Goal: Information Seeking & Learning: Learn about a topic

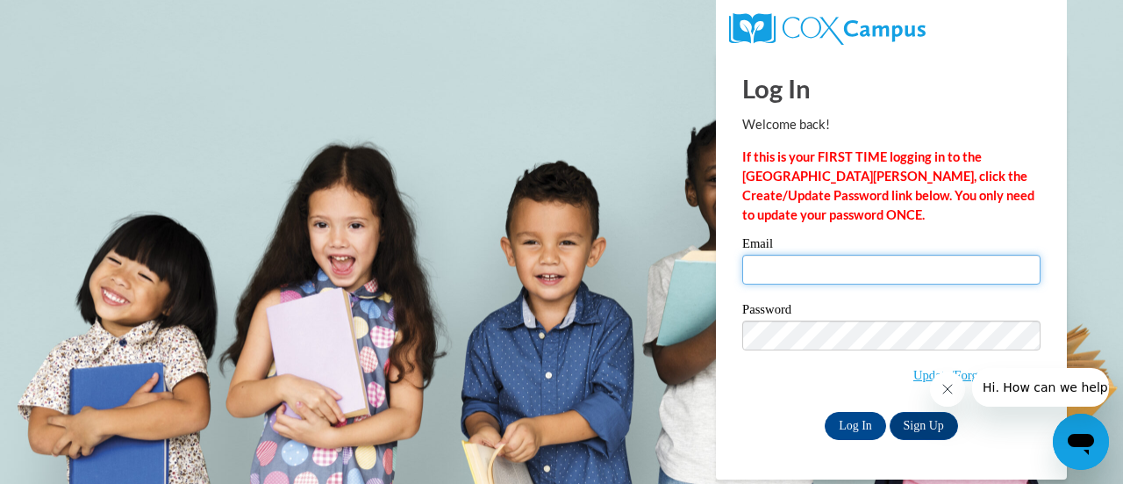
type input "riley.kimberly.a@muscogee.k12.ga.us"
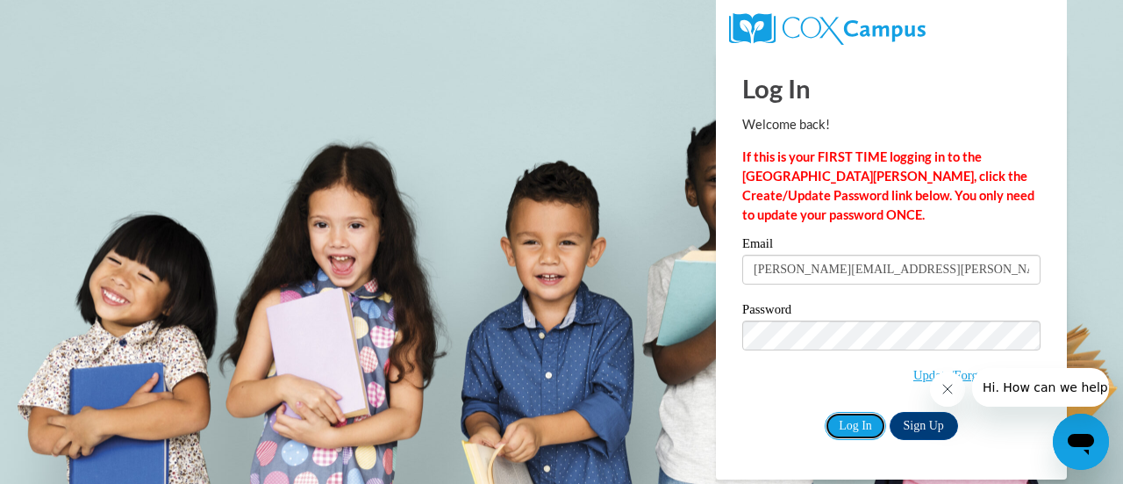
click at [851, 419] on input "Log In" at bounding box center [855, 426] width 61 height 28
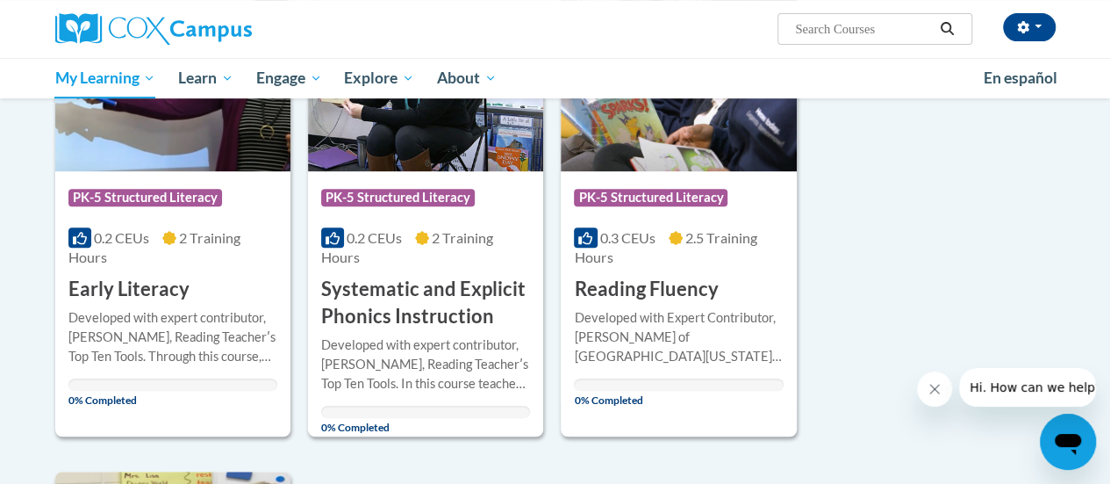
scroll to position [246, 0]
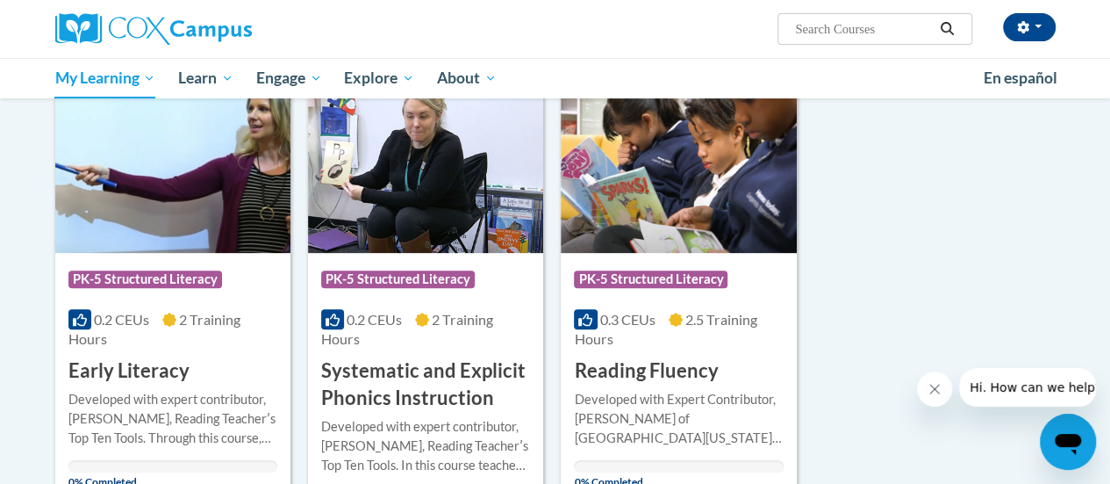
click at [128, 172] on img at bounding box center [172, 163] width 235 height 179
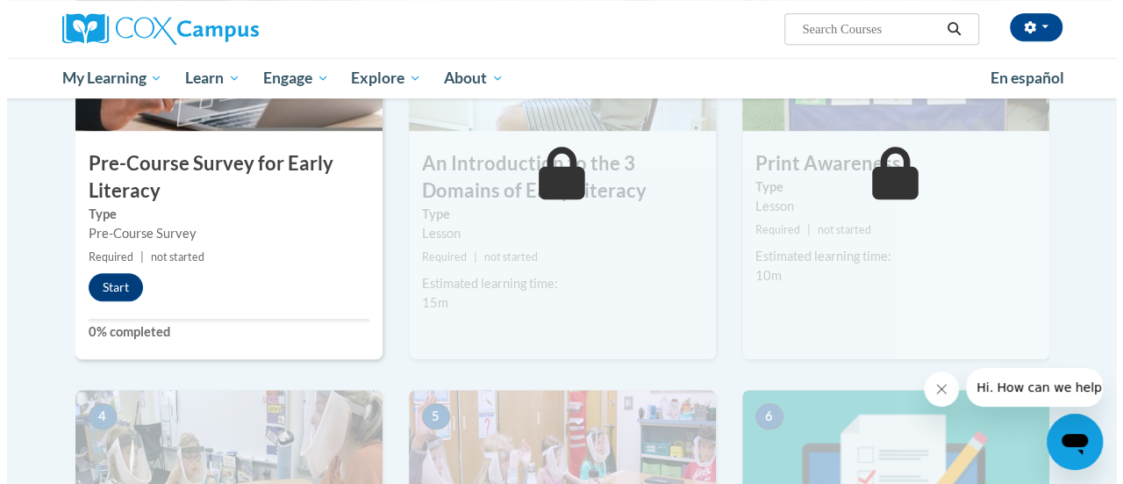
scroll to position [456, 0]
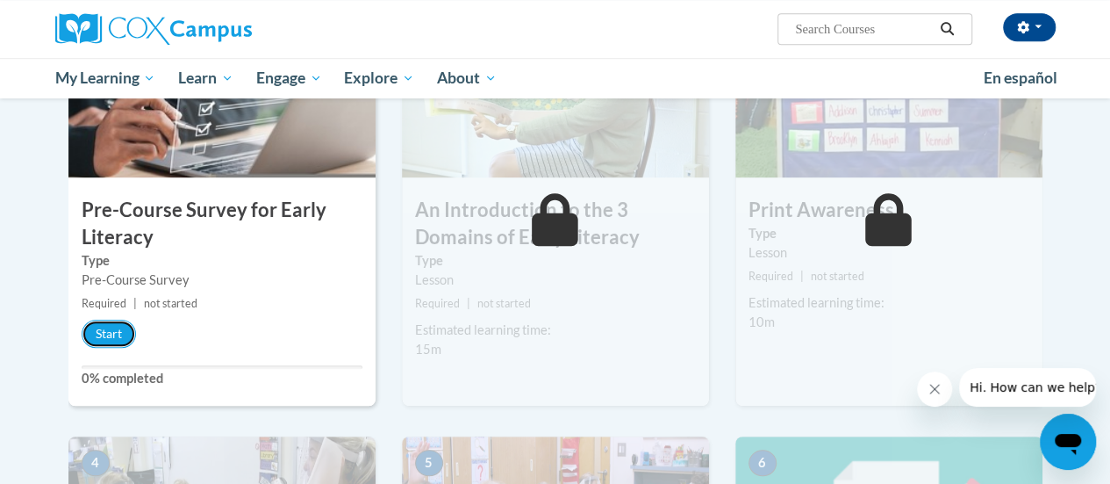
click at [97, 340] on button "Start" at bounding box center [109, 333] width 54 height 28
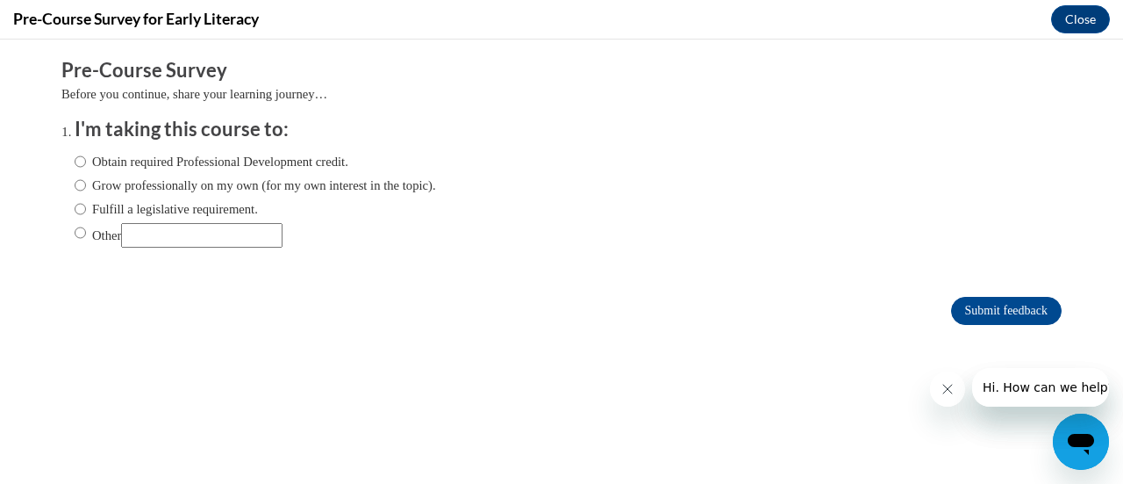
scroll to position [0, 0]
click at [75, 162] on input "Obtain required Professional Development credit." at bounding box center [80, 161] width 11 height 19
radio input "true"
click at [984, 305] on input "Submit feedback" at bounding box center [1006, 311] width 111 height 28
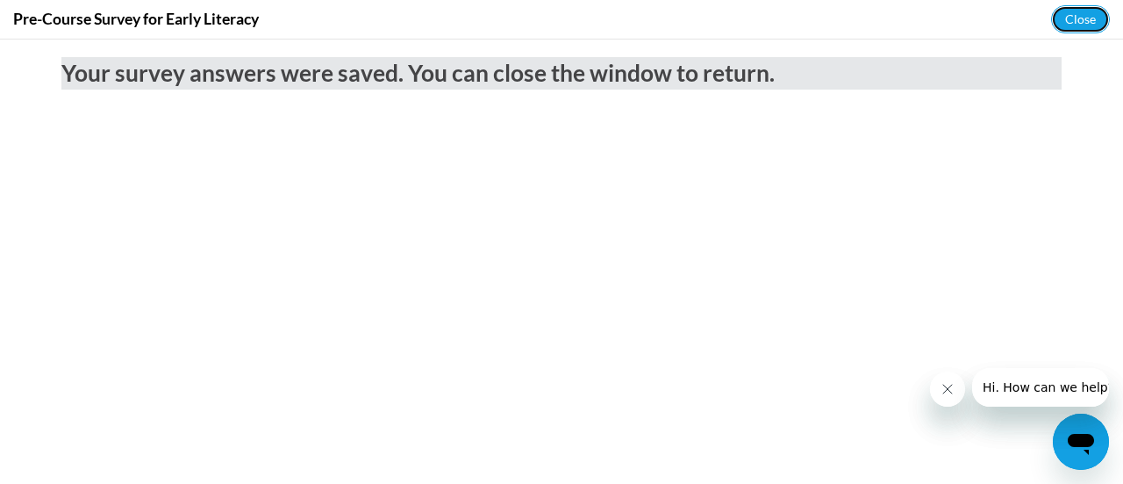
click at [1079, 12] on button "Close" at bounding box center [1080, 19] width 59 height 28
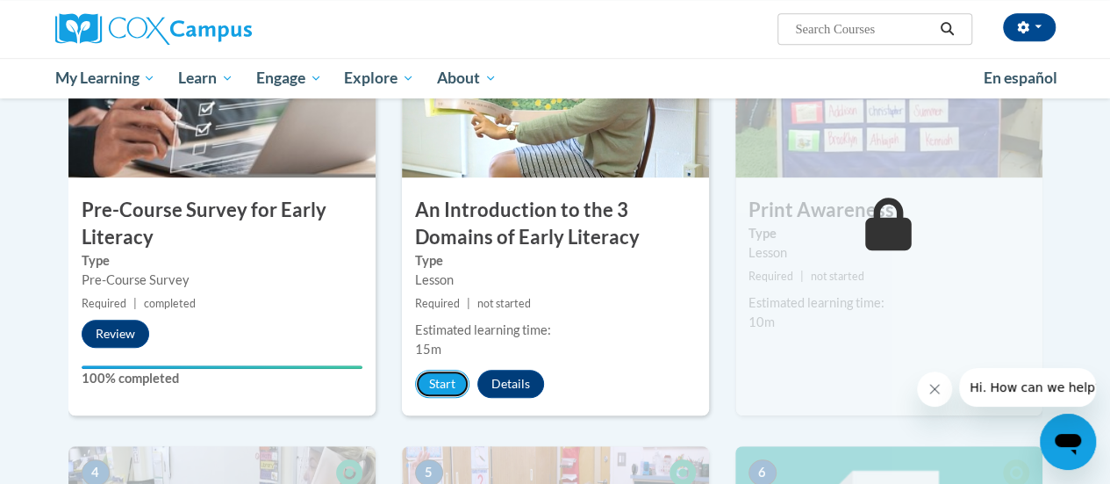
click at [434, 385] on button "Start" at bounding box center [442, 383] width 54 height 28
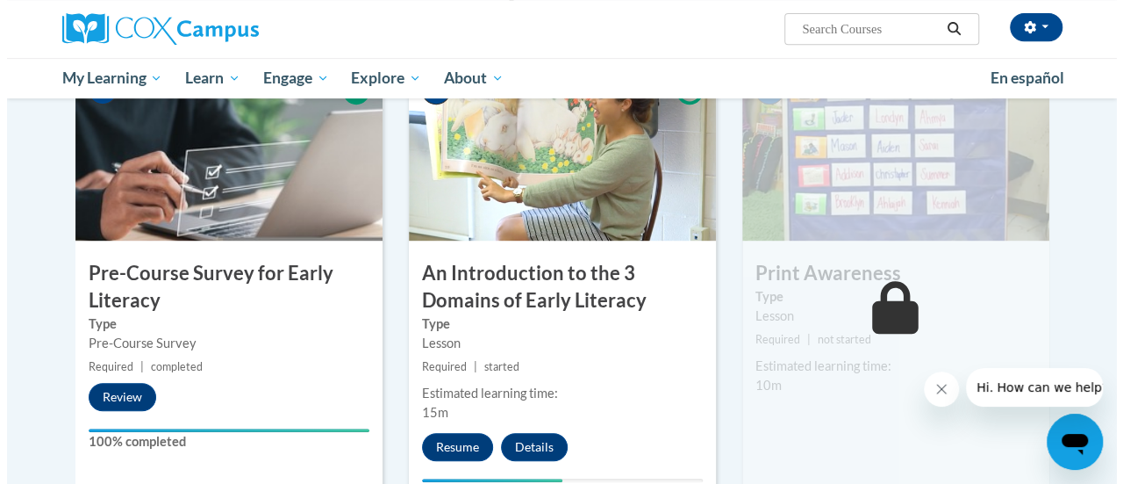
scroll to position [409, 0]
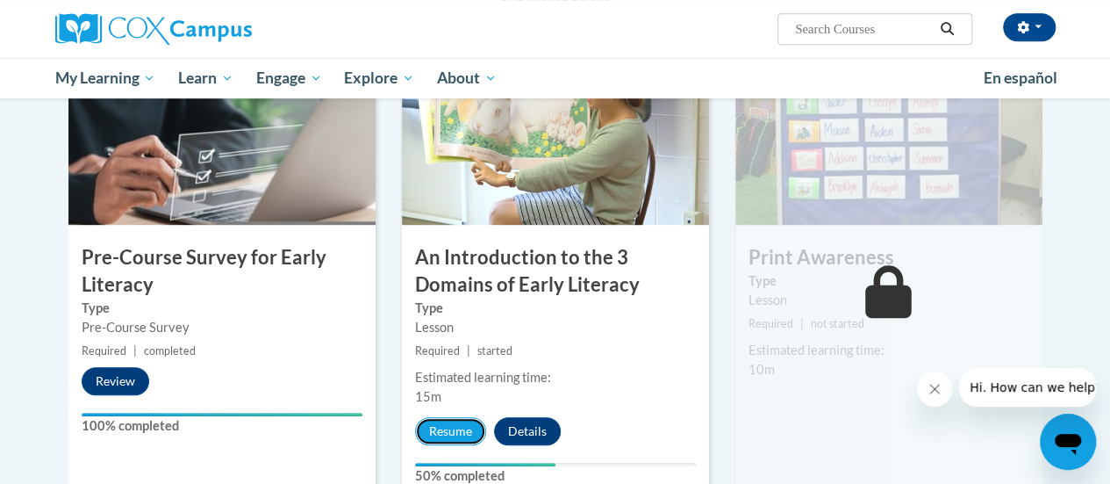
click at [465, 432] on button "Resume" at bounding box center [450, 431] width 71 height 28
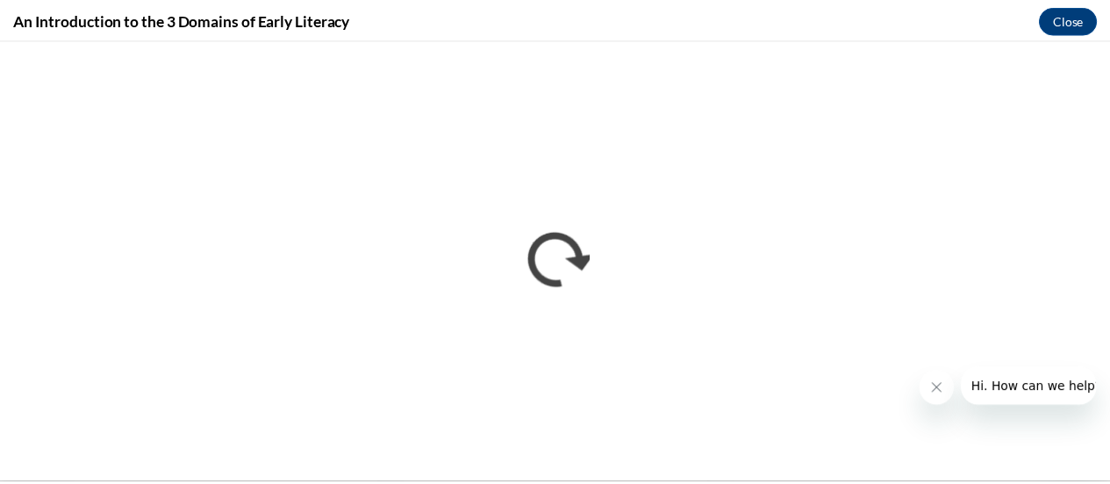
scroll to position [0, 0]
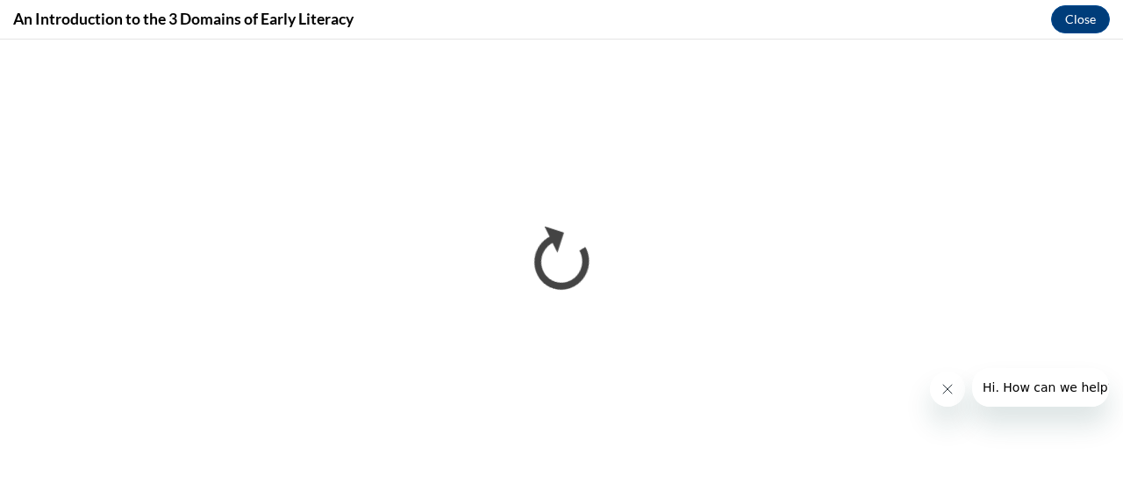
click at [947, 391] on icon "Close message from company" at bounding box center [947, 389] width 14 height 14
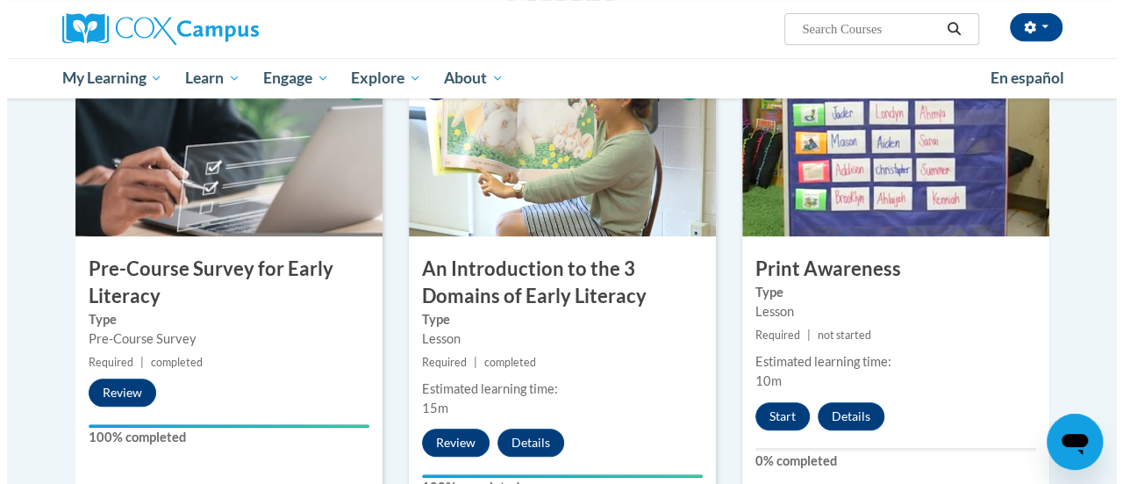
scroll to position [456, 0]
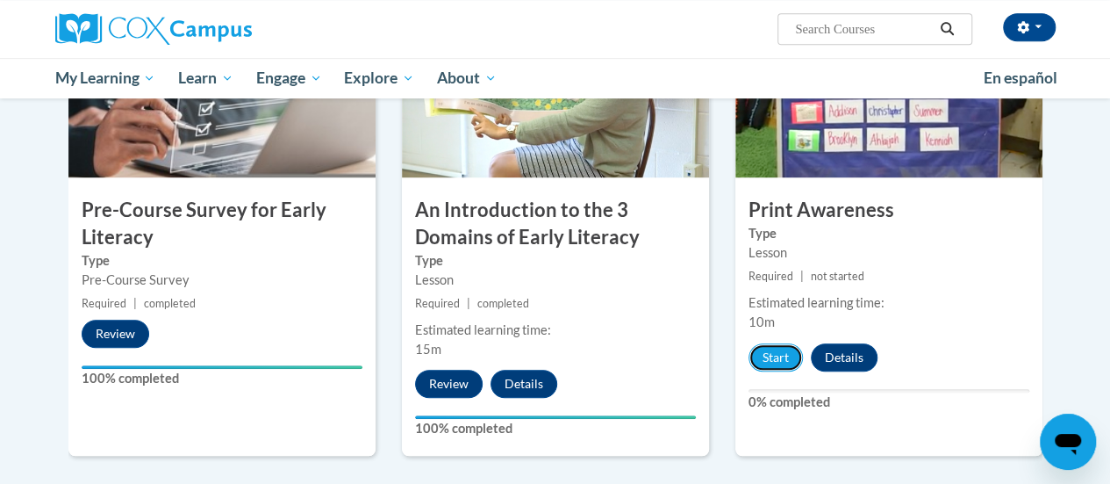
click at [766, 355] on button "Start" at bounding box center [776, 357] width 54 height 28
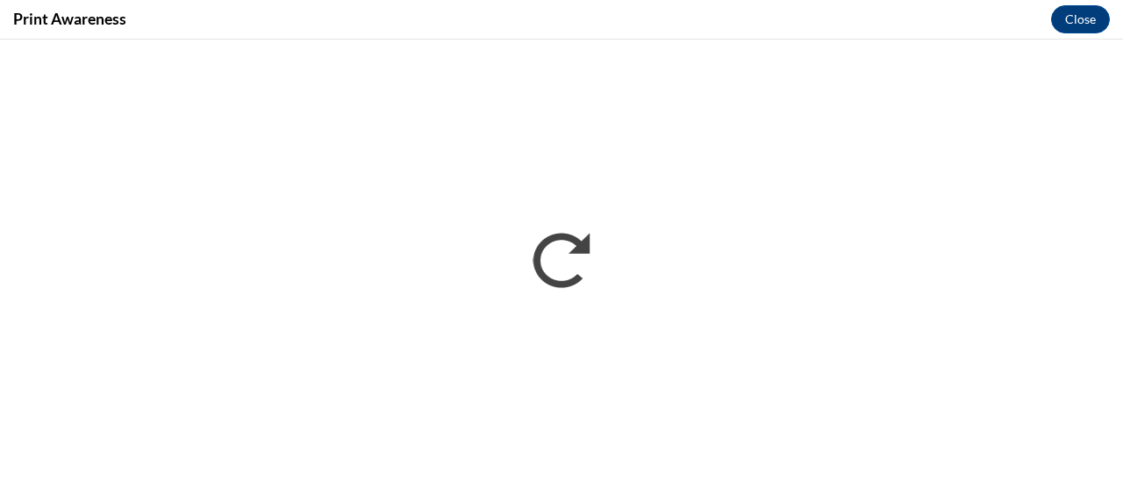
scroll to position [0, 0]
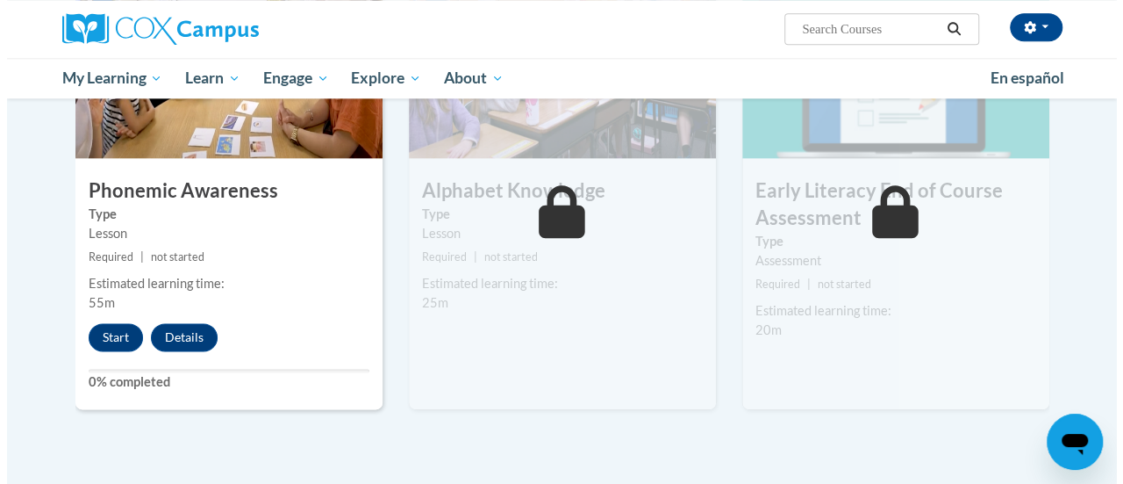
scroll to position [971, 0]
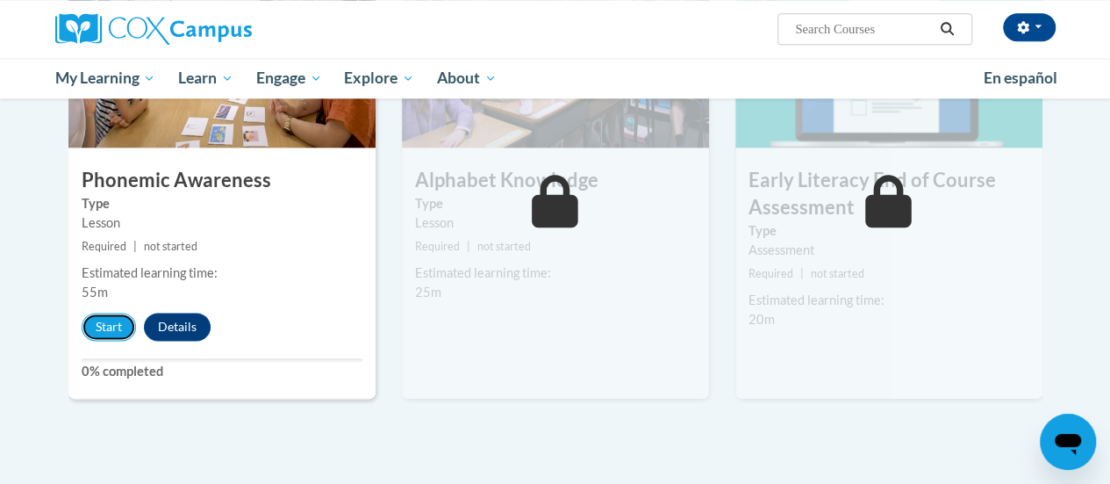
click at [103, 326] on button "Start" at bounding box center [109, 326] width 54 height 28
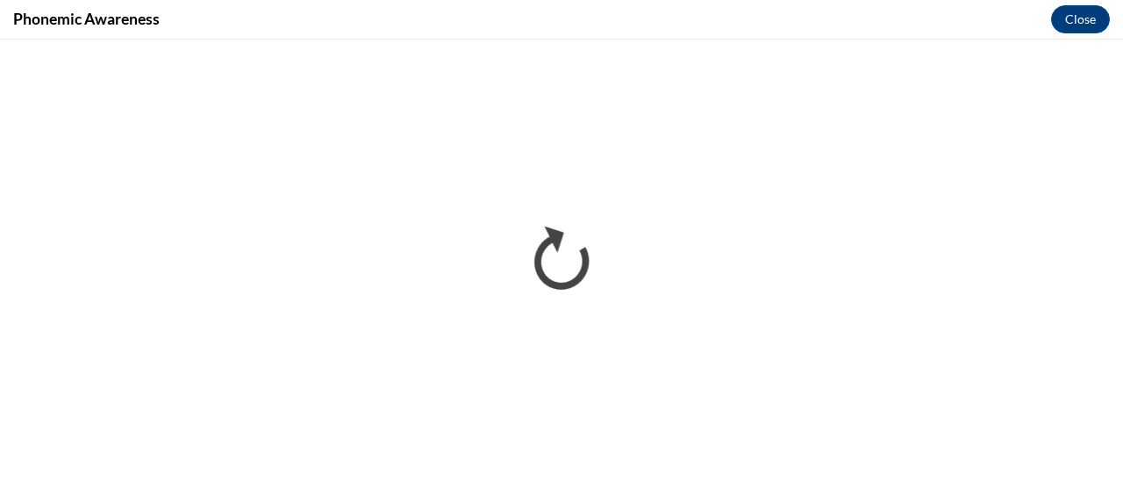
scroll to position [0, 0]
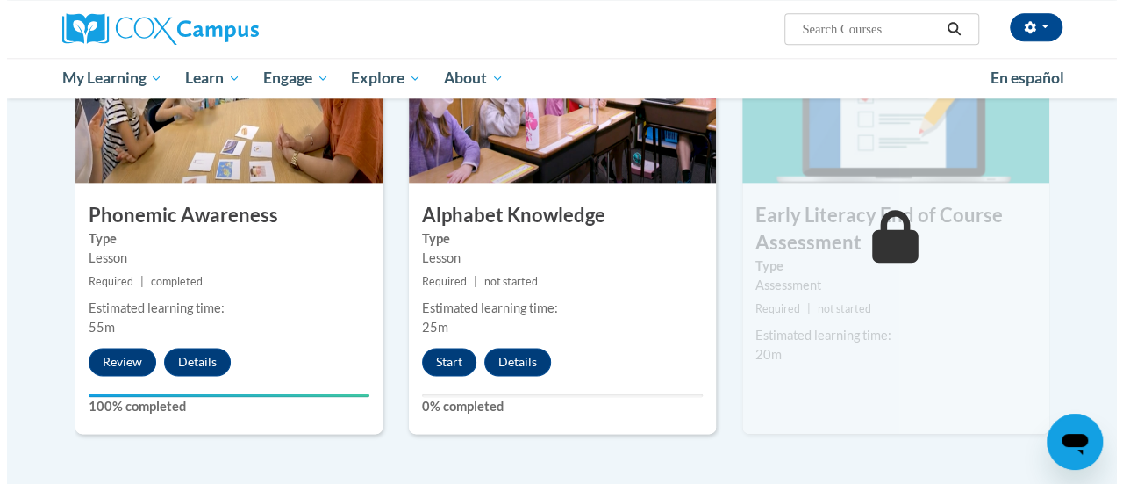
scroll to position [971, 0]
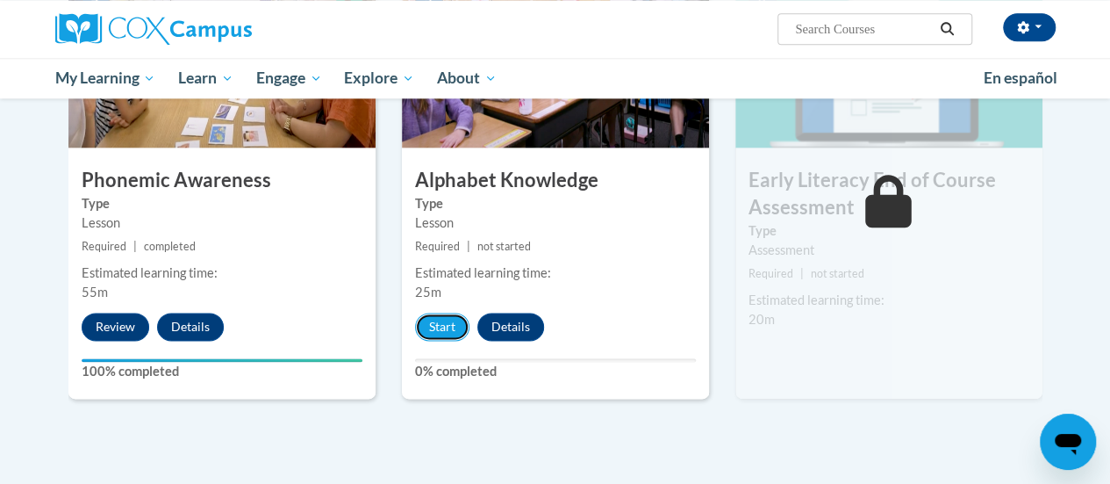
click at [426, 320] on button "Start" at bounding box center [442, 326] width 54 height 28
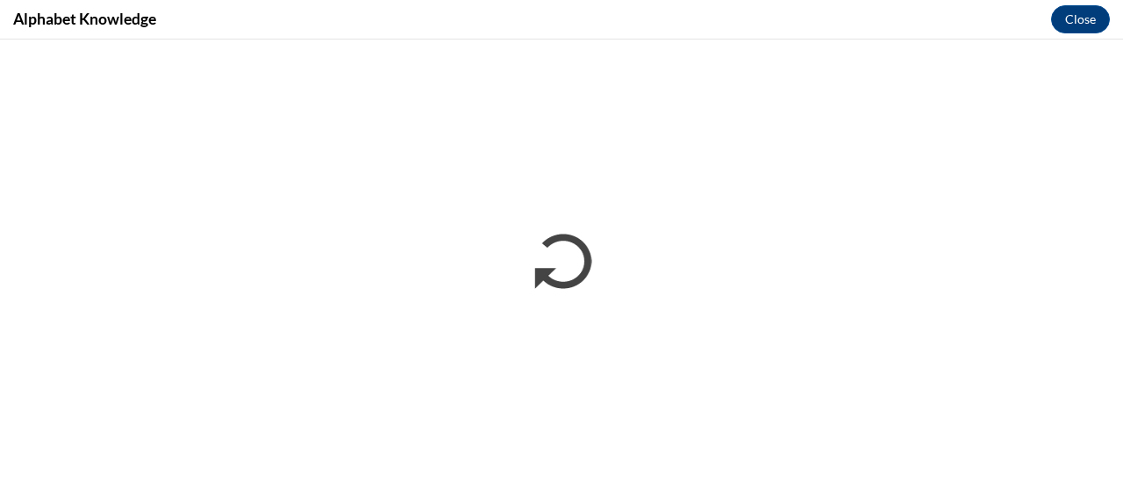
scroll to position [0, 0]
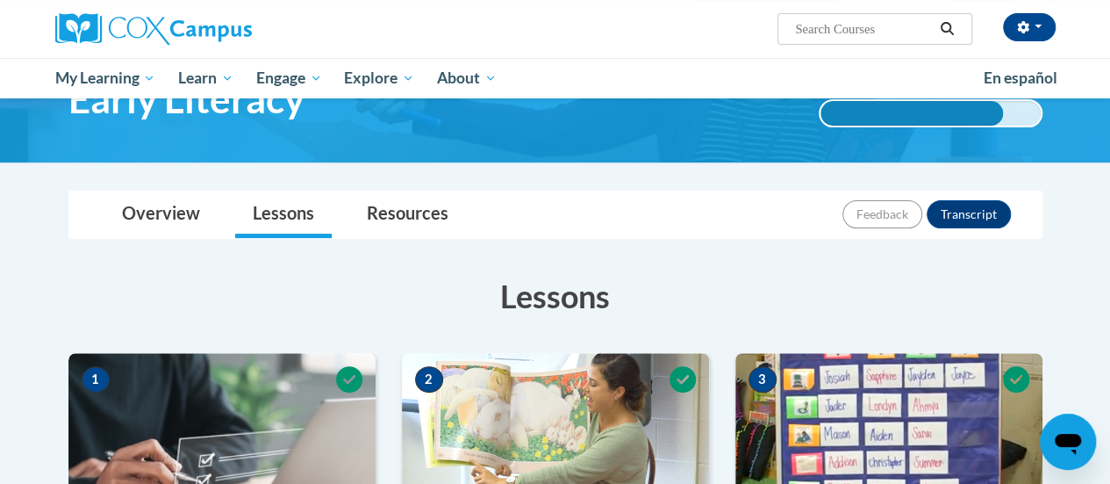
scroll to position [70, 0]
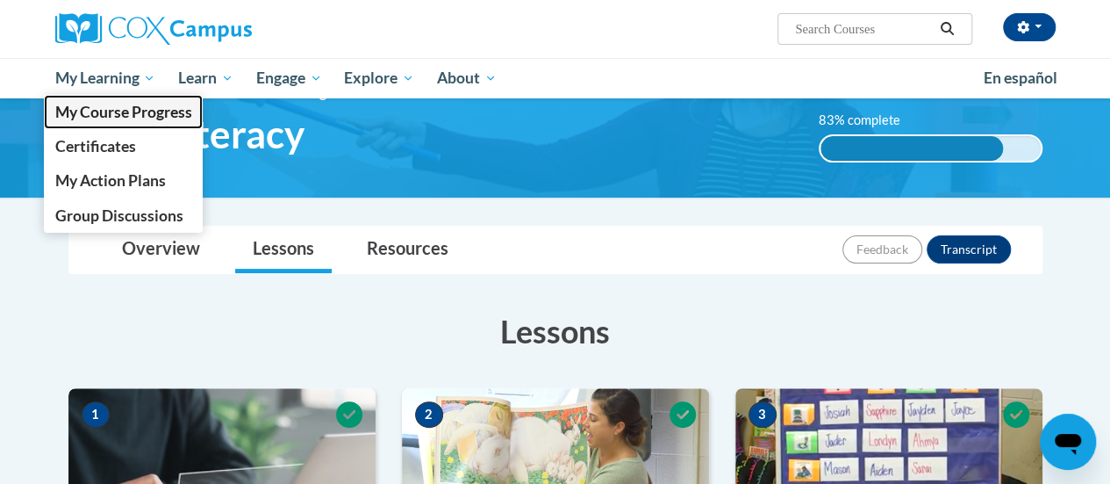
click at [144, 113] on span "My Course Progress" at bounding box center [122, 112] width 137 height 18
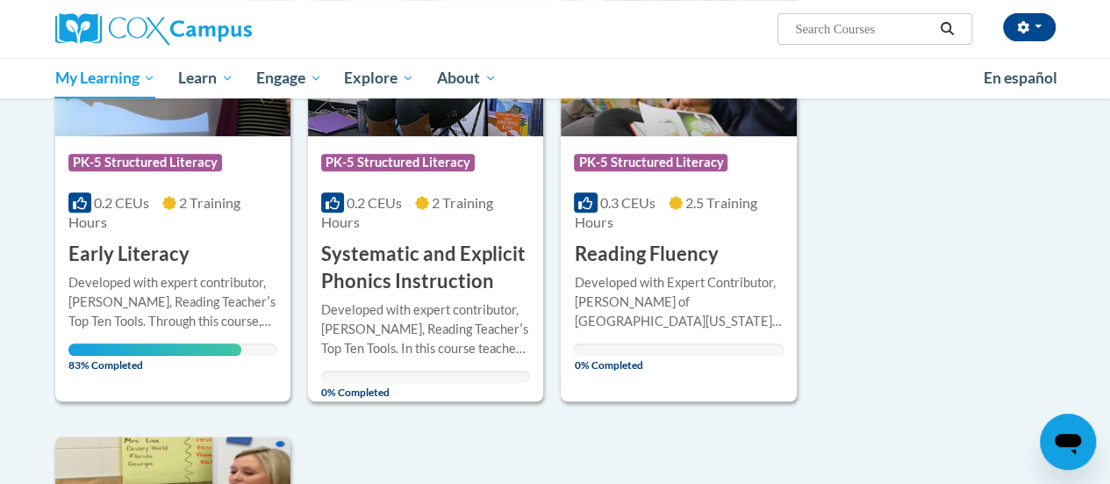
scroll to position [351, 0]
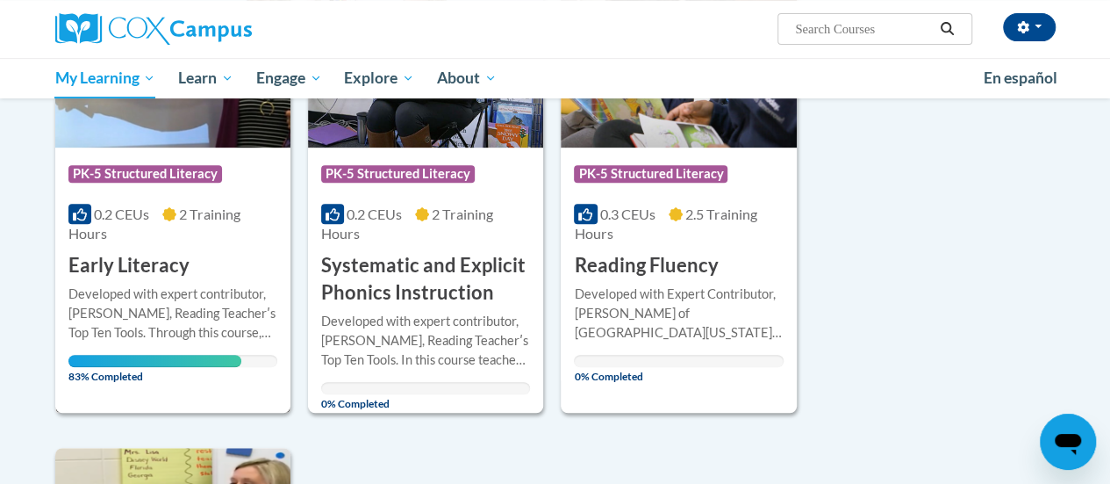
click at [145, 287] on div "Developed with expert contributor, [PERSON_NAME], Reading Teacherʹs Top Ten Too…" at bounding box center [172, 313] width 209 height 58
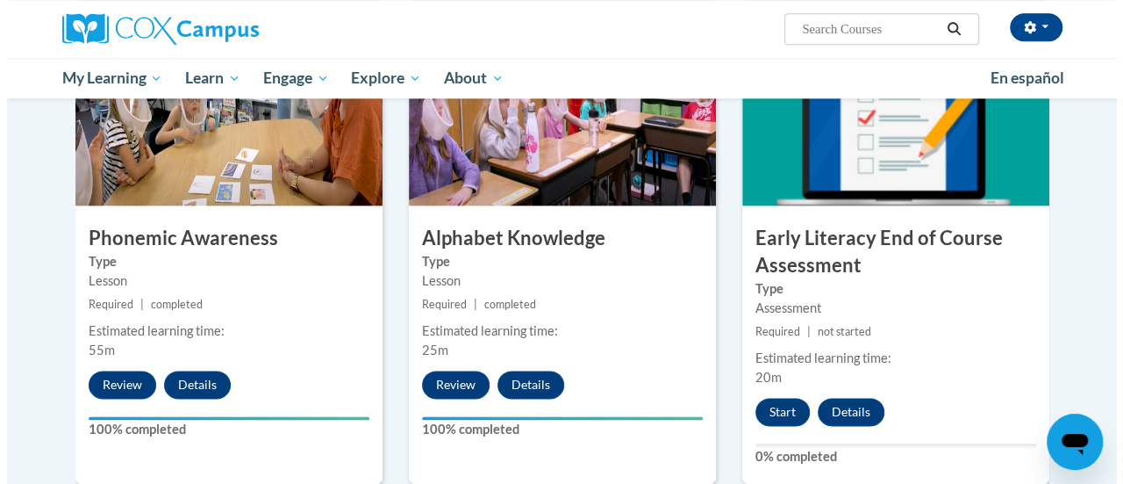
scroll to position [971, 0]
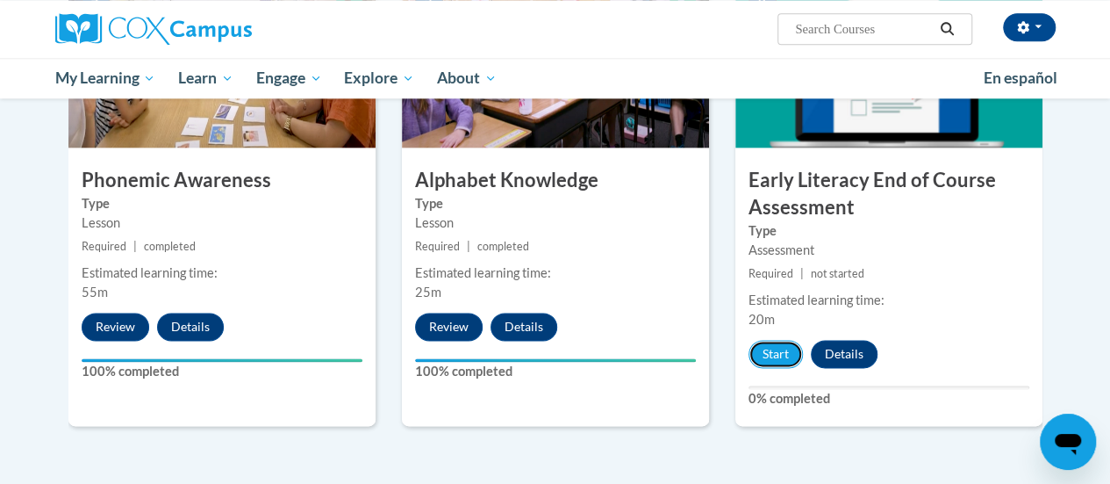
click at [769, 351] on button "Start" at bounding box center [776, 354] width 54 height 28
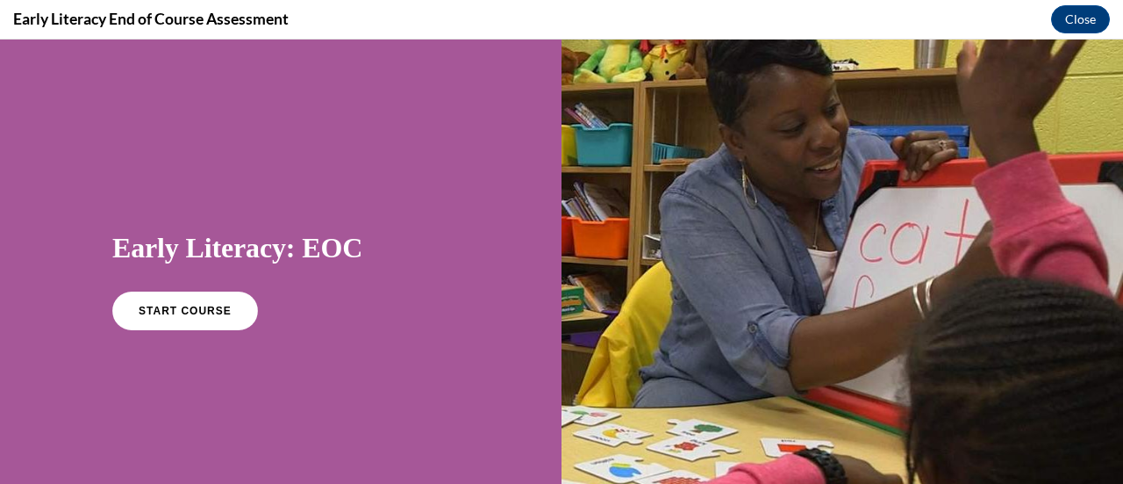
scroll to position [0, 0]
click at [182, 311] on span "START COURSE" at bounding box center [185, 311] width 93 height 12
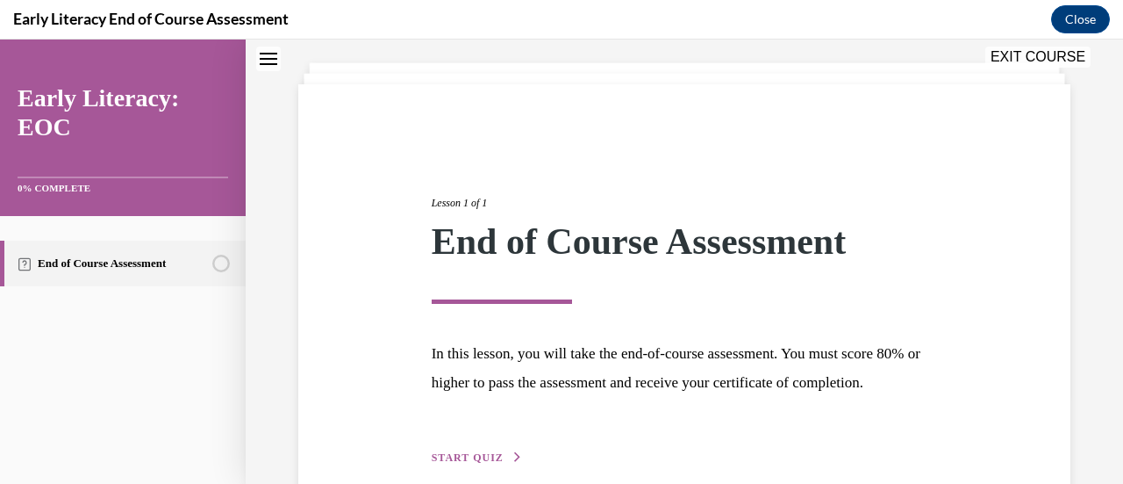
scroll to position [205, 0]
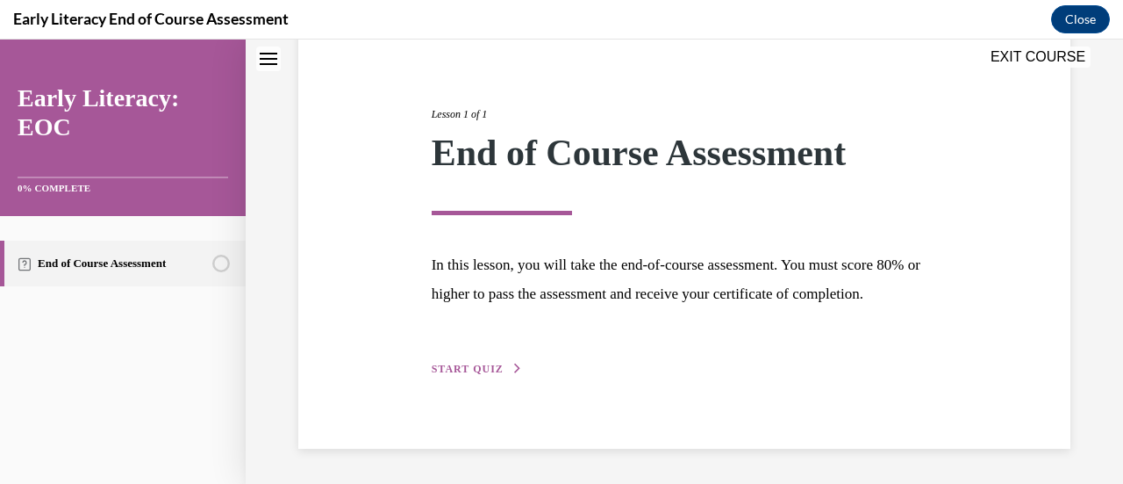
click at [513, 371] on icon "button" at bounding box center [518, 368] width 11 height 10
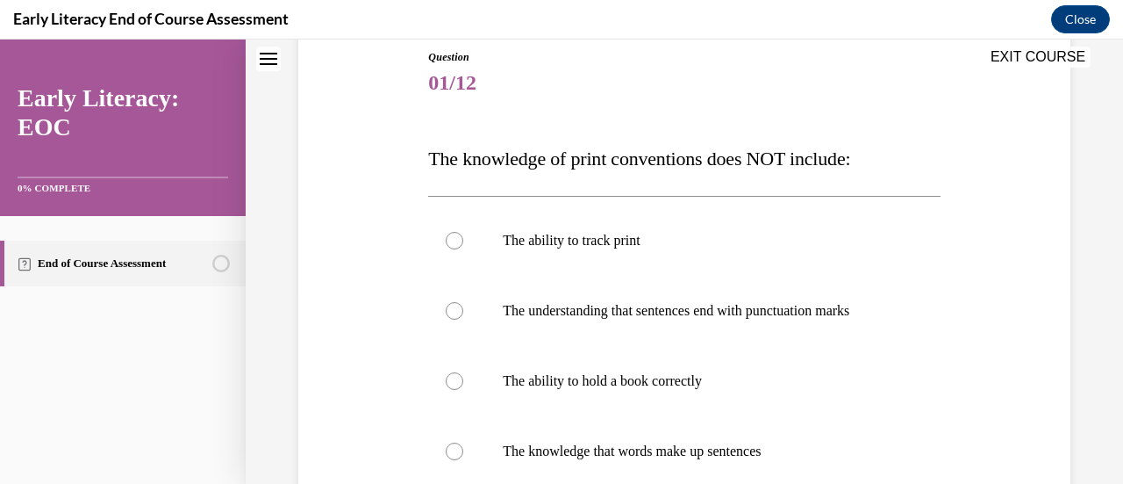
click at [507, 372] on p "The ability to hold a book correctly" at bounding box center [699, 381] width 393 height 18
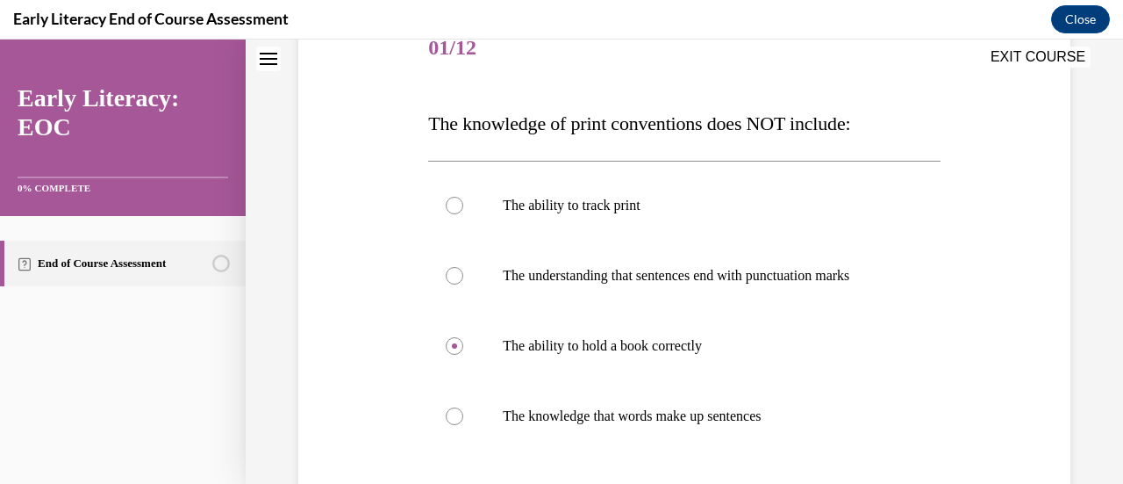
scroll to position [383, 0]
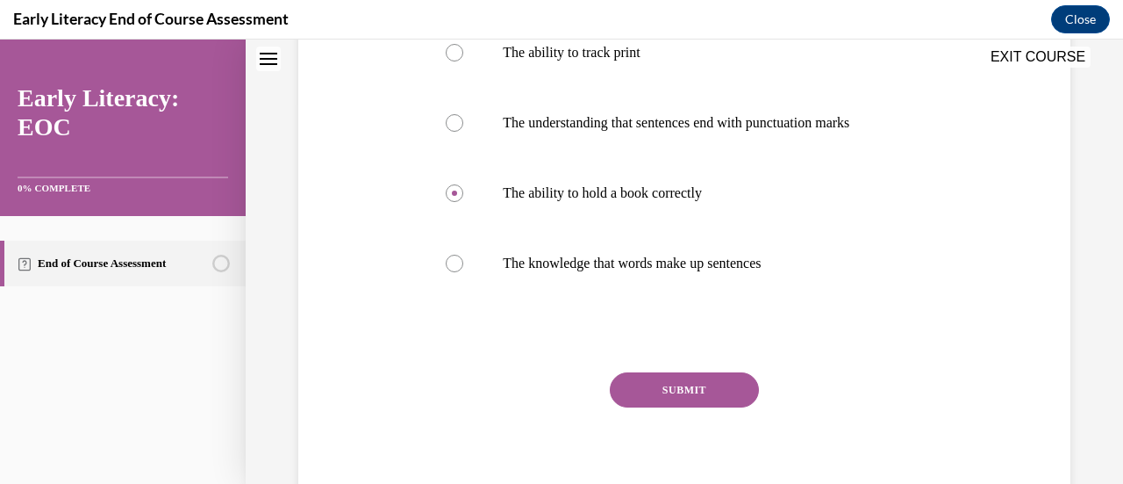
click at [669, 393] on button "SUBMIT" at bounding box center [684, 389] width 149 height 35
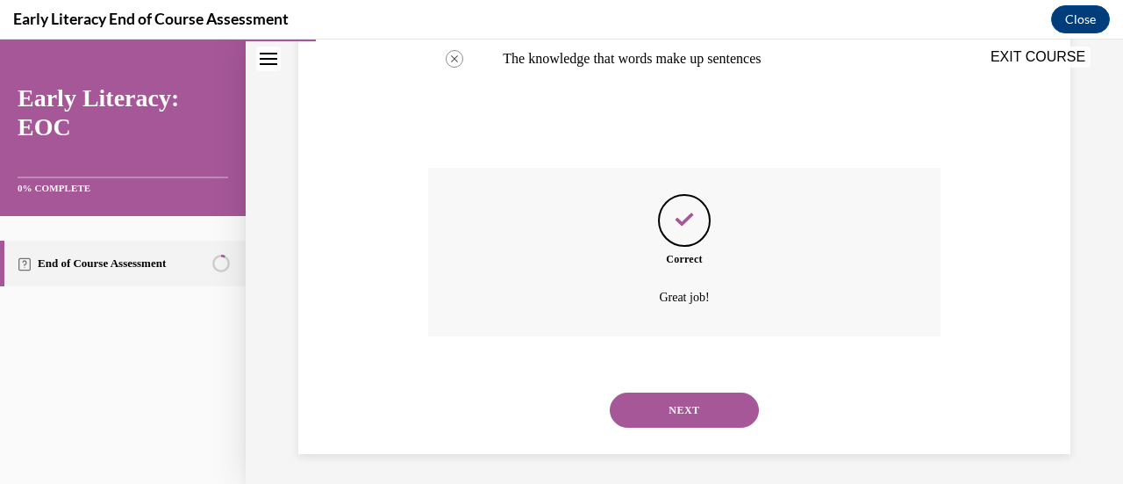
scroll to position [591, 0]
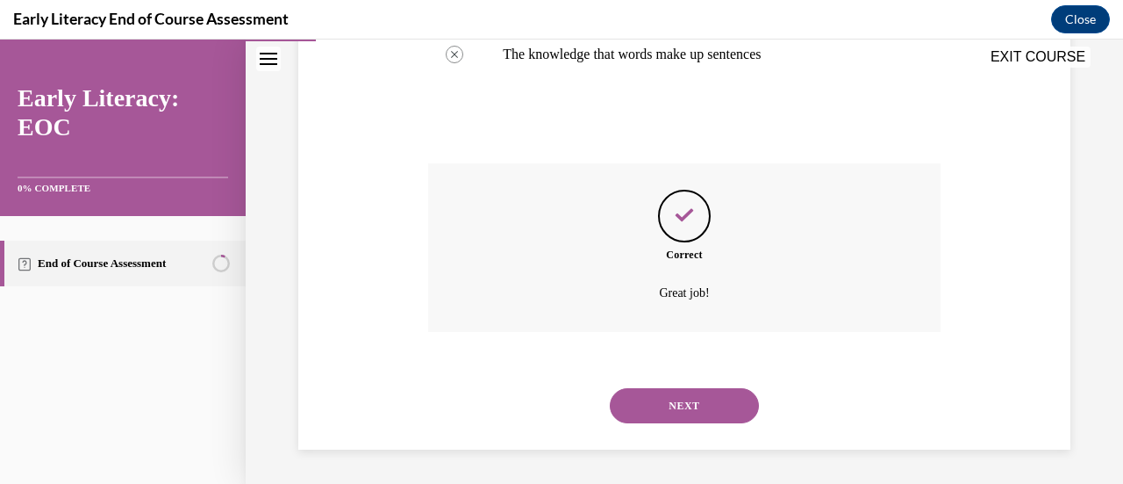
click at [677, 408] on button "NEXT" at bounding box center [684, 405] width 149 height 35
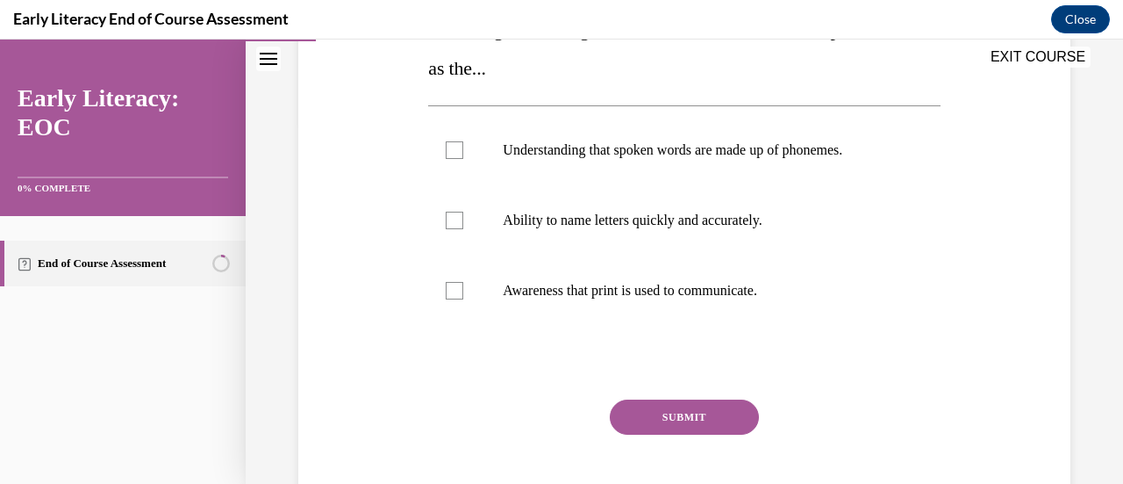
scroll to position [444, 0]
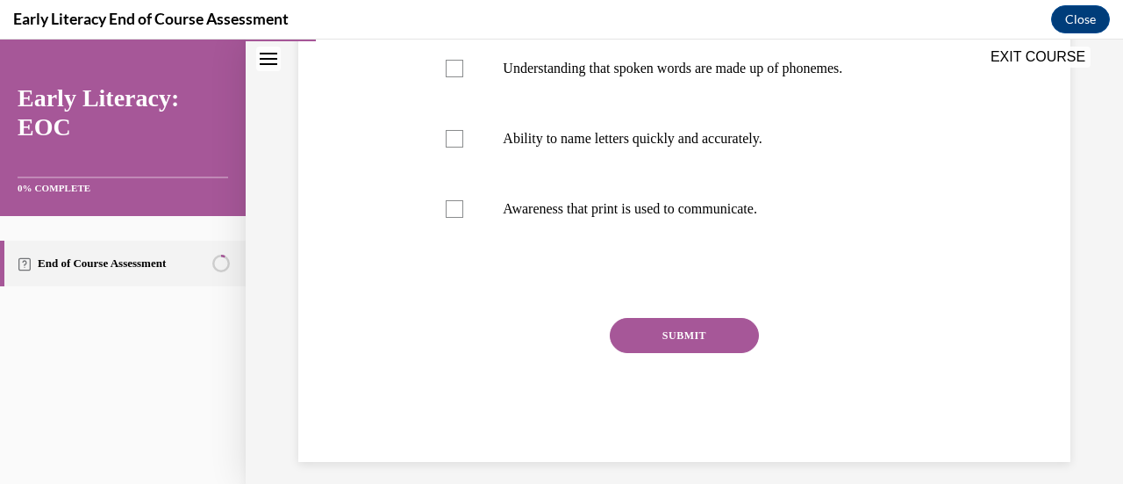
click at [457, 215] on div at bounding box center [455, 209] width 18 height 18
click at [643, 339] on button "SUBMIT" at bounding box center [684, 335] width 149 height 35
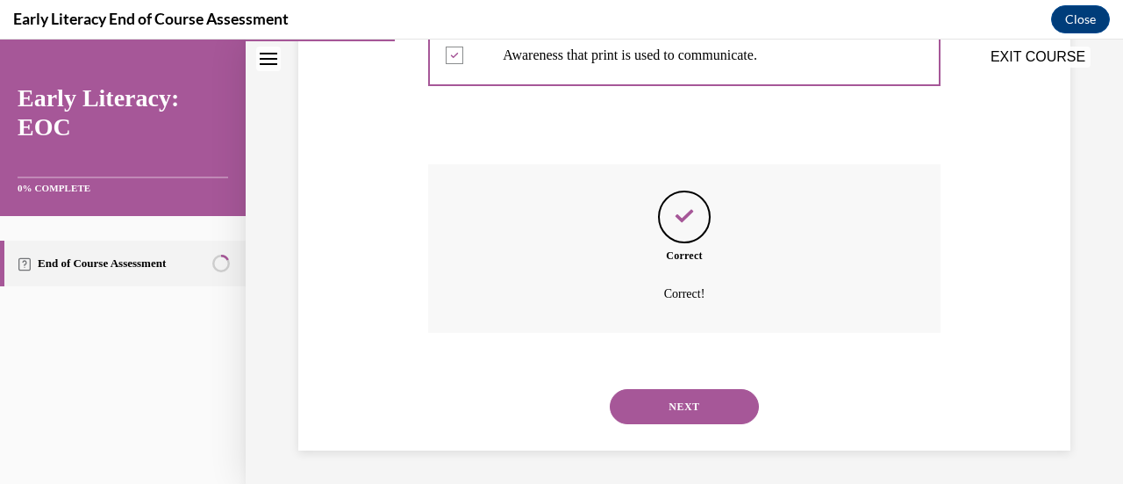
scroll to position [599, 0]
click at [696, 391] on button "NEXT" at bounding box center [684, 405] width 149 height 35
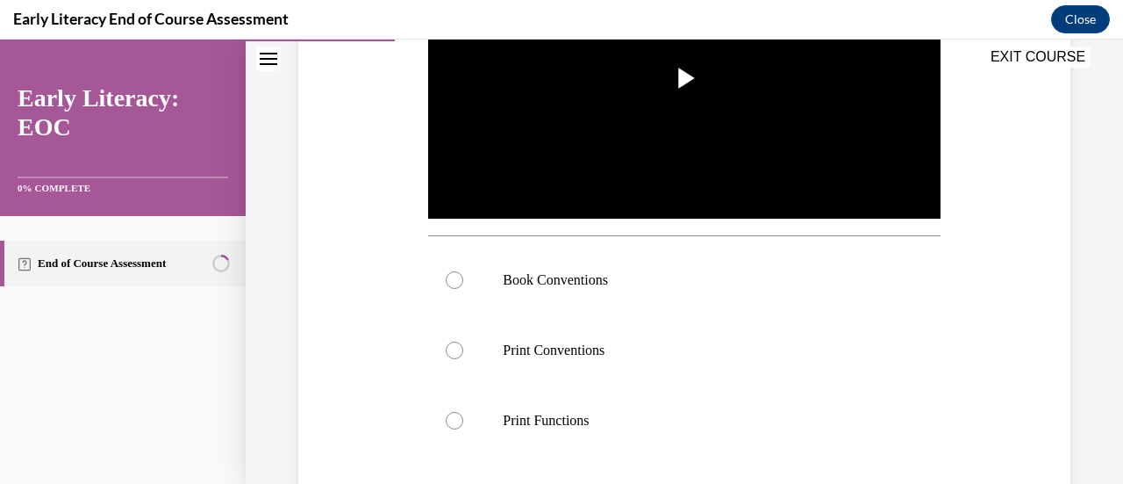
scroll to position [514, 0]
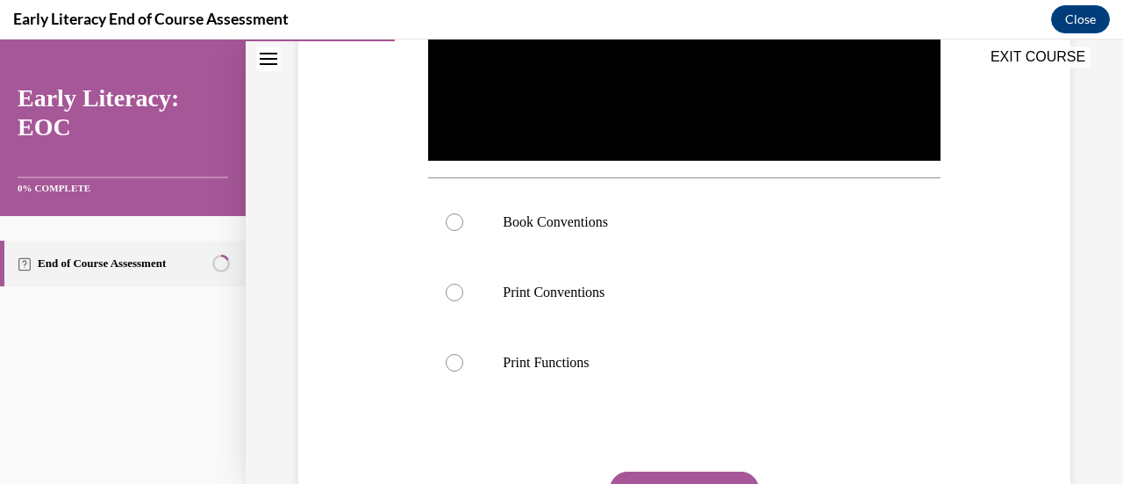
click at [453, 219] on div at bounding box center [455, 222] width 18 height 18
click at [698, 478] on button "SUBMIT" at bounding box center [684, 488] width 149 height 35
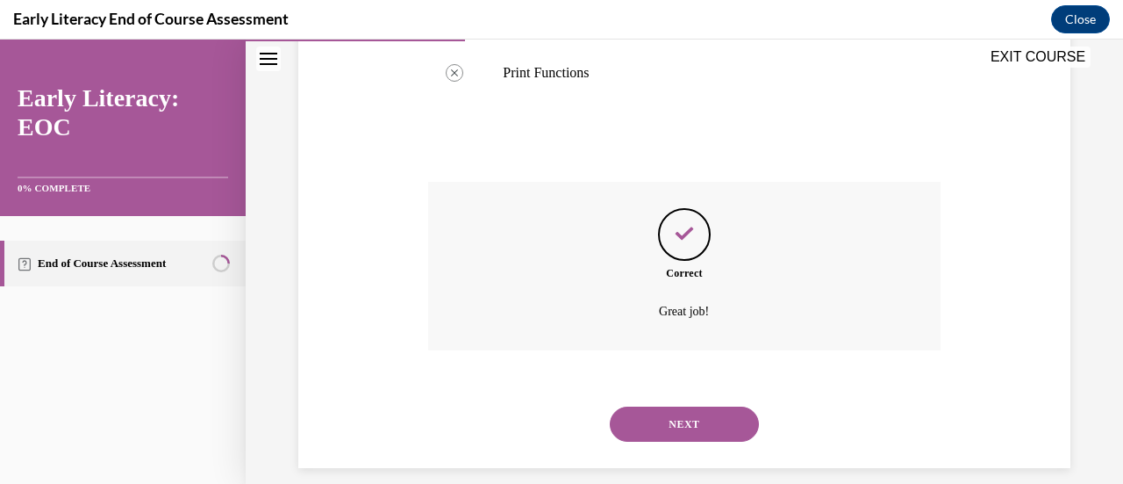
scroll to position [817, 0]
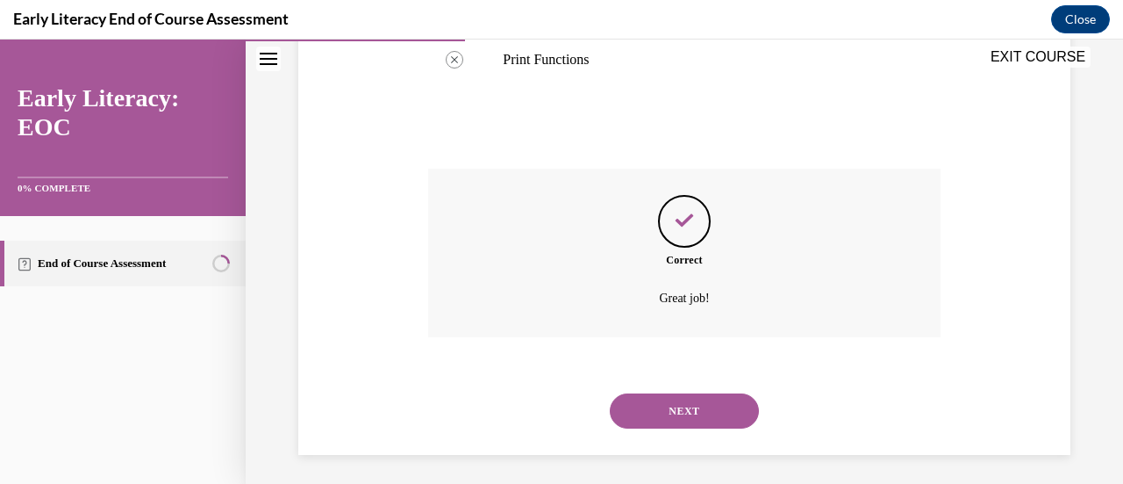
click at [670, 396] on button "NEXT" at bounding box center [684, 410] width 149 height 35
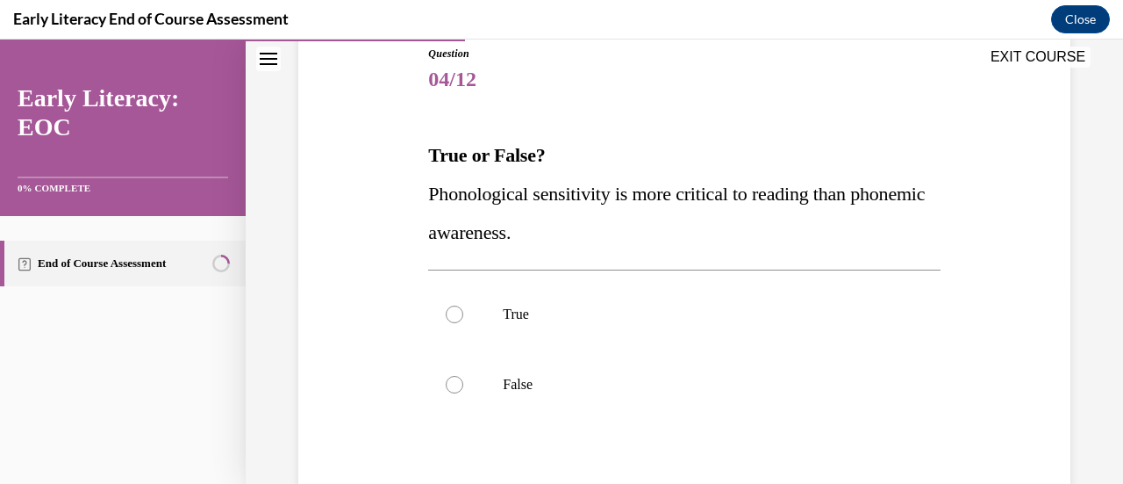
scroll to position [269, 0]
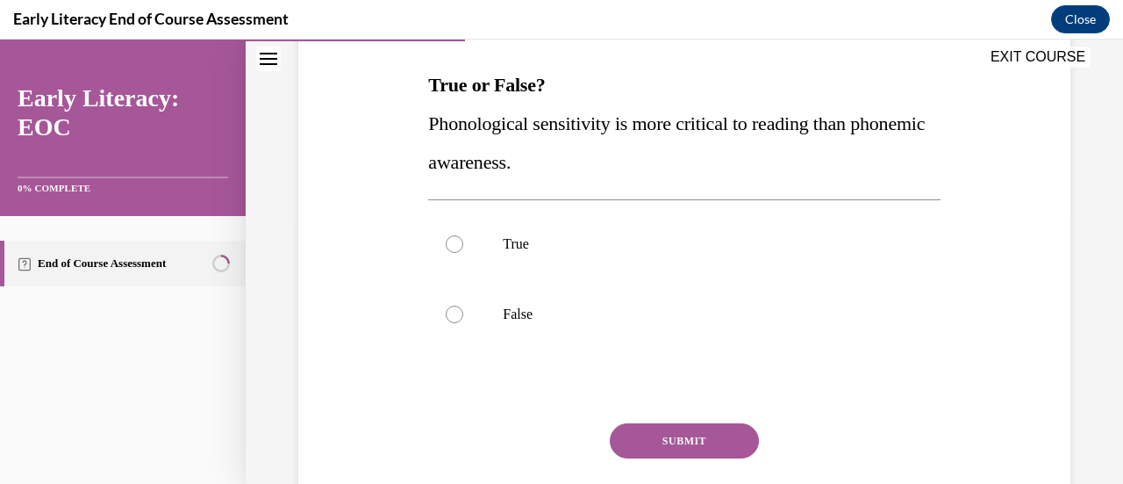
click at [454, 319] on div at bounding box center [455, 314] width 18 height 18
click at [639, 440] on button "SUBMIT" at bounding box center [684, 440] width 149 height 35
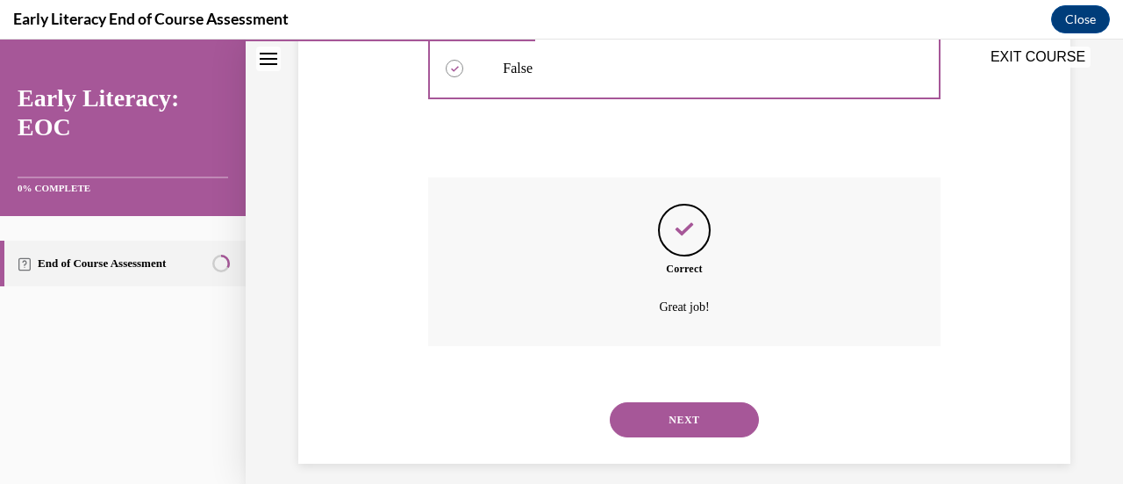
scroll to position [528, 0]
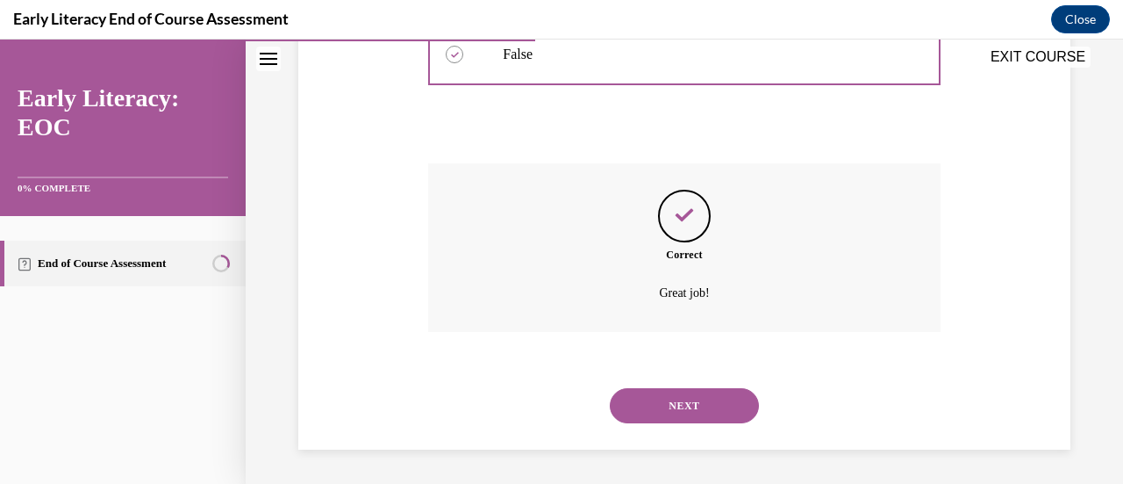
click at [647, 413] on button "NEXT" at bounding box center [684, 405] width 149 height 35
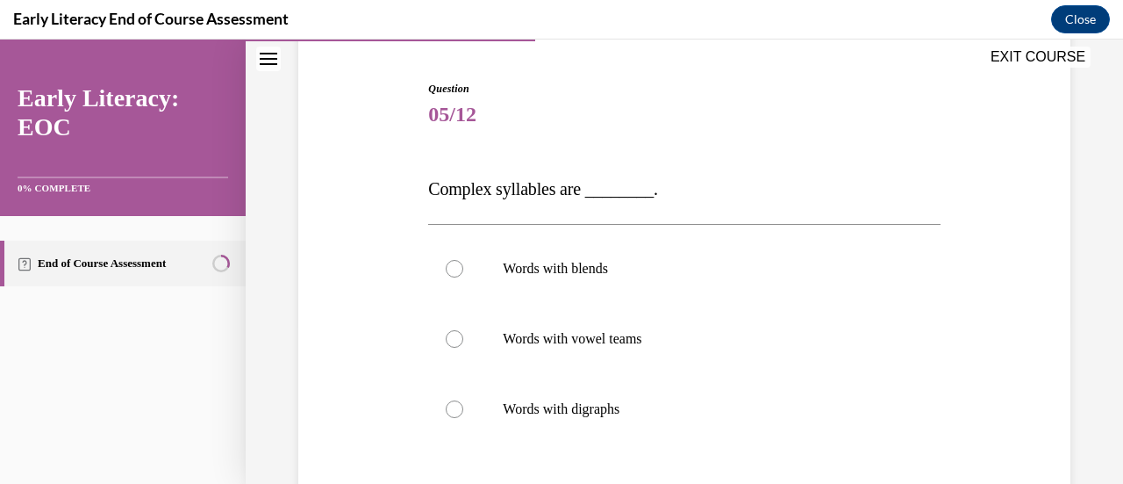
scroll to position [222, 0]
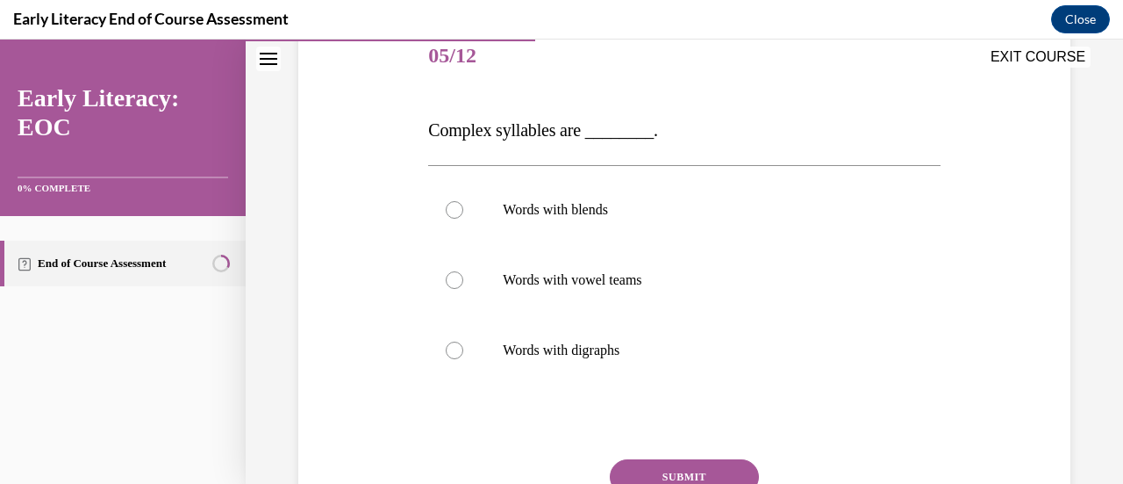
click at [455, 208] on div at bounding box center [455, 210] width 18 height 18
click at [694, 477] on button "SUBMIT" at bounding box center [684, 476] width 149 height 35
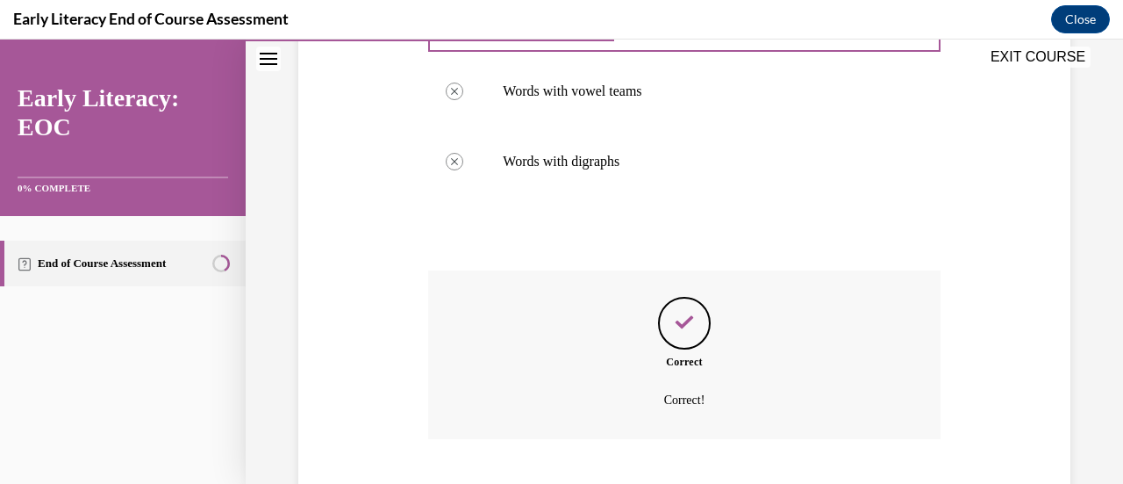
scroll to position [518, 0]
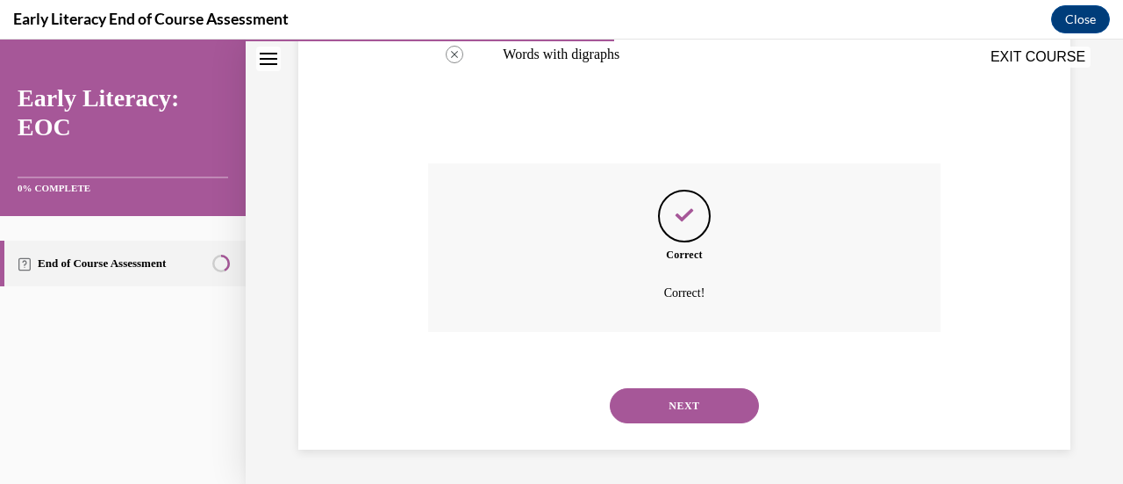
click at [634, 393] on button "NEXT" at bounding box center [684, 405] width 149 height 35
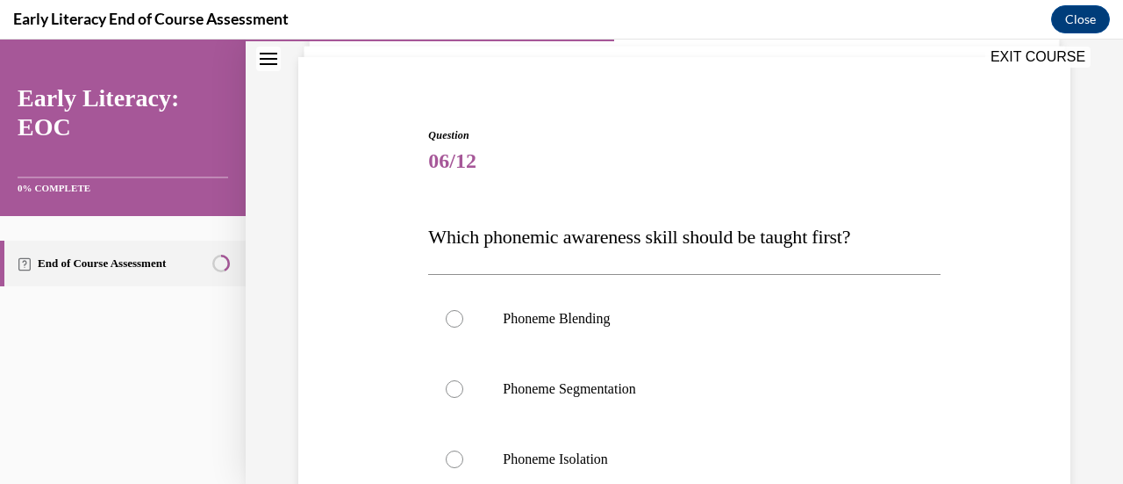
scroll to position [198, 0]
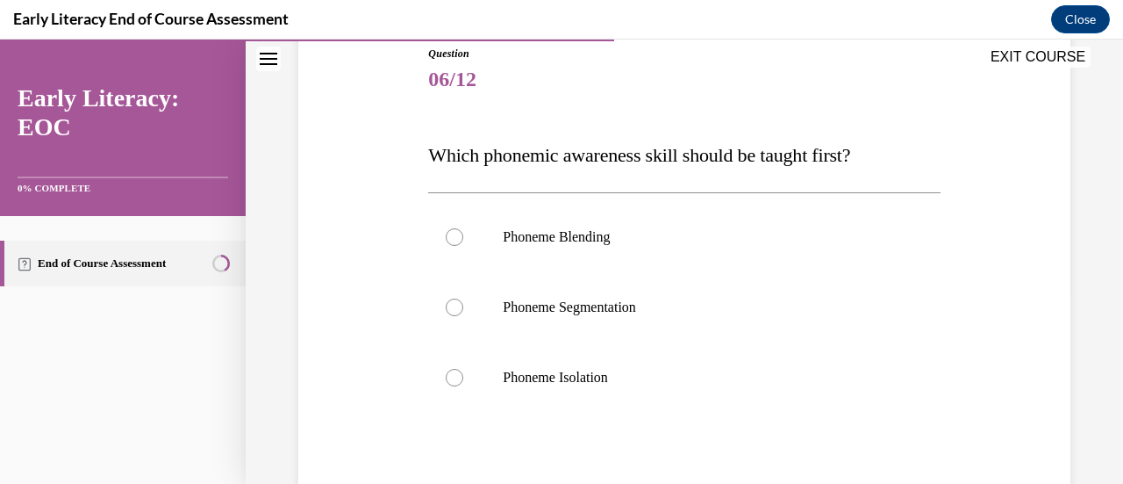
click at [449, 306] on div at bounding box center [455, 307] width 18 height 18
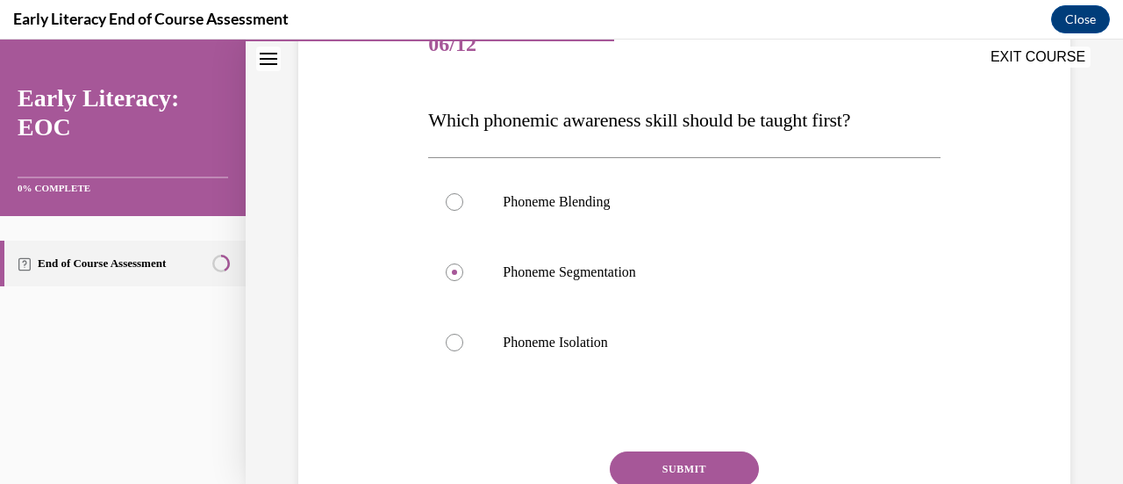
scroll to position [351, 0]
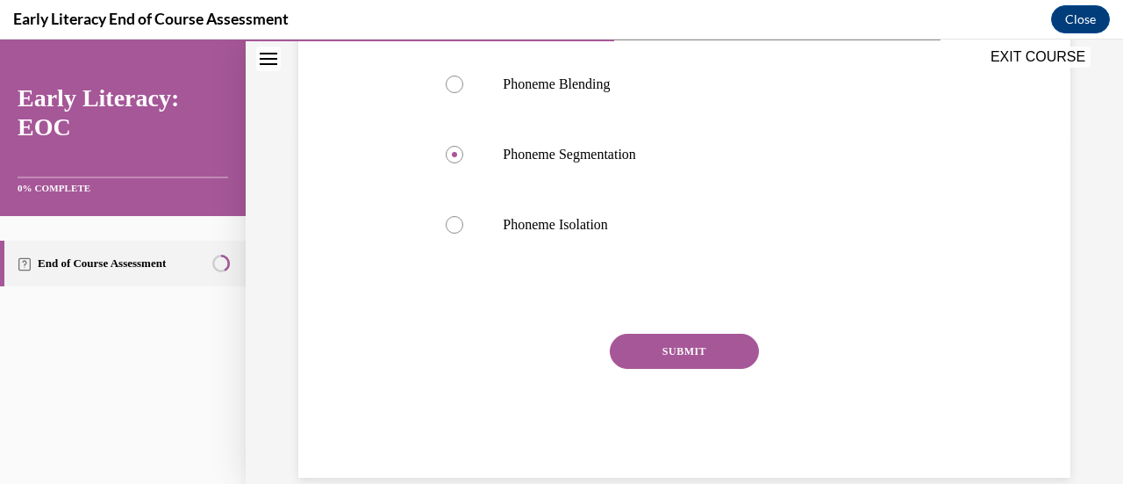
click at [695, 341] on button "SUBMIT" at bounding box center [684, 350] width 149 height 35
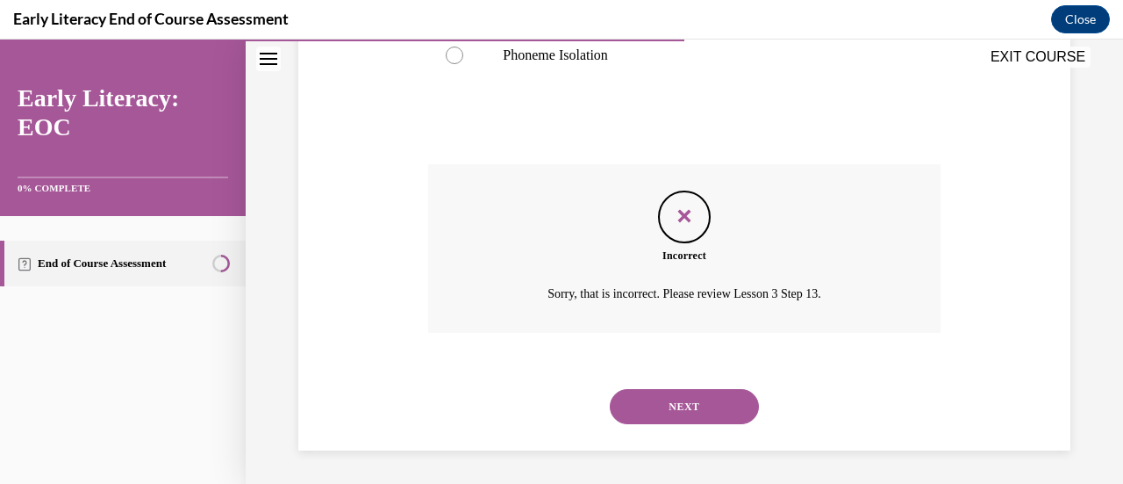
scroll to position [521, 0]
click at [695, 390] on button "NEXT" at bounding box center [684, 405] width 149 height 35
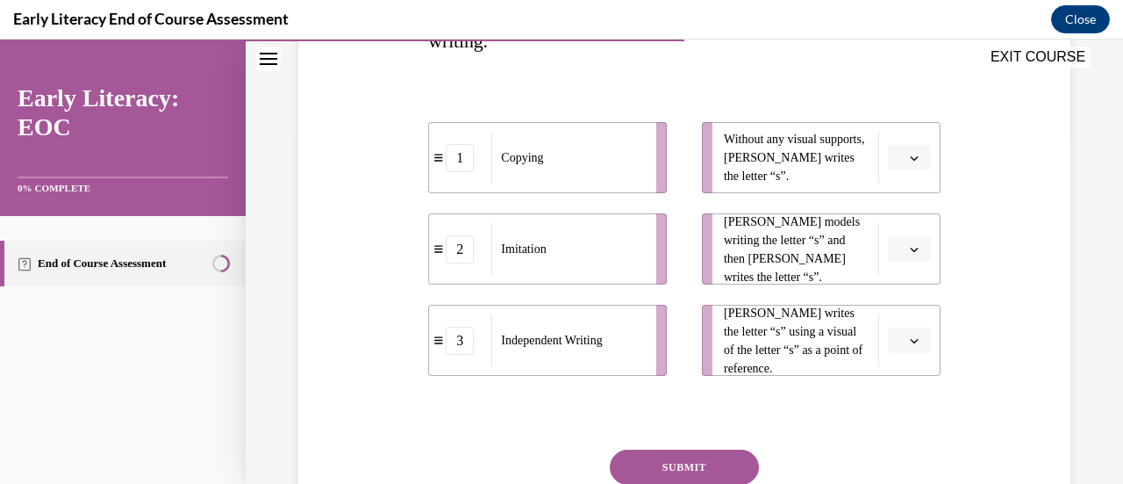
scroll to position [374, 0]
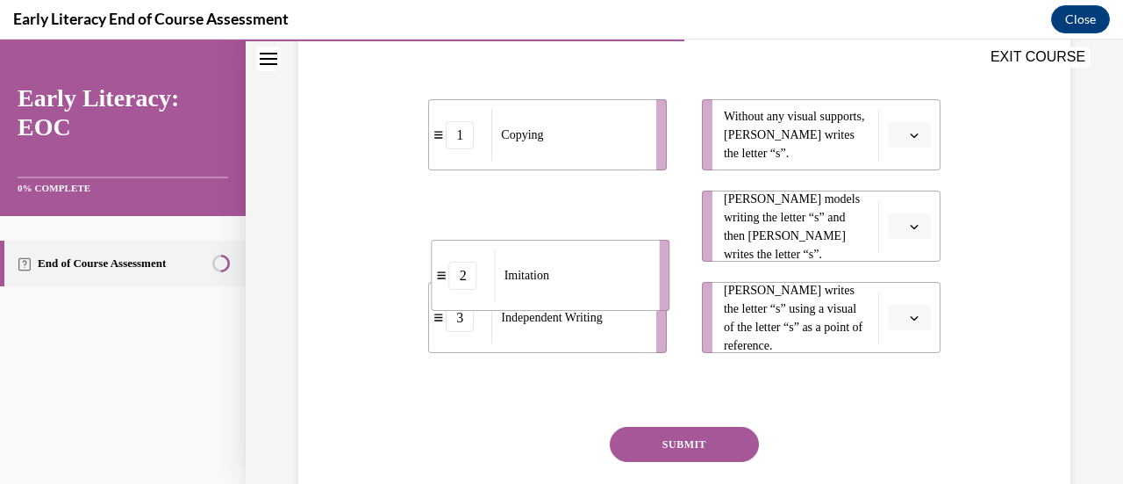
drag, startPoint x: 587, startPoint y: 240, endPoint x: 567, endPoint y: 275, distance: 40.5
click at [567, 275] on div "Imitation" at bounding box center [572, 275] width 154 height 52
click at [912, 226] on button "button" at bounding box center [909, 226] width 43 height 26
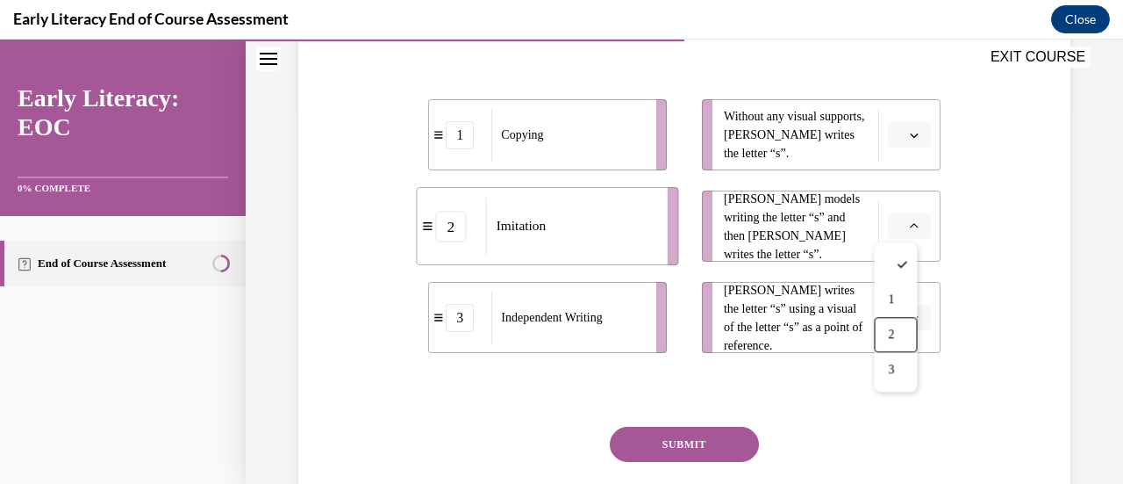
click at [883, 340] on div "2" at bounding box center [895, 334] width 43 height 35
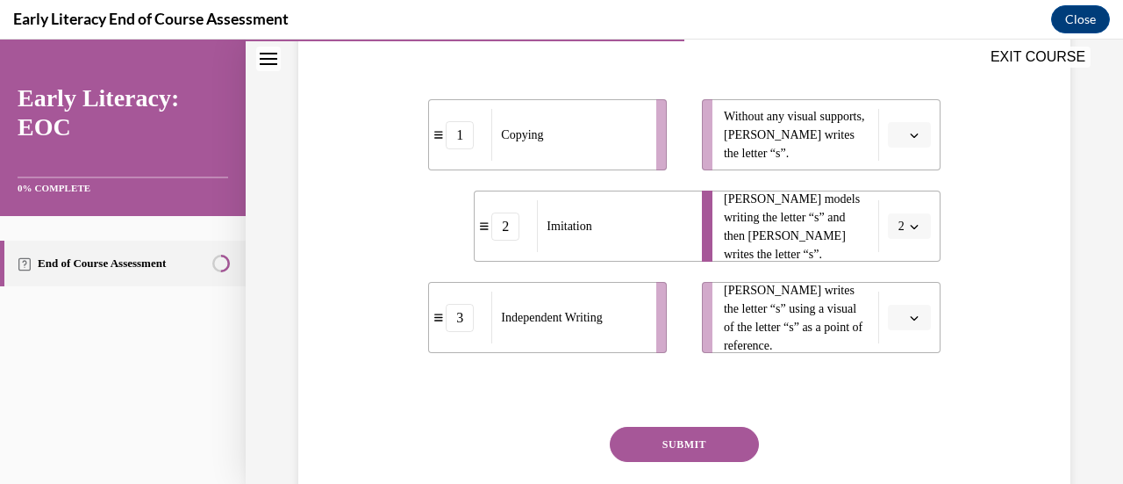
click at [679, 450] on button "SUBMIT" at bounding box center [684, 444] width 149 height 35
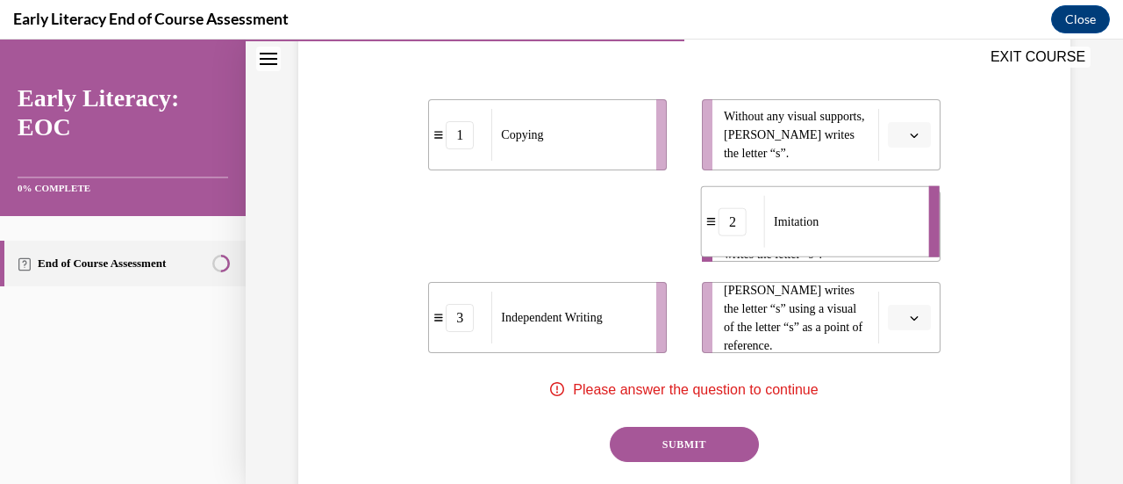
drag, startPoint x: 574, startPoint y: 247, endPoint x: 800, endPoint y: 241, distance: 226.5
click at [800, 241] on div "Imitation" at bounding box center [841, 222] width 154 height 52
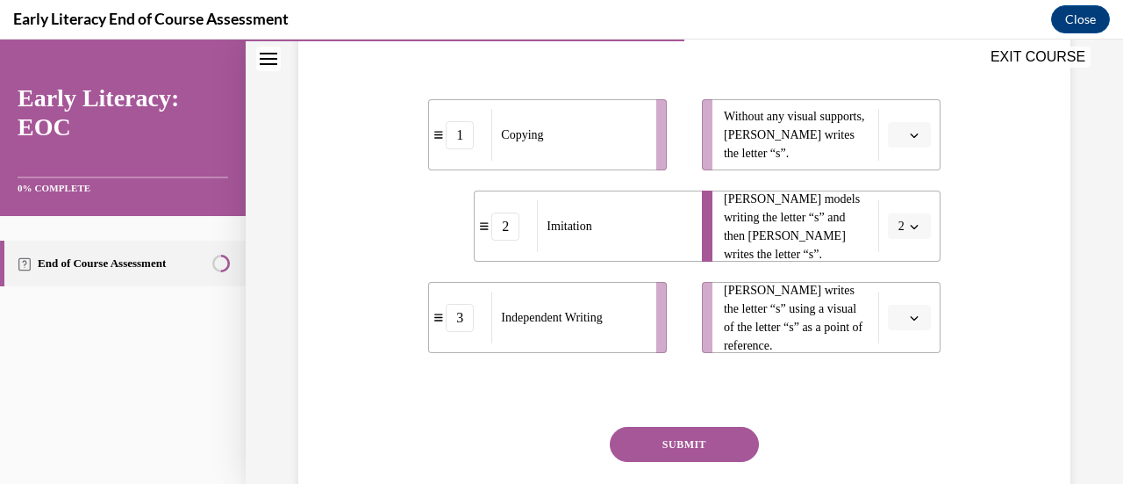
click at [820, 224] on span "Mr. Brown models writing the letter “s” and then Tina writes the letter “s”." at bounding box center [797, 227] width 146 height 74
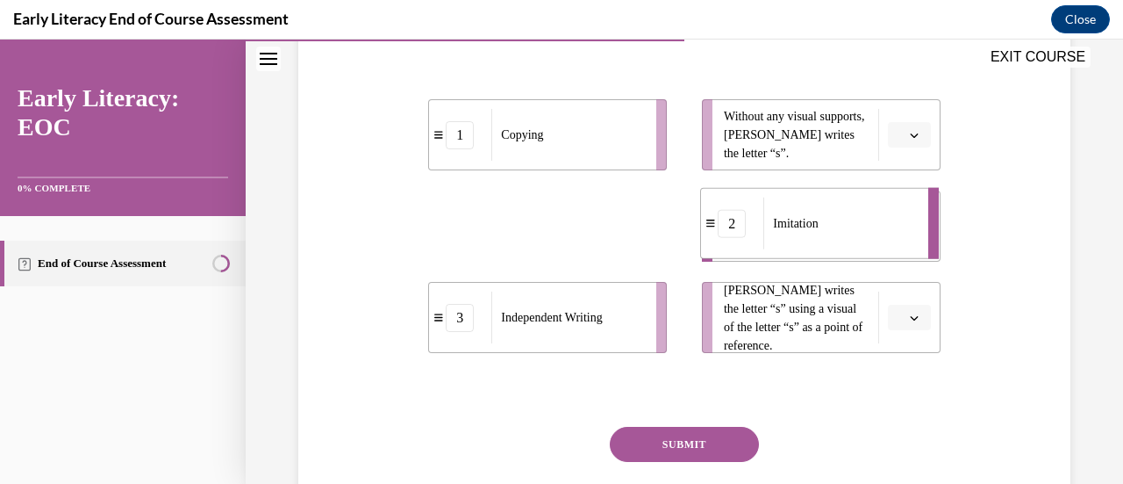
drag, startPoint x: 606, startPoint y: 229, endPoint x: 833, endPoint y: 226, distance: 226.4
click at [833, 226] on div "Imitation" at bounding box center [840, 223] width 154 height 52
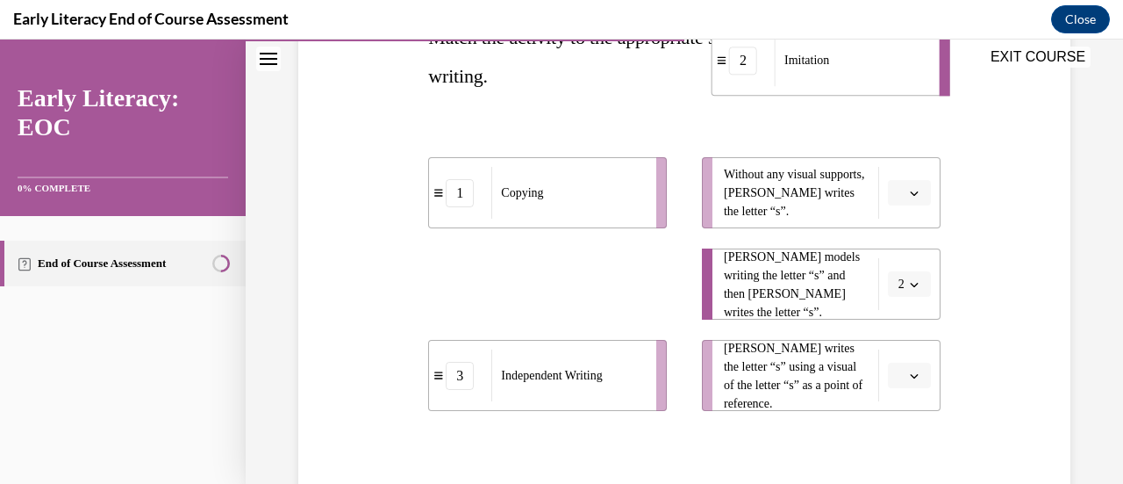
scroll to position [286, 0]
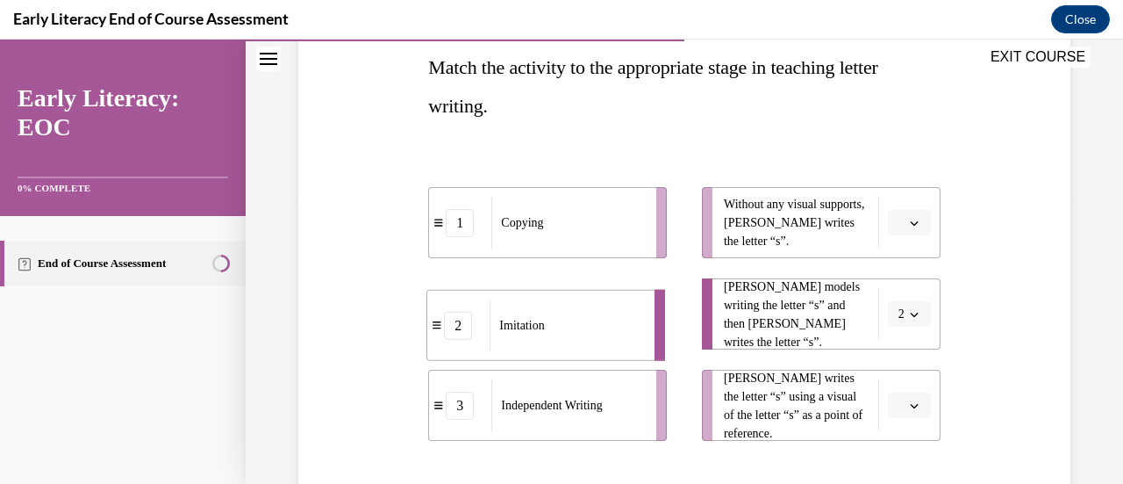
drag, startPoint x: 588, startPoint y: 230, endPoint x: 541, endPoint y: 336, distance: 116.3
click at [541, 336] on div "Imitation" at bounding box center [567, 325] width 154 height 52
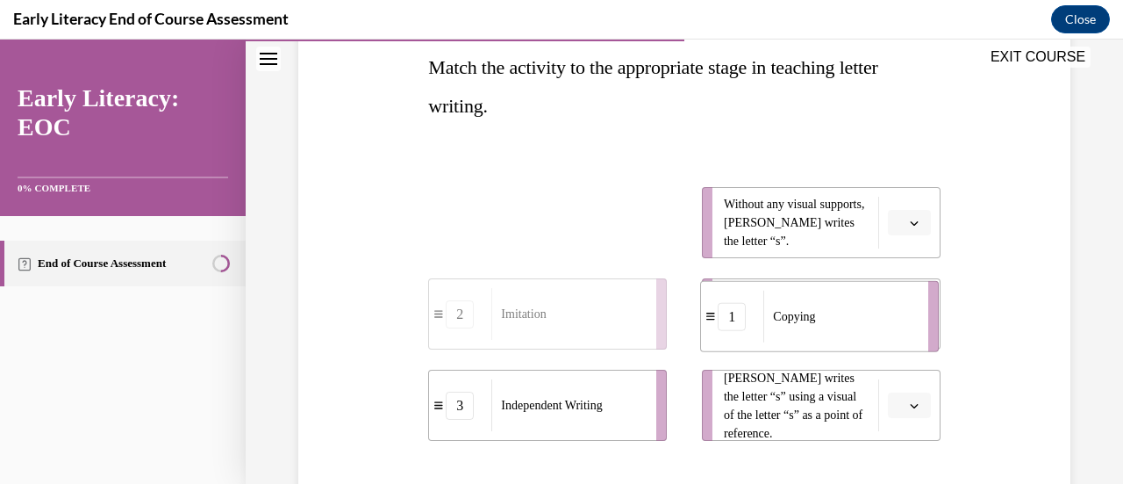
drag, startPoint x: 541, startPoint y: 230, endPoint x: 813, endPoint y: 324, distance: 287.8
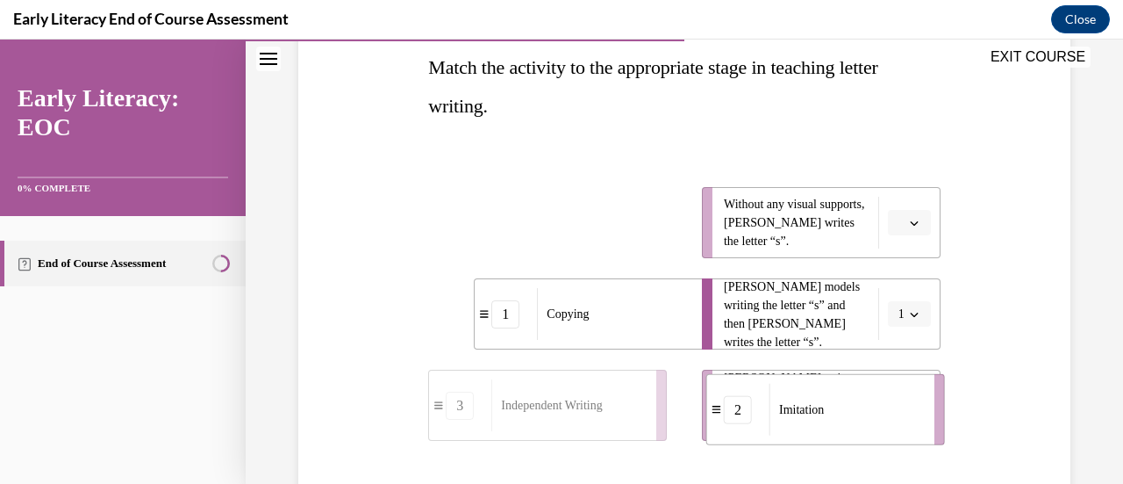
drag, startPoint x: 553, startPoint y: 223, endPoint x: 830, endPoint y: 410, distance: 334.4
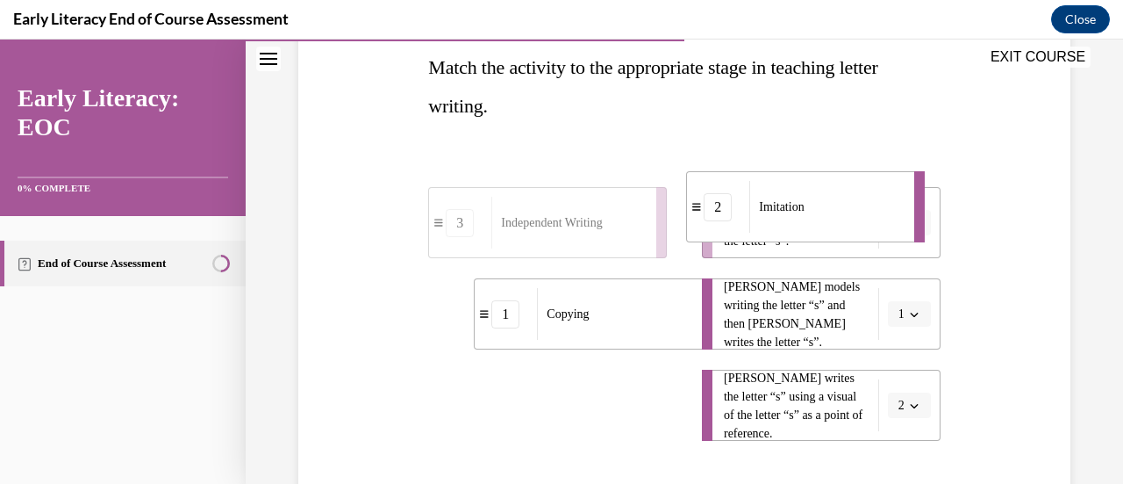
drag, startPoint x: 592, startPoint y: 406, endPoint x: 805, endPoint y: 210, distance: 289.4
click at [804, 210] on span "Imitation" at bounding box center [781, 206] width 45 height 18
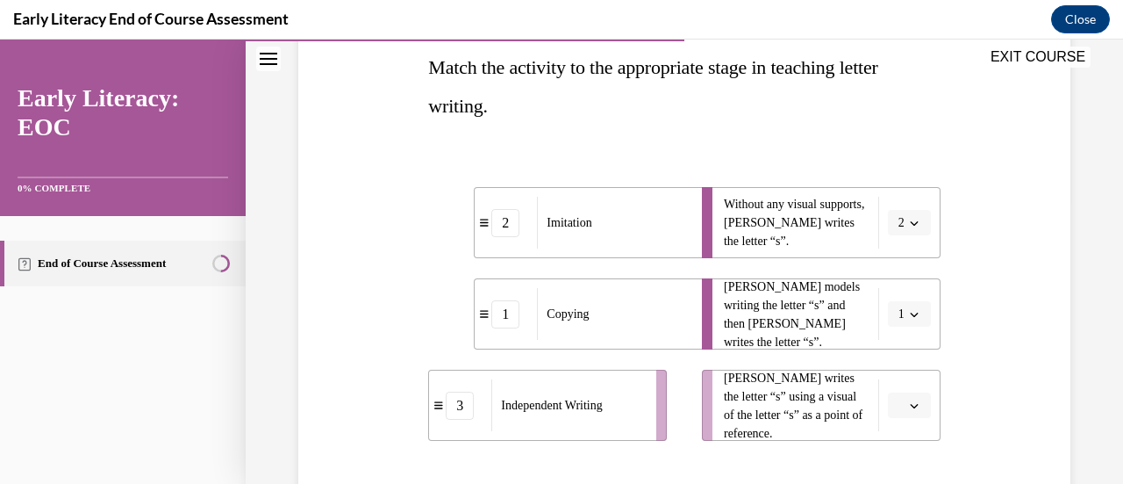
click at [989, 310] on div "Question 07/12 Match the activity to the appropriate stage in teaching letter w…" at bounding box center [684, 281] width 781 height 753
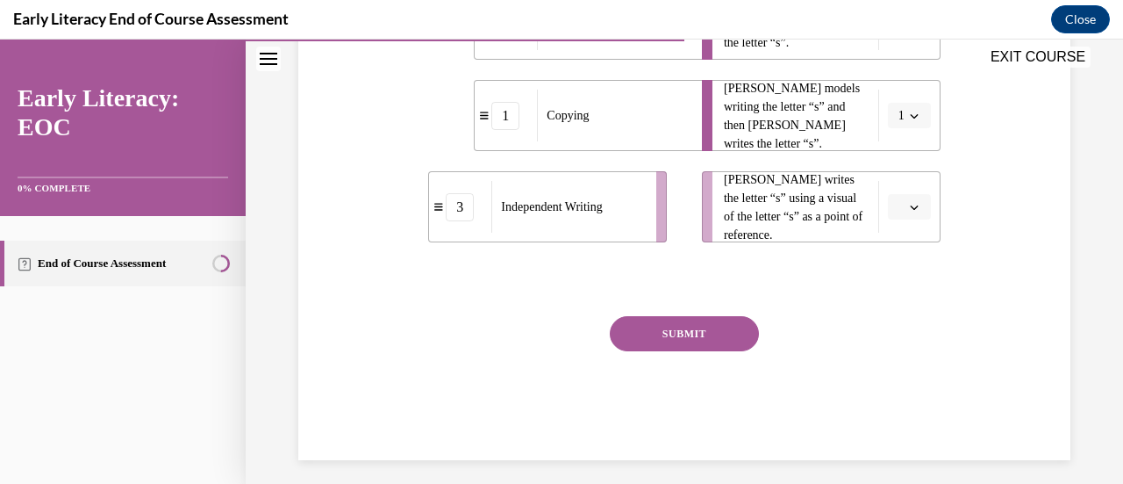
scroll to position [495, 0]
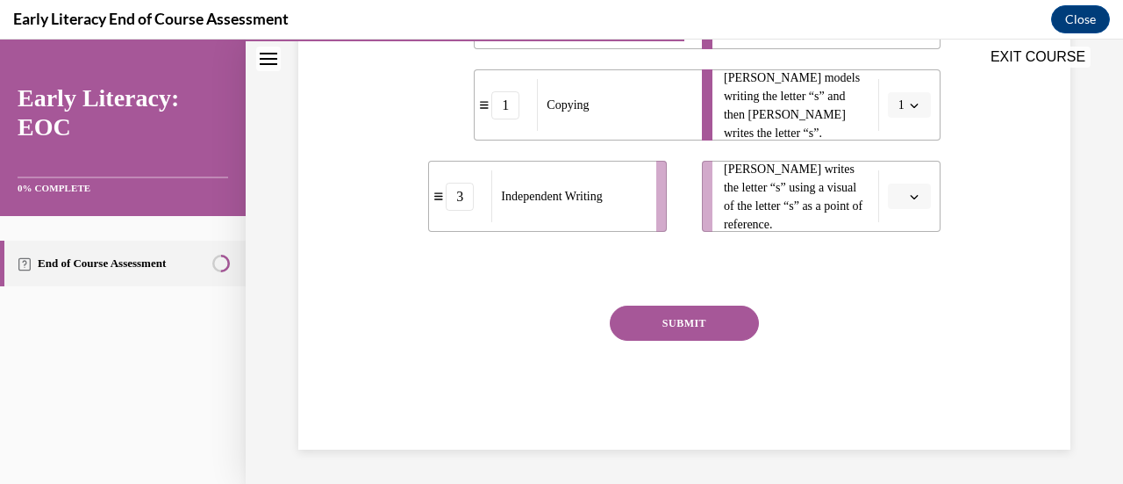
click at [709, 332] on button "SUBMIT" at bounding box center [684, 322] width 149 height 35
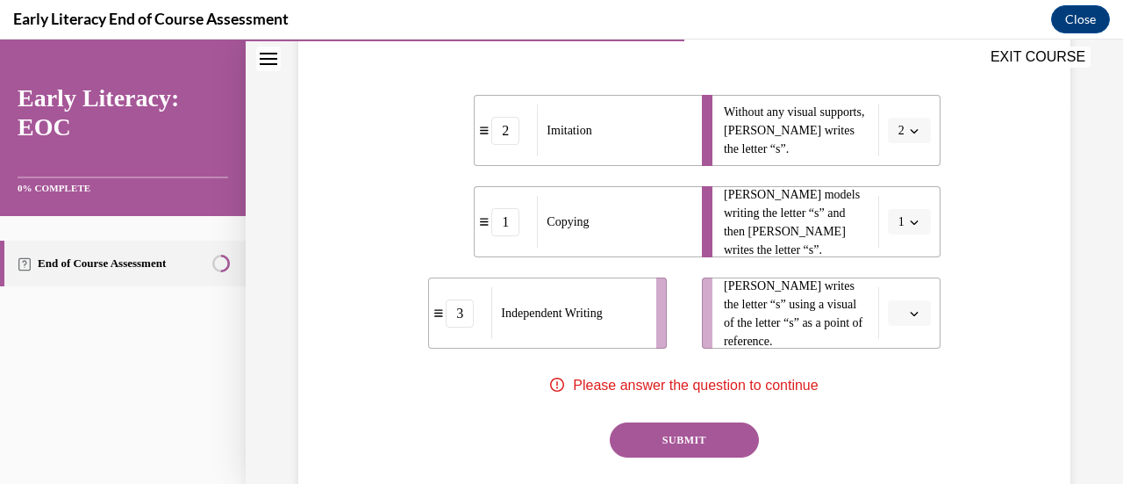
scroll to position [355, 0]
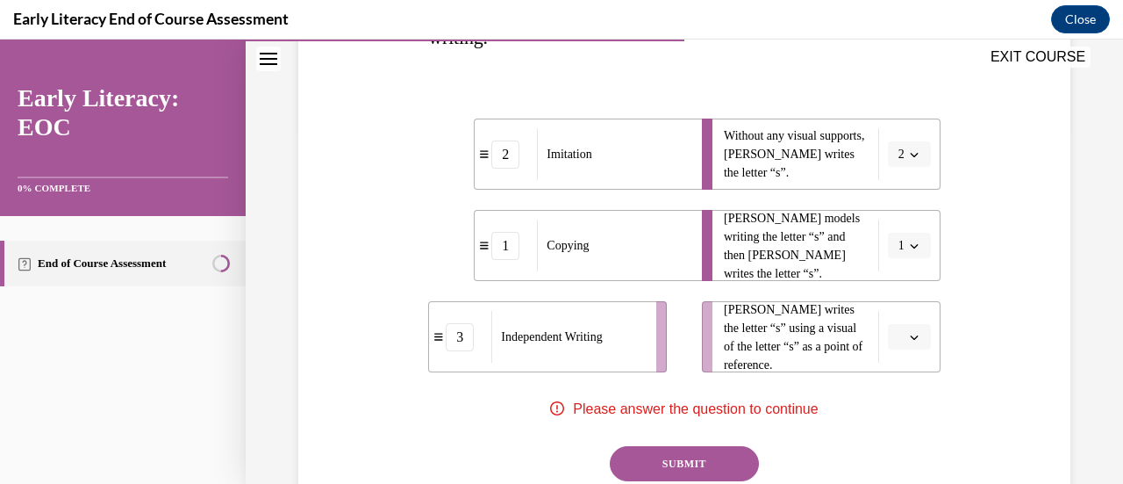
drag, startPoint x: 907, startPoint y: 344, endPoint x: 1048, endPoint y: 373, distance: 143.4
click at [1048, 373] on div "Question 07/12 Match the activity to the appropriate stage in teaching letter w…" at bounding box center [684, 213] width 781 height 753
click at [906, 327] on button "button" at bounding box center [909, 337] width 43 height 26
click at [888, 298] on span "3" at bounding box center [891, 297] width 6 height 14
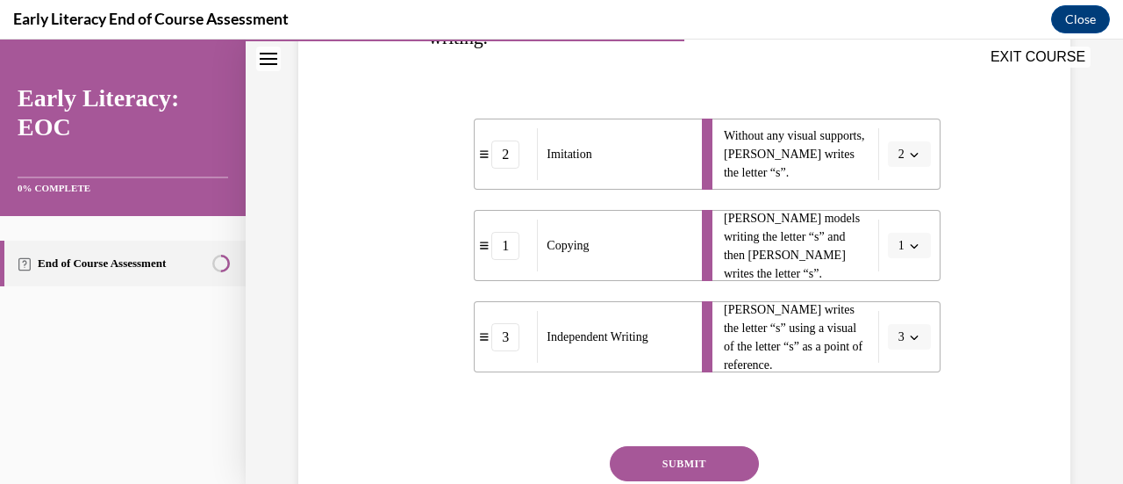
click at [896, 153] on button "2" at bounding box center [909, 154] width 43 height 26
click at [881, 303] on div "3" at bounding box center [892, 297] width 43 height 35
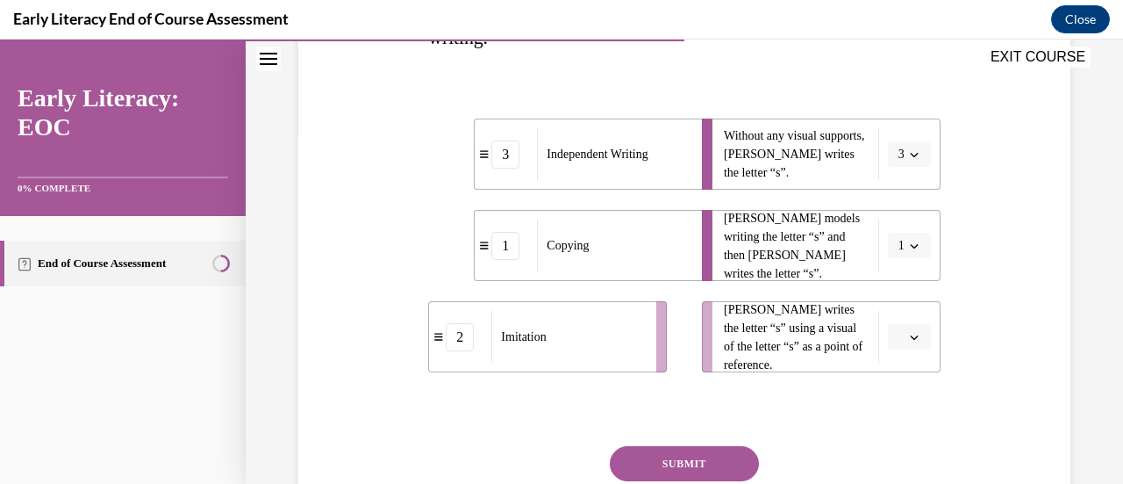
click at [910, 242] on icon "button" at bounding box center [914, 245] width 9 height 9
click at [892, 346] on div "2" at bounding box center [892, 353] width 43 height 35
click at [908, 341] on span "button" at bounding box center [914, 337] width 12 height 12
click at [897, 231] on div "1" at bounding box center [895, 226] width 43 height 35
click at [678, 461] on button "SUBMIT" at bounding box center [684, 463] width 149 height 35
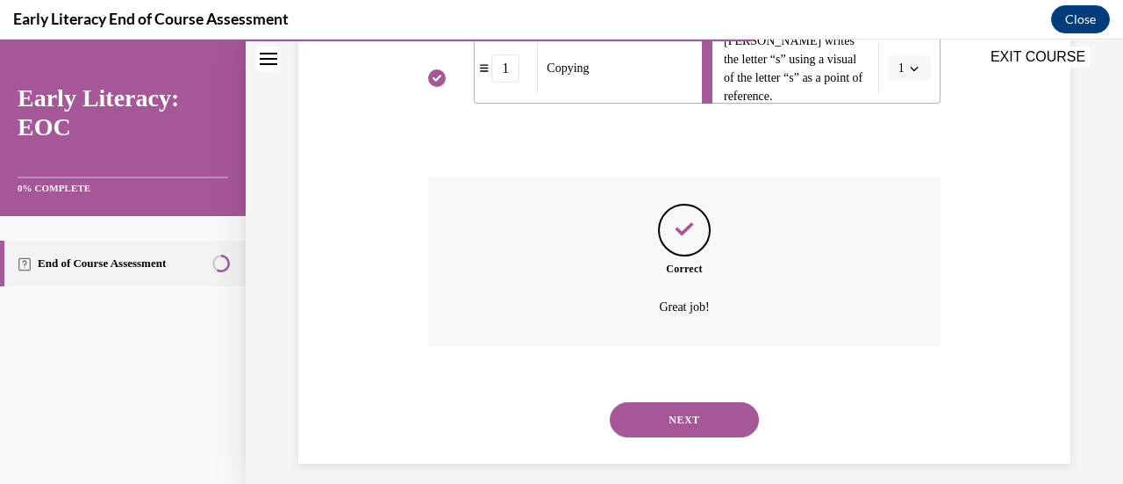
scroll to position [637, 0]
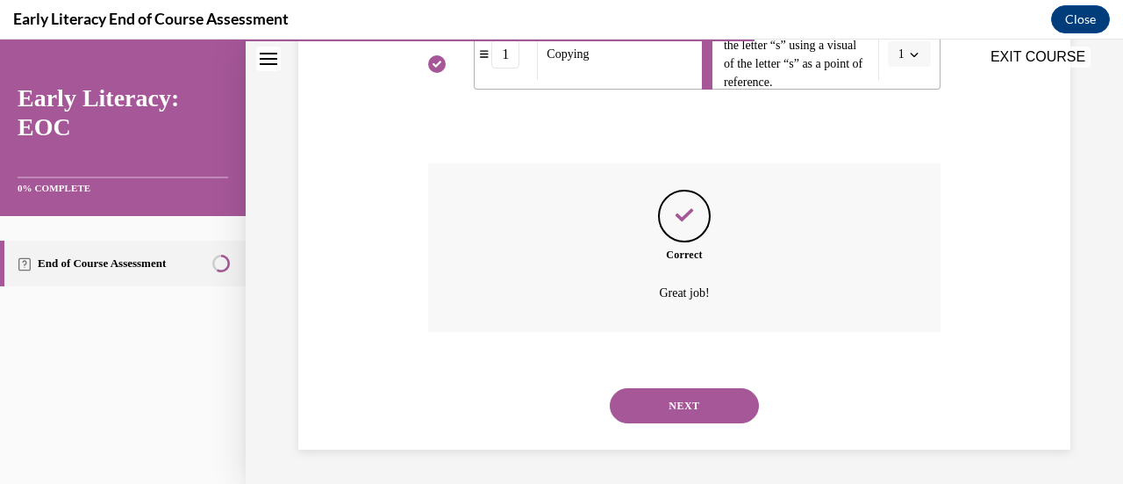
click at [681, 396] on button "NEXT" at bounding box center [684, 405] width 149 height 35
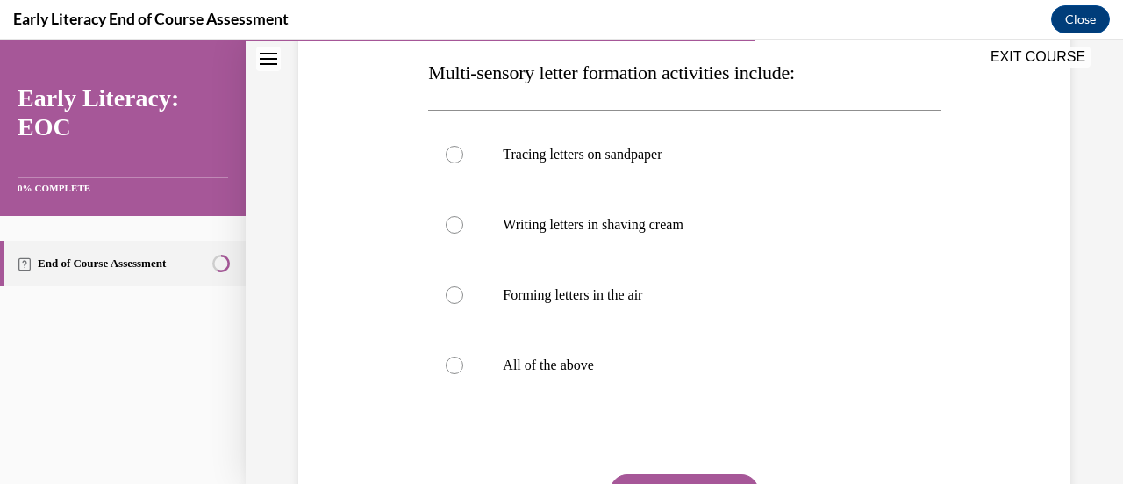
scroll to position [362, 0]
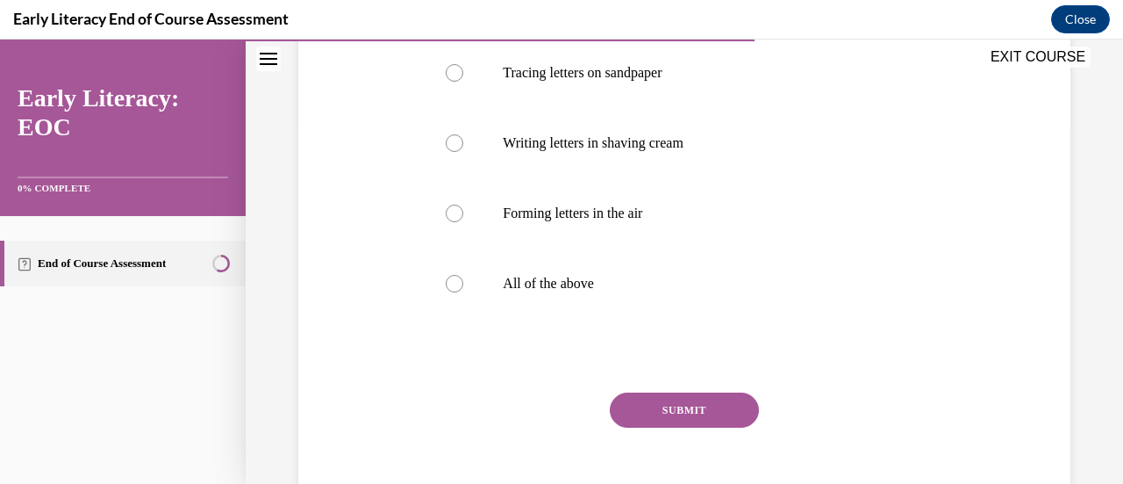
click at [451, 282] on div at bounding box center [455, 284] width 18 height 18
click at [676, 417] on button "SUBMIT" at bounding box center [684, 409] width 149 height 35
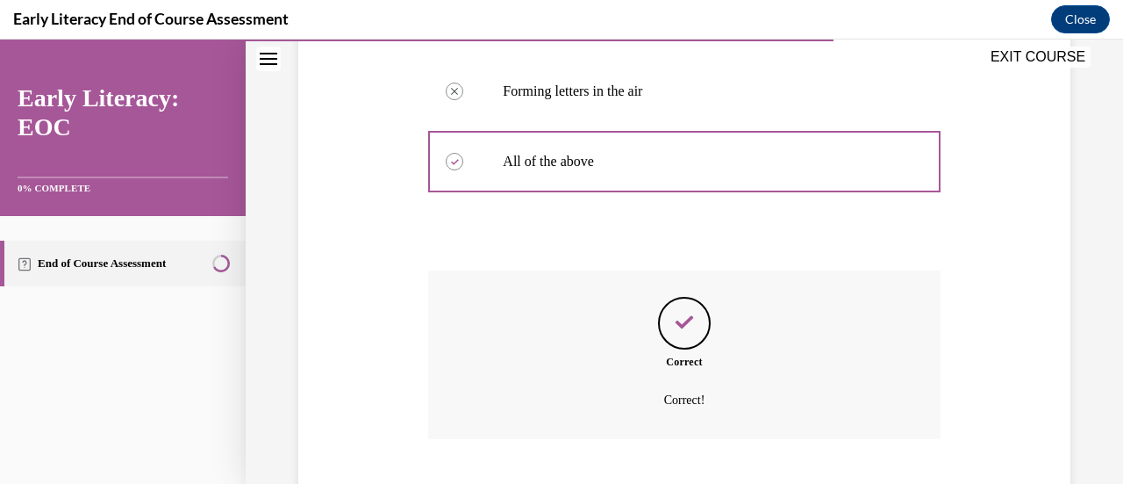
scroll to position [591, 0]
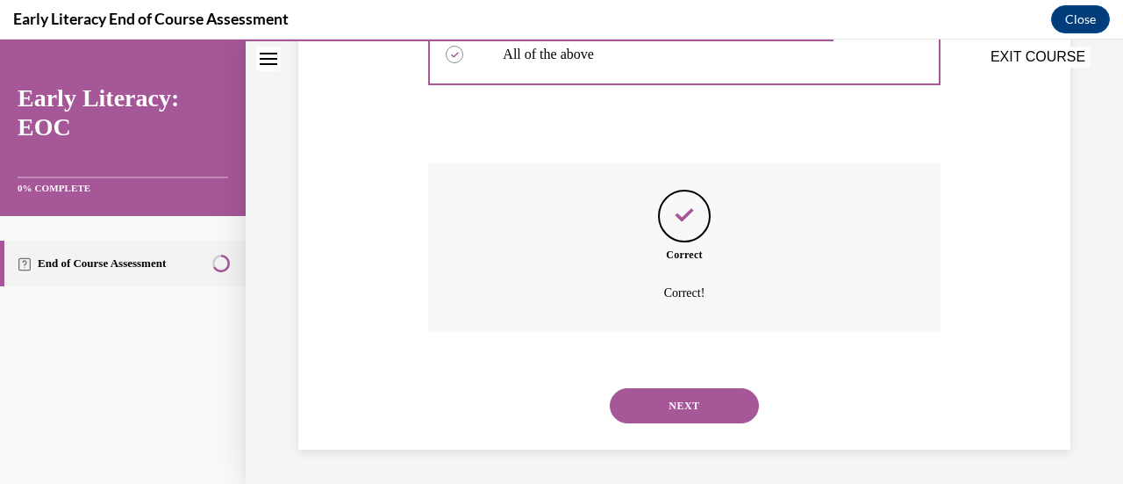
click at [718, 403] on button "NEXT" at bounding box center [684, 405] width 149 height 35
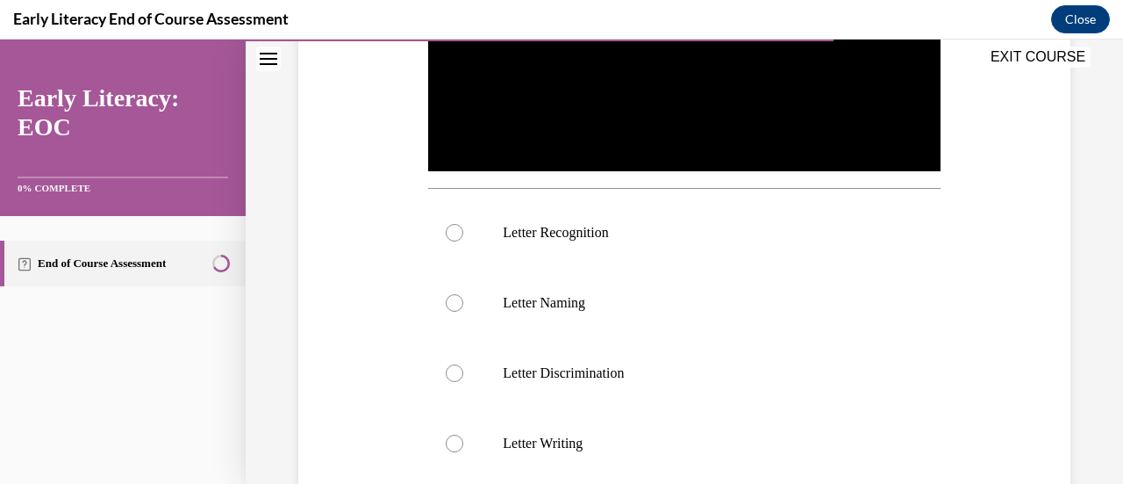
scroll to position [562, 0]
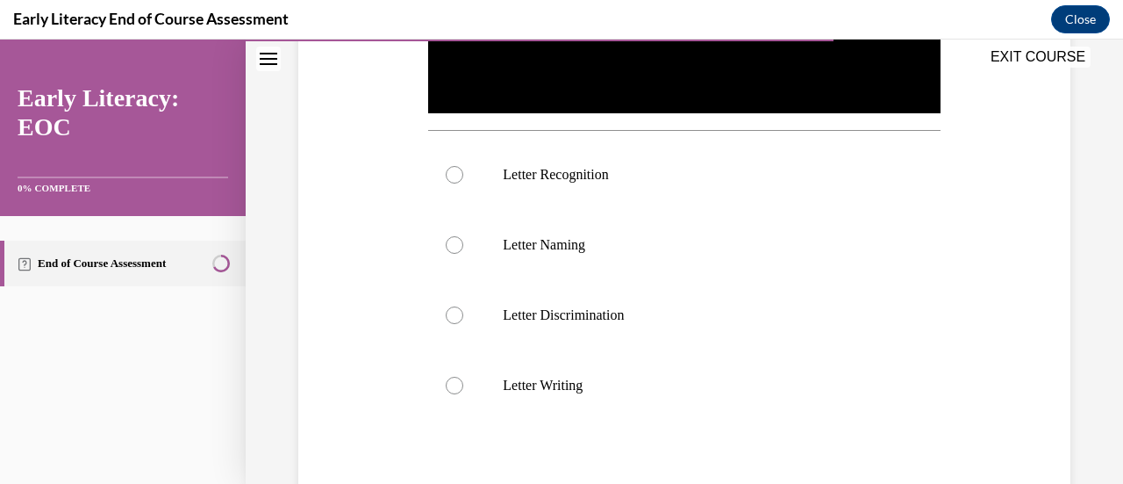
click at [458, 169] on div at bounding box center [455, 175] width 18 height 18
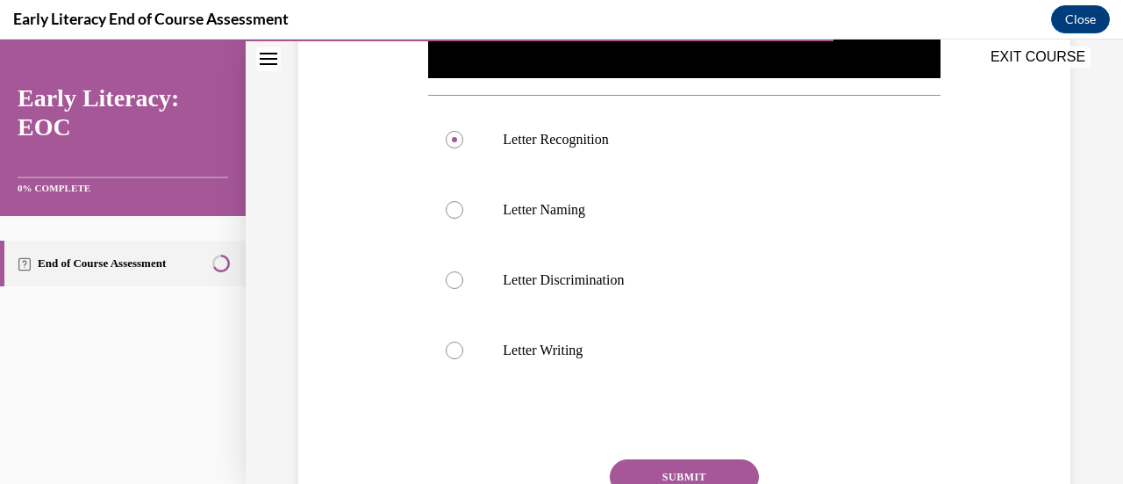
scroll to position [702, 0]
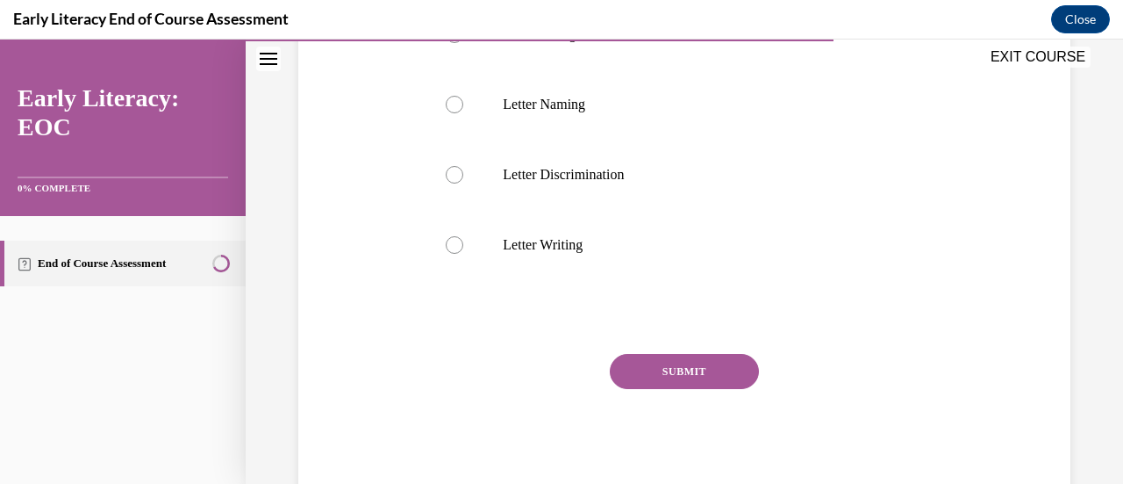
click at [699, 354] on button "SUBMIT" at bounding box center [684, 371] width 149 height 35
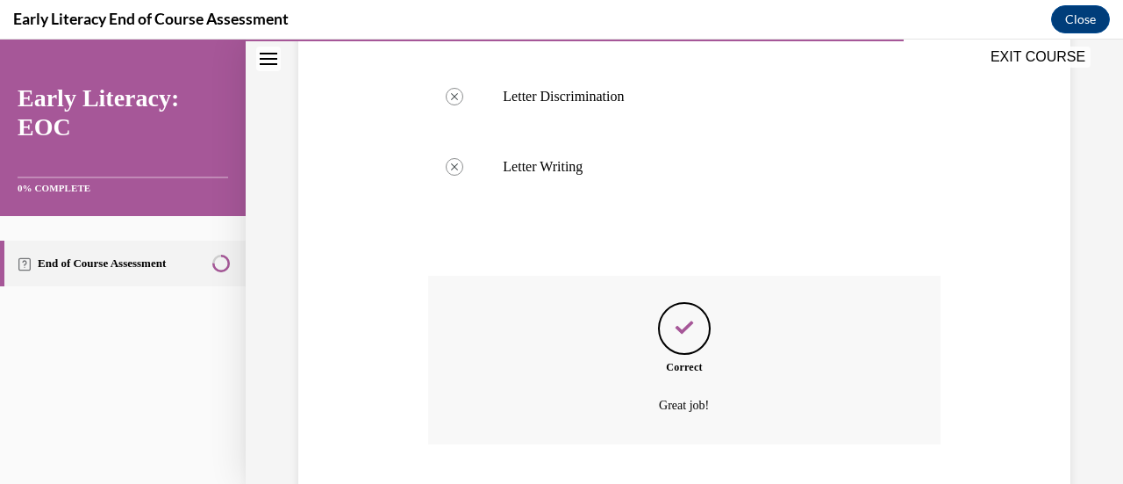
scroll to position [887, 0]
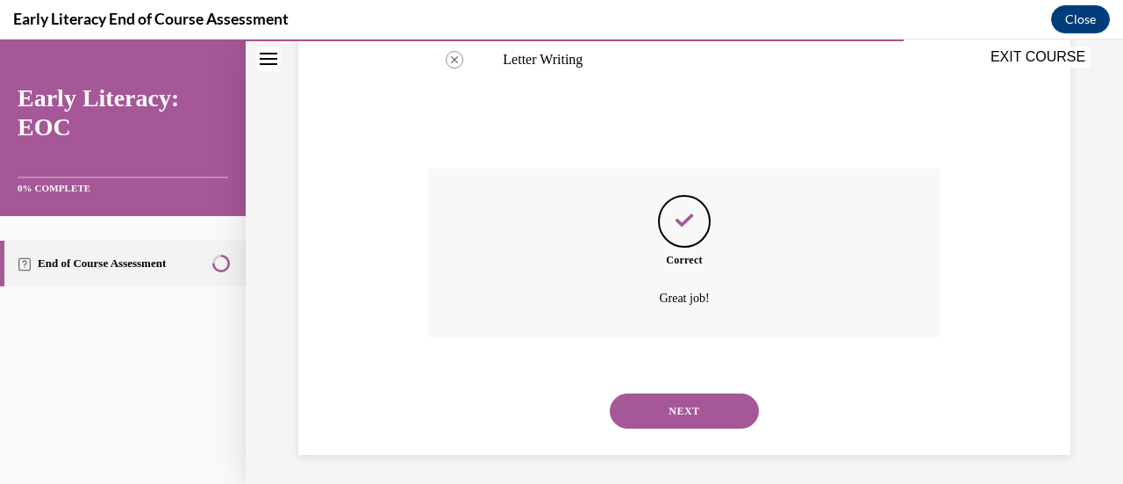
click at [699, 398] on button "NEXT" at bounding box center [684, 410] width 149 height 35
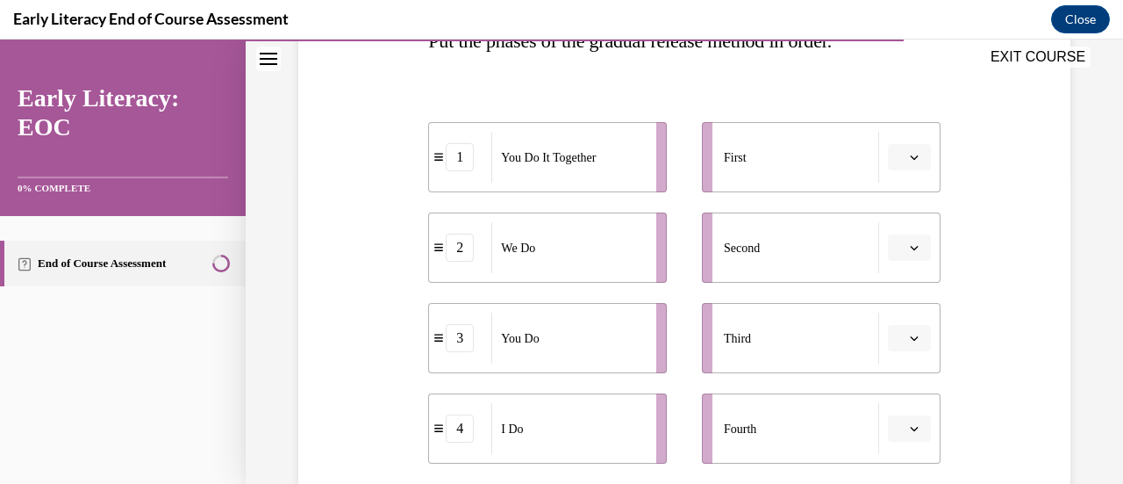
scroll to position [327, 0]
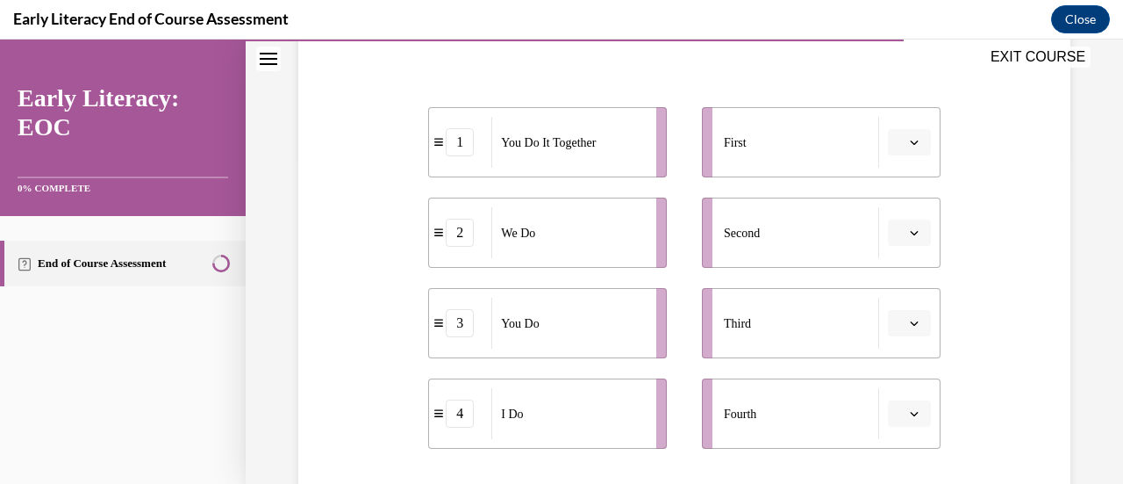
click at [904, 156] on li "First" at bounding box center [821, 142] width 239 height 70
click at [904, 154] on li "First" at bounding box center [821, 142] width 239 height 70
click at [908, 147] on span "button" at bounding box center [914, 142] width 12 height 12
click at [894, 319] on span "4" at bounding box center [891, 321] width 6 height 14
click at [913, 231] on button "button" at bounding box center [909, 232] width 43 height 26
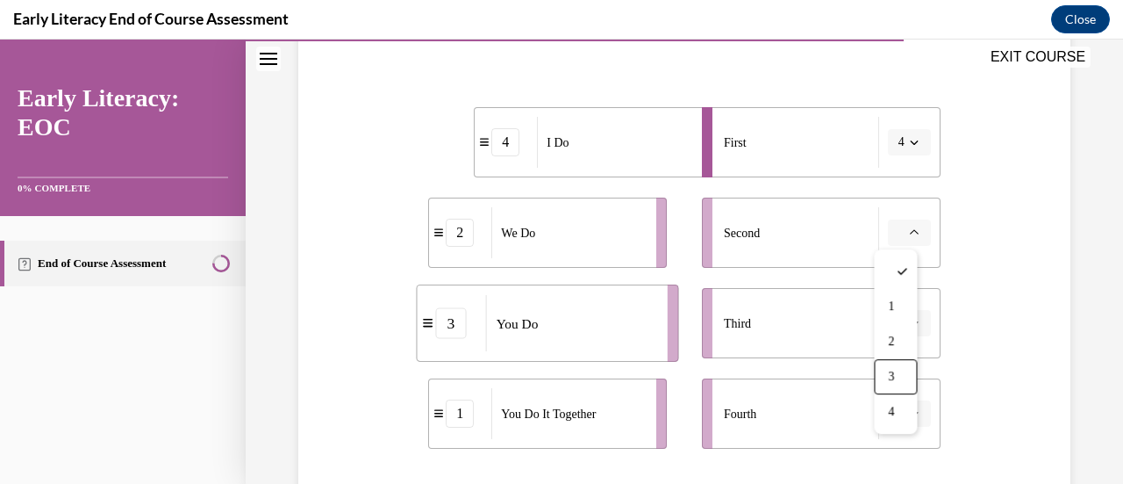
click at [911, 376] on div "3" at bounding box center [895, 376] width 43 height 35
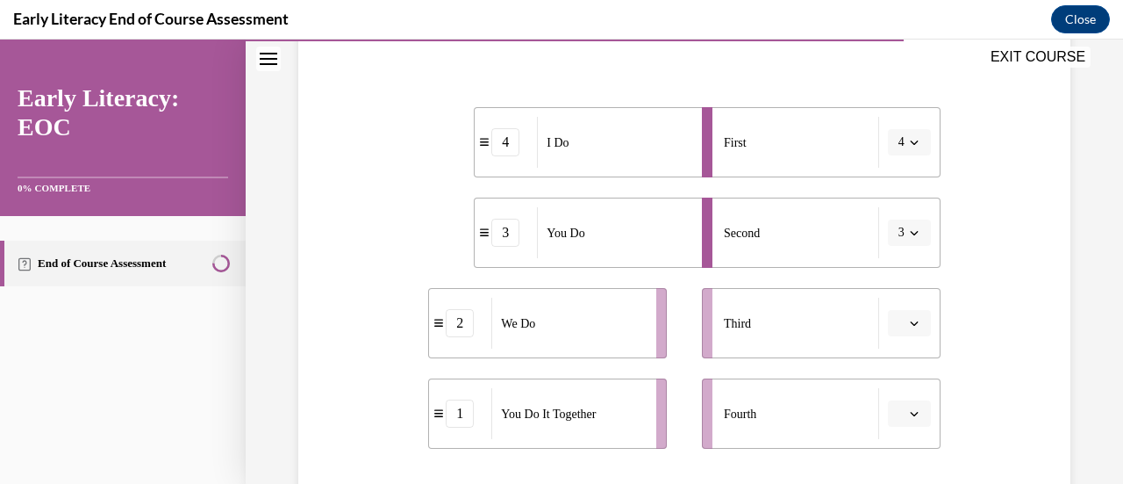
click at [910, 321] on icon "button" at bounding box center [914, 323] width 9 height 9
click at [889, 204] on div "2" at bounding box center [895, 213] width 43 height 35
click at [910, 413] on button "button" at bounding box center [909, 413] width 43 height 26
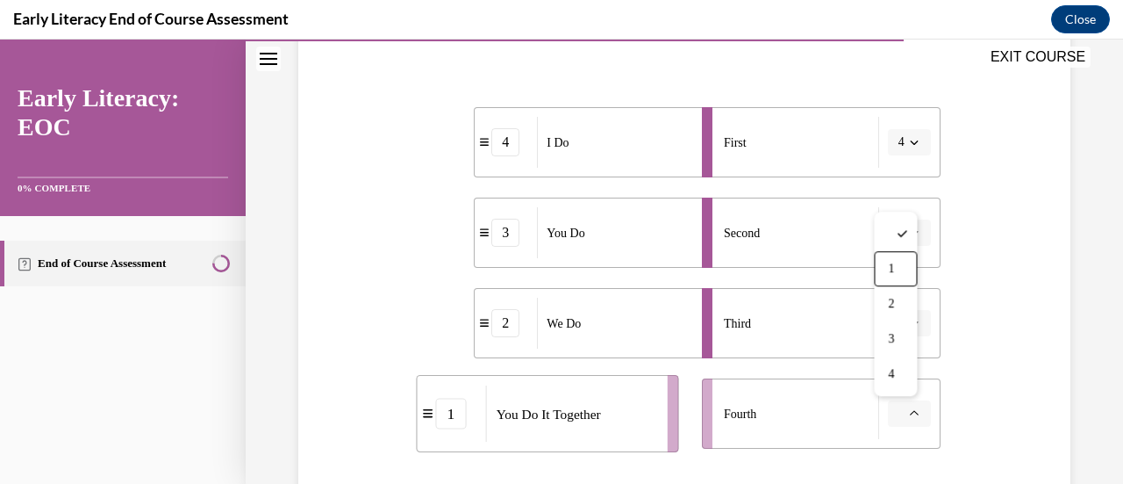
click at [899, 269] on div "1" at bounding box center [895, 268] width 43 height 35
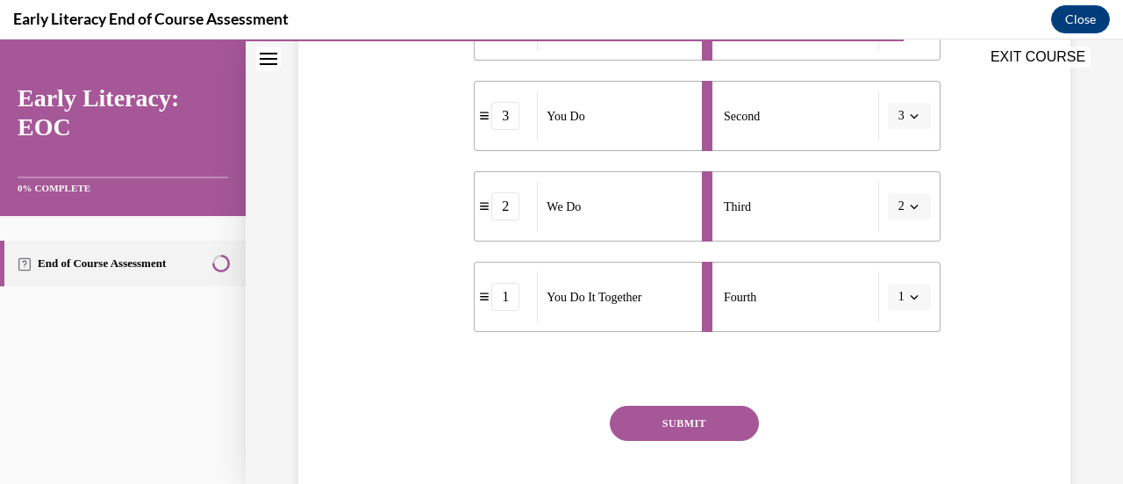
scroll to position [527, 0]
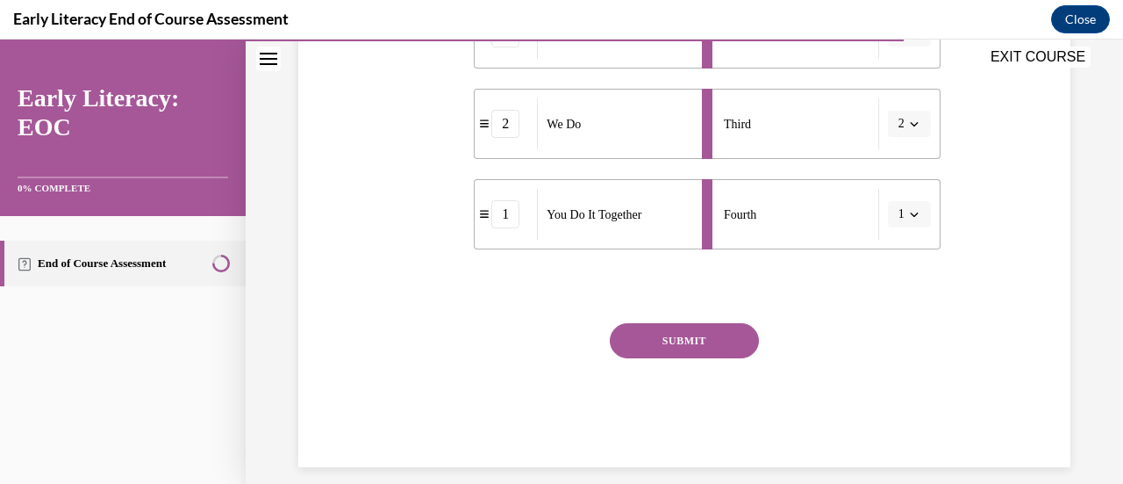
click at [662, 331] on button "SUBMIT" at bounding box center [684, 340] width 149 height 35
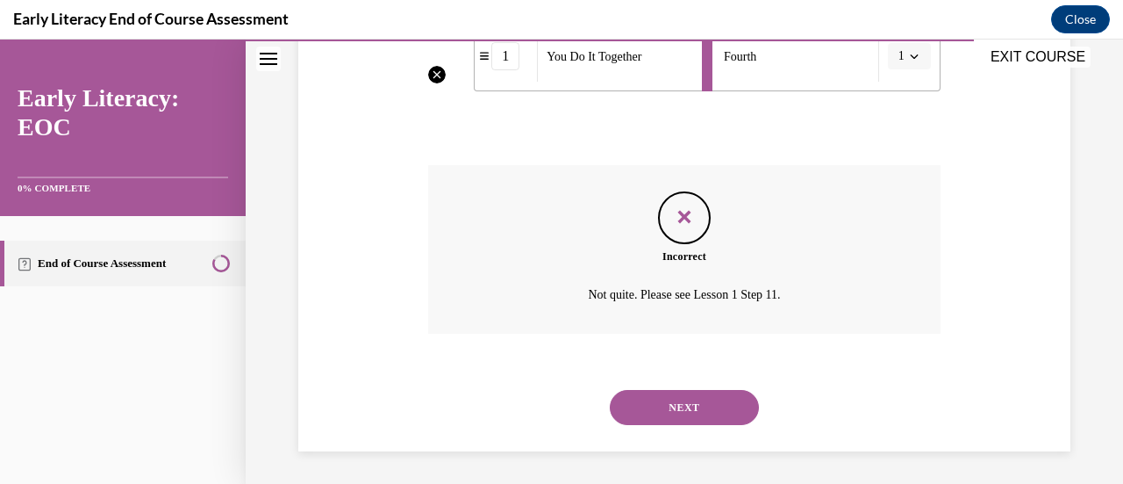
scroll to position [686, 0]
click at [672, 399] on button "NEXT" at bounding box center [684, 405] width 149 height 35
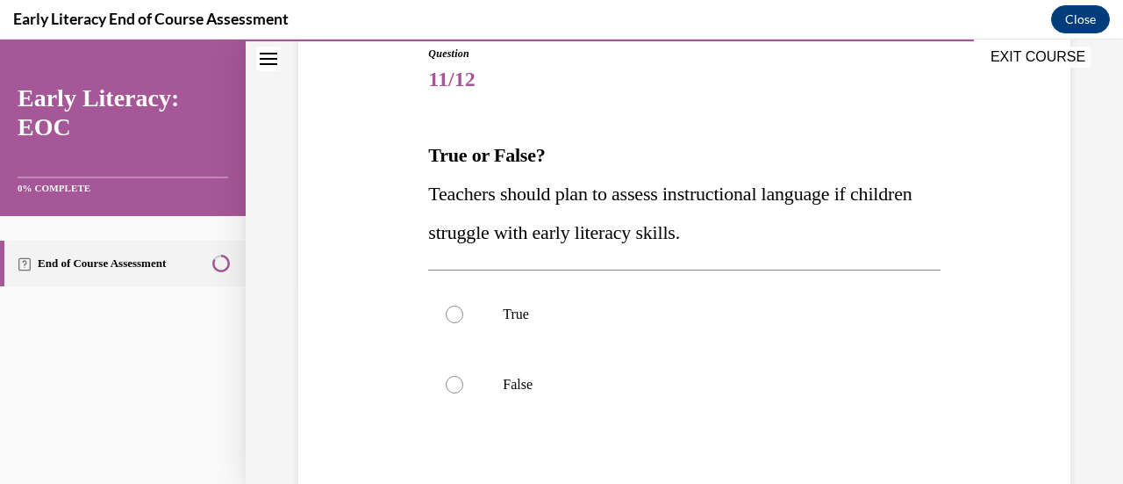
scroll to position [269, 0]
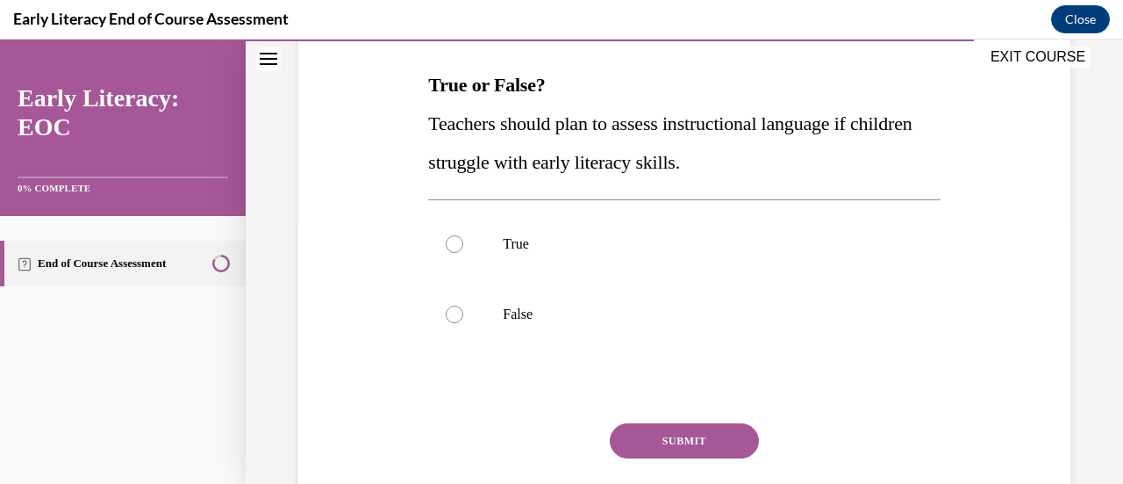
click at [448, 242] on div at bounding box center [455, 244] width 18 height 18
click at [675, 438] on button "SUBMIT" at bounding box center [684, 440] width 149 height 35
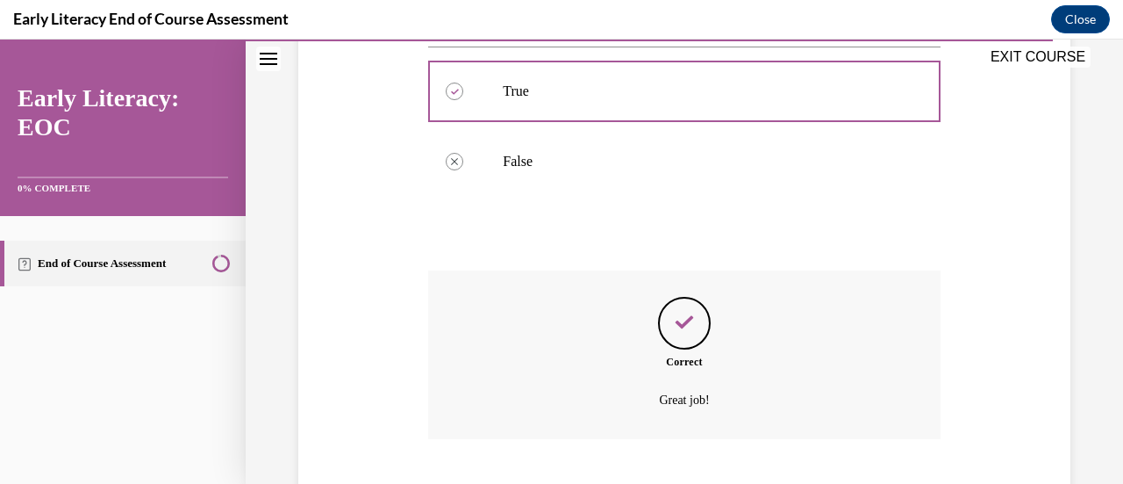
scroll to position [528, 0]
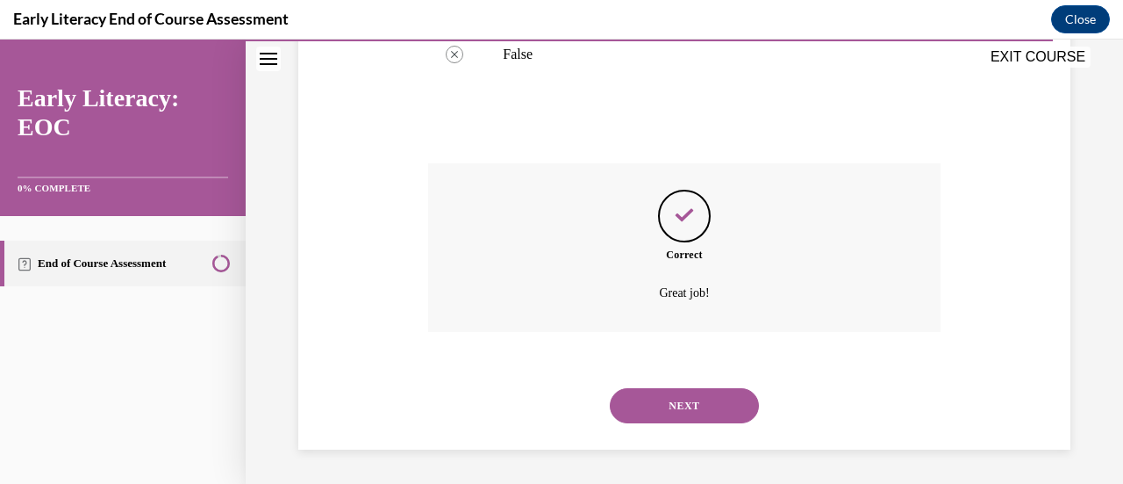
click at [682, 406] on button "NEXT" at bounding box center [684, 405] width 149 height 35
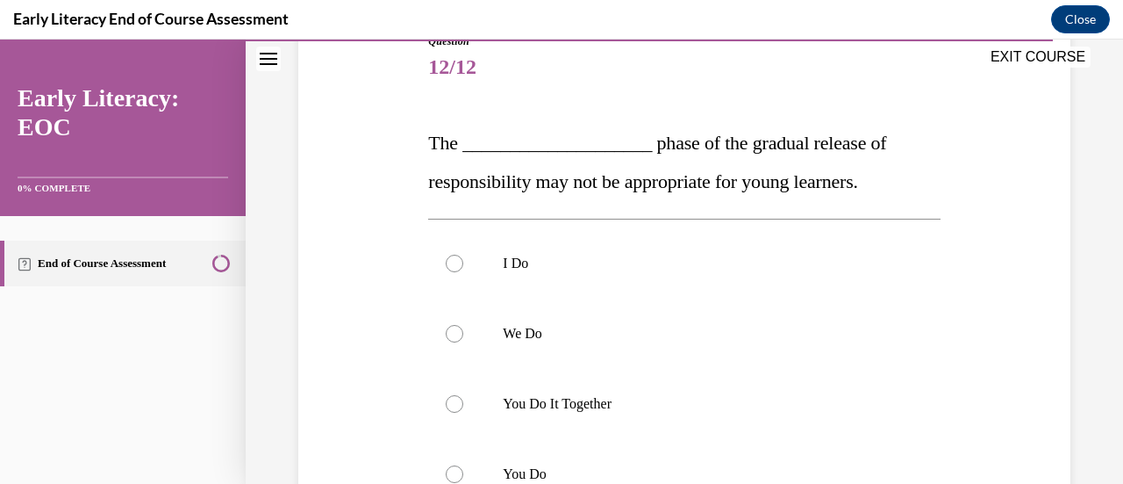
scroll to position [327, 0]
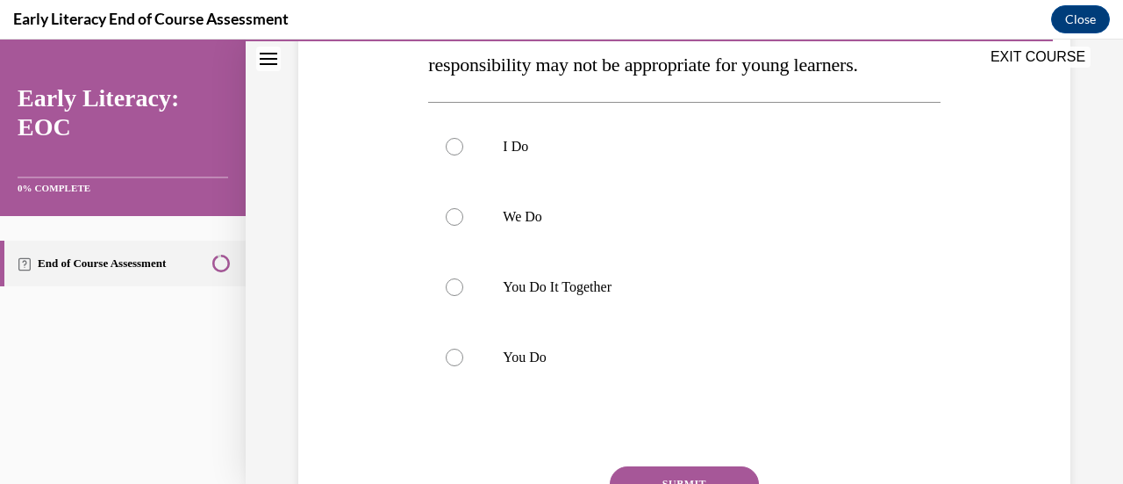
click at [449, 149] on div at bounding box center [455, 147] width 18 height 18
click at [449, 218] on div at bounding box center [455, 217] width 18 height 18
click at [455, 290] on div at bounding box center [455, 287] width 18 height 18
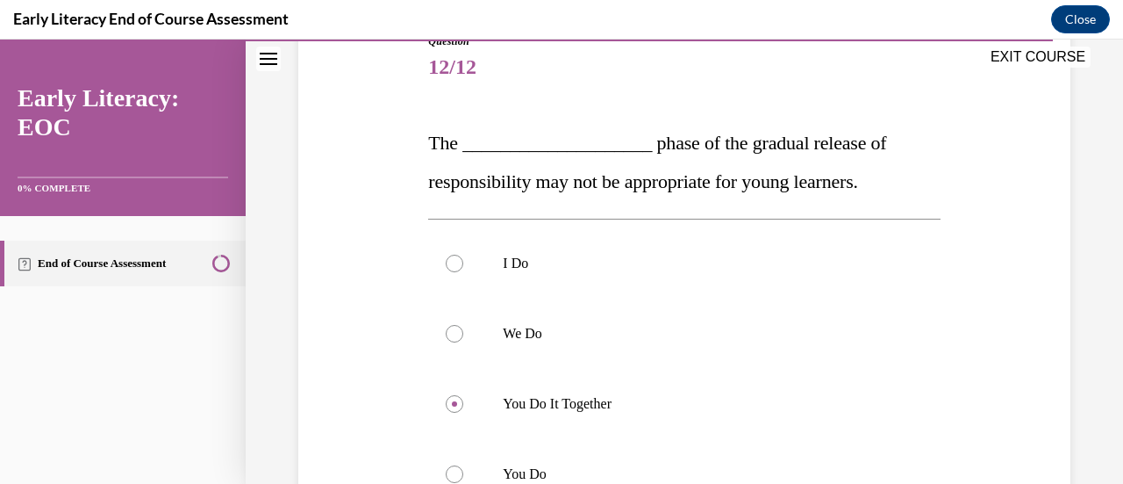
scroll to position [246, 0]
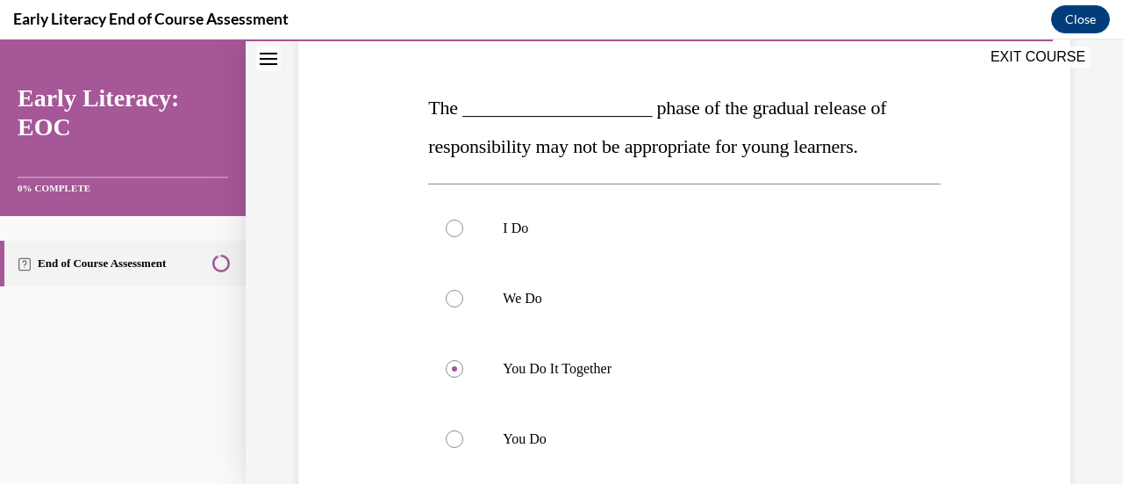
click at [454, 441] on div at bounding box center [455, 439] width 18 height 18
drag, startPoint x: 946, startPoint y: 434, endPoint x: 960, endPoint y: 441, distance: 15.3
click at [960, 441] on div "Question 12/12 The ____________________ phase of the gradual release of respons…" at bounding box center [684, 319] width 781 height 746
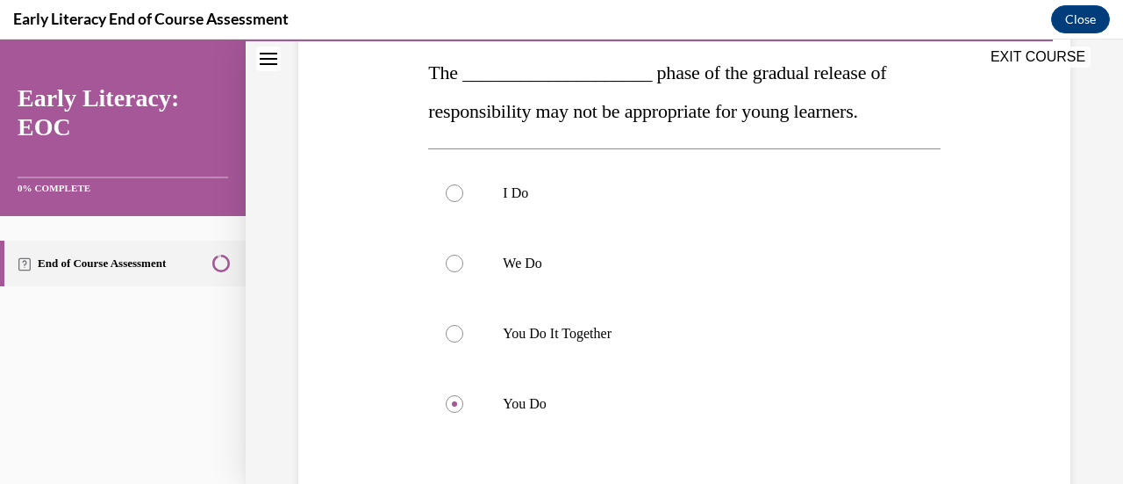
scroll to position [433, 0]
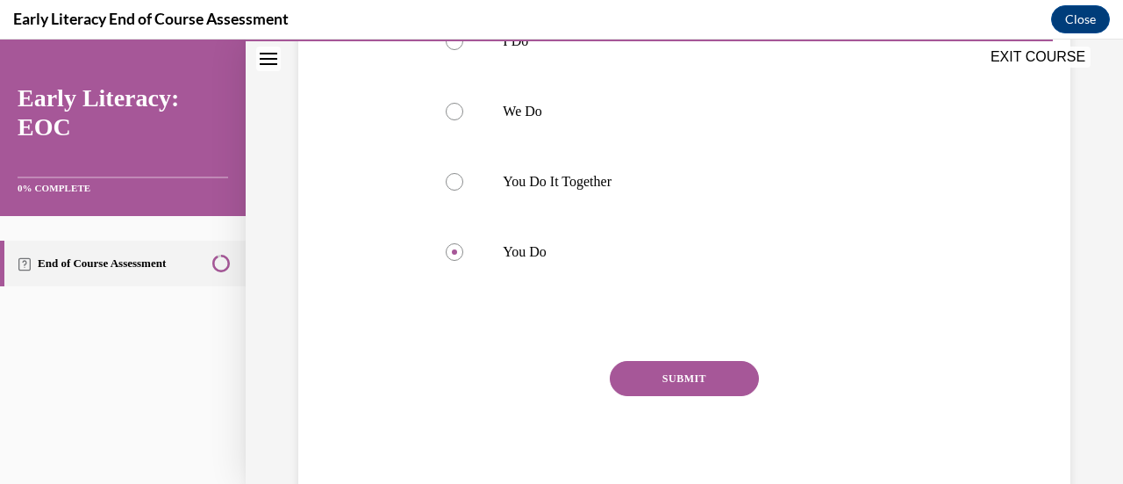
click at [681, 384] on button "SUBMIT" at bounding box center [684, 378] width 149 height 35
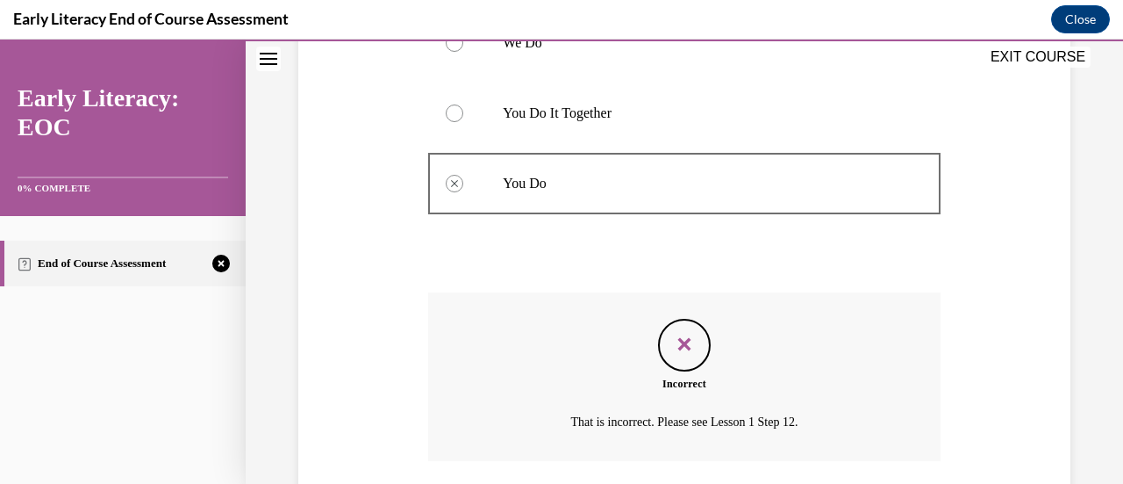
scroll to position [570, 0]
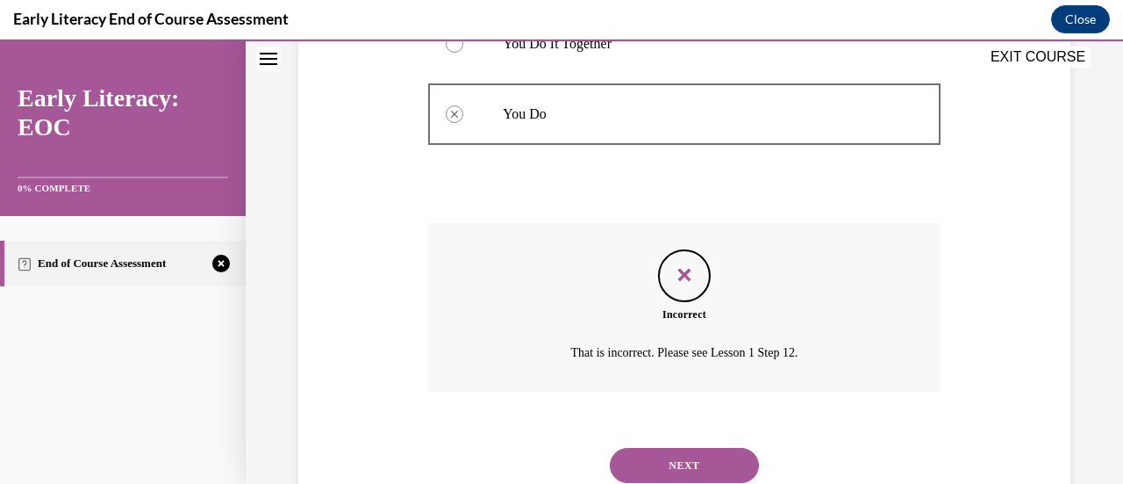
click at [687, 457] on button "NEXT" at bounding box center [684, 465] width 149 height 35
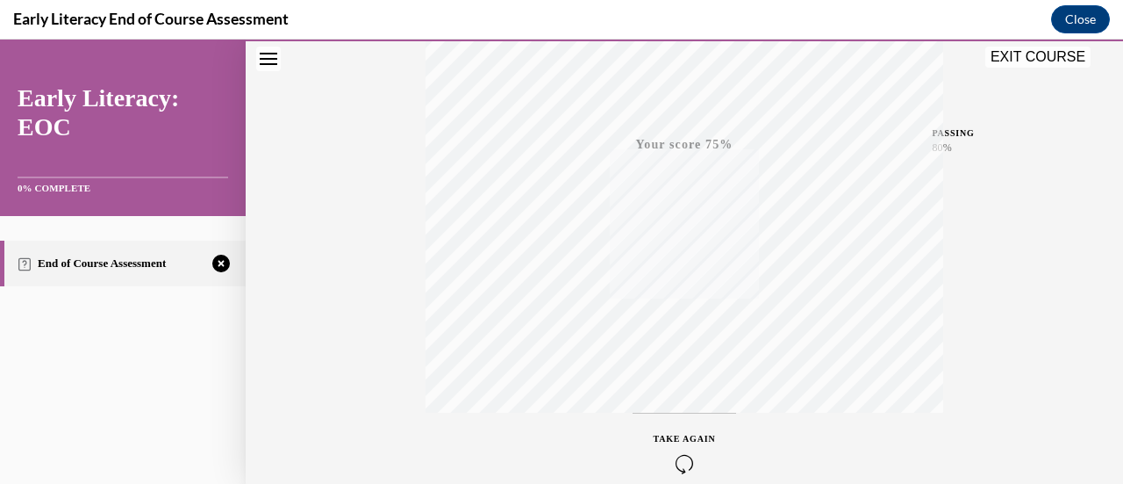
scroll to position [384, 0]
click at [665, 433] on div "TAKE AGAIN" at bounding box center [685, 436] width 62 height 41
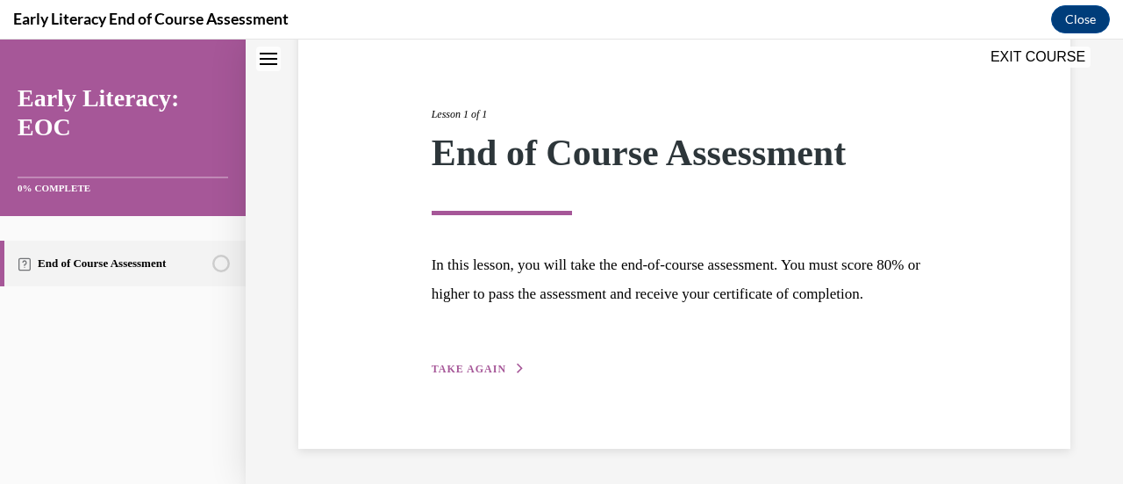
click at [456, 362] on span "TAKE AGAIN" at bounding box center [469, 368] width 75 height 12
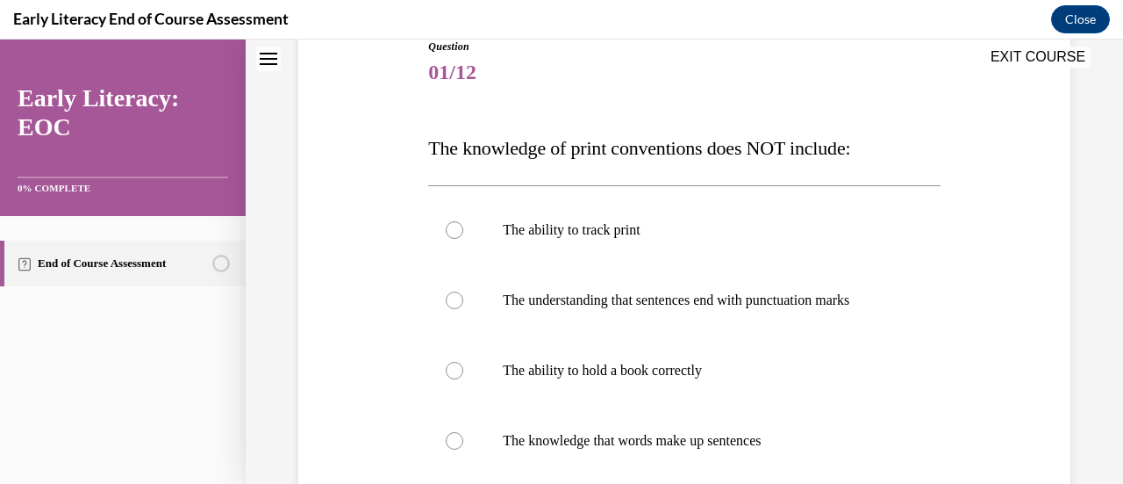
scroll to position [195, 0]
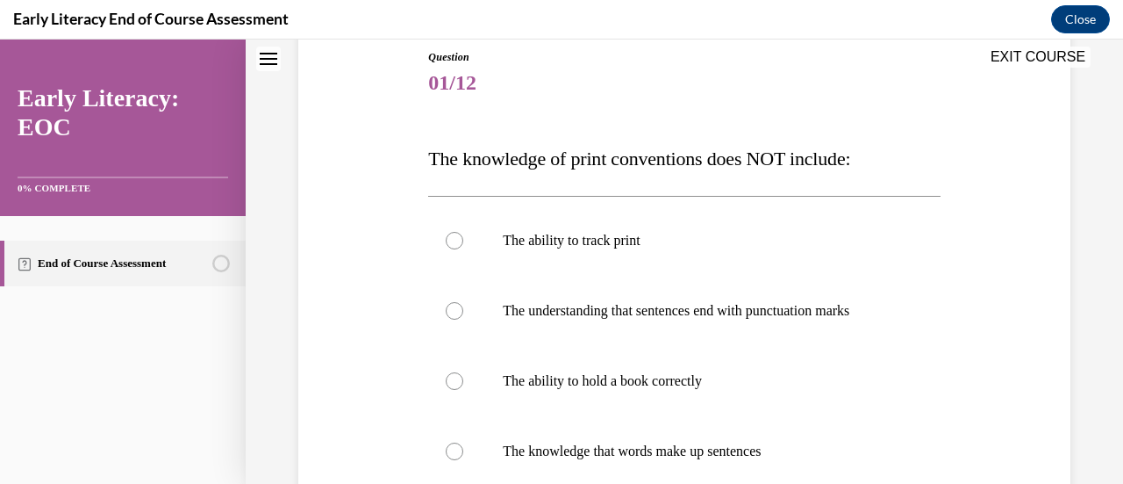
click at [453, 375] on div at bounding box center [455, 381] width 18 height 18
click at [979, 430] on div "Question 01/12 The knowledge of print conventions does NOT include: The ability…" at bounding box center [684, 349] width 781 height 707
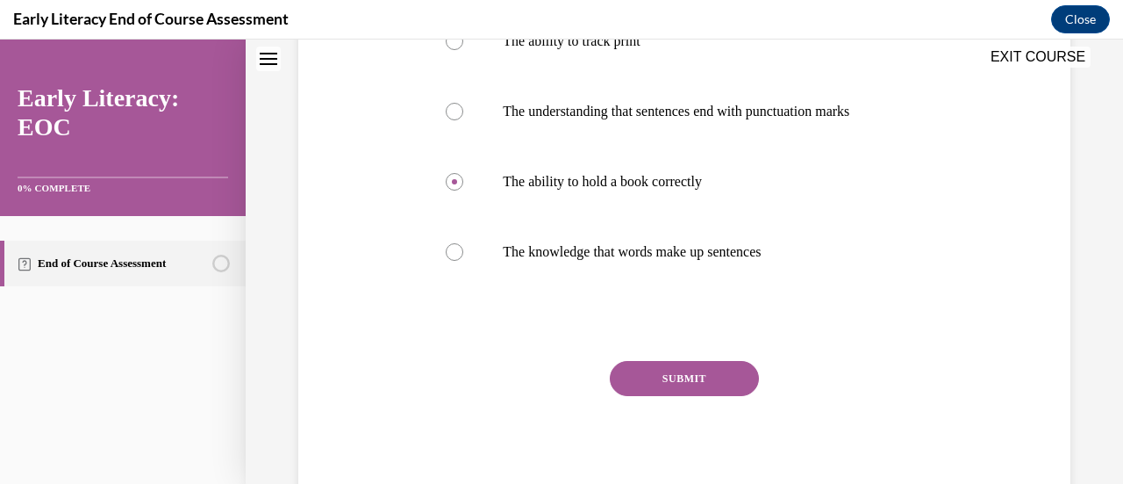
scroll to position [441, 0]
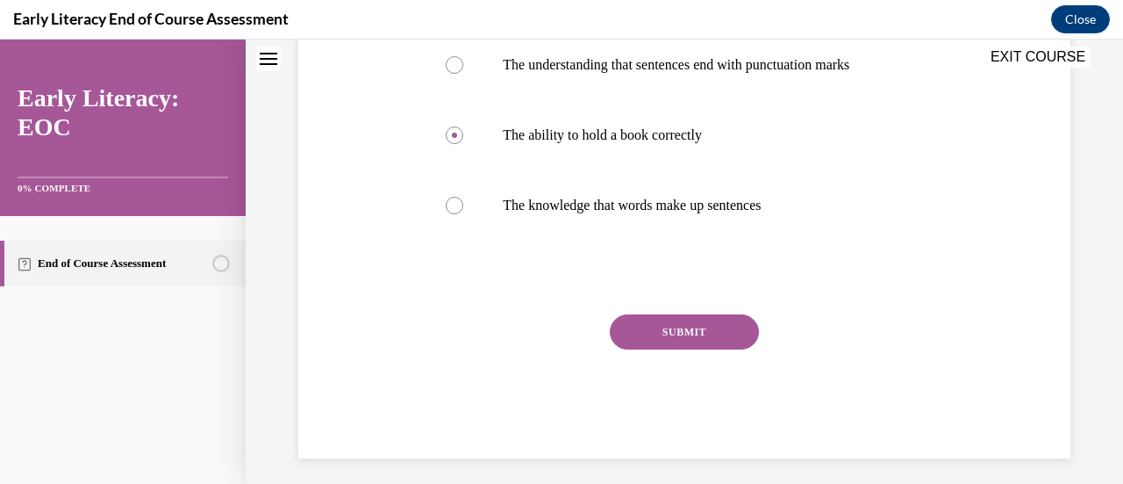
click at [686, 333] on button "SUBMIT" at bounding box center [684, 331] width 149 height 35
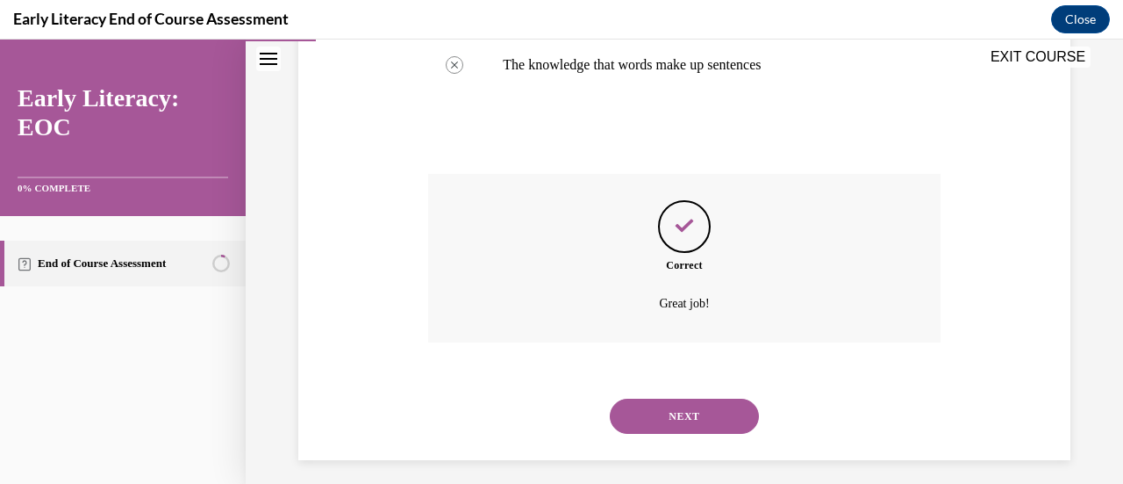
scroll to position [591, 0]
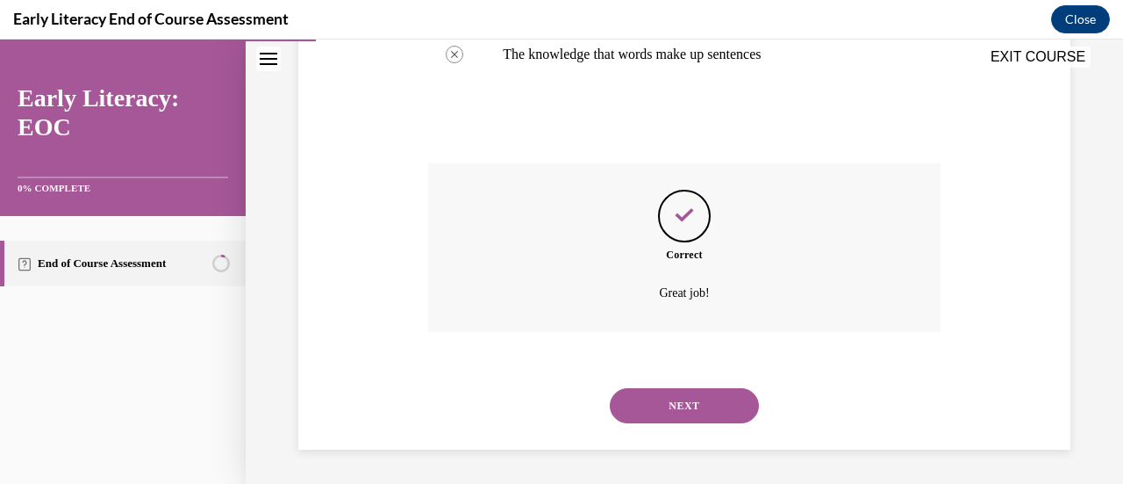
click at [706, 394] on button "NEXT" at bounding box center [684, 405] width 149 height 35
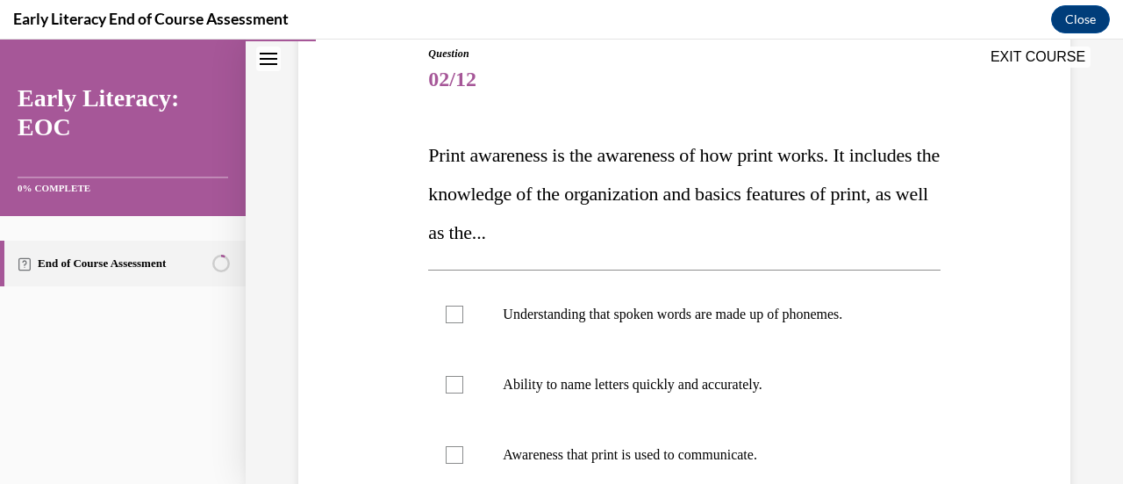
scroll to position [339, 0]
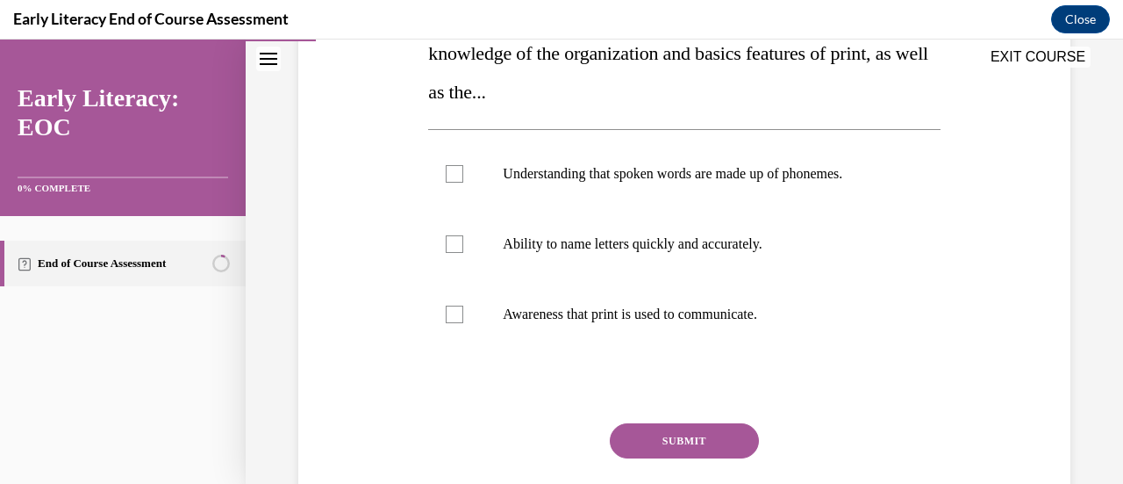
click at [455, 306] on div at bounding box center [455, 314] width 18 height 18
click at [664, 434] on button "SUBMIT" at bounding box center [684, 440] width 149 height 35
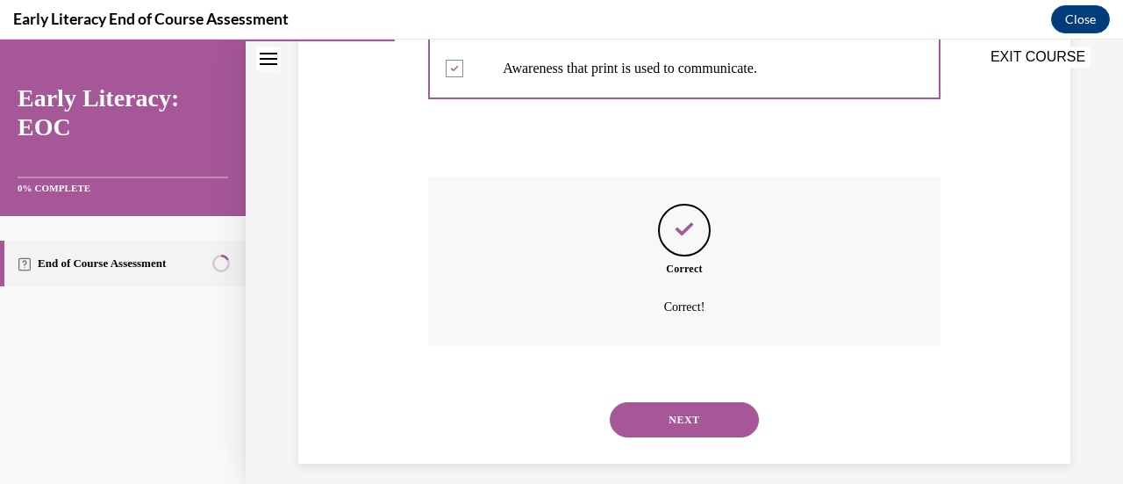
scroll to position [599, 0]
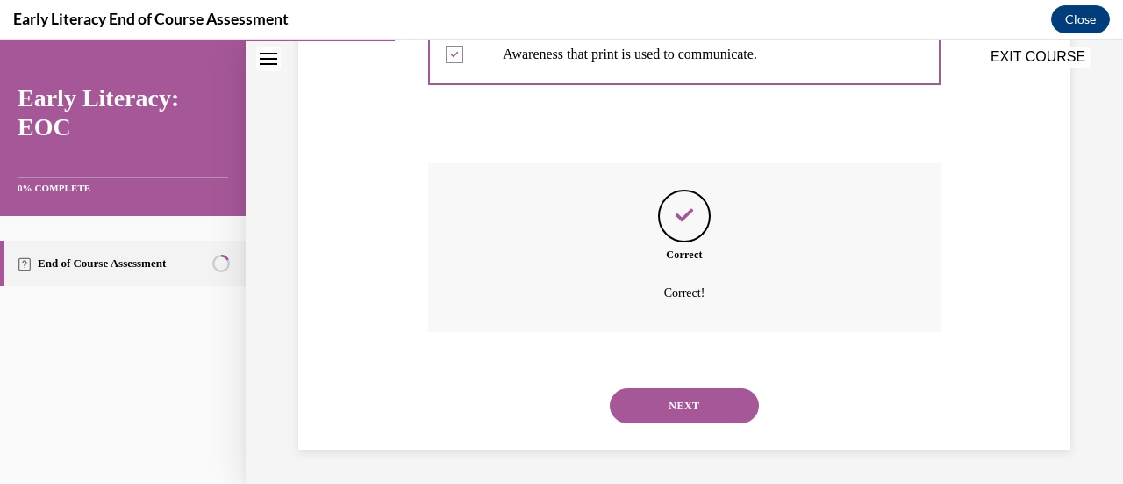
click at [669, 405] on button "NEXT" at bounding box center [684, 405] width 149 height 35
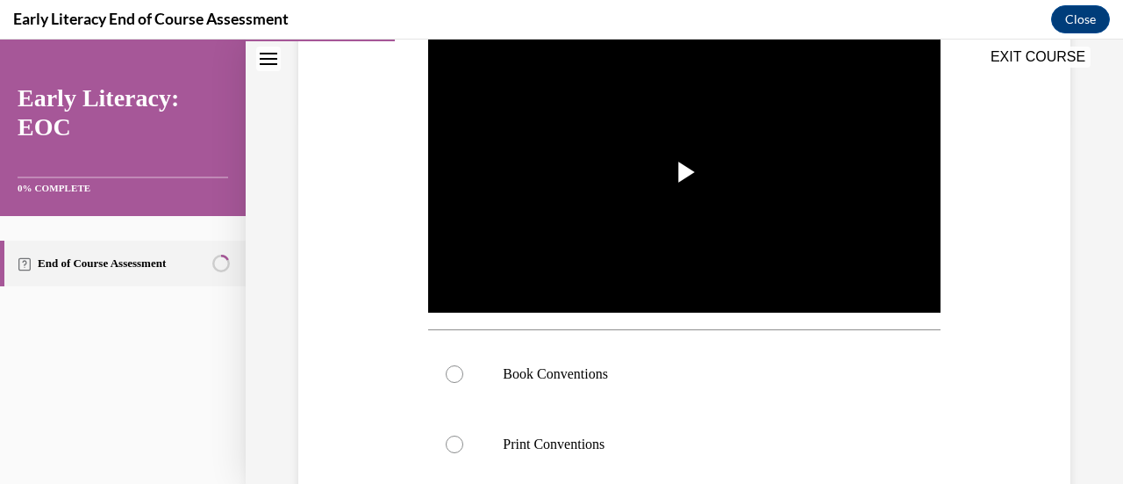
scroll to position [491, 0]
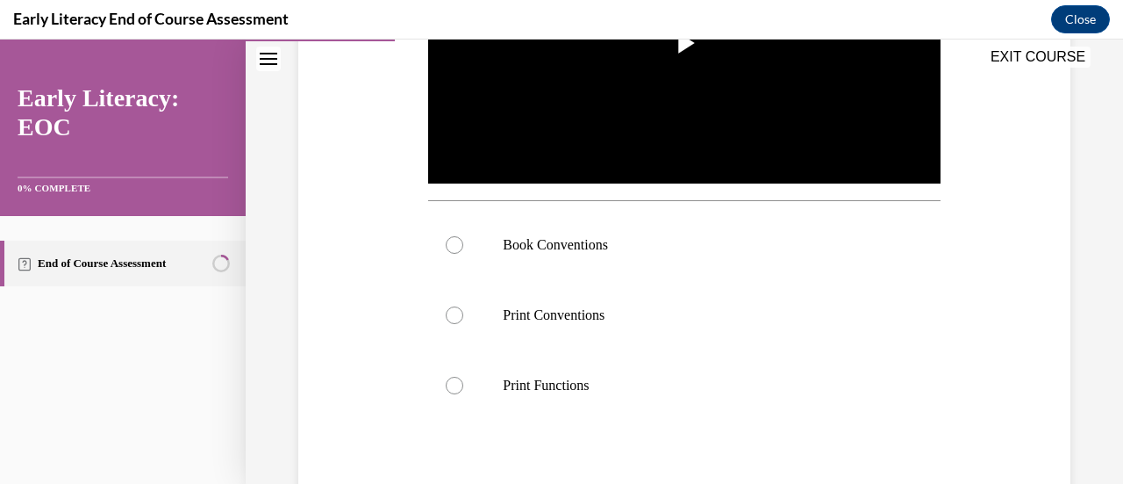
click at [454, 241] on div at bounding box center [455, 245] width 18 height 18
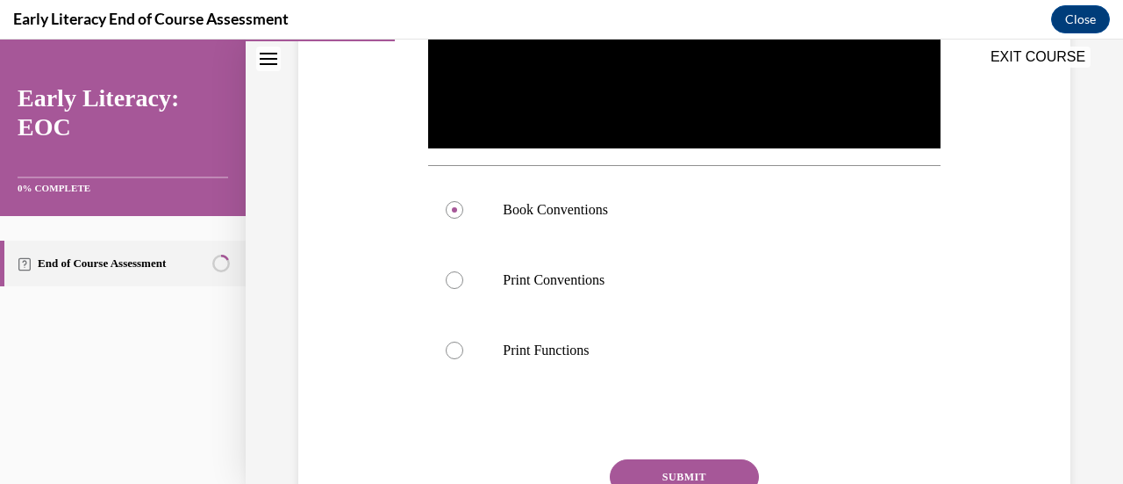
scroll to position [643, 0]
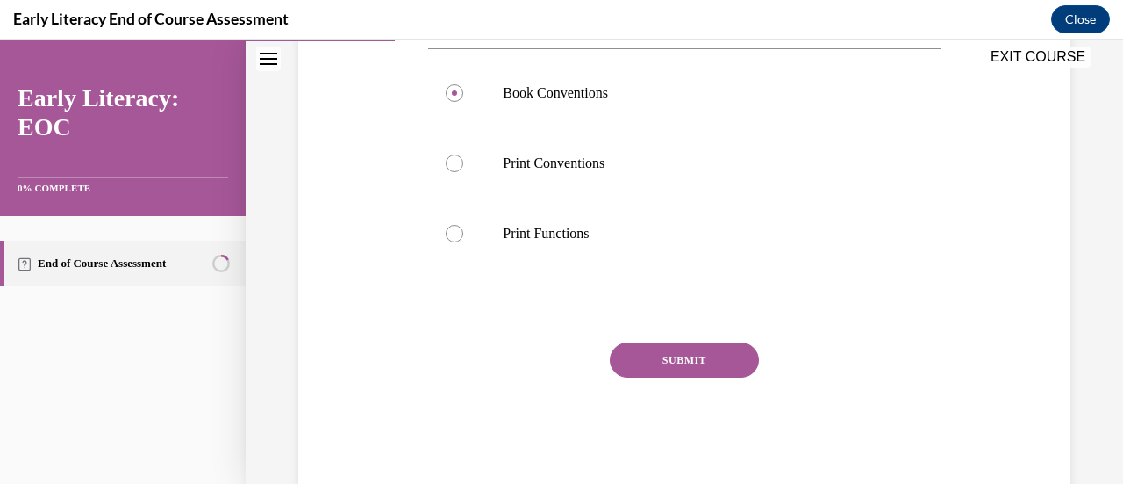
click at [695, 350] on button "SUBMIT" at bounding box center [684, 359] width 149 height 35
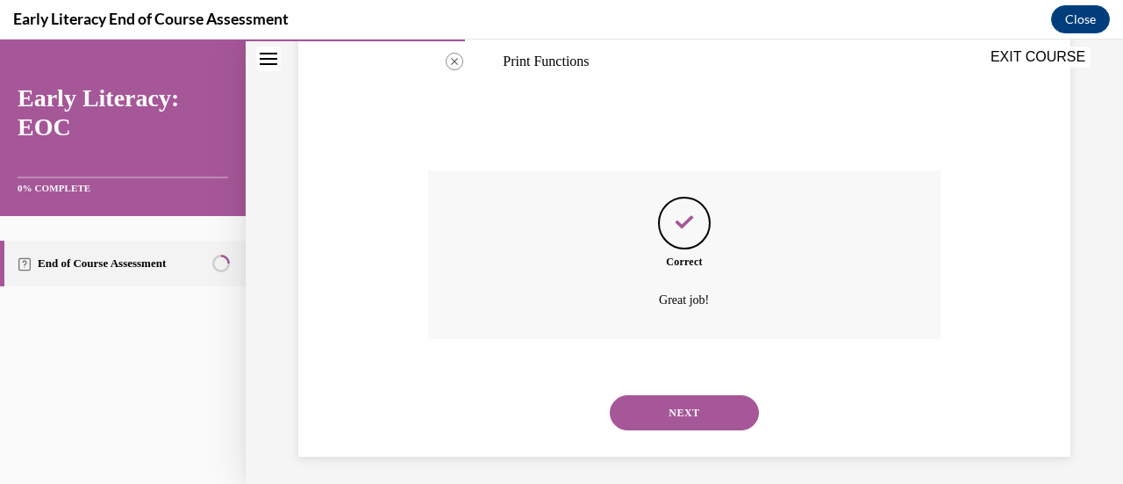
scroll to position [817, 0]
click at [694, 394] on button "NEXT" at bounding box center [684, 410] width 149 height 35
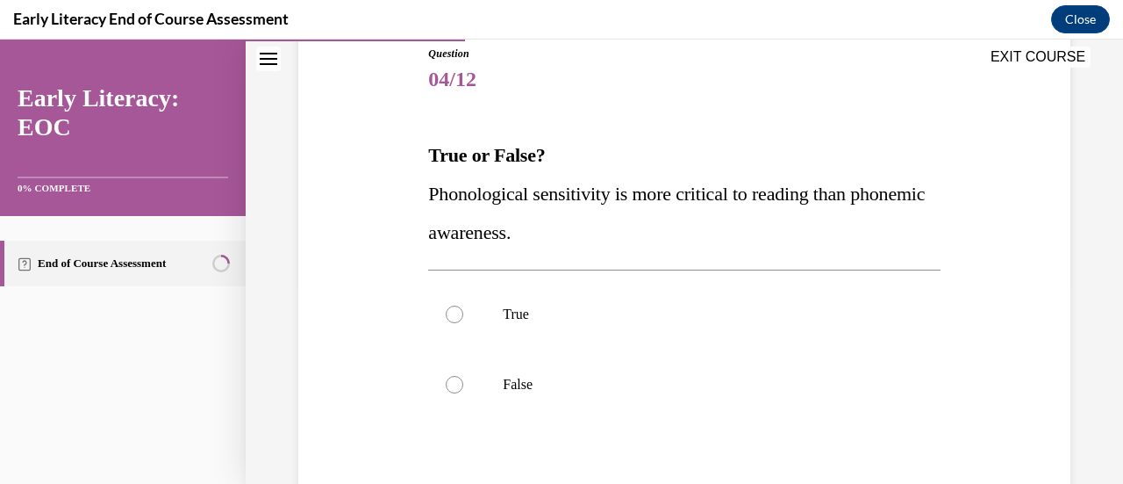
scroll to position [233, 0]
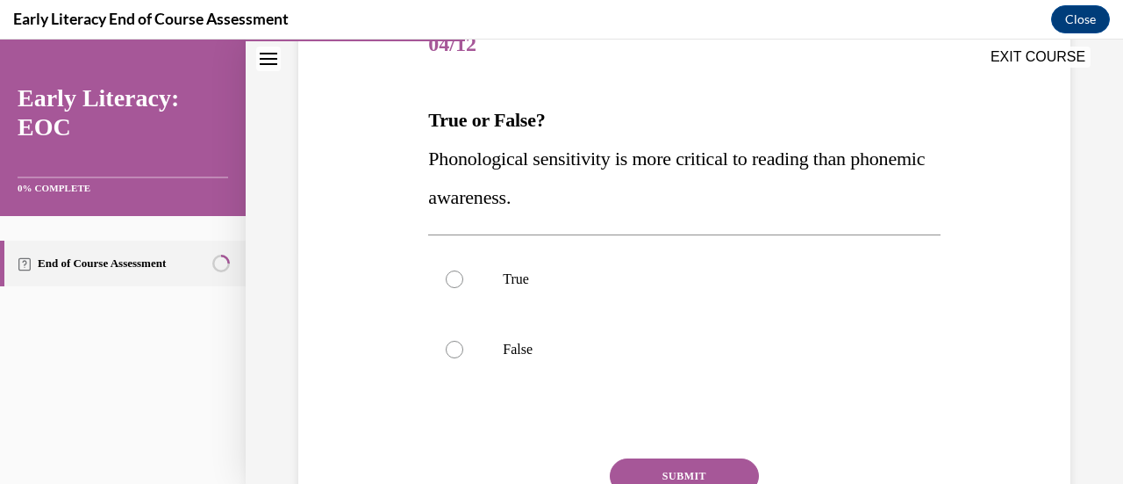
click at [448, 348] on div at bounding box center [455, 349] width 18 height 18
click at [663, 471] on button "SUBMIT" at bounding box center [684, 475] width 149 height 35
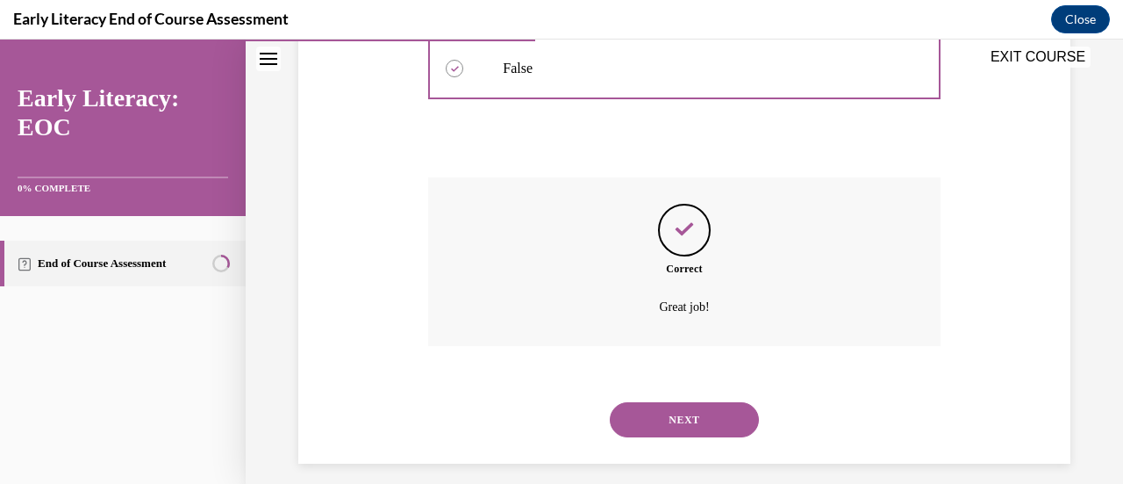
scroll to position [528, 0]
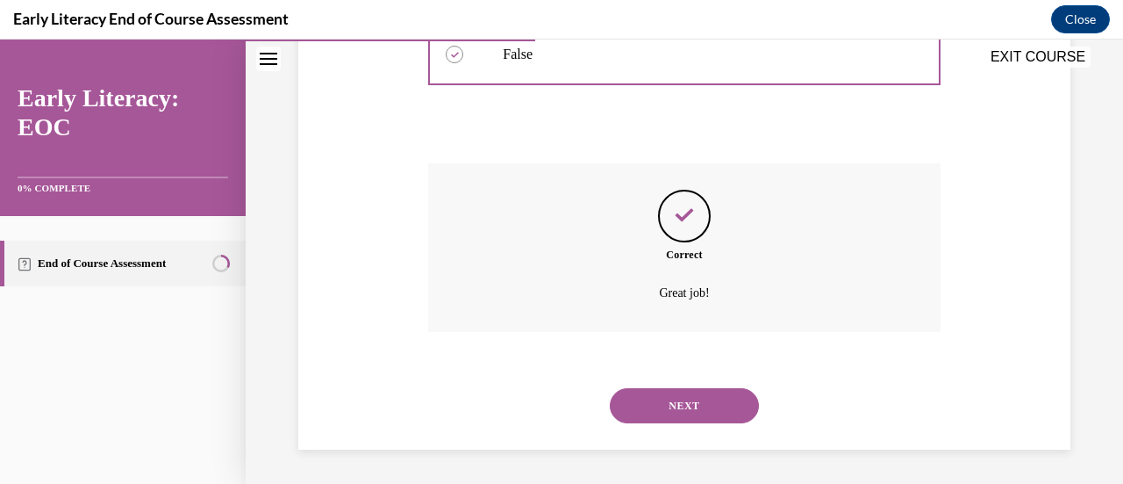
click at [674, 390] on button "NEXT" at bounding box center [684, 405] width 149 height 35
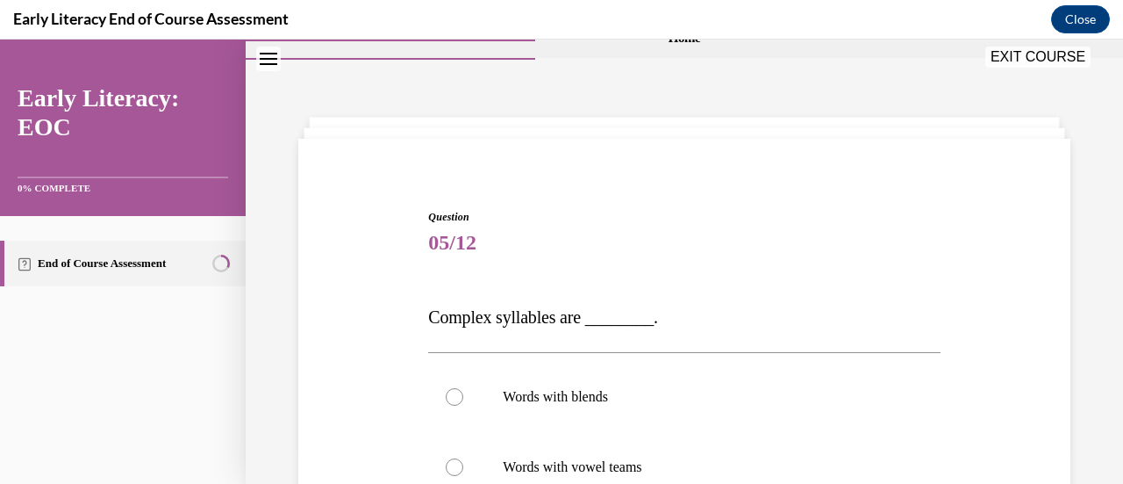
scroll to position [163, 0]
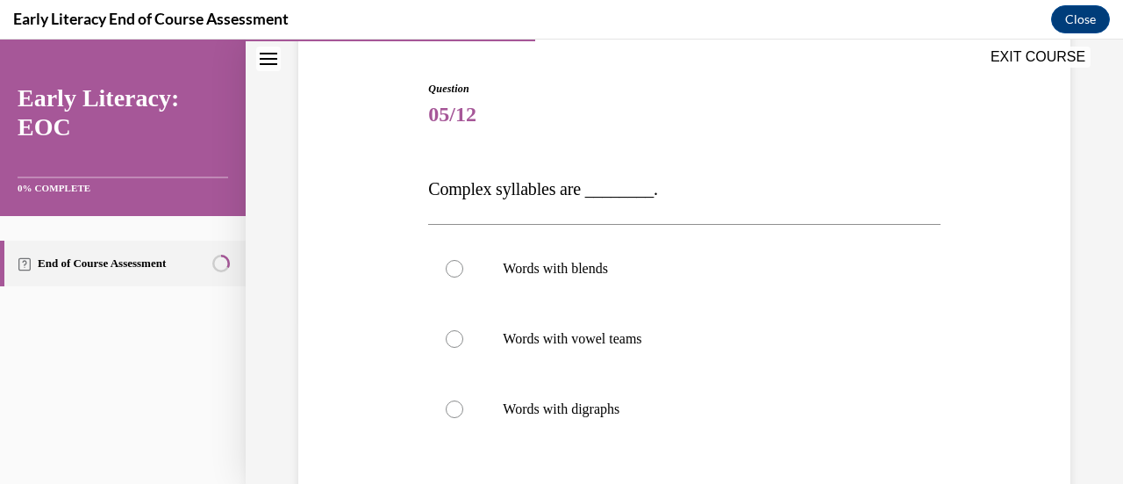
click at [455, 271] on div at bounding box center [455, 269] width 18 height 18
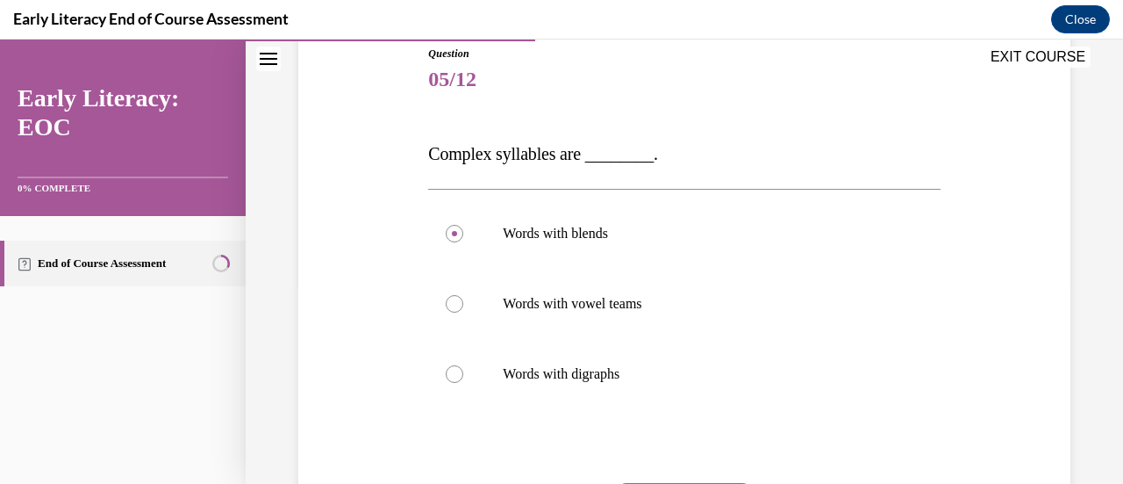
scroll to position [281, 0]
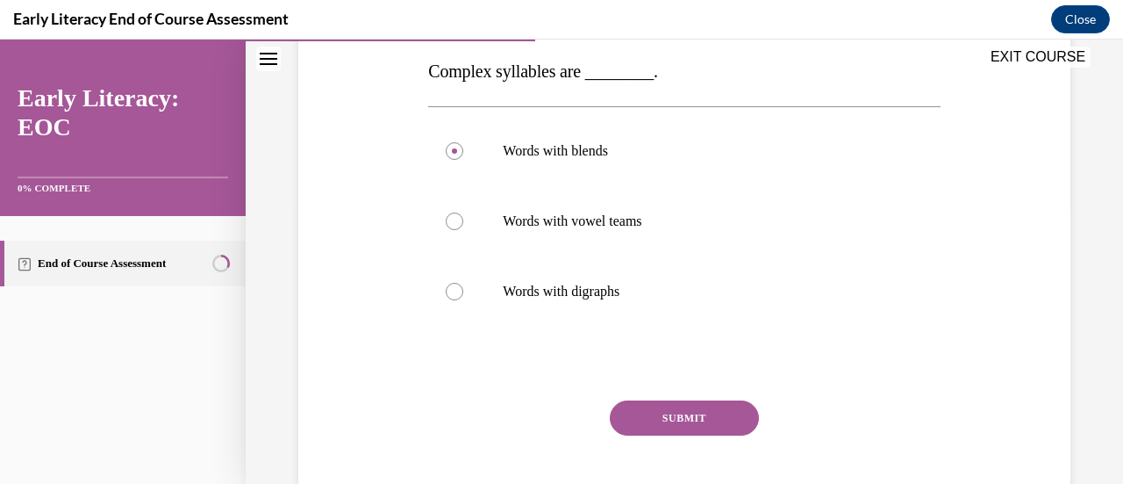
click at [683, 415] on button "SUBMIT" at bounding box center [684, 417] width 149 height 35
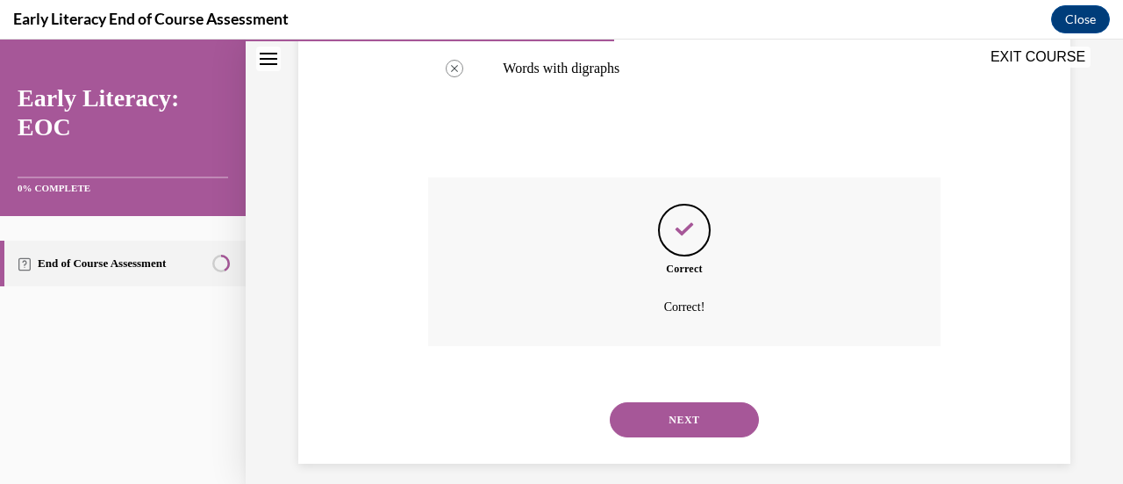
scroll to position [518, 0]
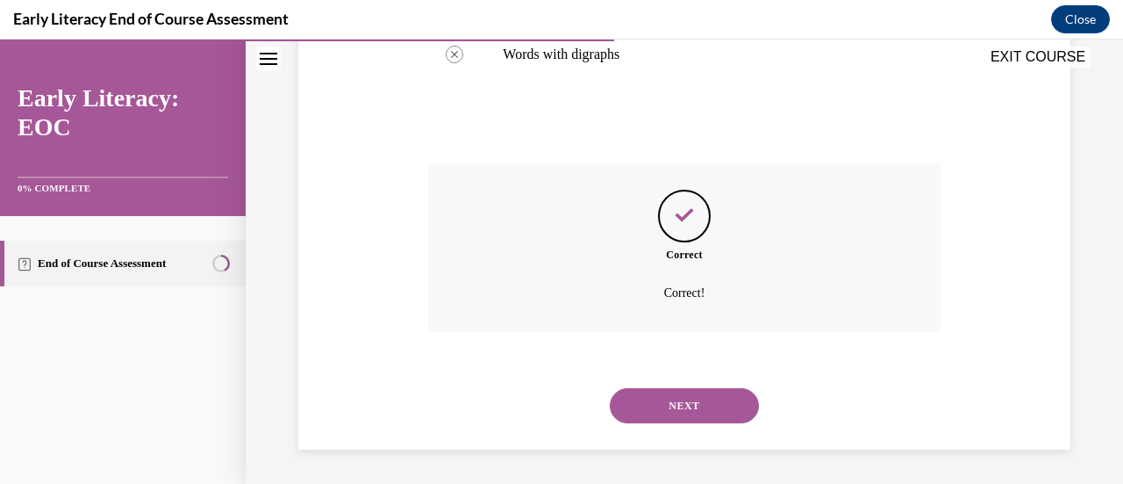
click at [683, 415] on button "NEXT" at bounding box center [684, 405] width 149 height 35
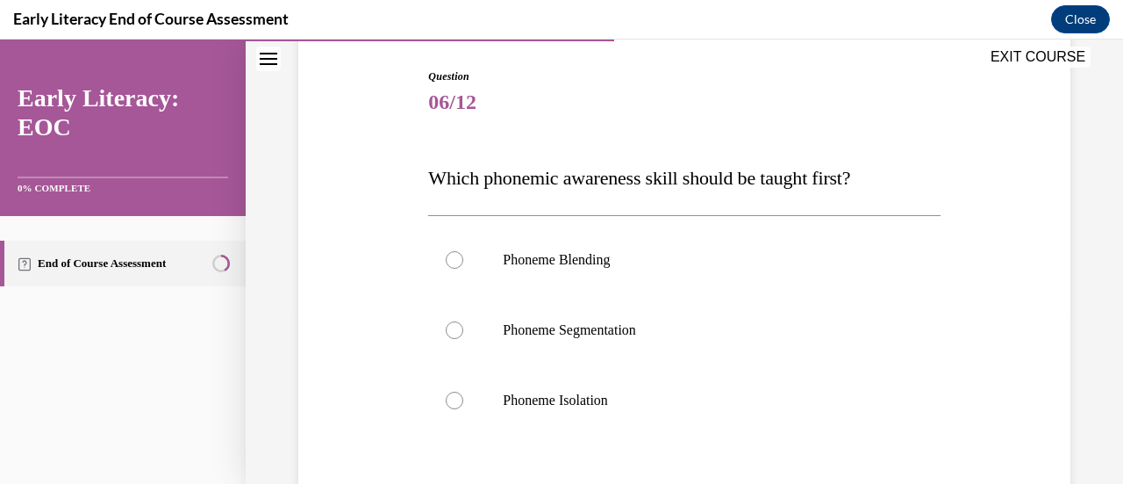
scroll to position [211, 0]
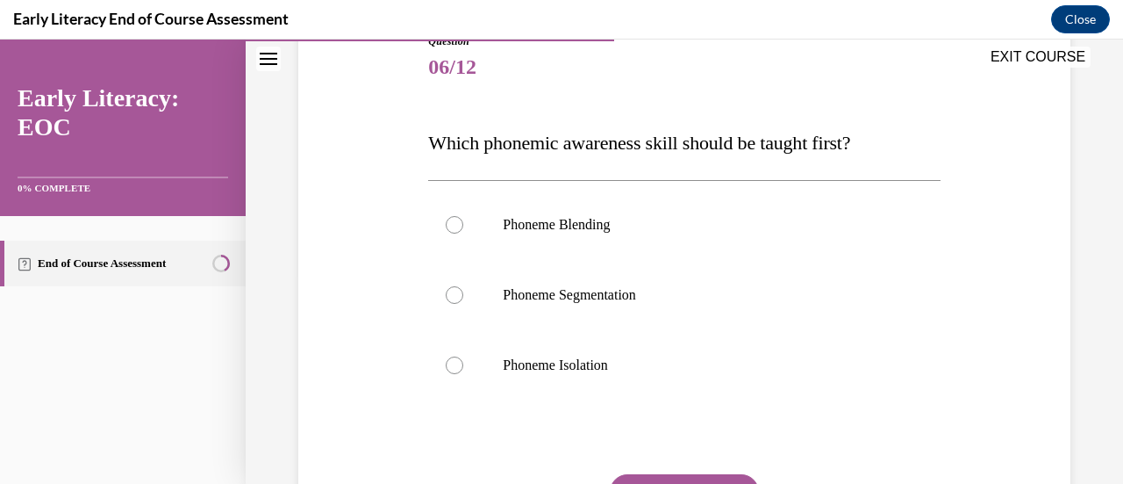
click at [448, 296] on div at bounding box center [455, 295] width 18 height 18
click at [685, 482] on button "SUBMIT" at bounding box center [684, 491] width 149 height 35
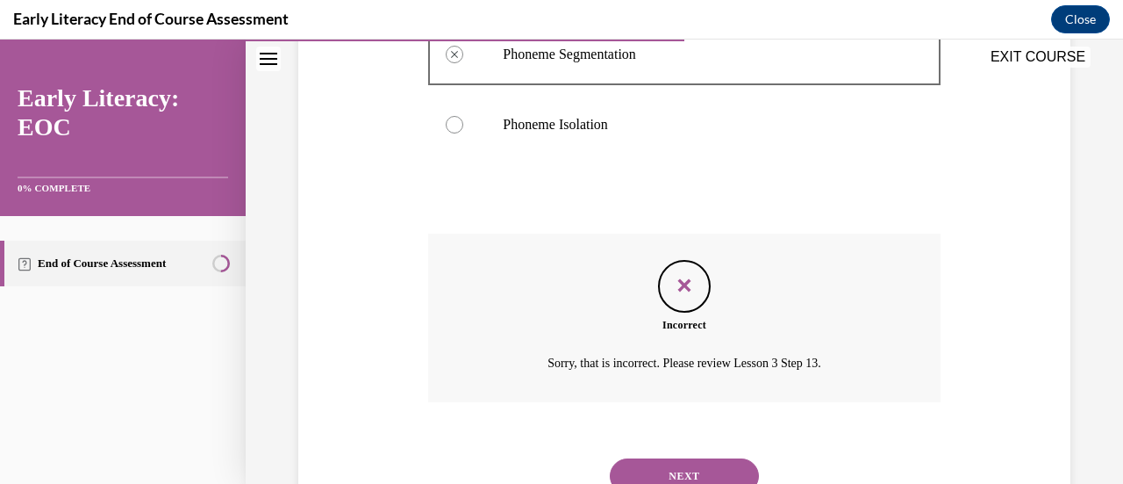
scroll to position [486, 0]
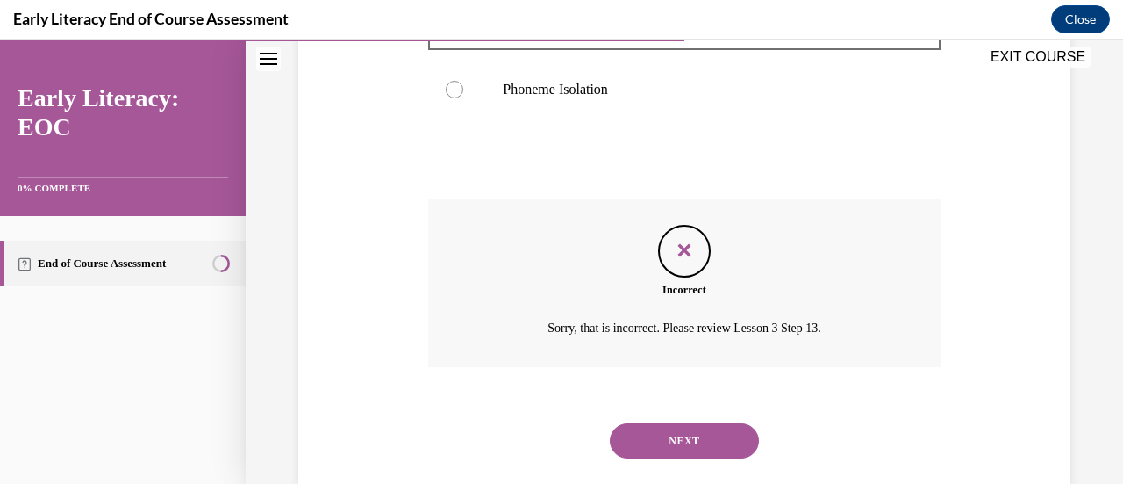
click at [707, 427] on button "NEXT" at bounding box center [684, 440] width 149 height 35
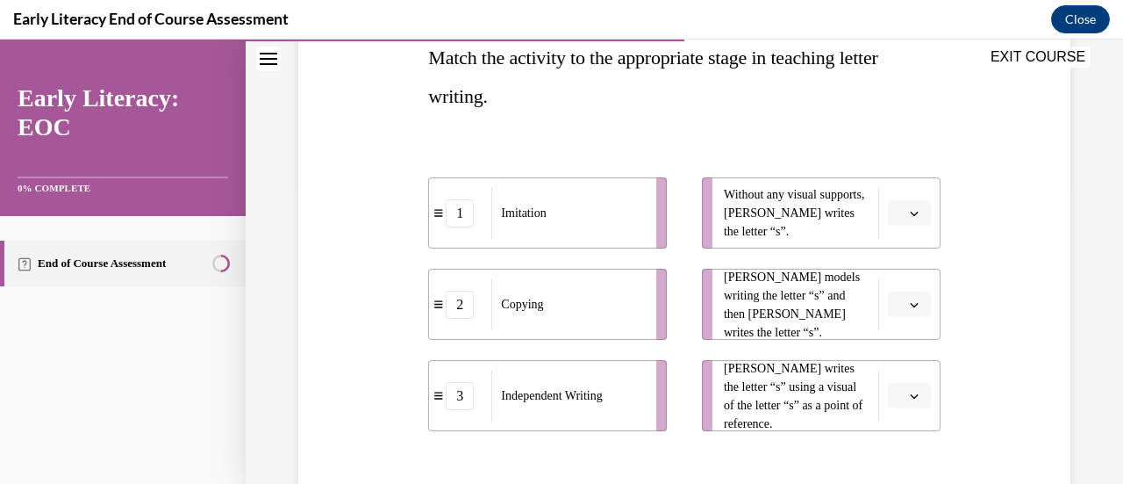
scroll to position [304, 0]
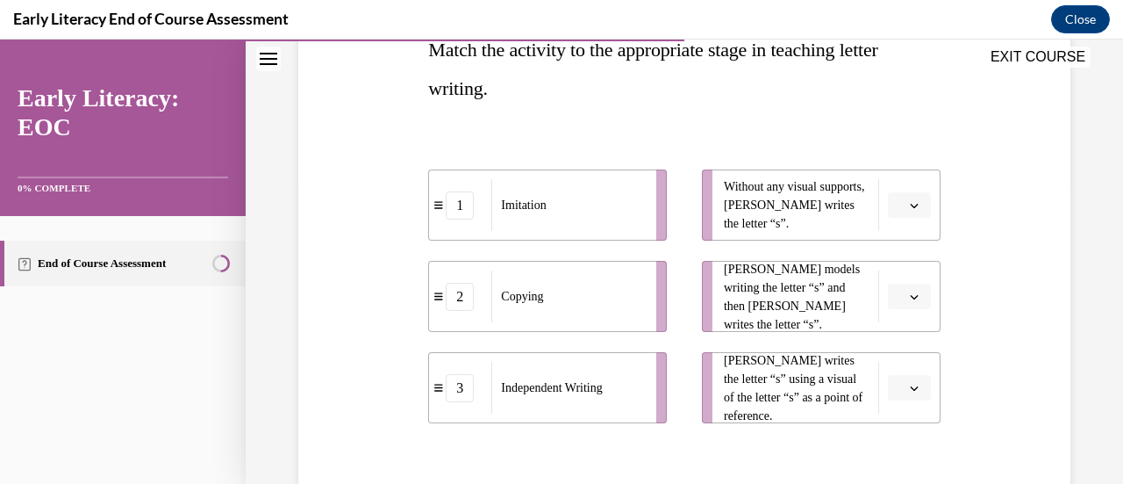
click at [908, 205] on span "button" at bounding box center [914, 205] width 12 height 12
drag, startPoint x: 879, startPoint y: 355, endPoint x: 892, endPoint y: 353, distance: 12.4
click at [892, 353] on span "3" at bounding box center [891, 348] width 6 height 14
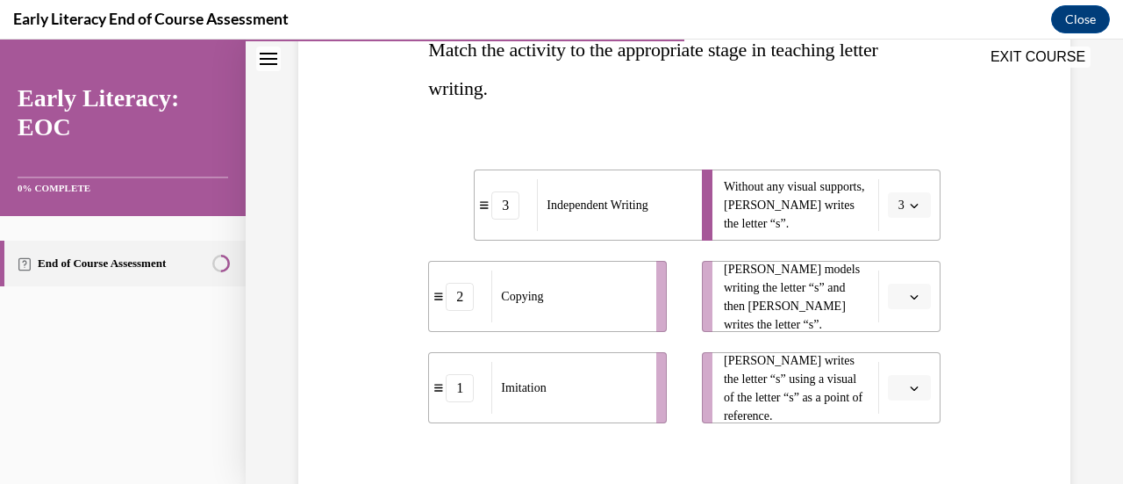
click at [908, 290] on span "button" at bounding box center [914, 296] width 12 height 12
click at [891, 379] on div "1" at bounding box center [895, 369] width 43 height 35
click at [899, 297] on span "1" at bounding box center [902, 297] width 6 height 18
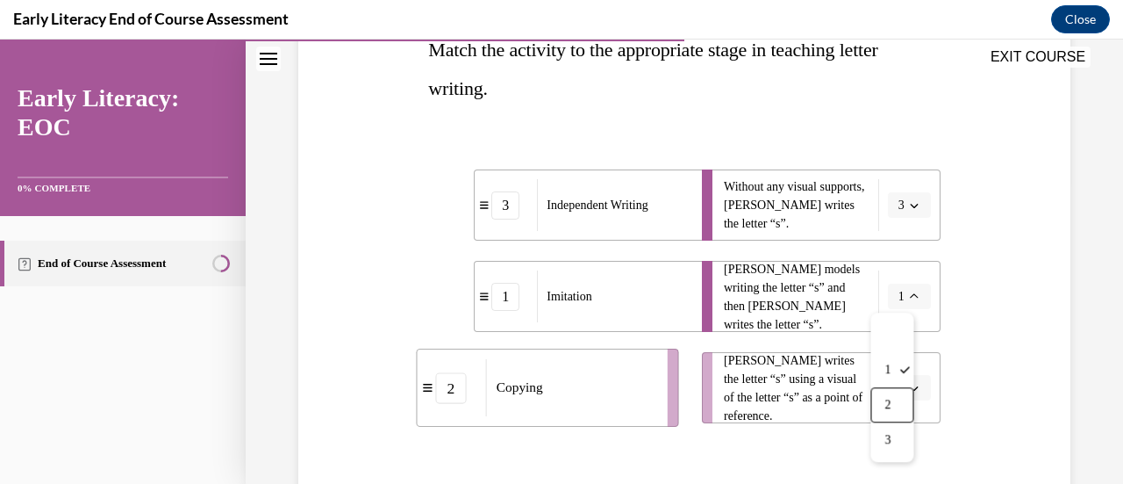
click at [905, 410] on div "2" at bounding box center [892, 404] width 43 height 35
click at [904, 396] on button "button" at bounding box center [909, 388] width 43 height 26
click at [911, 278] on div "1" at bounding box center [895, 277] width 43 height 35
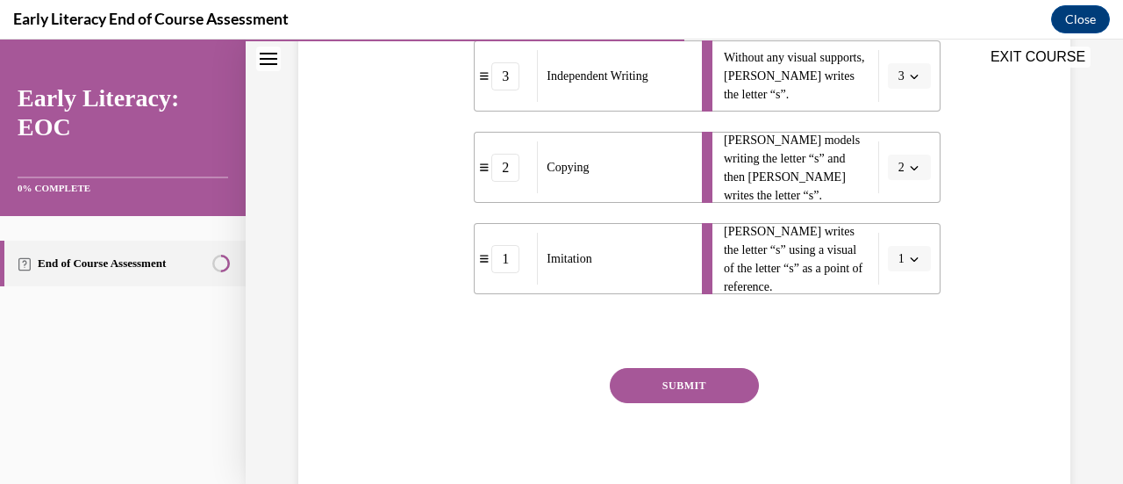
scroll to position [468, 0]
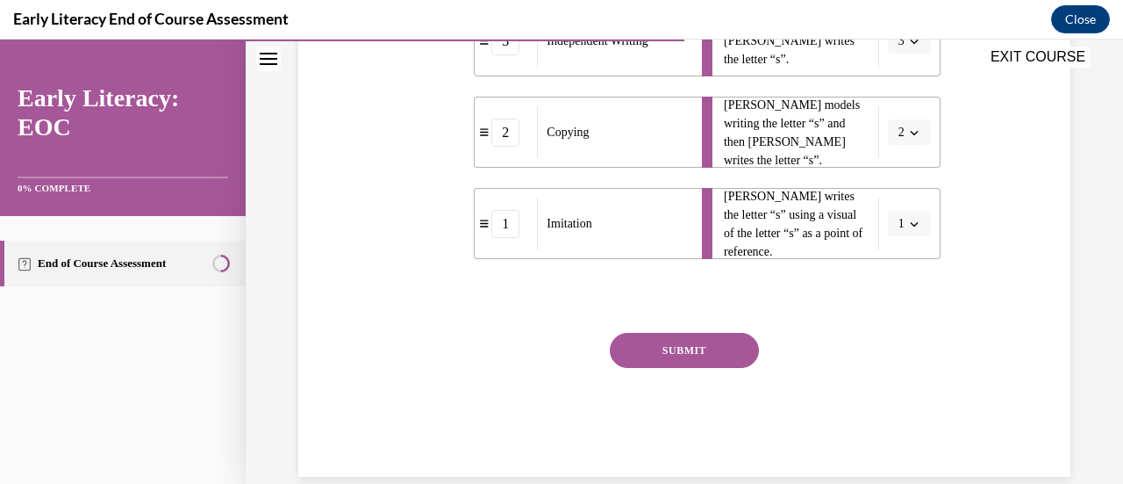
click at [665, 348] on button "SUBMIT" at bounding box center [684, 350] width 149 height 35
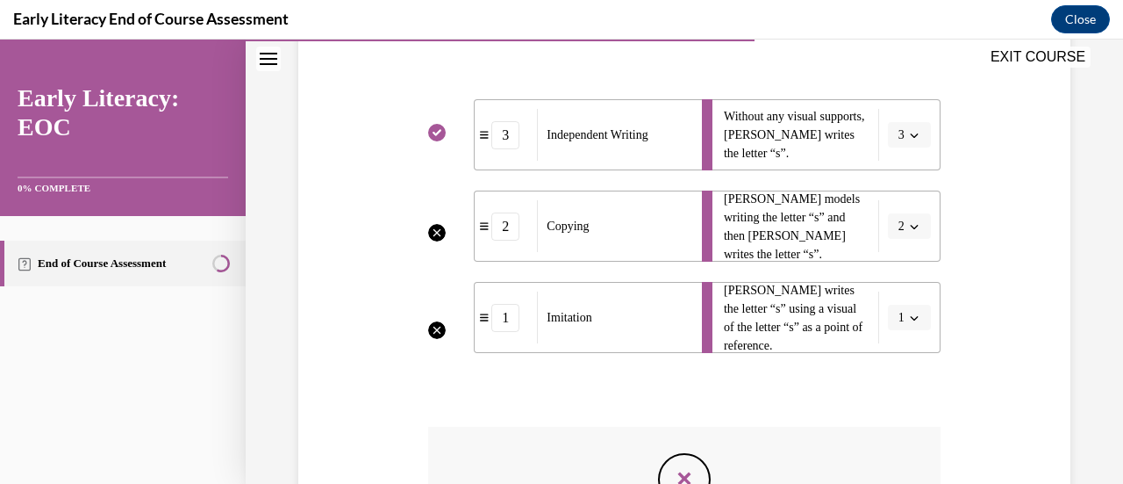
scroll to position [321, 0]
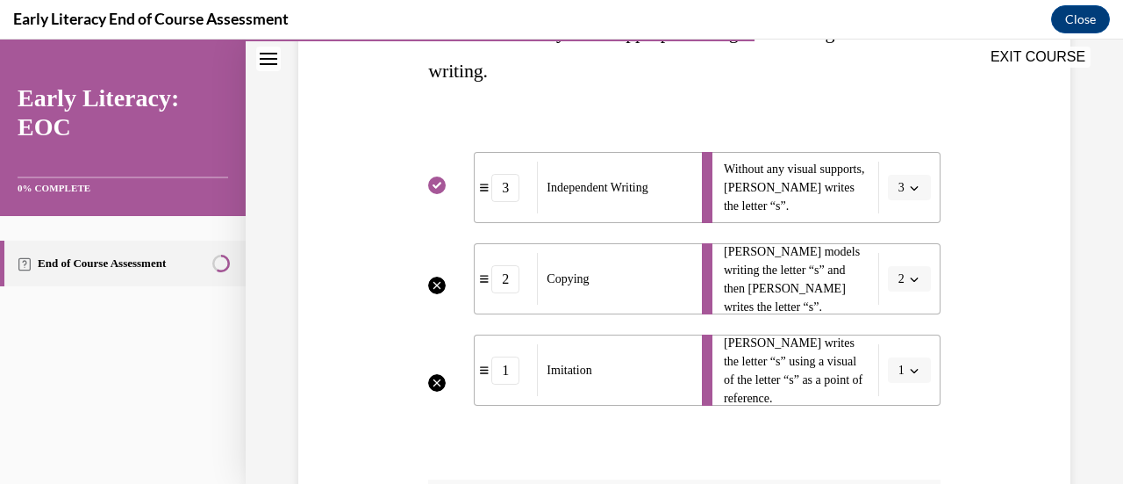
click at [953, 455] on div "Question 07/12 Match the activity to the appropriate stage in teaching letter w…" at bounding box center [684, 317] width 781 height 895
click at [990, 356] on div "Question 07/12 Match the activity to the appropriate stage in teaching letter w…" at bounding box center [684, 317] width 781 height 895
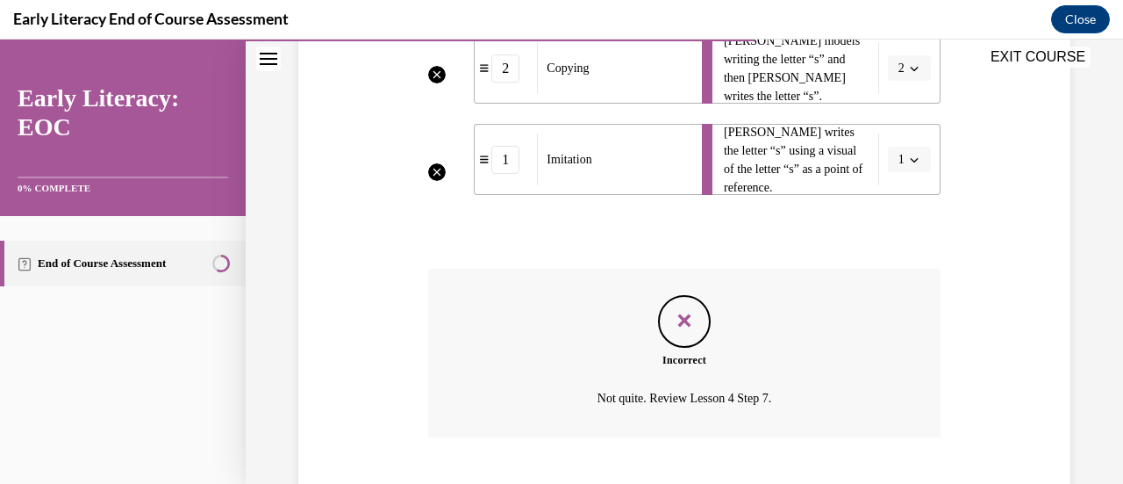
scroll to position [555, 0]
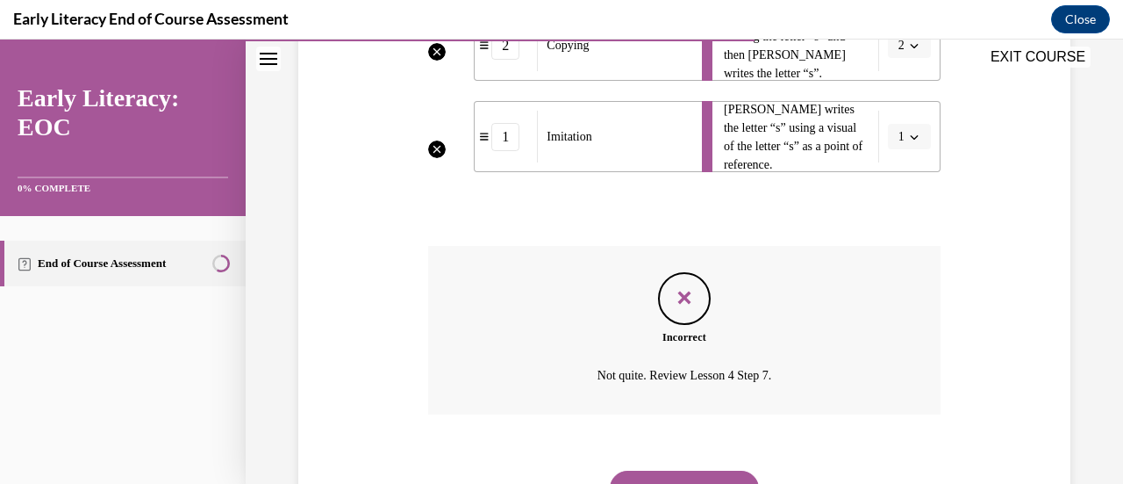
click at [718, 477] on button "NEXT" at bounding box center [684, 487] width 149 height 35
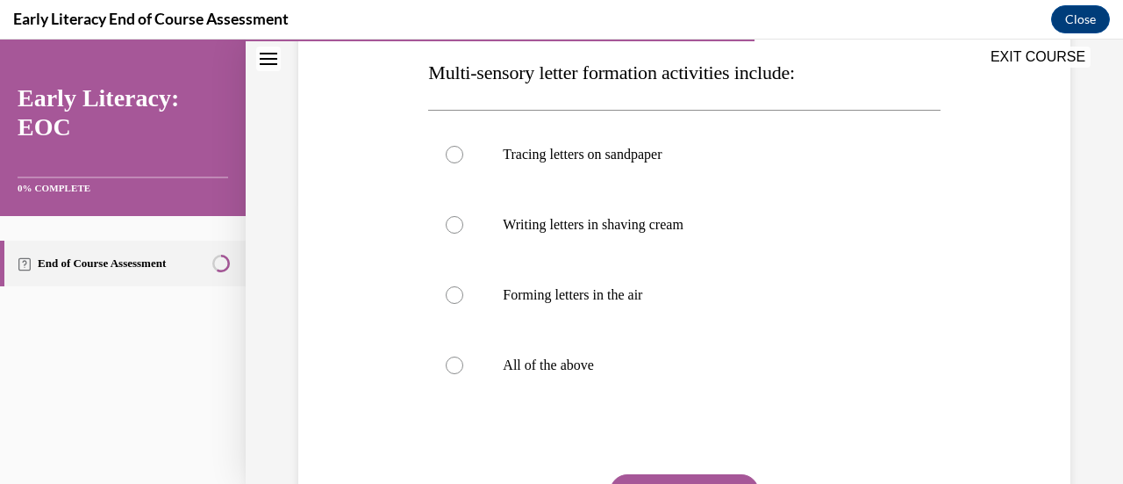
scroll to position [316, 0]
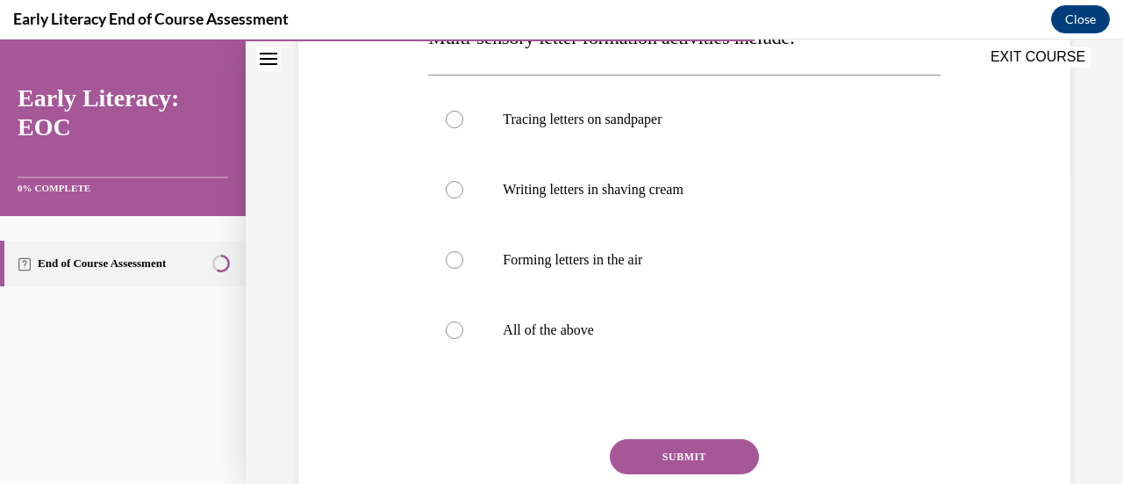
click at [449, 323] on div at bounding box center [455, 330] width 18 height 18
click at [674, 451] on button "SUBMIT" at bounding box center [684, 456] width 149 height 35
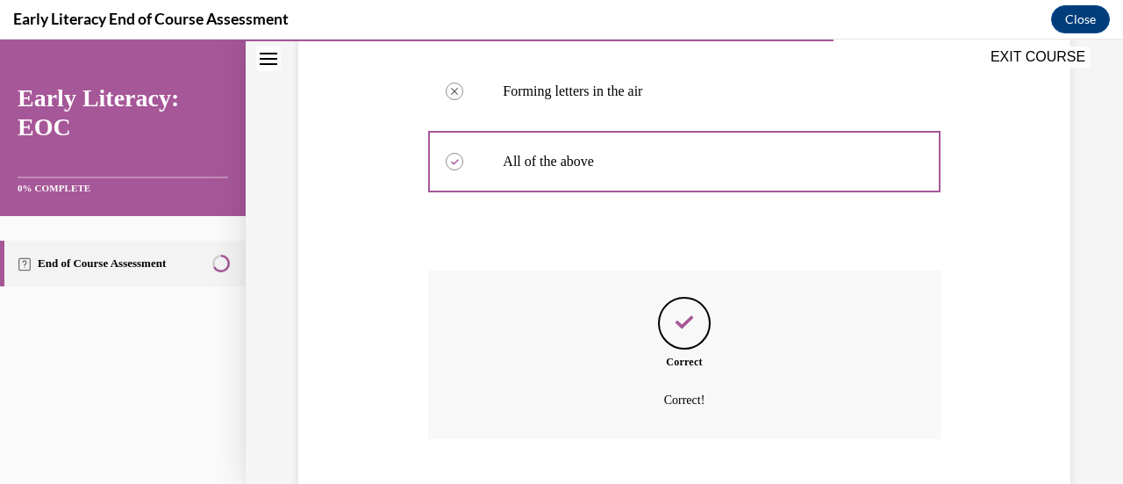
scroll to position [591, 0]
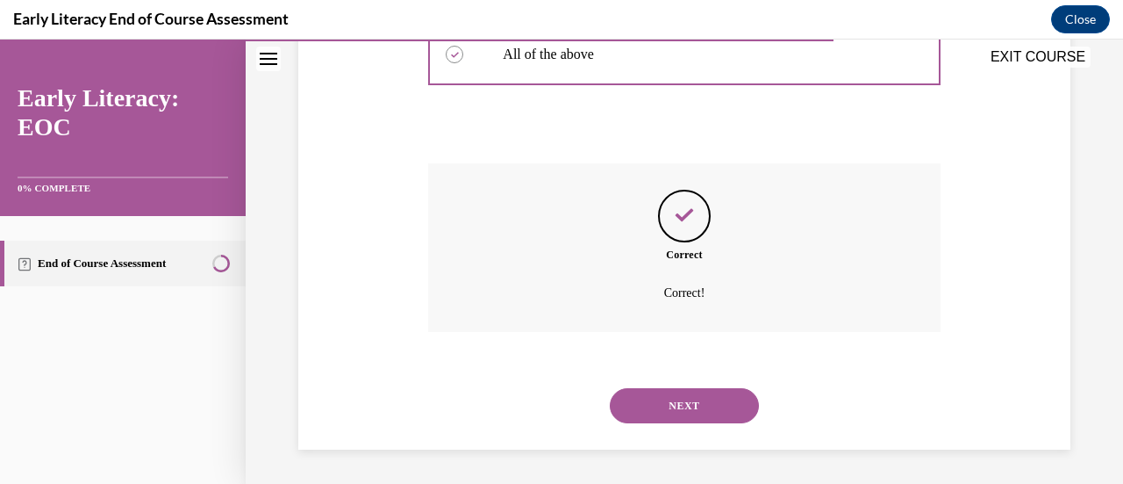
click at [673, 403] on button "NEXT" at bounding box center [684, 405] width 149 height 35
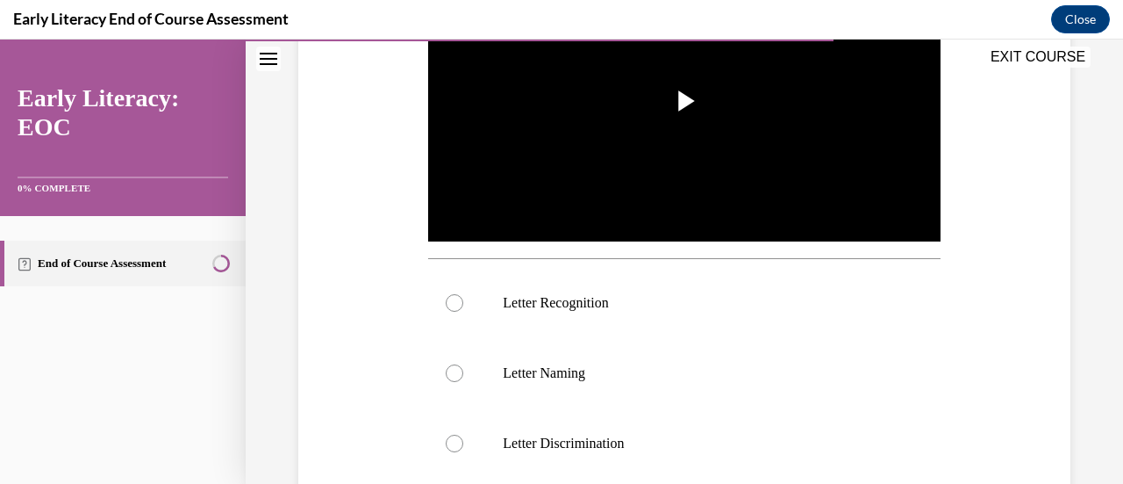
scroll to position [480, 0]
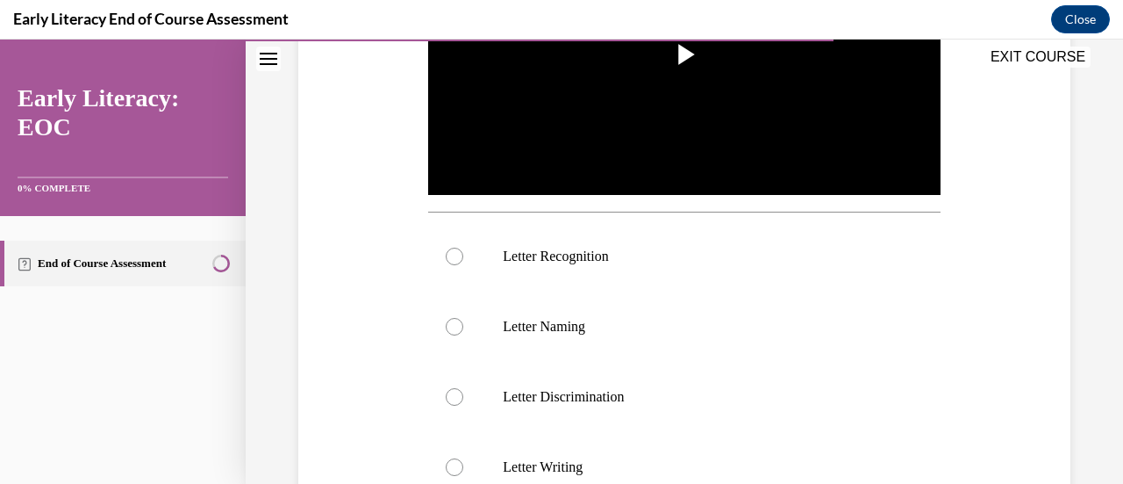
click at [453, 247] on div at bounding box center [455, 256] width 18 height 18
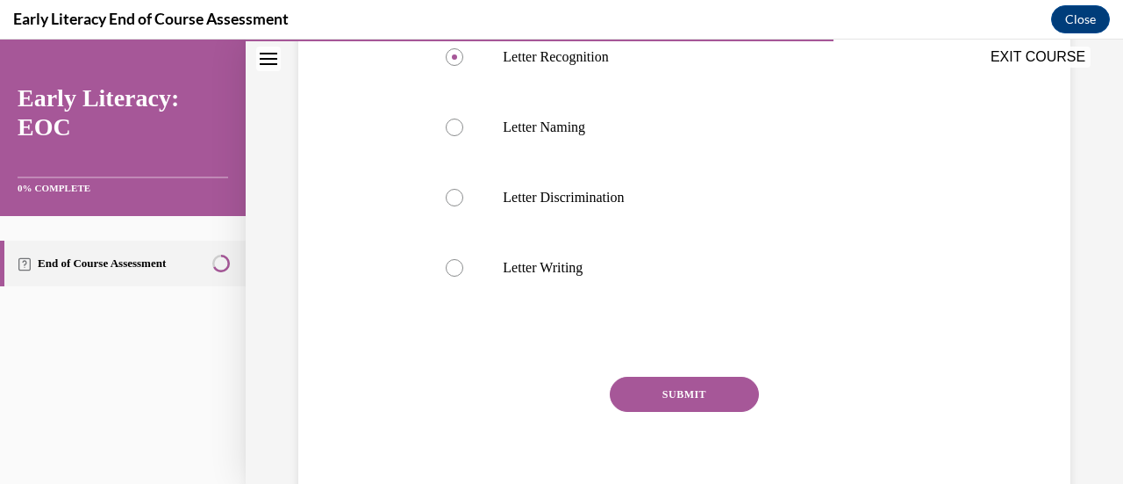
scroll to position [745, 0]
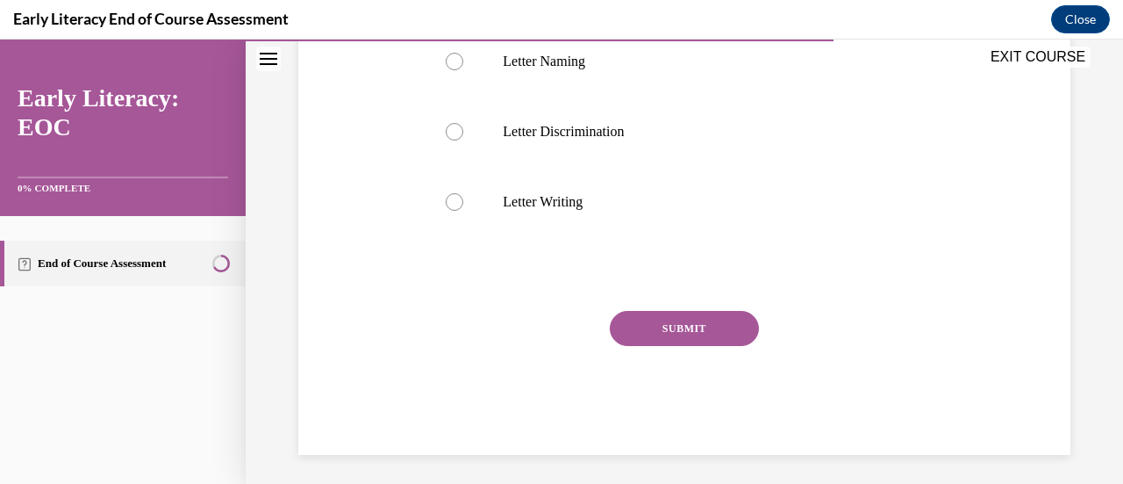
click at [667, 319] on button "SUBMIT" at bounding box center [684, 328] width 149 height 35
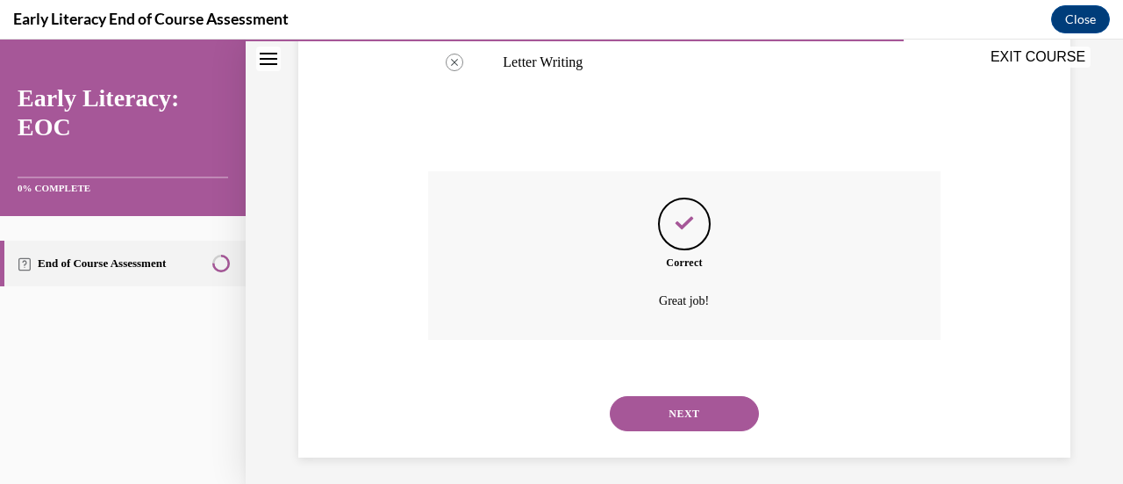
scroll to position [887, 0]
click at [699, 408] on button "NEXT" at bounding box center [684, 410] width 149 height 35
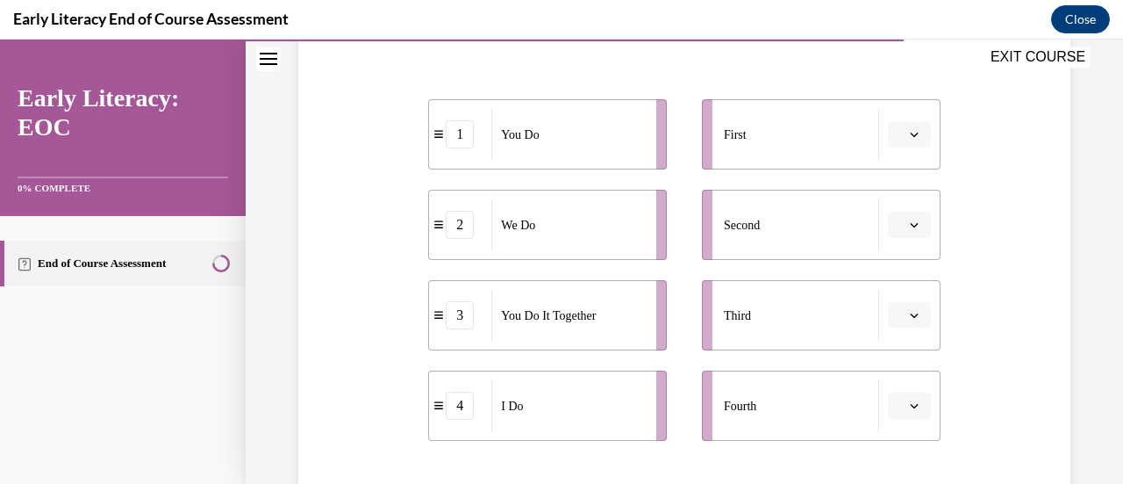
scroll to position [351, 0]
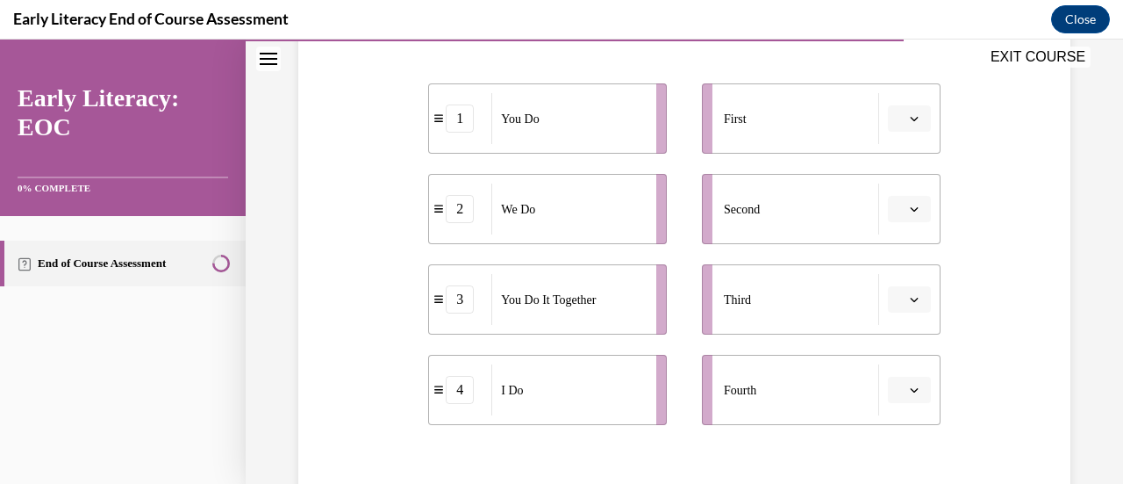
click at [910, 120] on button "button" at bounding box center [909, 118] width 43 height 26
click at [909, 299] on div "4" at bounding box center [895, 297] width 43 height 35
click at [908, 213] on span "button" at bounding box center [914, 209] width 12 height 12
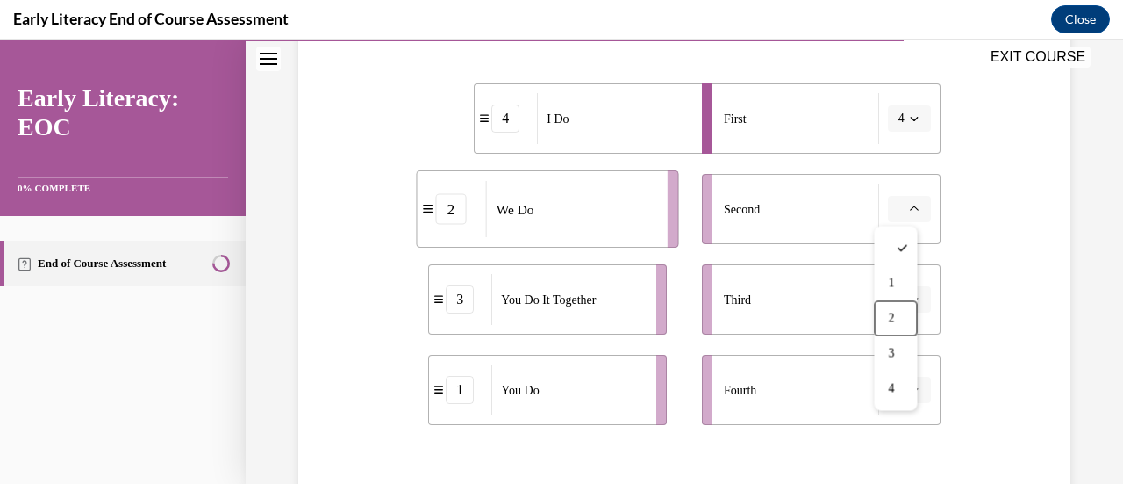
click at [899, 326] on div "2" at bounding box center [895, 317] width 43 height 35
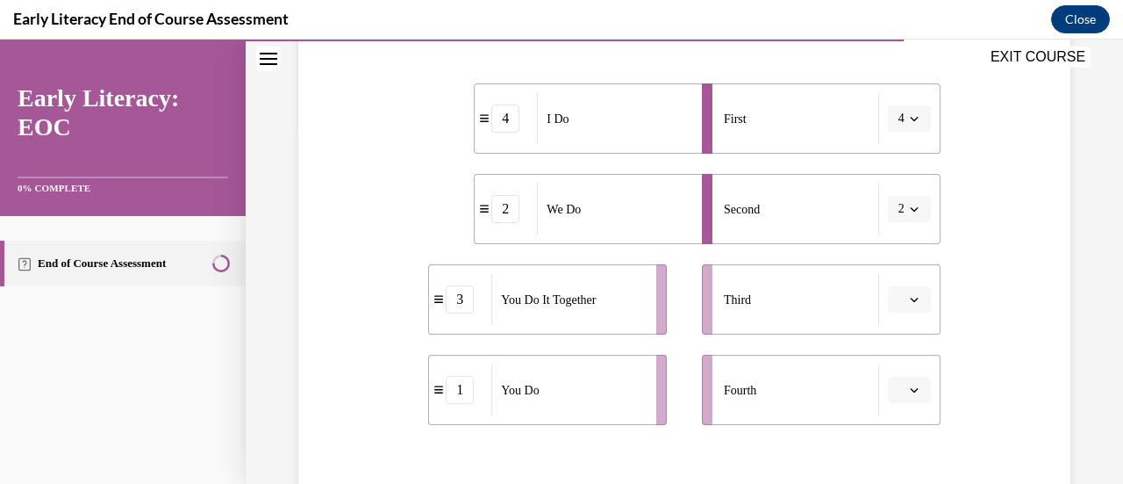
click at [910, 209] on icon "button" at bounding box center [914, 208] width 9 height 9
click at [891, 279] on span "1" at bounding box center [888, 283] width 6 height 14
click at [908, 305] on span "button" at bounding box center [914, 299] width 12 height 12
click at [890, 182] on div "2" at bounding box center [895, 190] width 43 height 35
click at [913, 383] on button "button" at bounding box center [909, 389] width 43 height 26
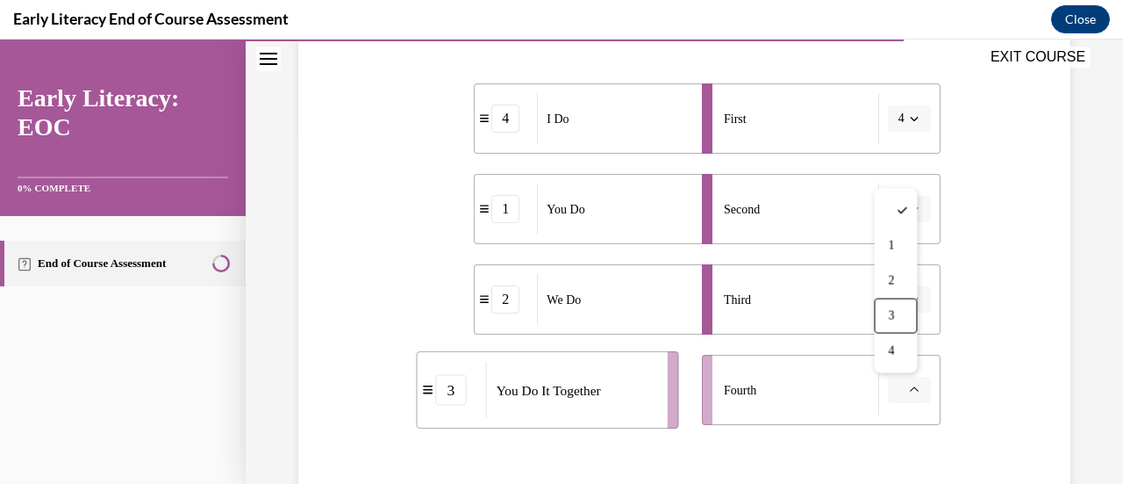
click at [902, 331] on div "3" at bounding box center [895, 315] width 43 height 35
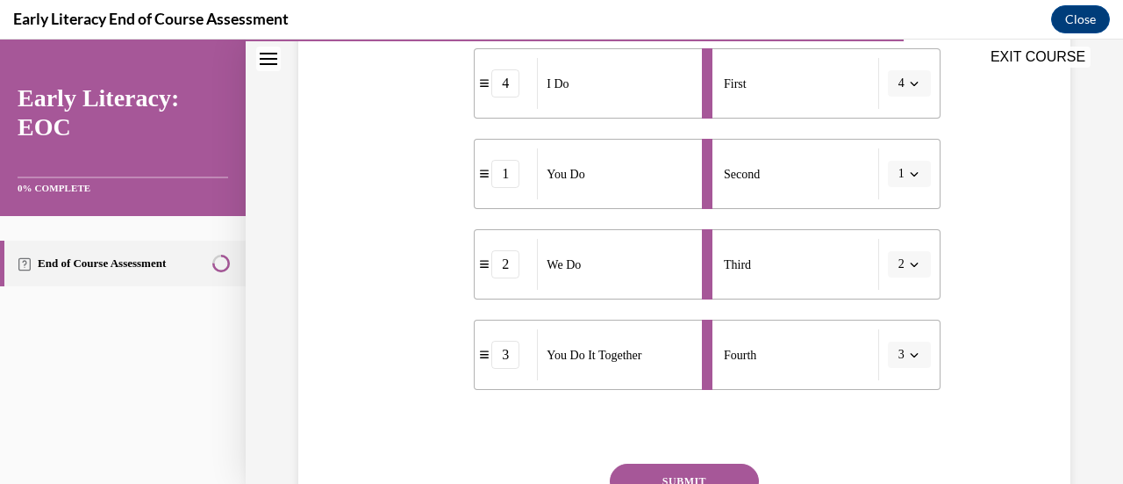
scroll to position [421, 0]
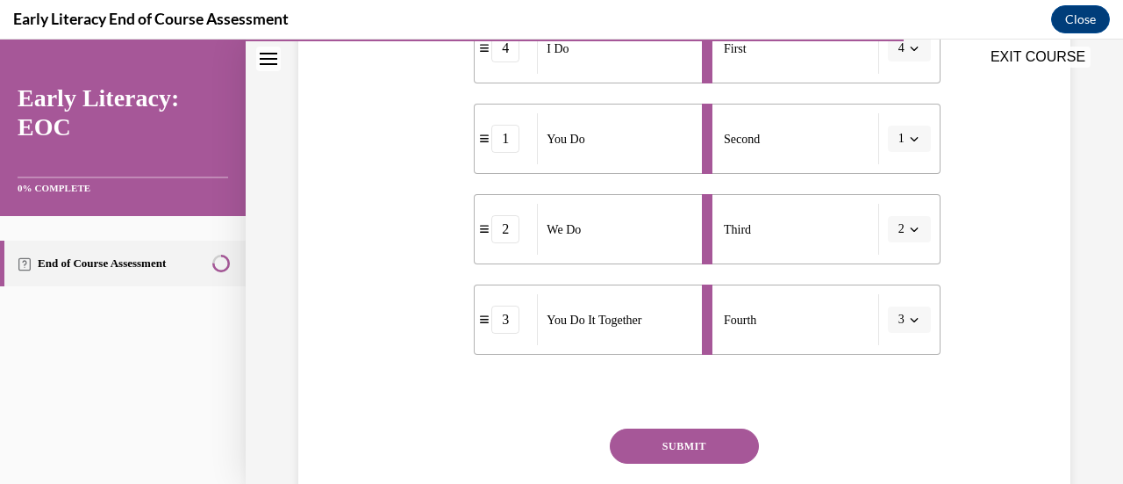
click at [703, 445] on button "SUBMIT" at bounding box center [684, 445] width 149 height 35
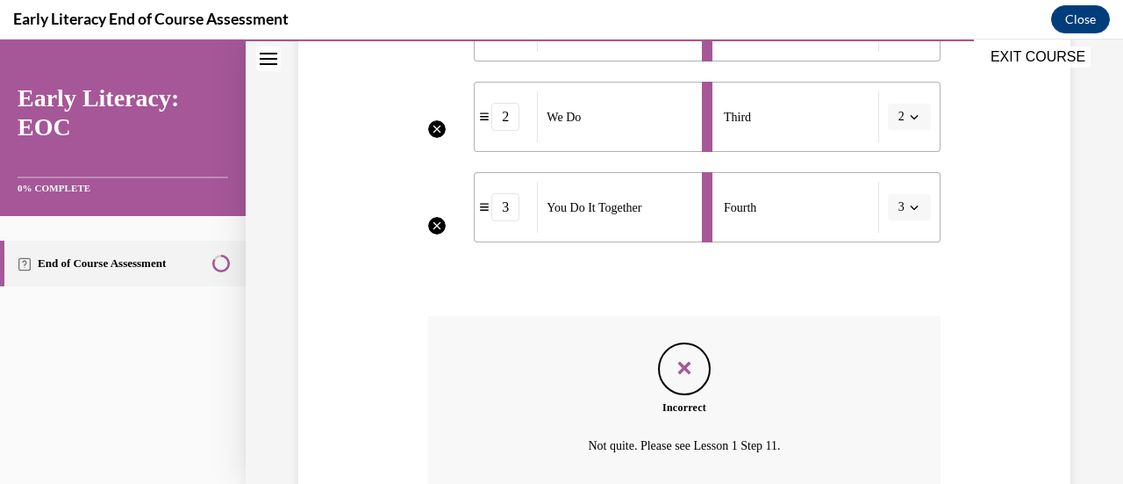
scroll to position [639, 0]
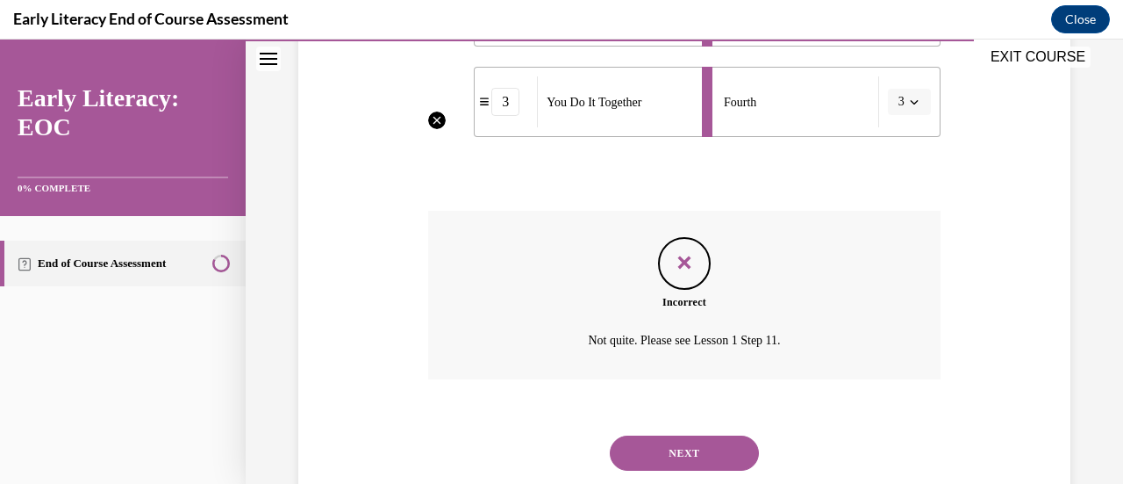
click at [723, 441] on button "NEXT" at bounding box center [684, 452] width 149 height 35
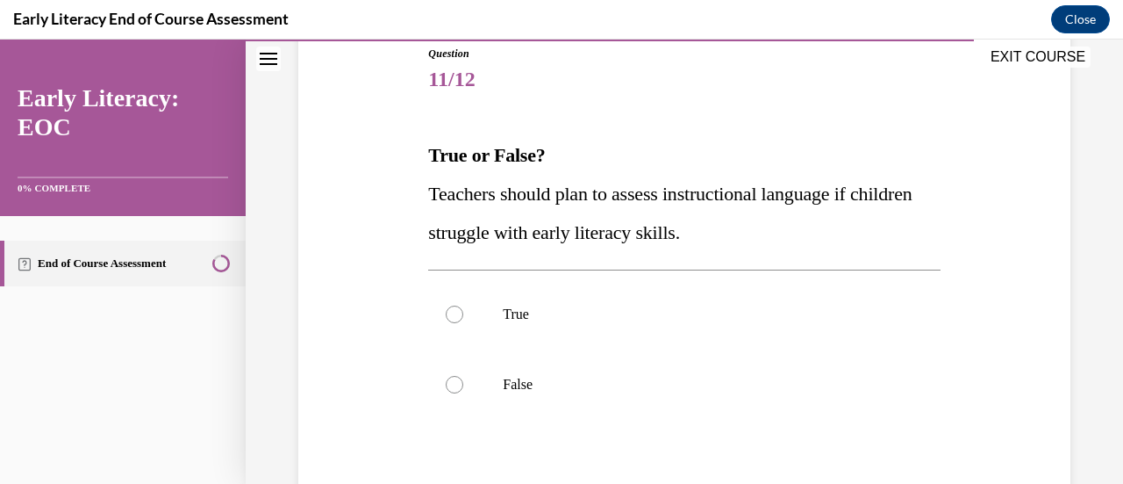
scroll to position [257, 0]
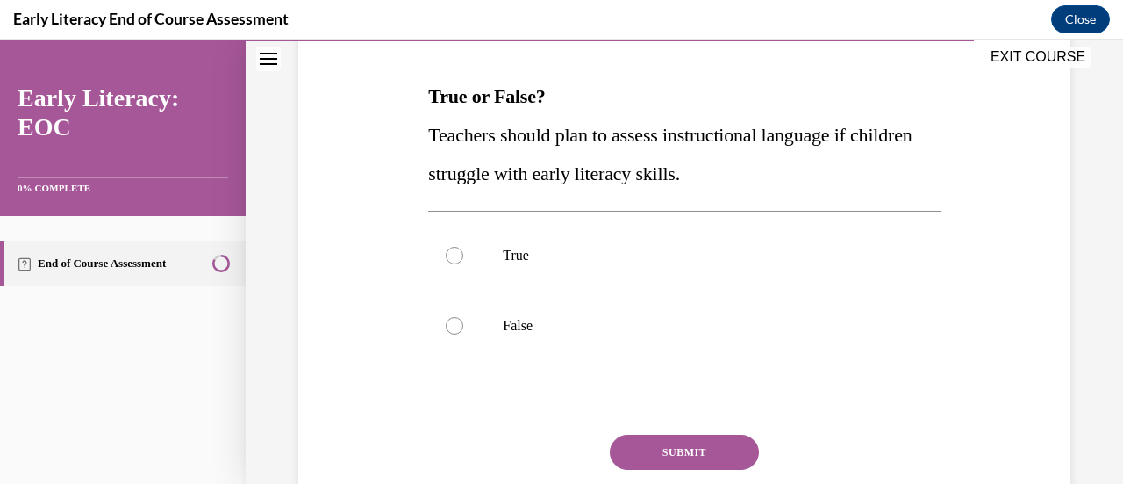
click at [451, 255] on div at bounding box center [455, 256] width 18 height 18
click at [663, 441] on button "SUBMIT" at bounding box center [684, 451] width 149 height 35
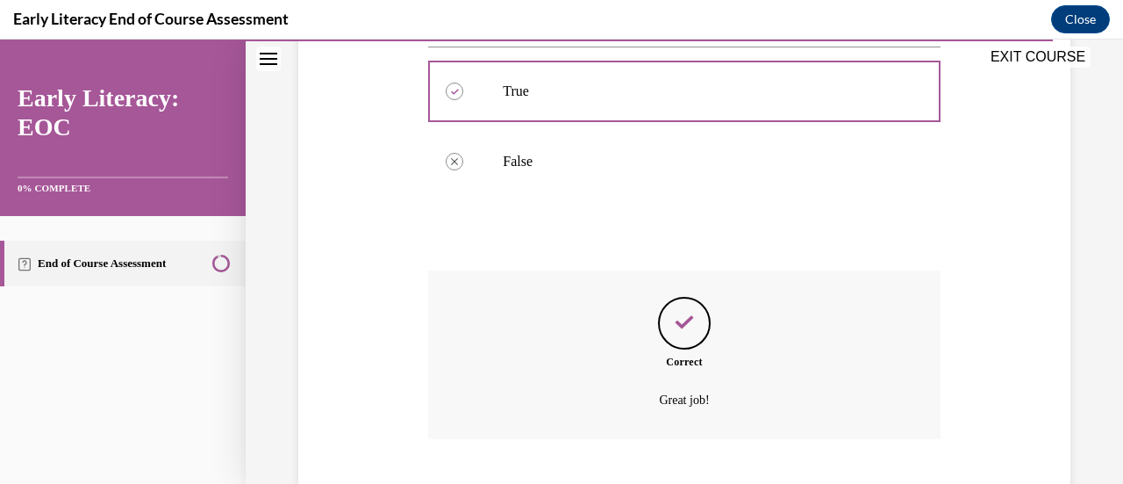
scroll to position [528, 0]
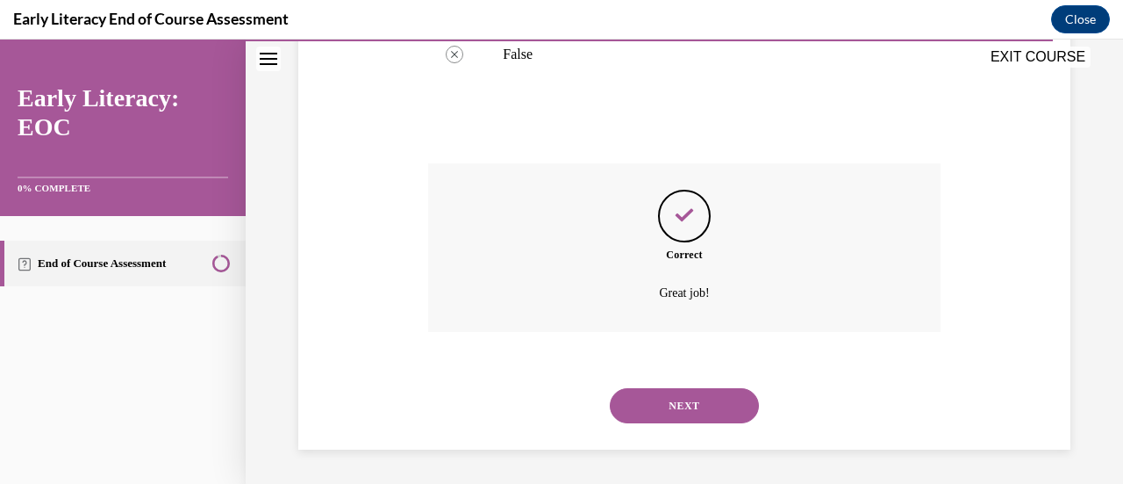
click at [677, 409] on button "NEXT" at bounding box center [684, 405] width 149 height 35
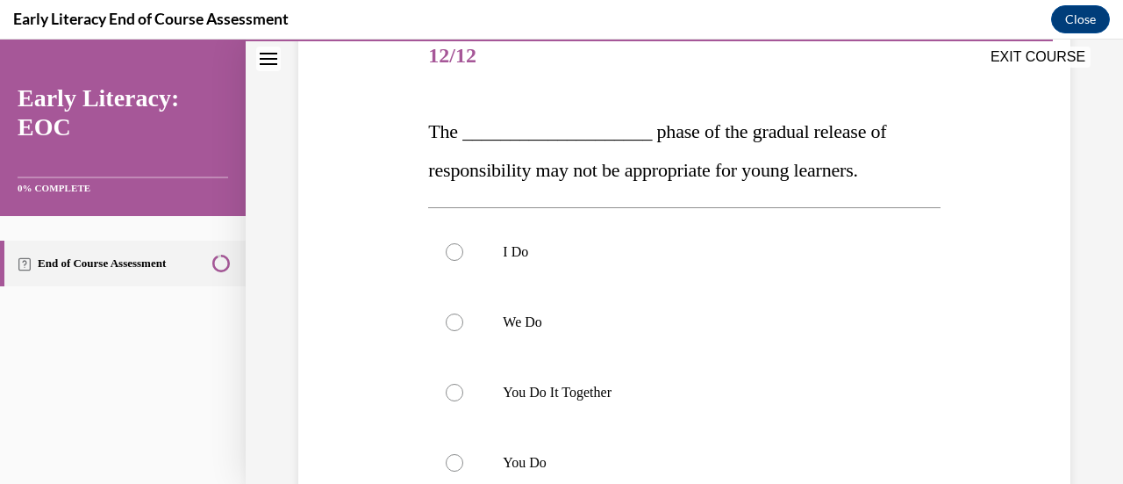
scroll to position [257, 0]
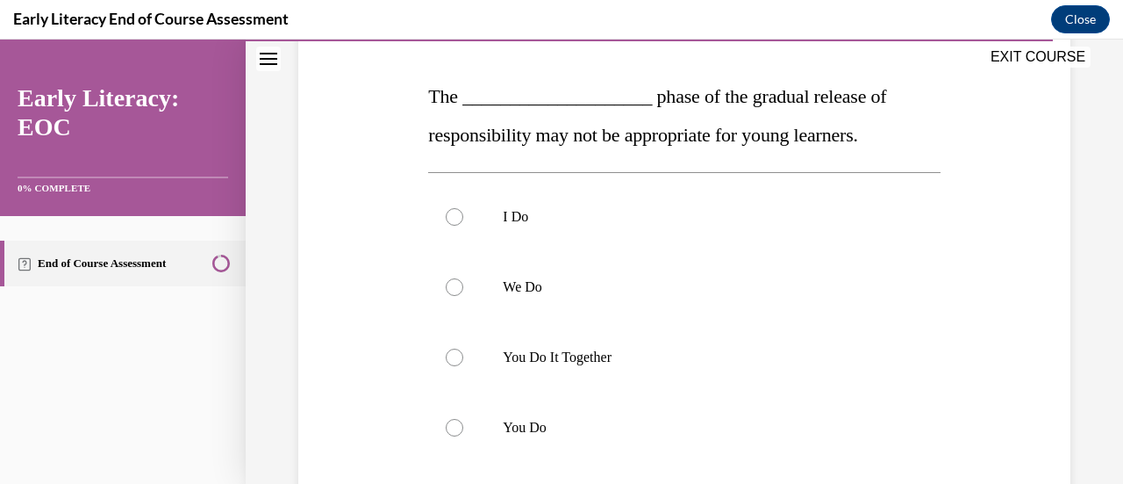
click at [450, 217] on div at bounding box center [455, 217] width 18 height 18
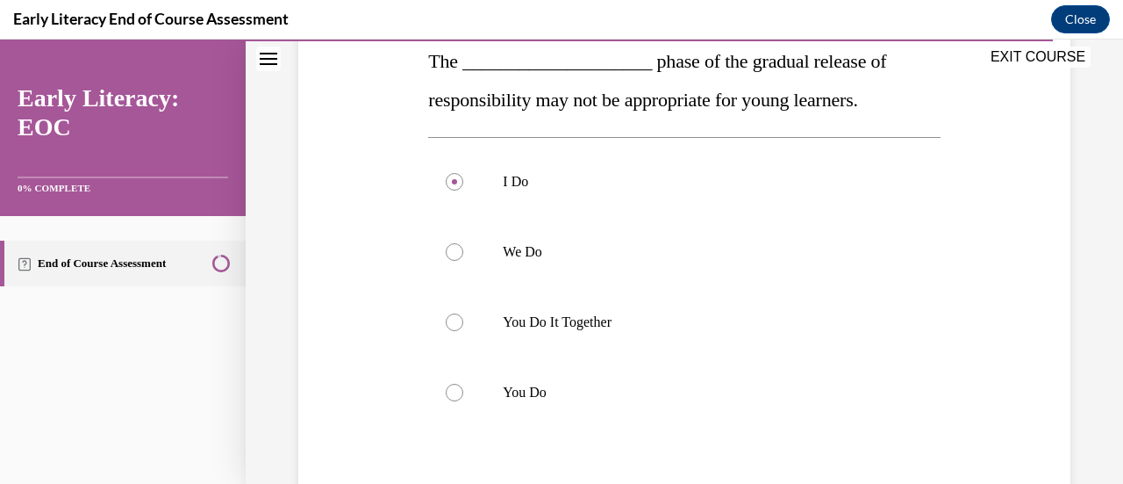
scroll to position [362, 0]
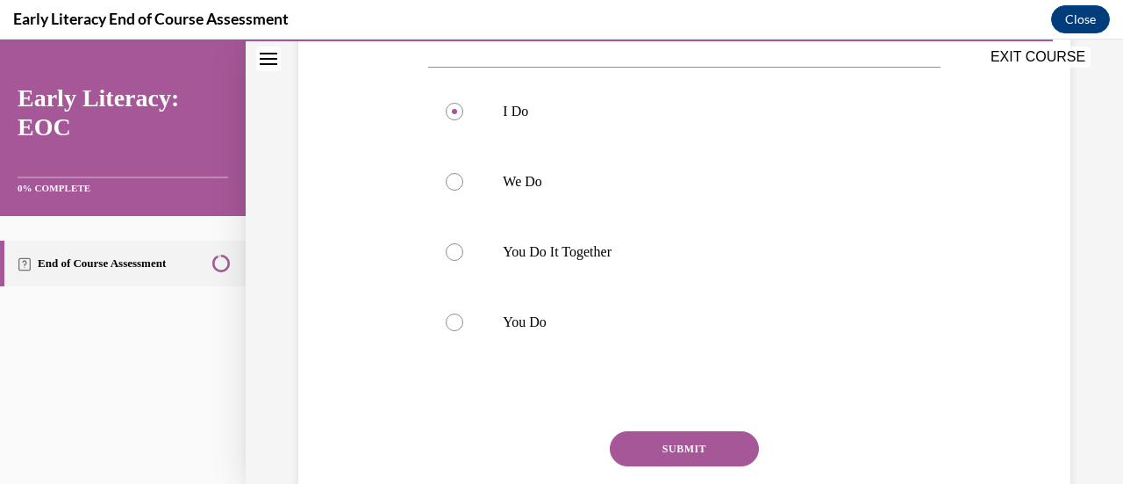
click at [693, 445] on button "SUBMIT" at bounding box center [684, 448] width 149 height 35
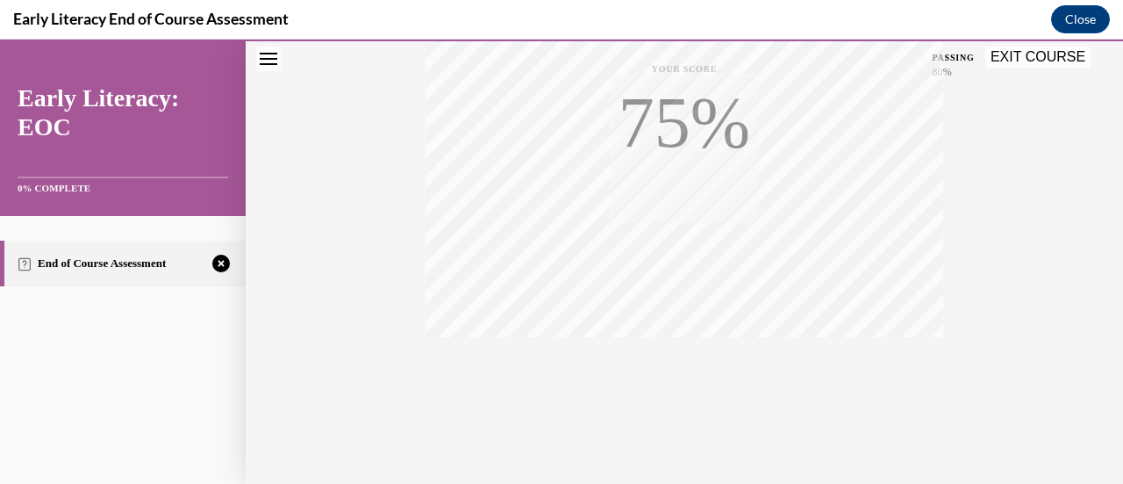
scroll to position [455, 0]
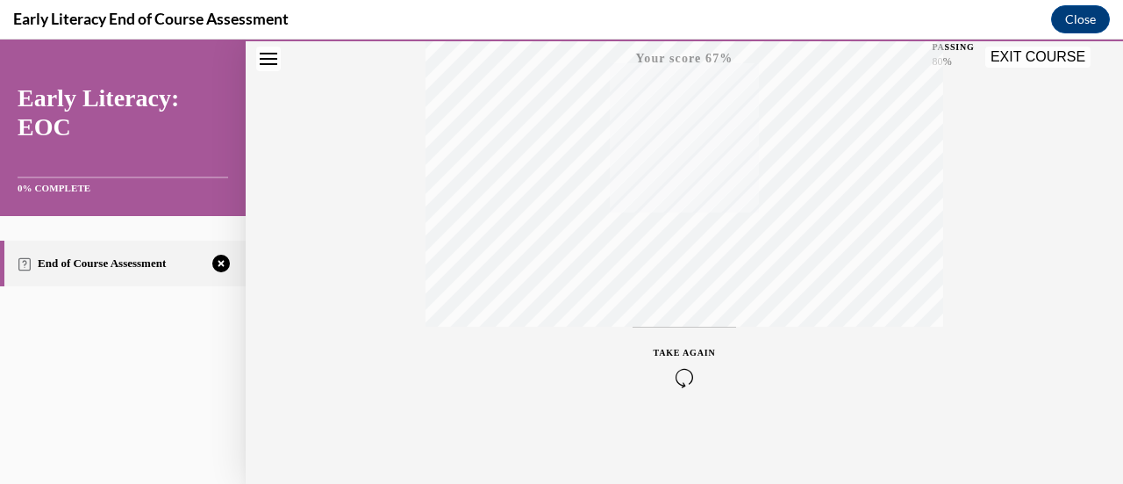
click at [670, 371] on icon "button" at bounding box center [685, 377] width 62 height 19
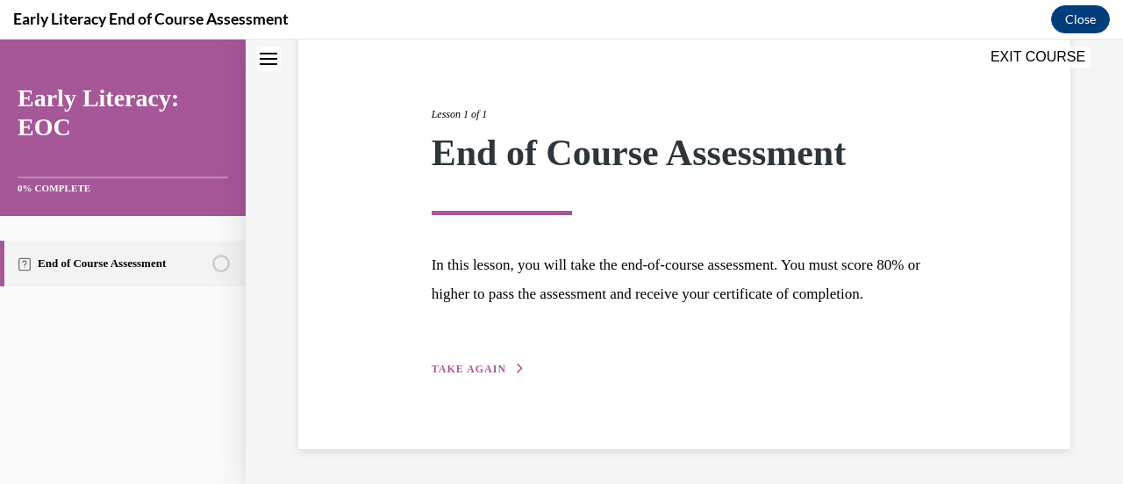
scroll to position [205, 0]
click at [464, 362] on span "TAKE AGAIN" at bounding box center [469, 368] width 75 height 12
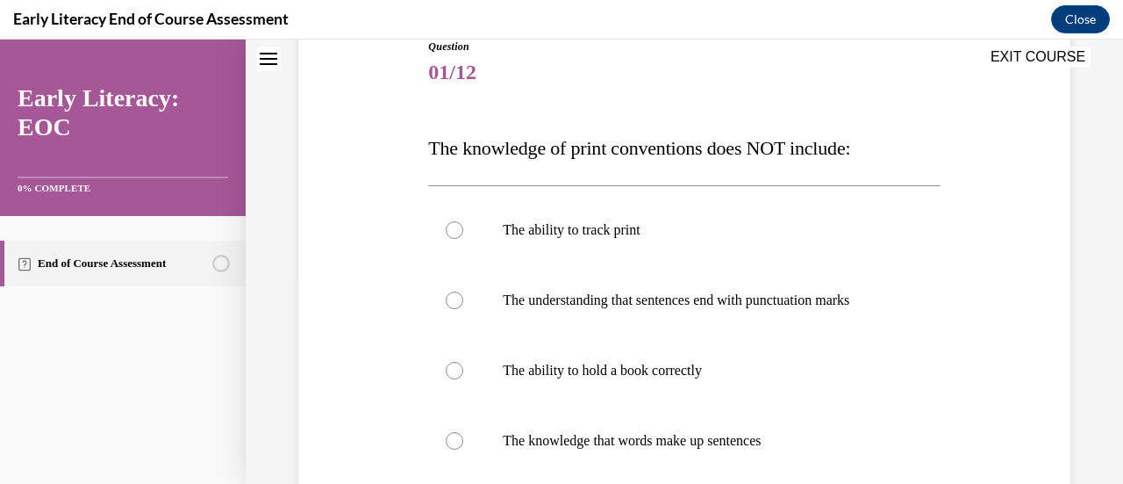
scroll to position [195, 0]
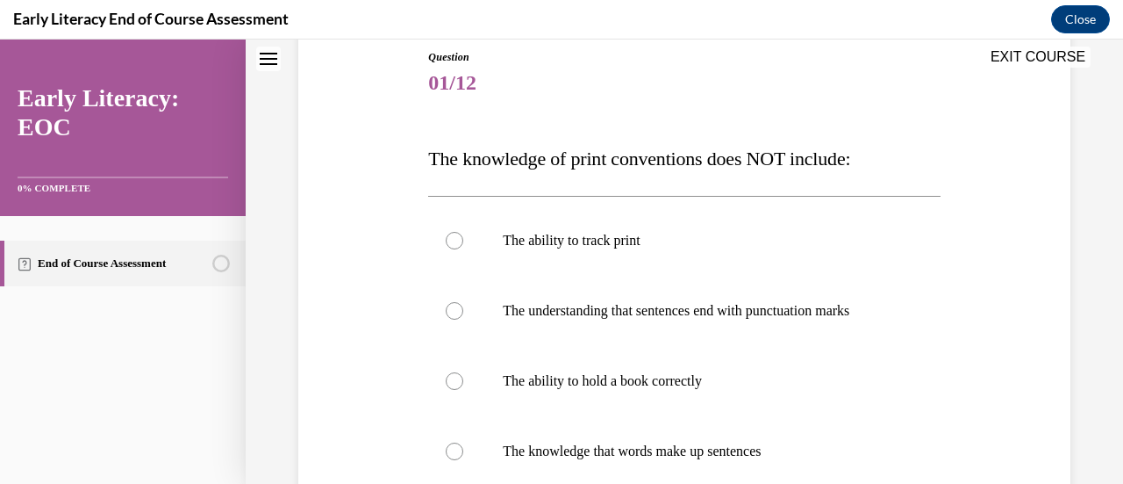
click at [457, 385] on div at bounding box center [455, 381] width 18 height 18
click at [921, 334] on div at bounding box center [684, 311] width 512 height 70
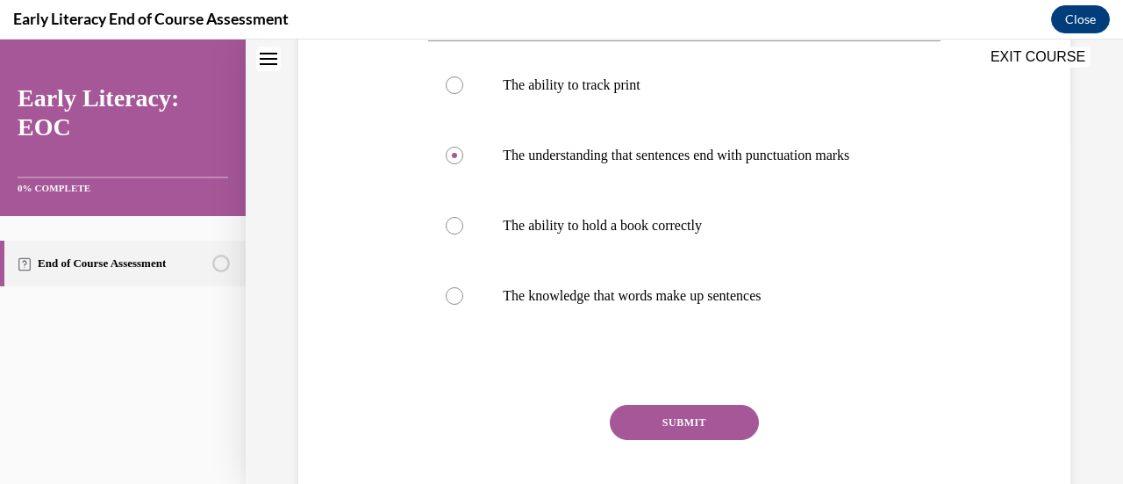
click at [718, 431] on button "SUBMIT" at bounding box center [684, 422] width 149 height 35
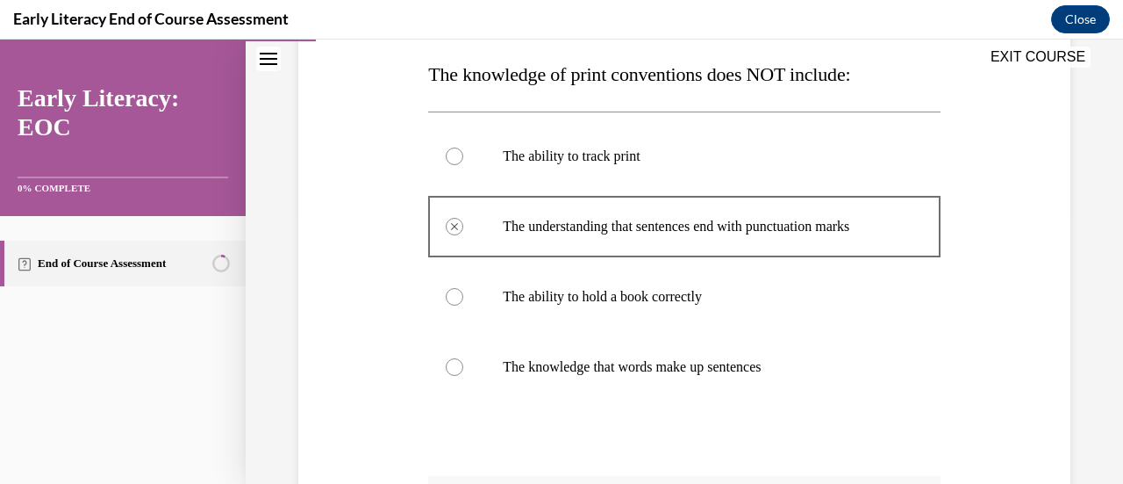
scroll to position [272, 0]
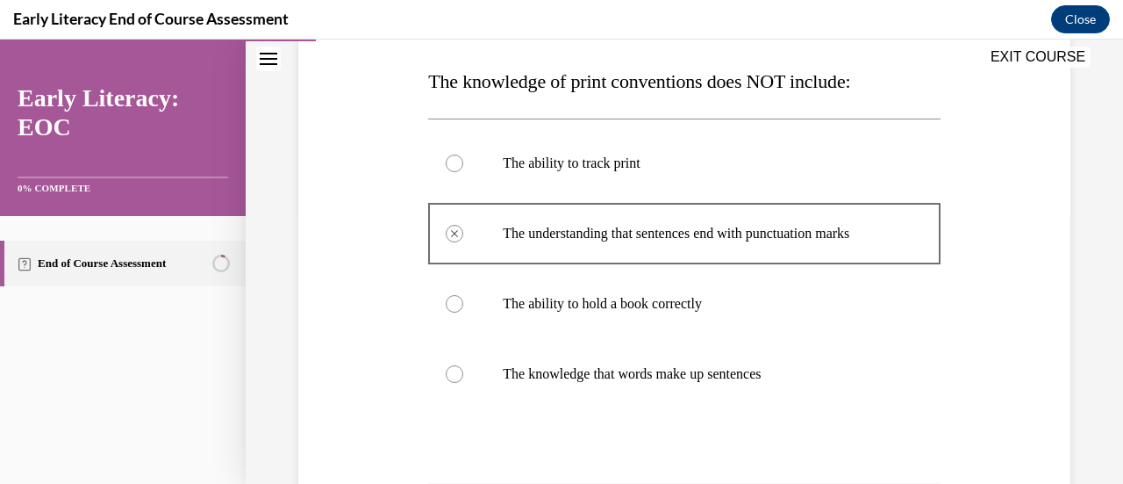
click at [1018, 397] on div "Question 01/12 The knowledge of print conventions does NOT include: The ability…" at bounding box center [684, 343] width 781 height 849
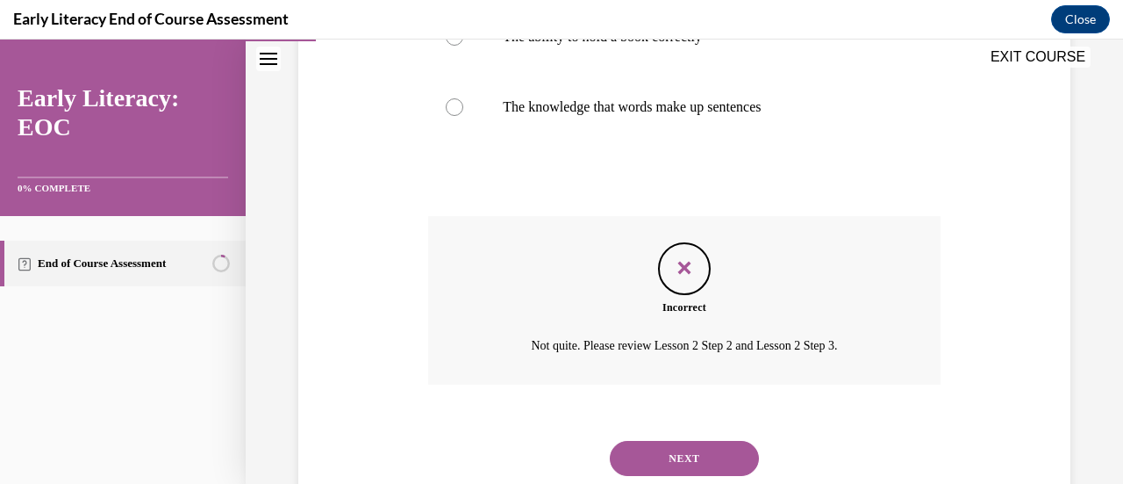
scroll to position [591, 0]
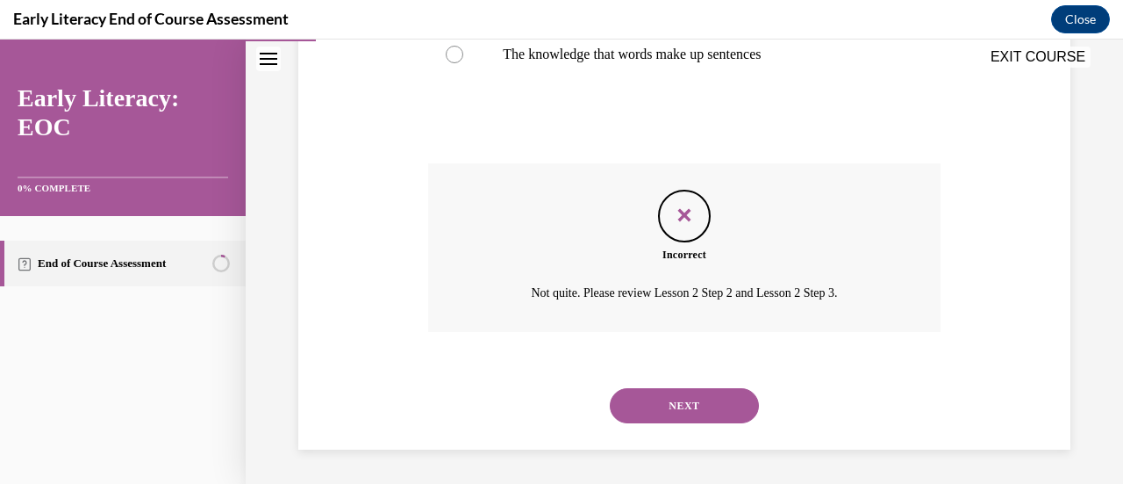
click at [707, 418] on button "NEXT" at bounding box center [684, 405] width 149 height 35
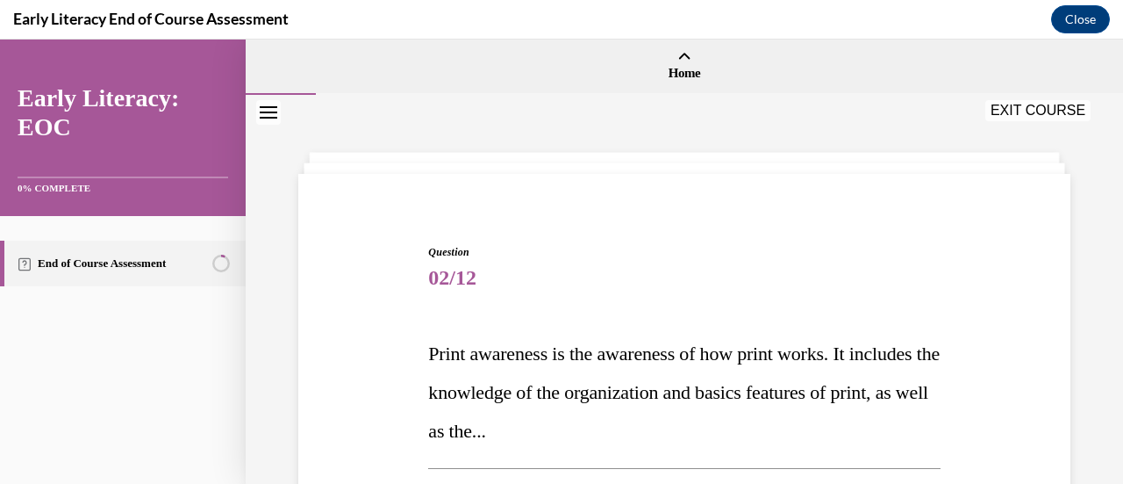
click at [734, 363] on span "Print awareness is the awareness of how print works. It includes the knowledge …" at bounding box center [684, 391] width 512 height 99
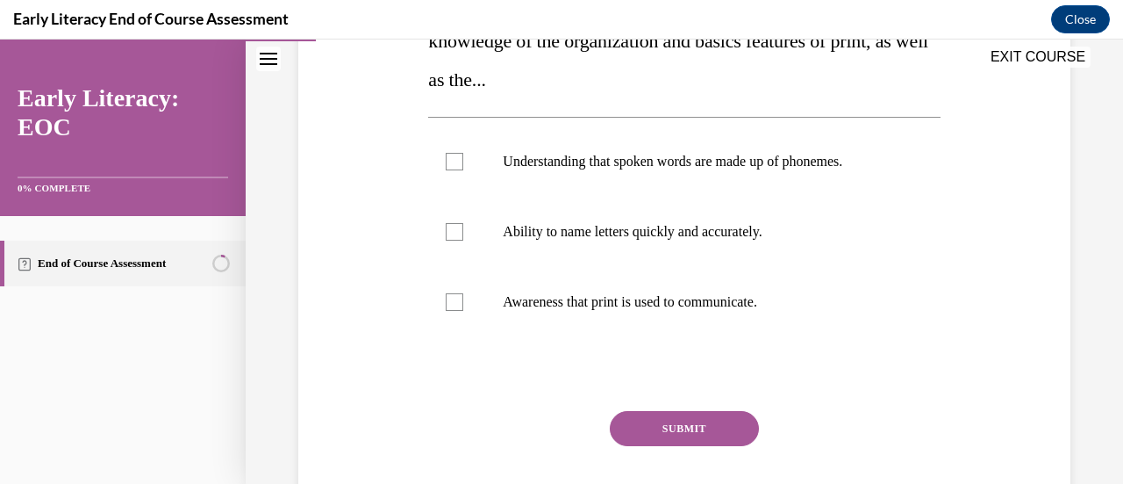
scroll to position [373, 0]
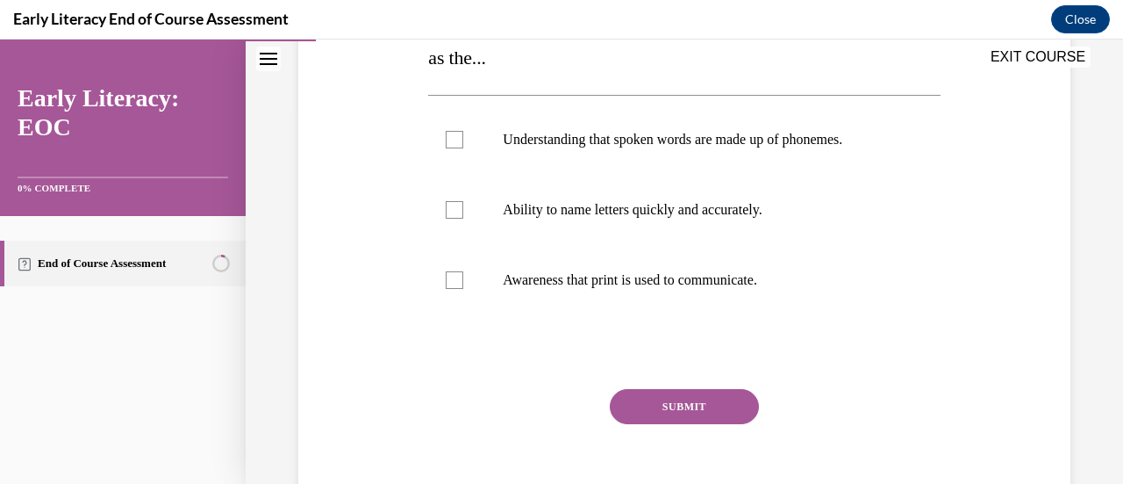
click at [454, 286] on div at bounding box center [455, 280] width 18 height 18
click at [717, 412] on button "SUBMIT" at bounding box center [684, 406] width 149 height 35
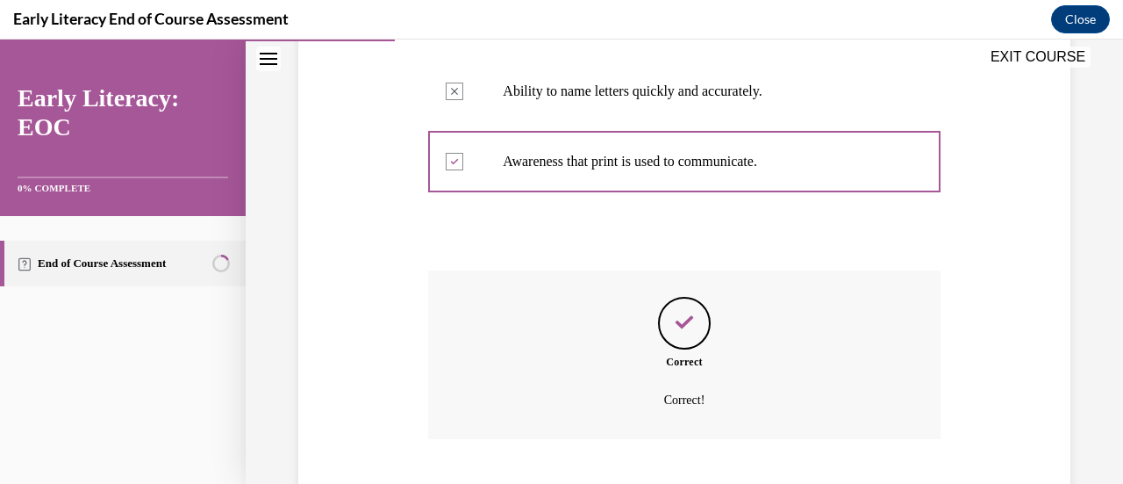
scroll to position [599, 0]
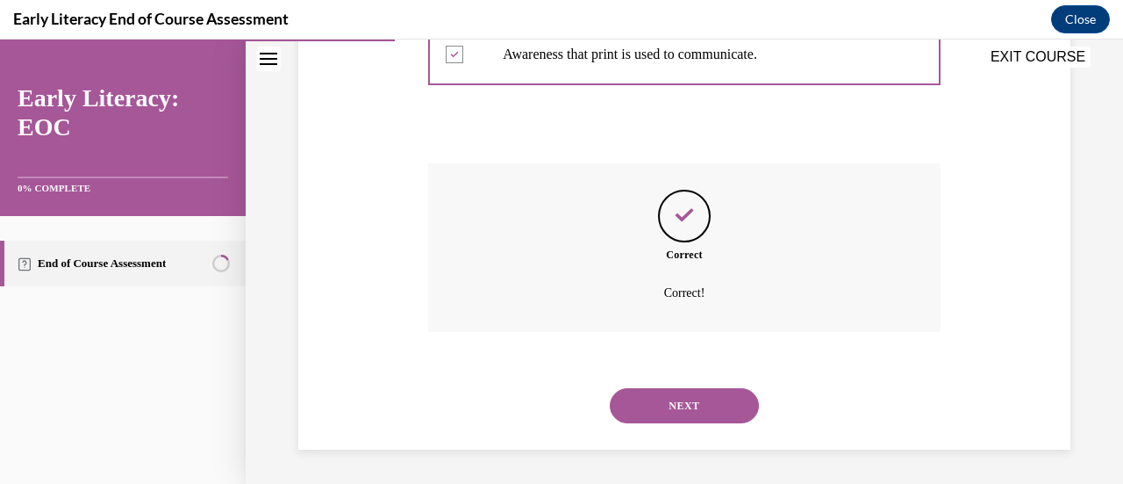
click at [692, 419] on button "NEXT" at bounding box center [684, 405] width 149 height 35
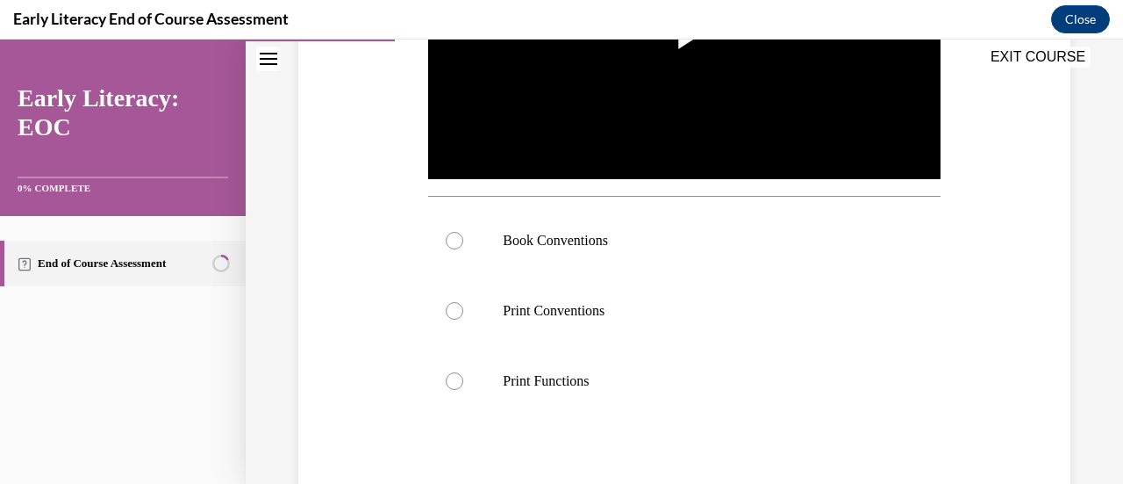
scroll to position [505, 0]
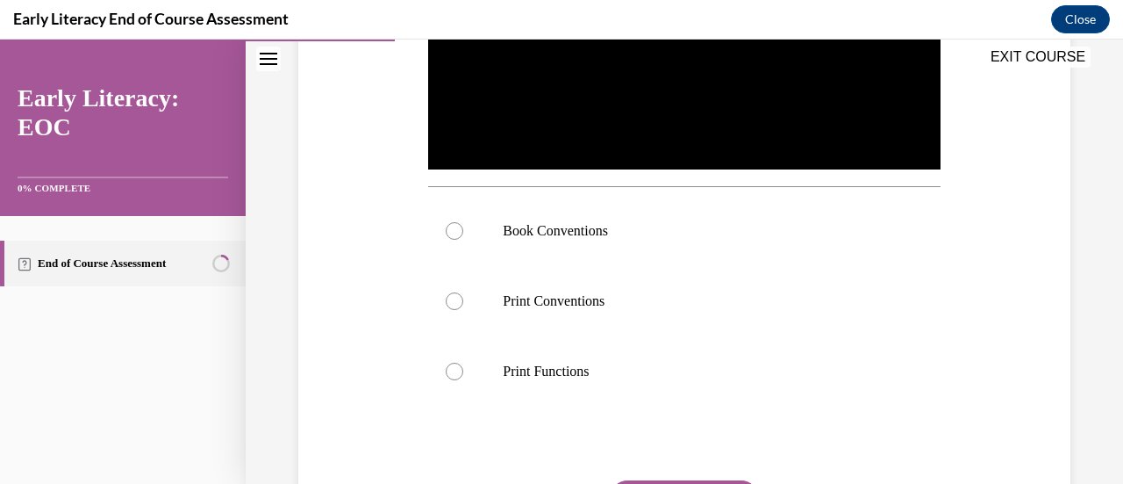
click at [452, 239] on div at bounding box center [684, 231] width 512 height 70
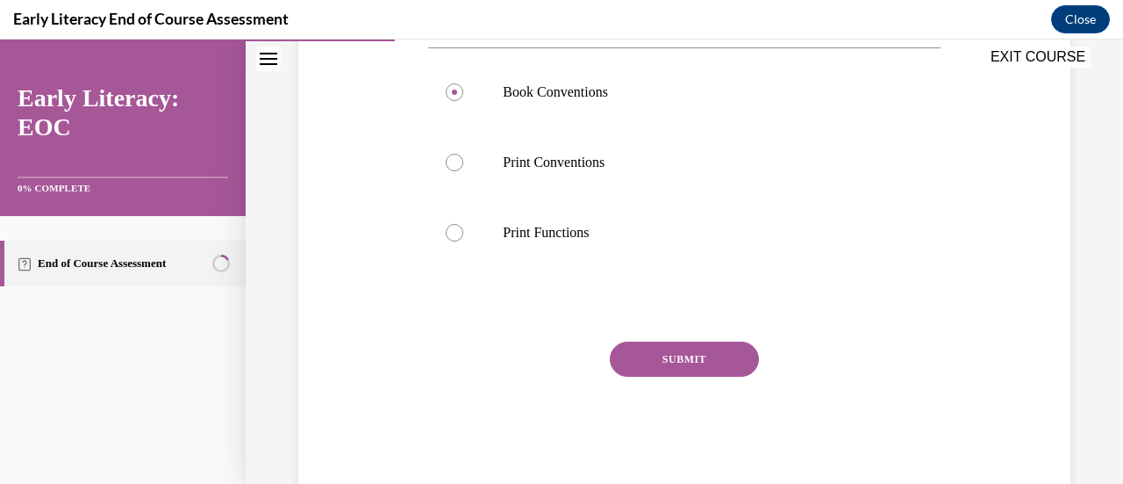
click at [706, 362] on button "SUBMIT" at bounding box center [684, 358] width 149 height 35
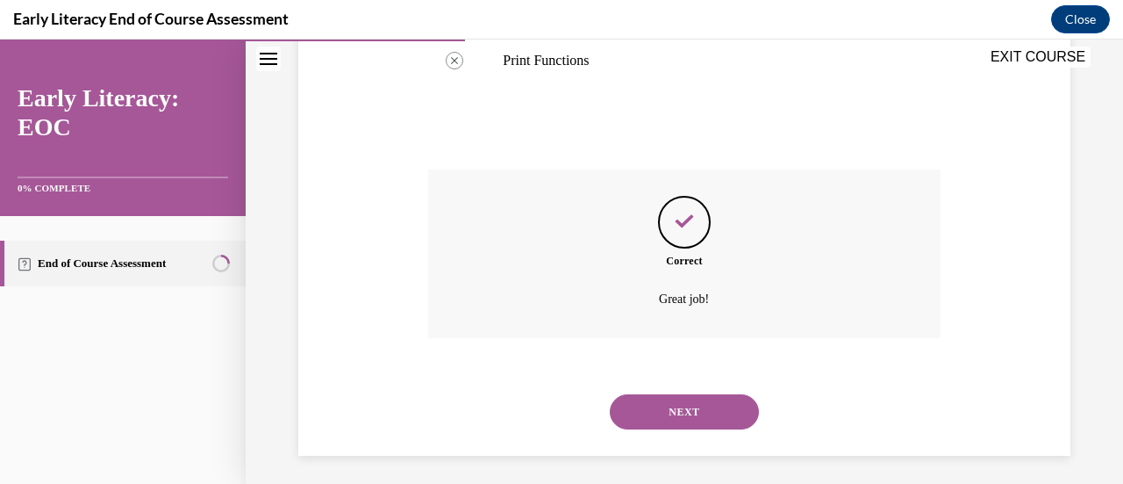
scroll to position [817, 0]
click at [713, 412] on button "NEXT" at bounding box center [684, 410] width 149 height 35
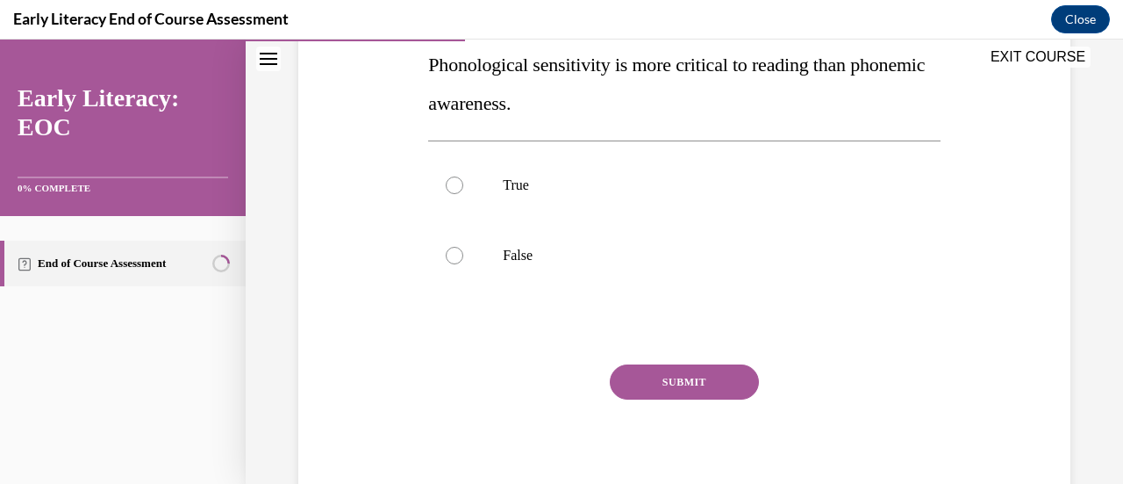
scroll to position [339, 0]
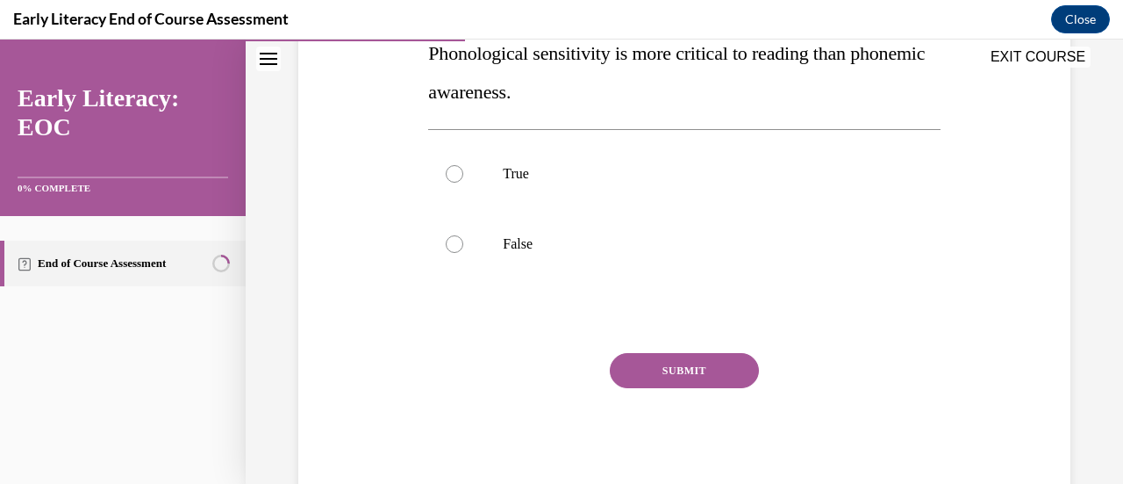
click at [458, 241] on div at bounding box center [455, 244] width 18 height 18
click at [706, 373] on button "SUBMIT" at bounding box center [684, 370] width 149 height 35
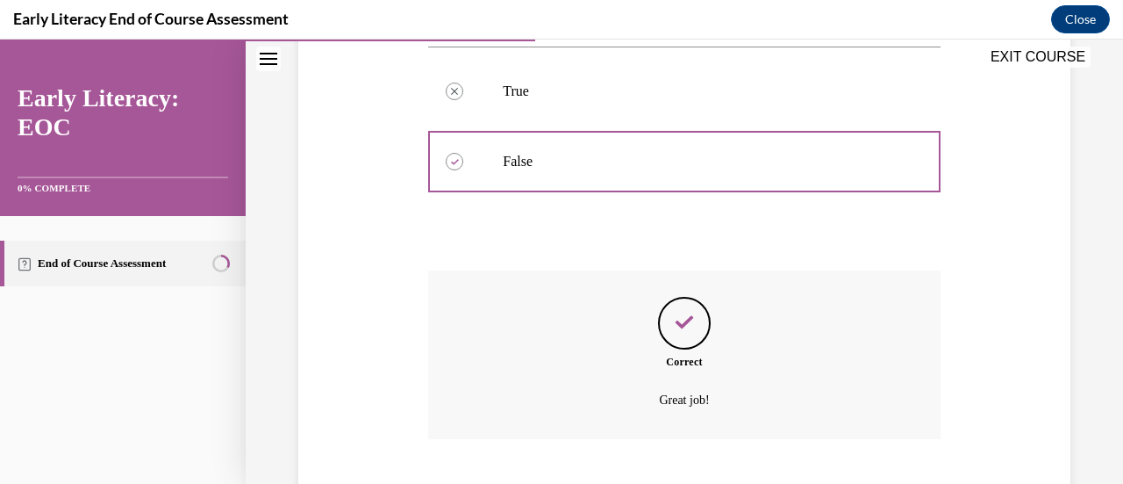
scroll to position [528, 0]
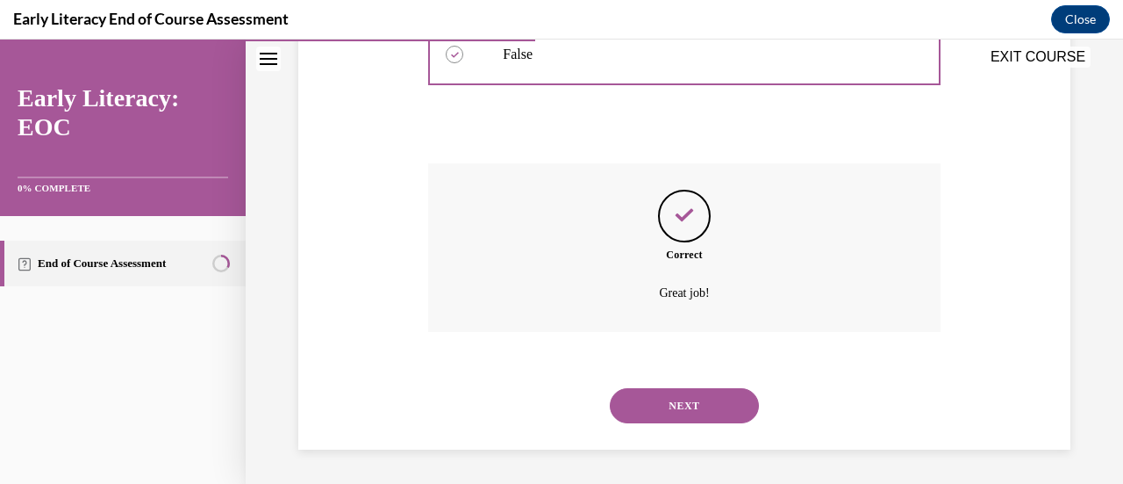
click at [713, 420] on button "NEXT" at bounding box center [684, 405] width 149 height 35
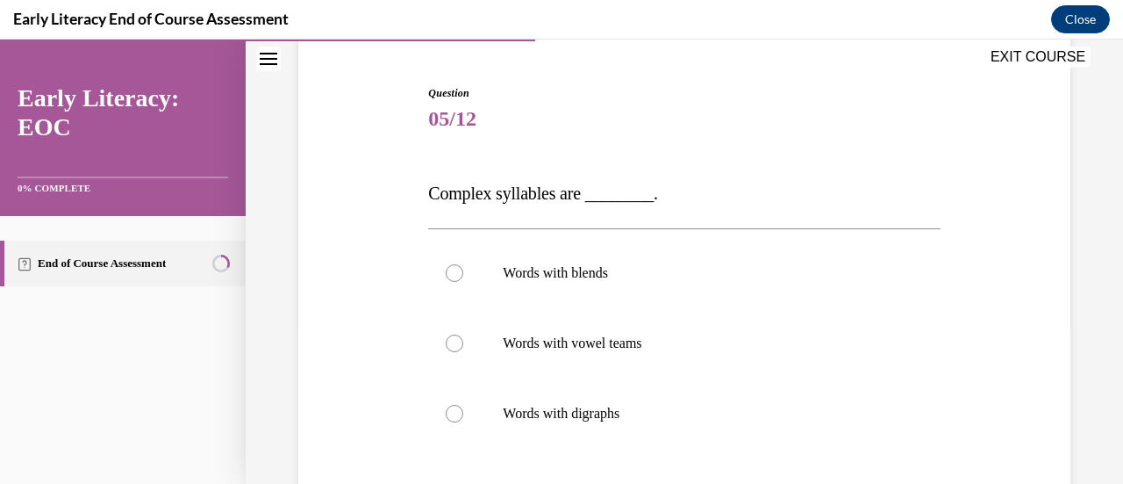
scroll to position [161, 0]
click at [433, 277] on div at bounding box center [684, 271] width 512 height 70
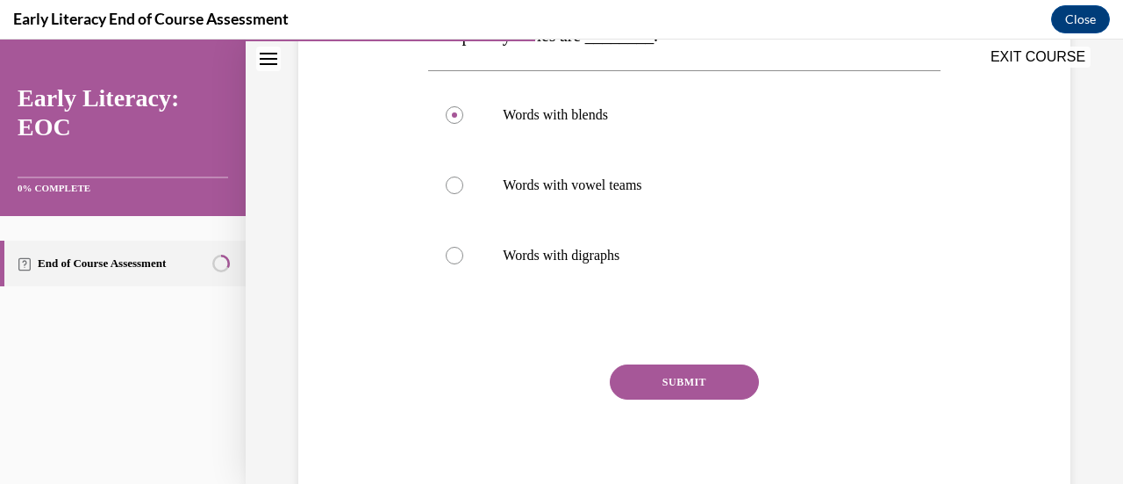
click at [713, 392] on button "SUBMIT" at bounding box center [684, 381] width 149 height 35
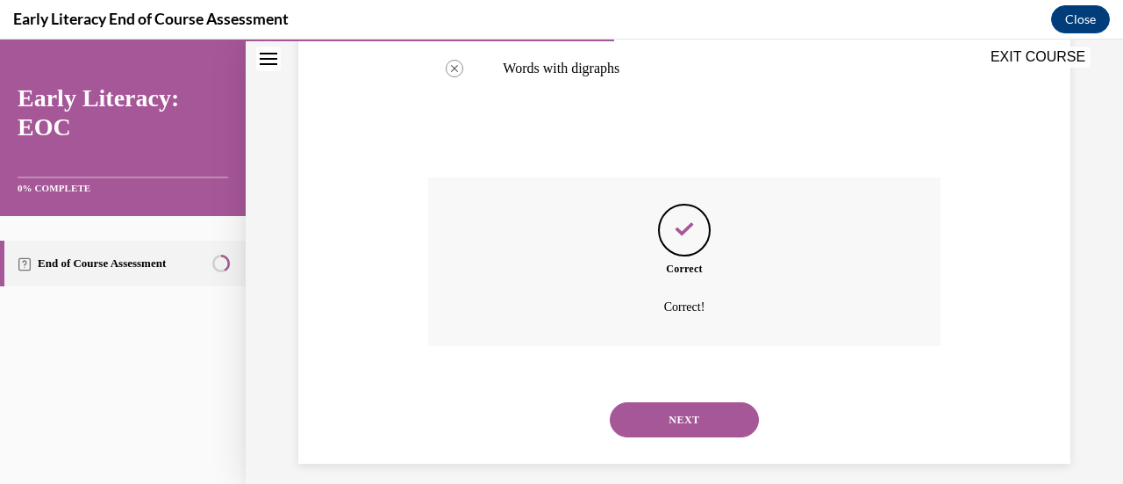
scroll to position [518, 0]
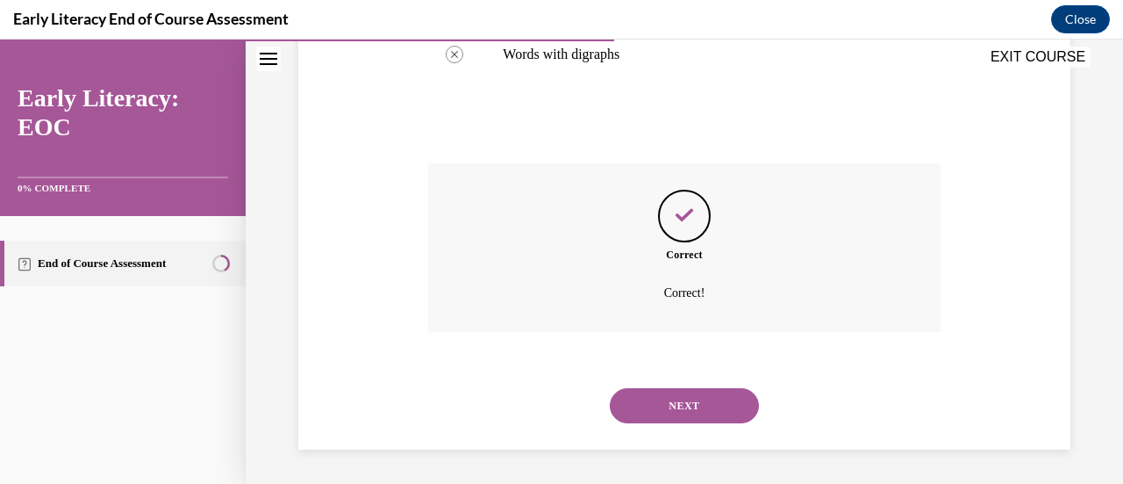
click at [720, 414] on button "NEXT" at bounding box center [684, 405] width 149 height 35
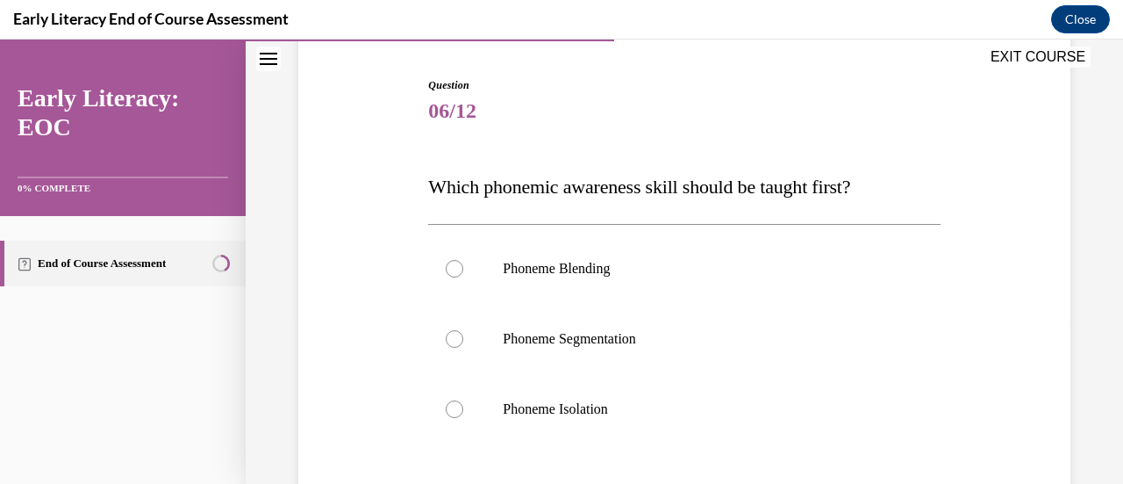
scroll to position [168, 0]
click at [453, 284] on div at bounding box center [684, 267] width 512 height 70
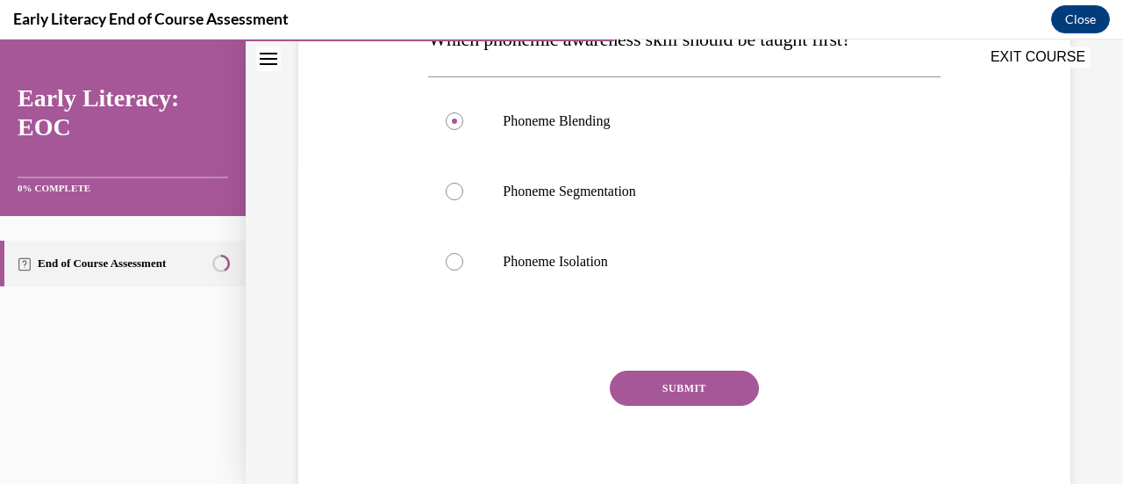
click at [708, 395] on button "SUBMIT" at bounding box center [684, 387] width 149 height 35
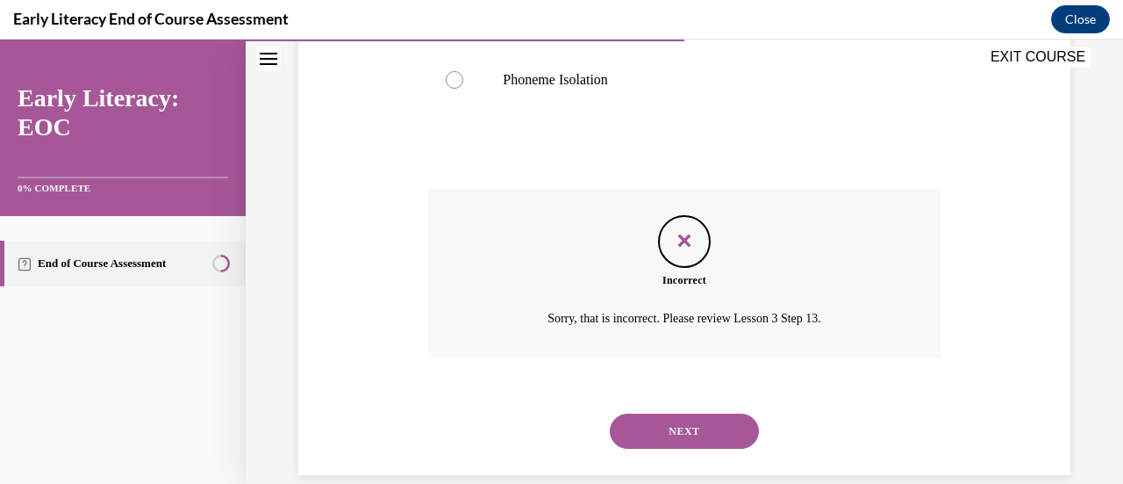
scroll to position [521, 0]
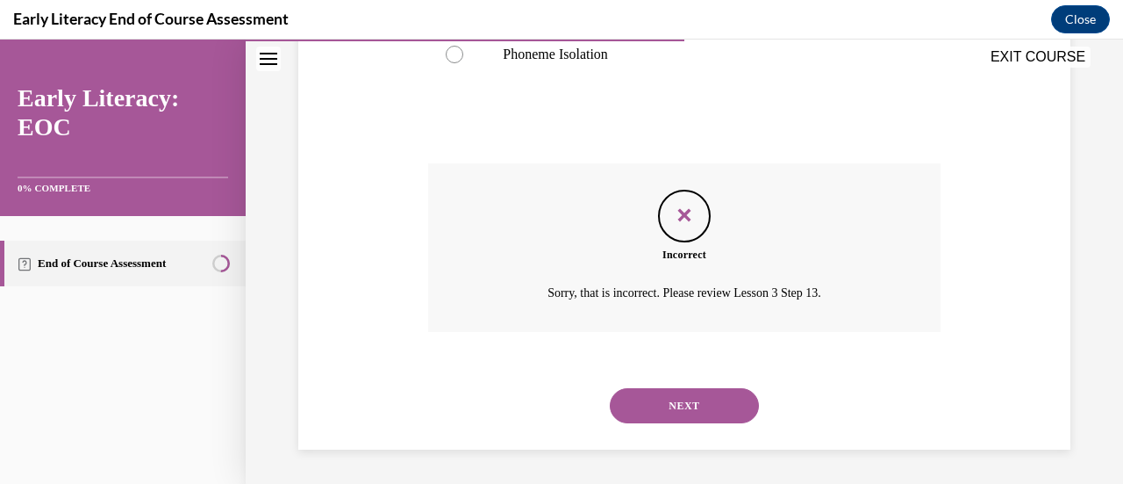
click at [717, 399] on button "NEXT" at bounding box center [684, 405] width 149 height 35
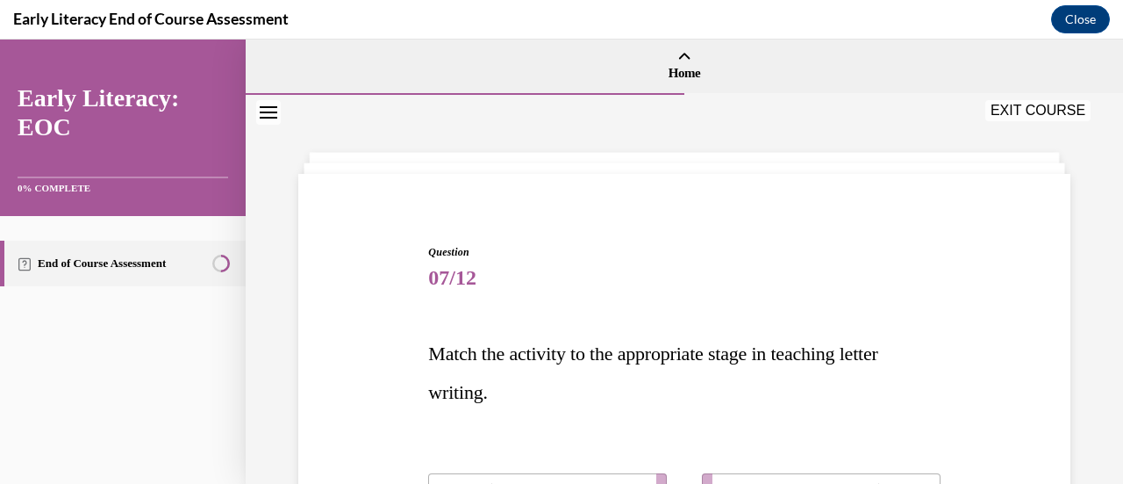
click at [869, 369] on p "Match the activity to the appropriate stage in teaching letter writing." at bounding box center [684, 372] width 512 height 77
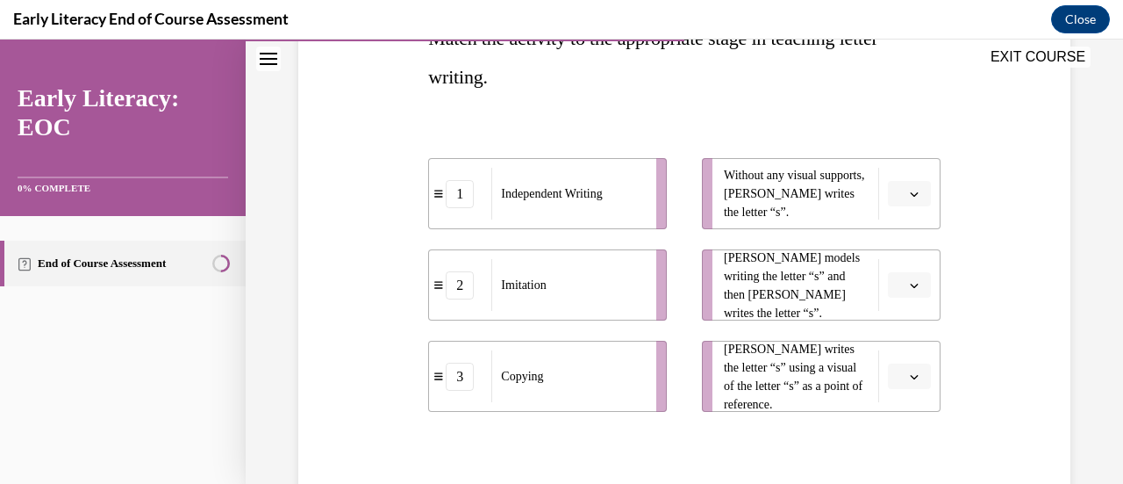
scroll to position [323, 0]
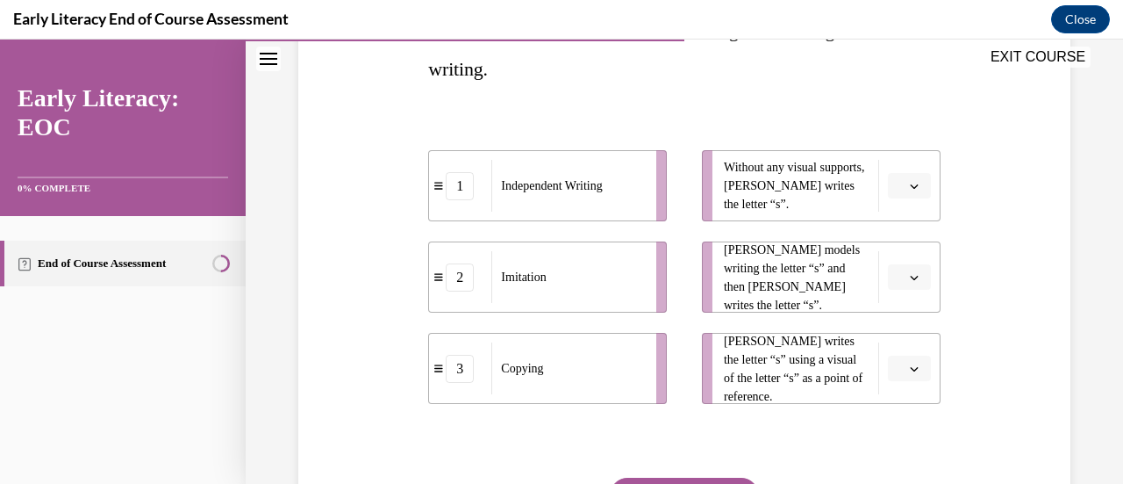
click at [901, 285] on button "button" at bounding box center [909, 277] width 43 height 26
click at [893, 437] on div "3" at bounding box center [895, 420] width 43 height 35
click at [896, 195] on button "button" at bounding box center [909, 186] width 43 height 26
click at [891, 273] on div "1" at bounding box center [895, 258] width 43 height 35
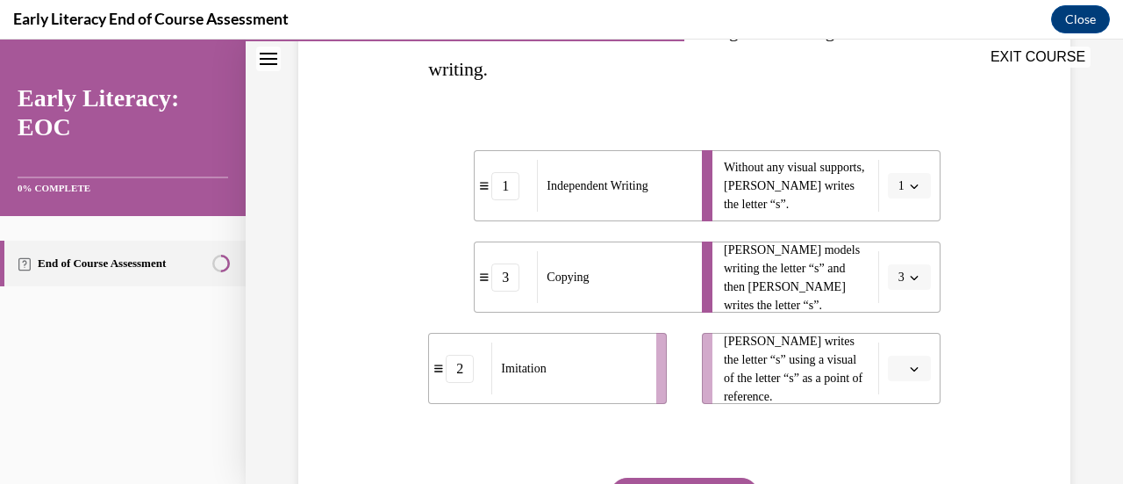
click at [908, 370] on span "button" at bounding box center [914, 368] width 12 height 12
click at [896, 304] on div "2" at bounding box center [895, 293] width 43 height 35
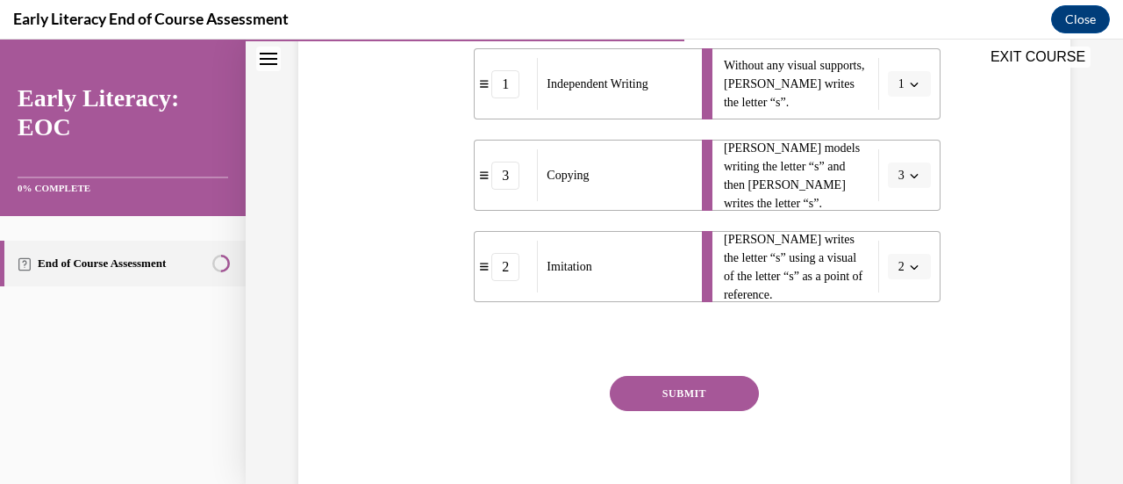
scroll to position [434, 0]
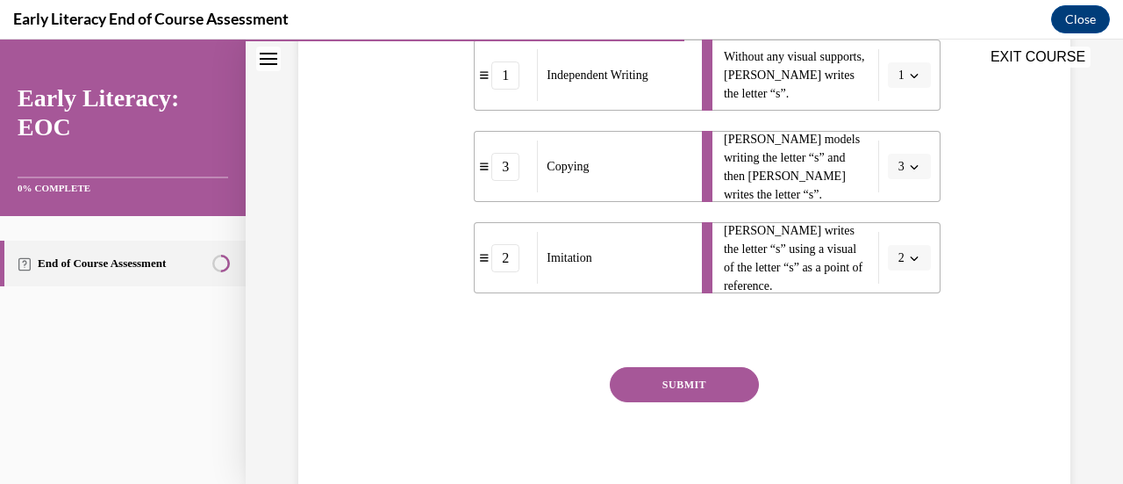
click at [907, 84] on button "1" at bounding box center [909, 75] width 43 height 26
click at [976, 307] on div "Question 07/12 Match the activity to the appropriate stage in teaching letter w…" at bounding box center [684, 134] width 781 height 753
click at [705, 395] on button "SUBMIT" at bounding box center [684, 384] width 149 height 35
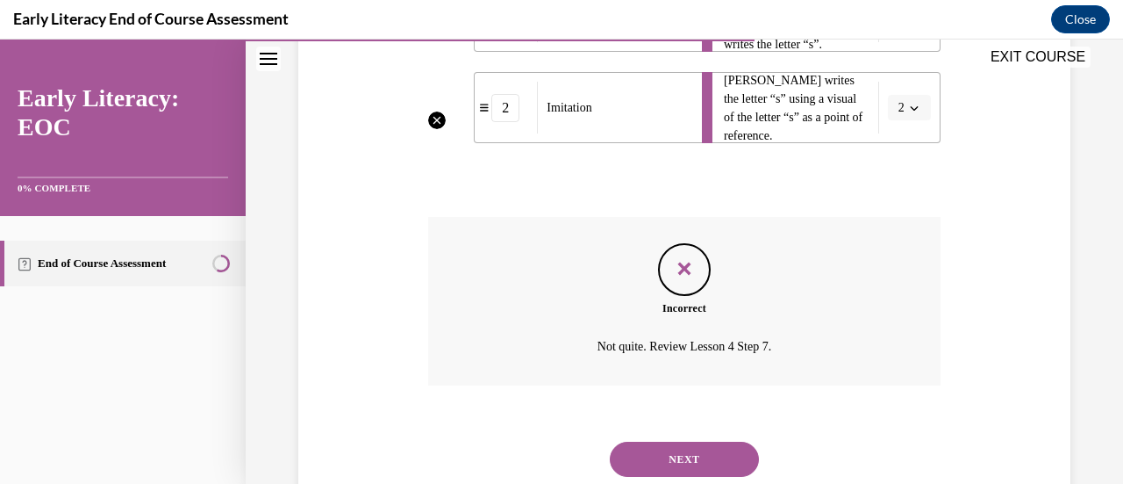
scroll to position [637, 0]
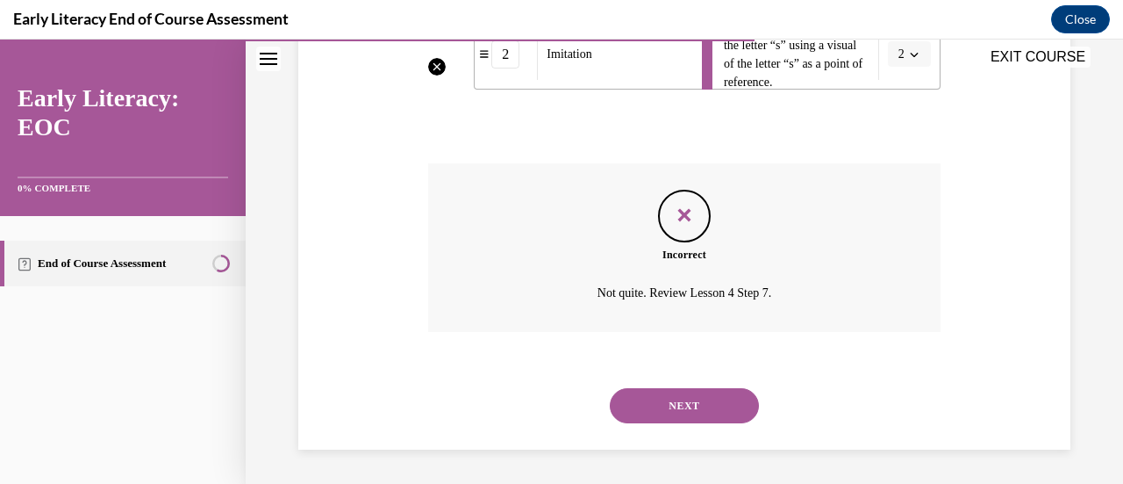
click at [706, 416] on button "NEXT" at bounding box center [684, 405] width 149 height 35
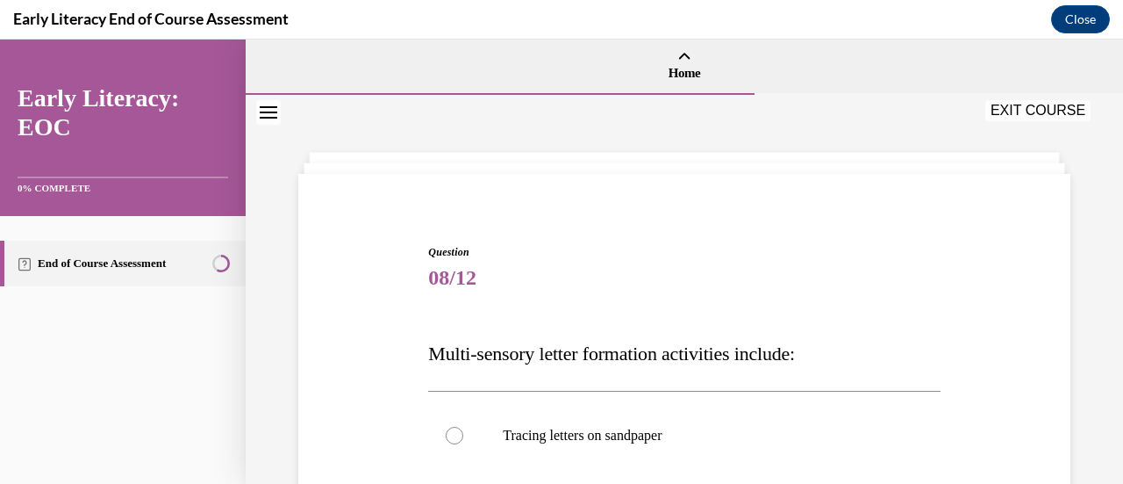
click at [865, 365] on p "Multi-sensory letter formation activities include:" at bounding box center [684, 353] width 512 height 39
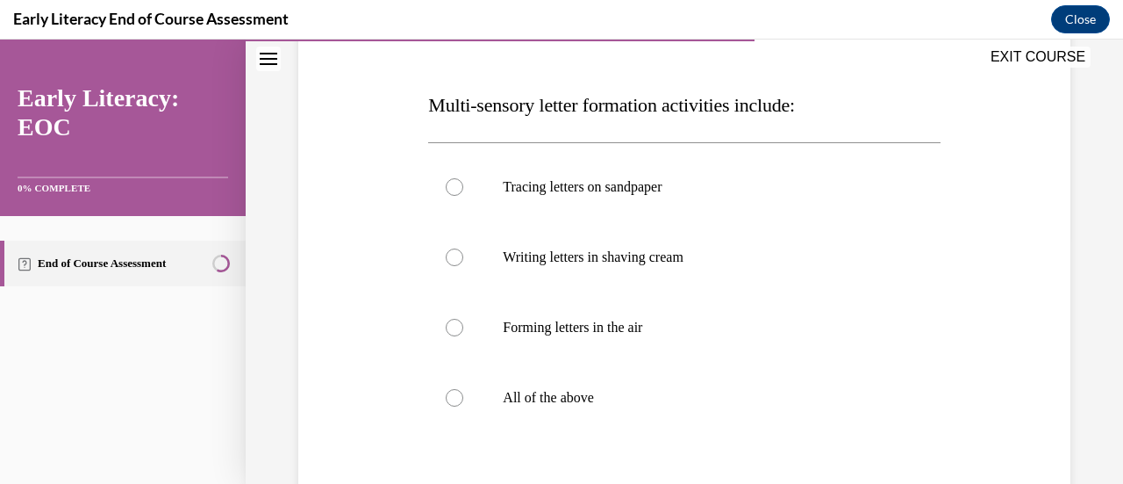
scroll to position [273, 0]
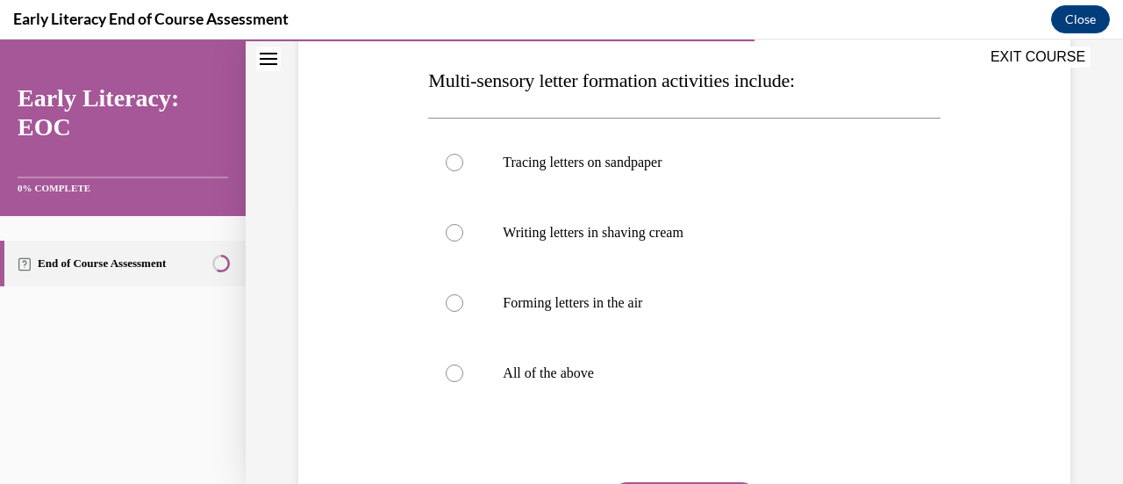
click at [451, 377] on div at bounding box center [455, 373] width 18 height 18
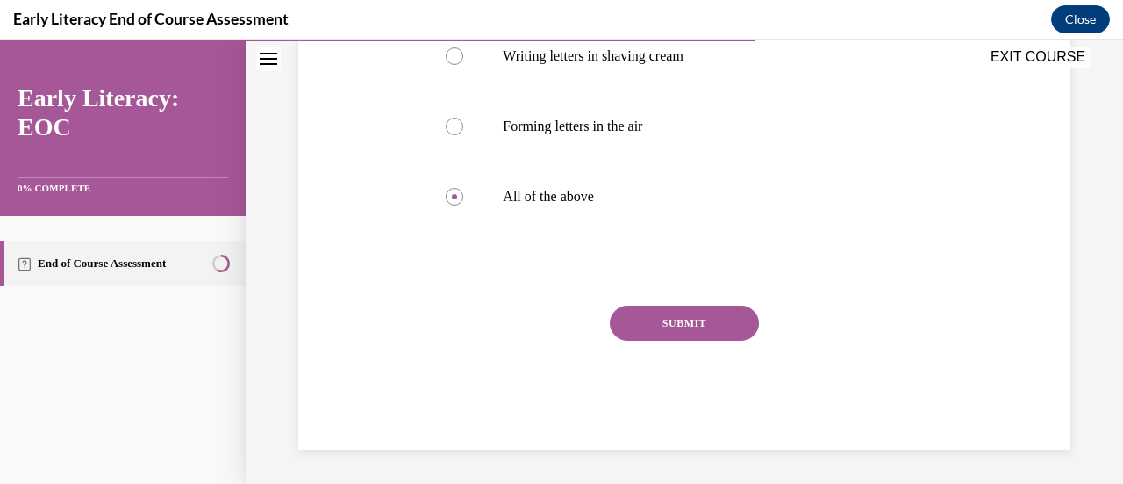
click at [719, 335] on button "SUBMIT" at bounding box center [684, 322] width 149 height 35
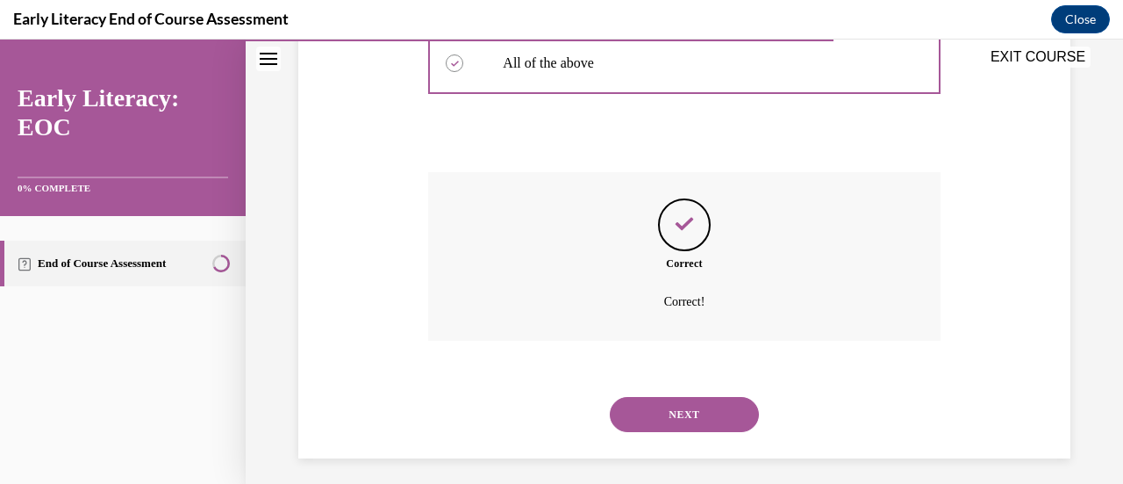
scroll to position [591, 0]
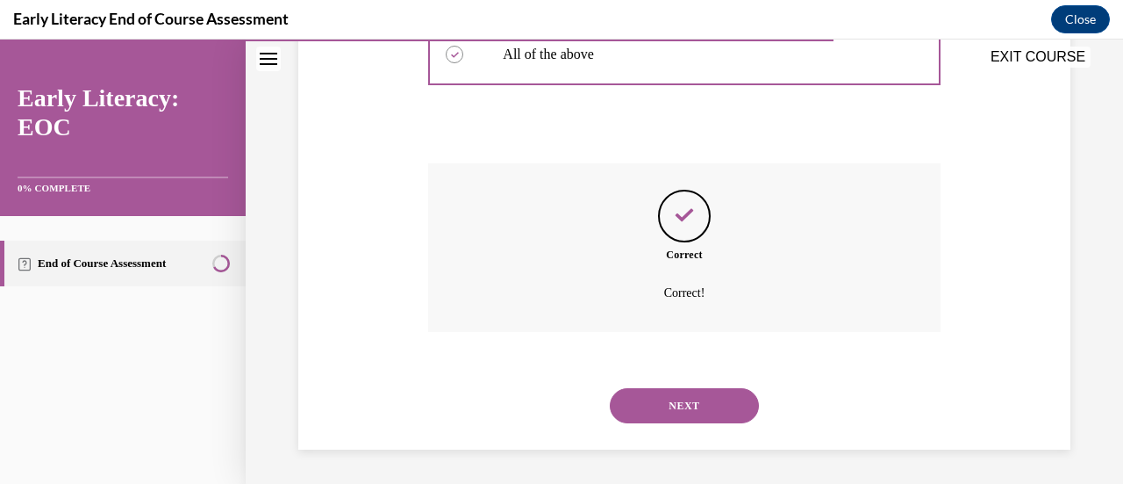
click at [711, 414] on button "NEXT" at bounding box center [684, 405] width 149 height 35
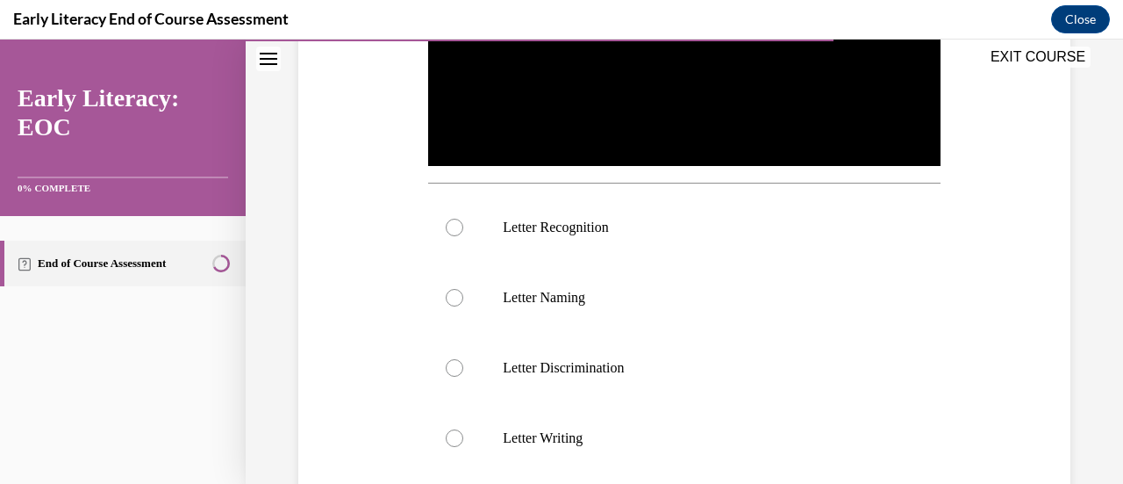
scroll to position [502, 0]
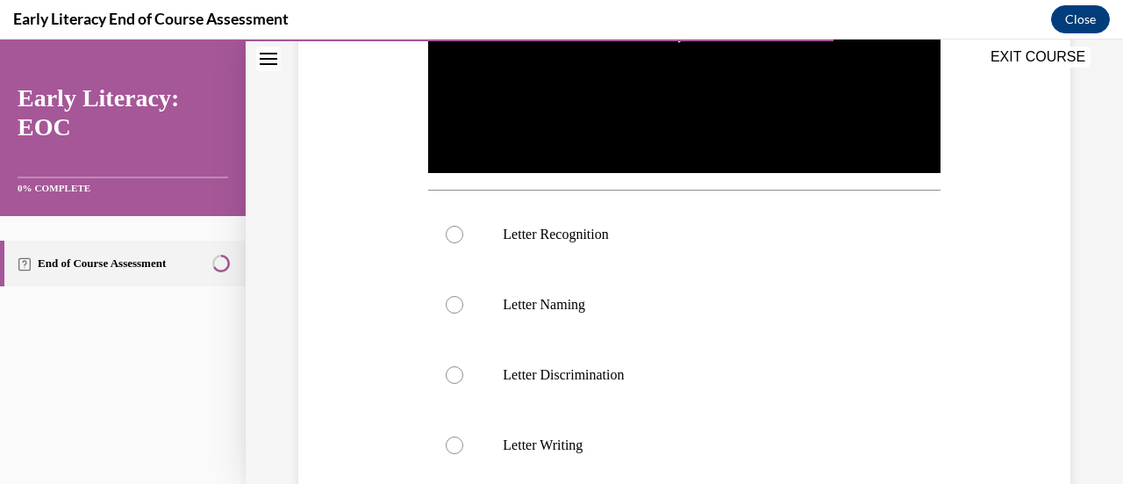
click at [449, 239] on div at bounding box center [684, 234] width 512 height 70
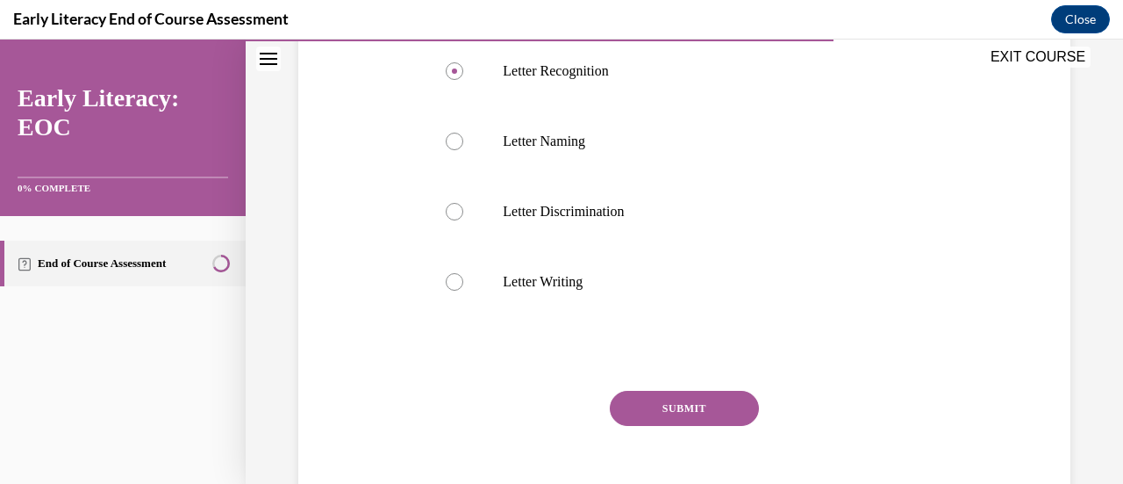
click at [720, 408] on button "SUBMIT" at bounding box center [684, 408] width 149 height 35
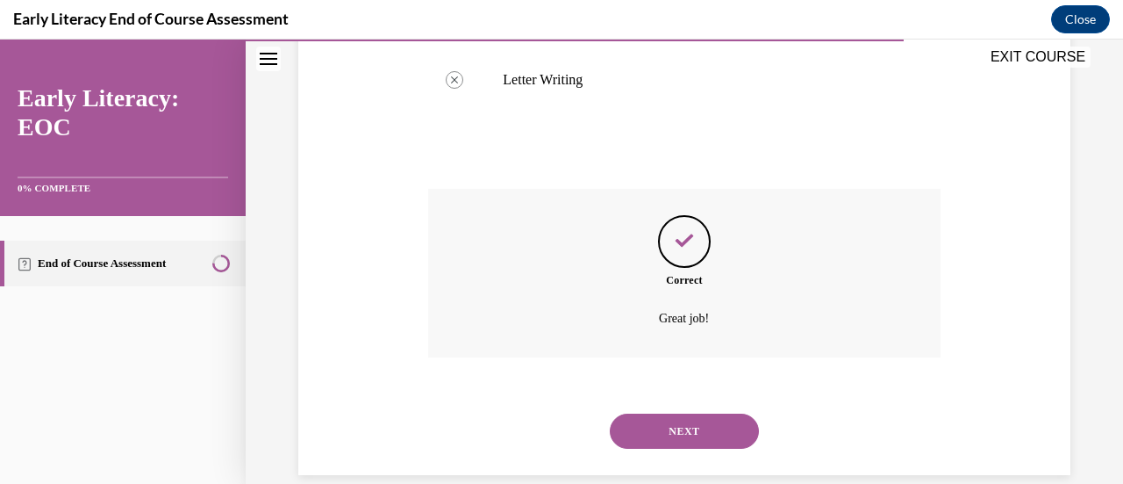
scroll to position [887, 0]
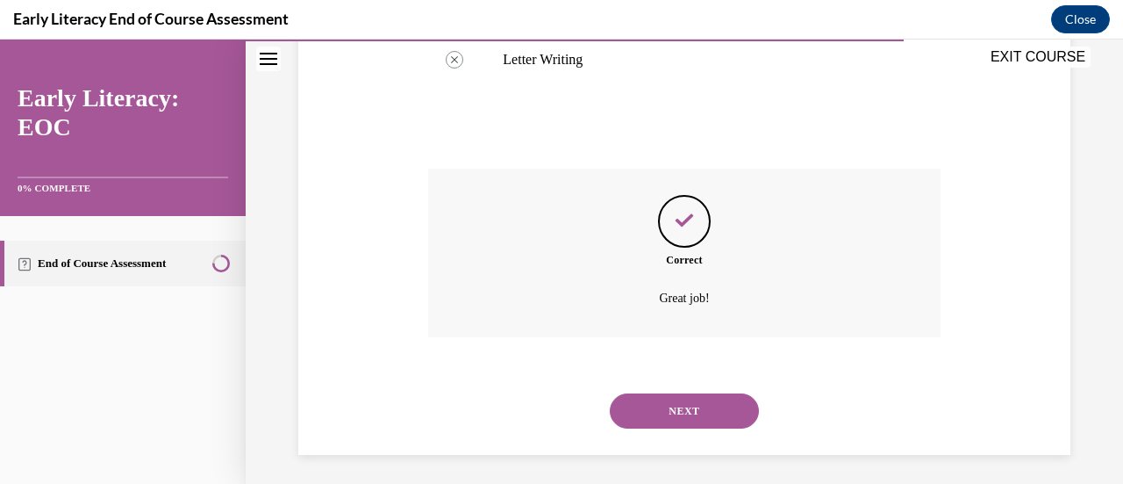
click at [723, 415] on button "NEXT" at bounding box center [684, 410] width 149 height 35
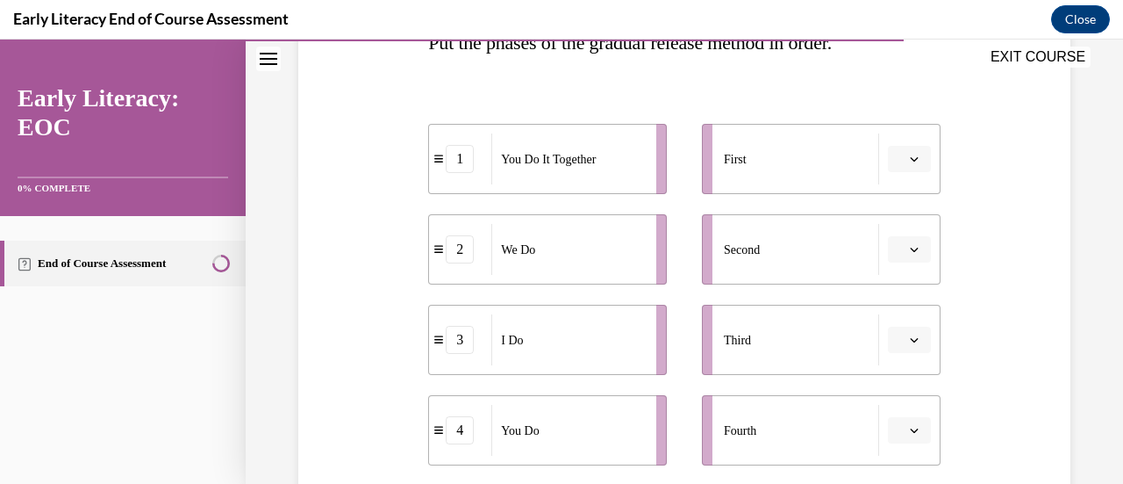
scroll to position [326, 0]
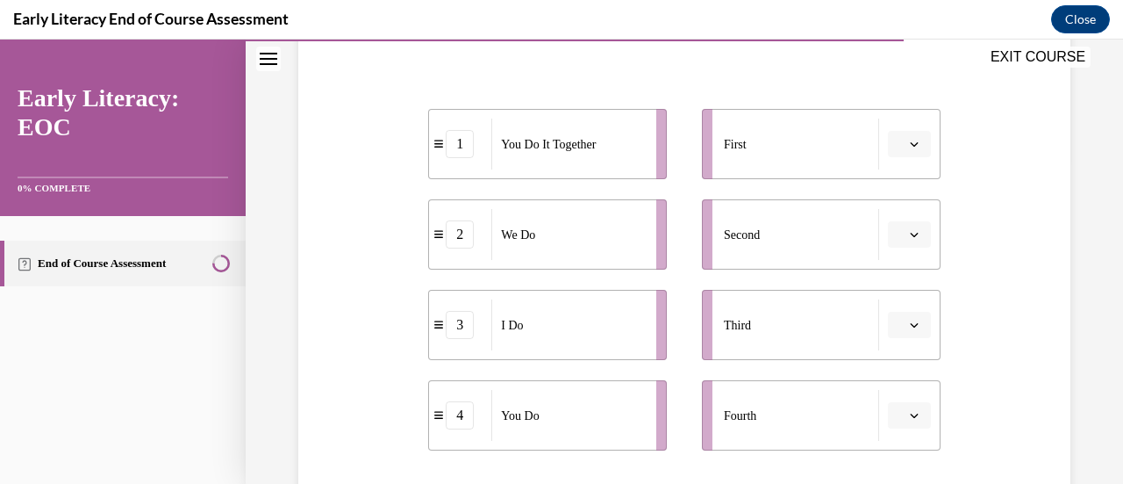
click at [896, 147] on button "button" at bounding box center [909, 144] width 43 height 26
click at [900, 333] on div "4" at bounding box center [895, 322] width 43 height 35
click at [910, 147] on button "4" at bounding box center [909, 144] width 43 height 26
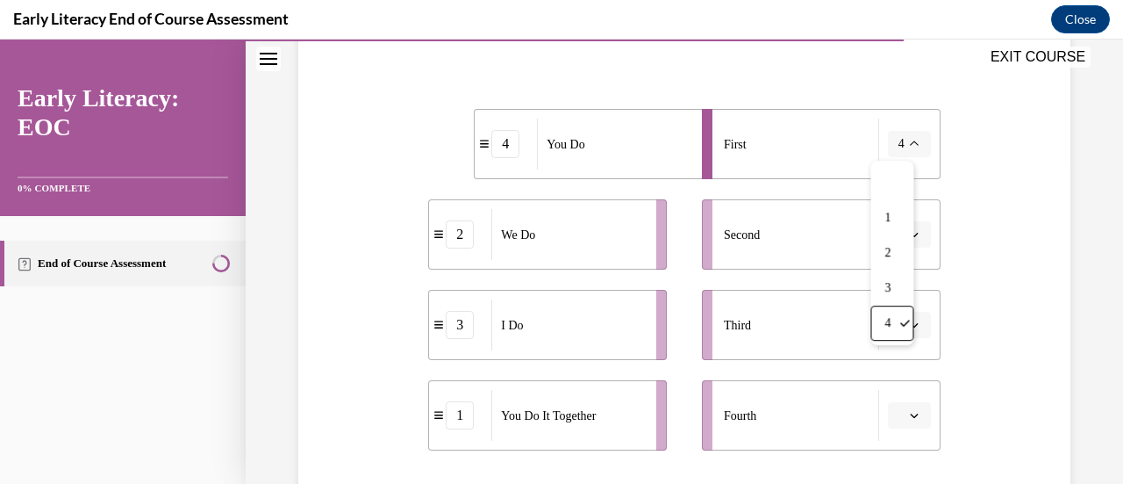
click at [896, 297] on div "3" at bounding box center [892, 287] width 43 height 35
click at [915, 233] on button "button" at bounding box center [909, 234] width 43 height 26
click at [899, 353] on div "2" at bounding box center [895, 343] width 43 height 35
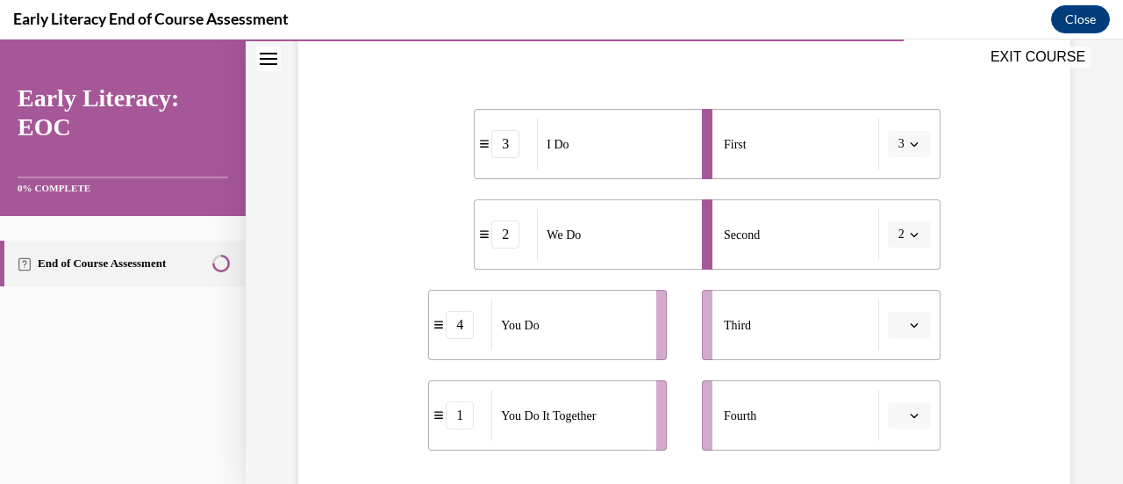
click at [890, 245] on button "2" at bounding box center [909, 234] width 43 height 26
click at [892, 424] on div "4" at bounding box center [892, 413] width 43 height 35
click at [910, 325] on icon "button" at bounding box center [914, 324] width 9 height 9
click at [894, 228] on div "2" at bounding box center [895, 214] width 43 height 35
click at [906, 425] on button "button" at bounding box center [909, 415] width 43 height 26
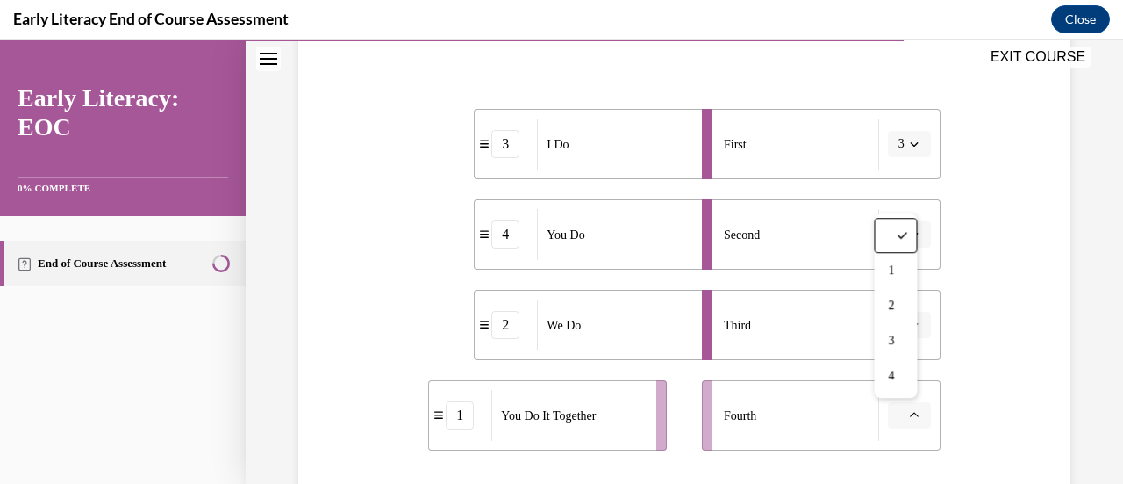
click at [895, 279] on div "1" at bounding box center [895, 270] width 43 height 35
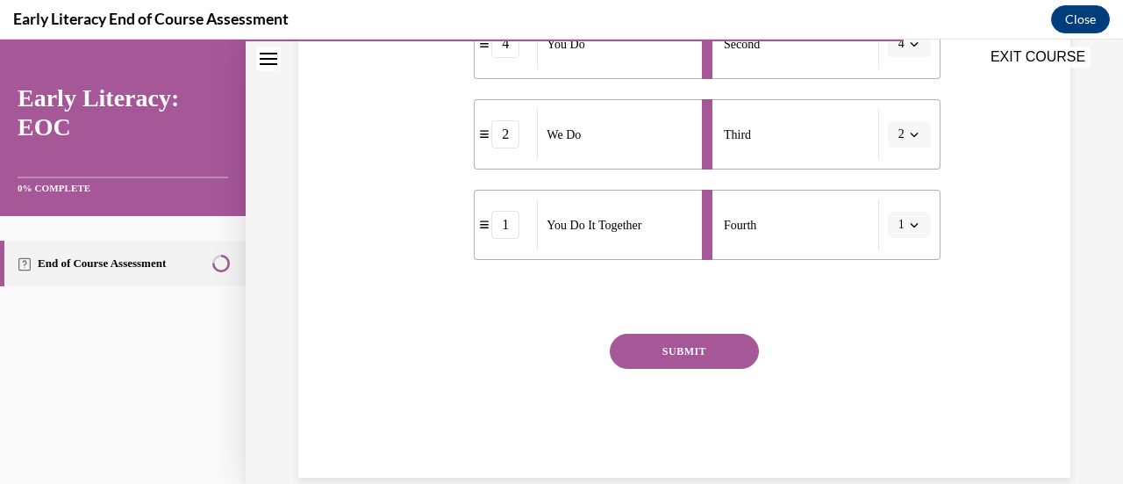
scroll to position [525, 0]
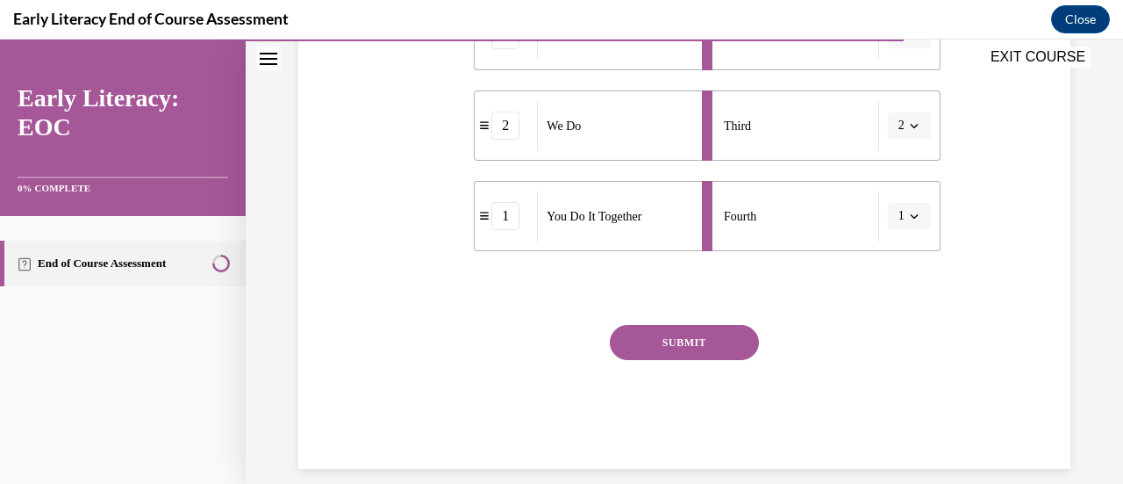
click at [712, 345] on button "SUBMIT" at bounding box center [684, 342] width 149 height 35
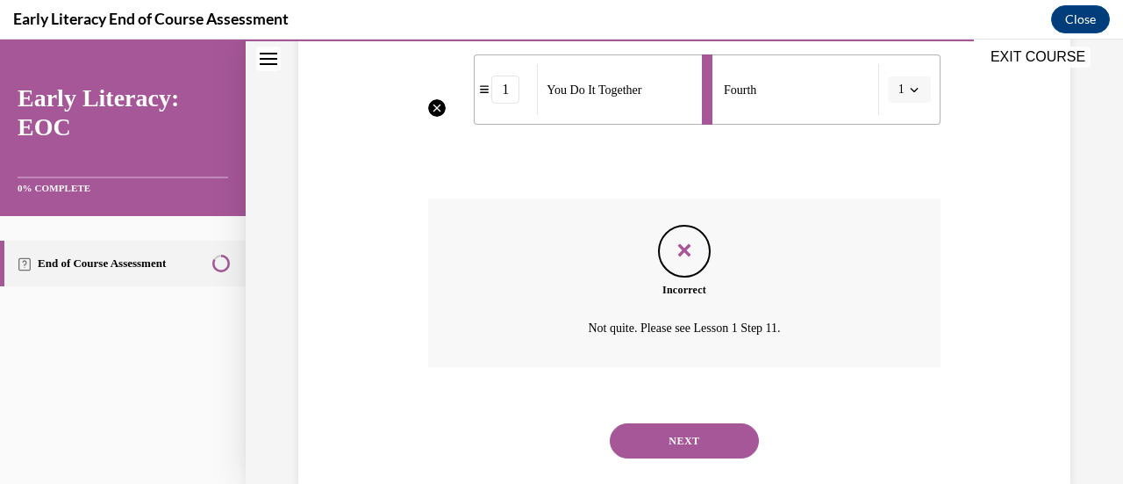
scroll to position [686, 0]
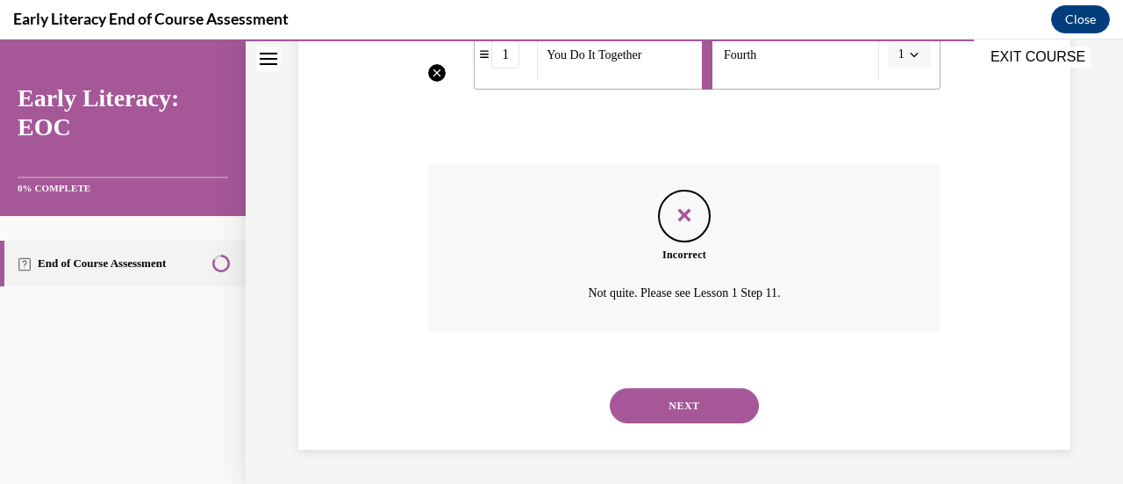
click at [674, 404] on button "NEXT" at bounding box center [684, 405] width 149 height 35
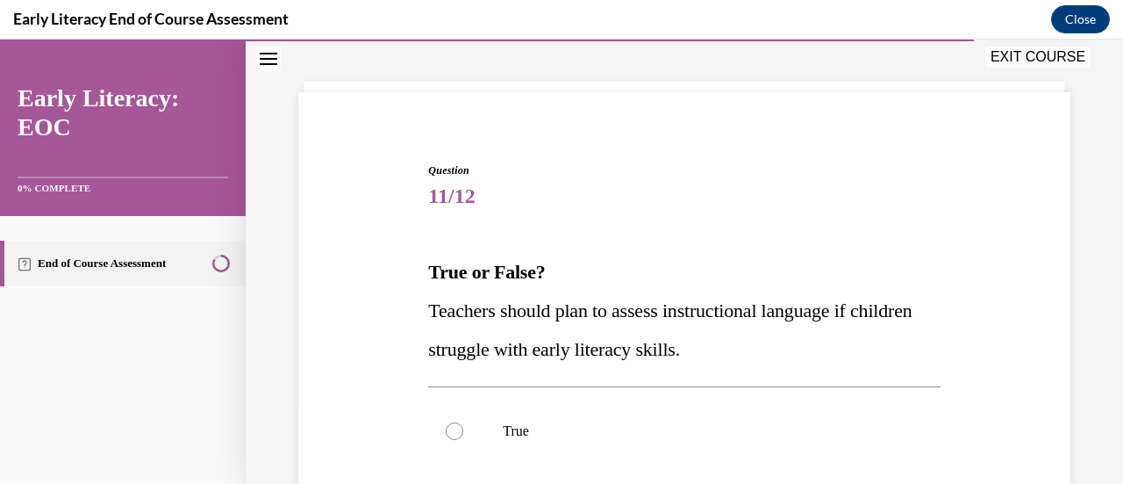
scroll to position [269, 0]
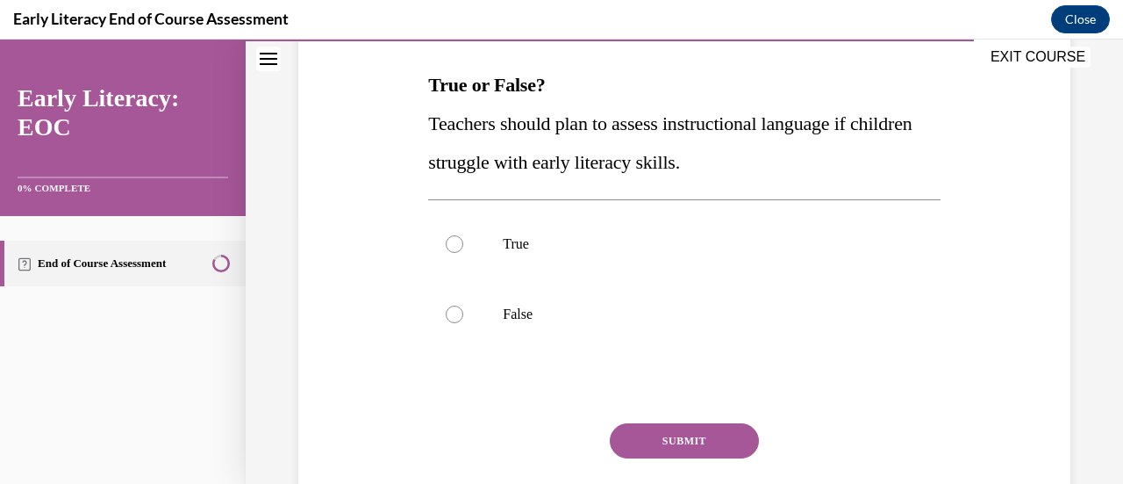
click at [458, 240] on div at bounding box center [455, 244] width 18 height 18
click at [693, 434] on button "SUBMIT" at bounding box center [684, 440] width 149 height 35
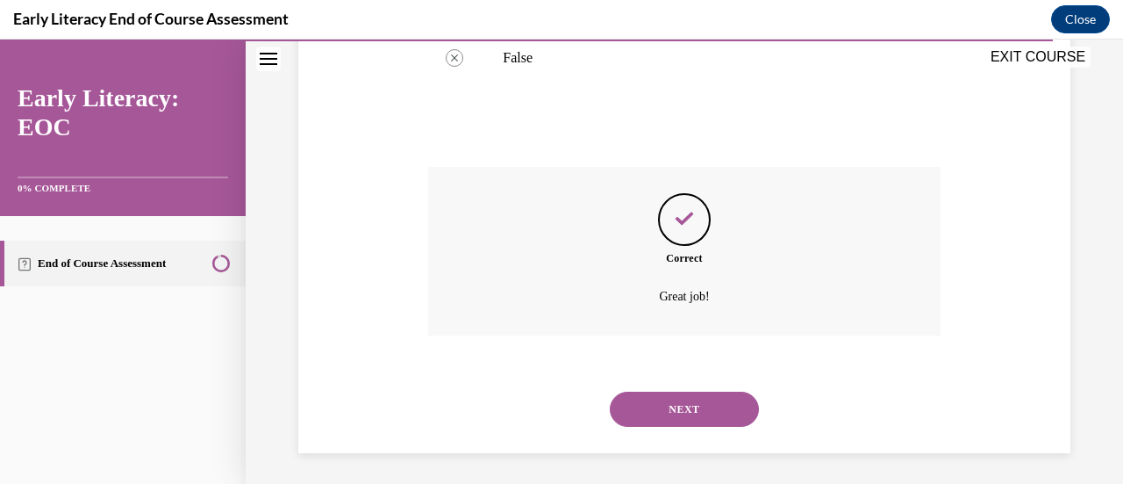
scroll to position [528, 0]
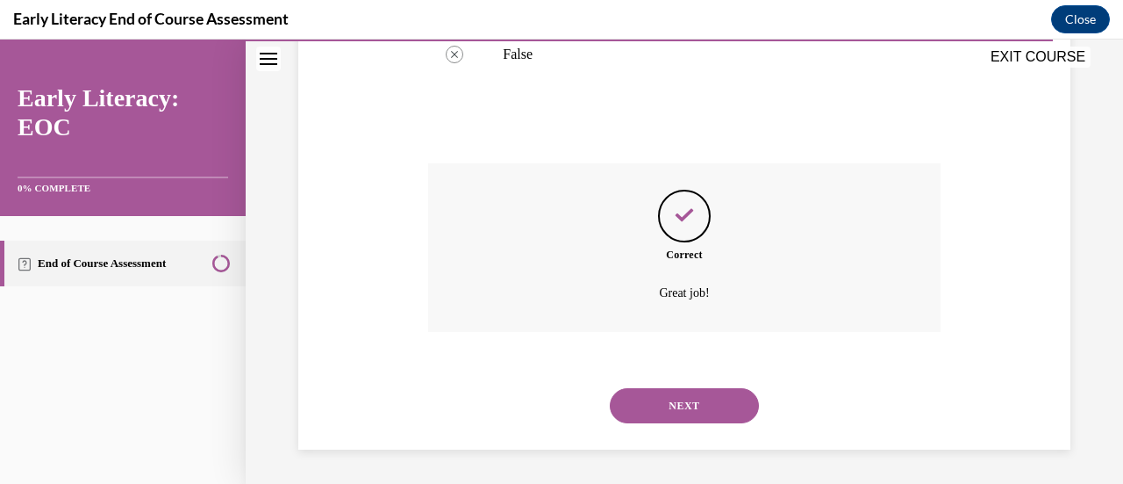
click at [685, 411] on button "NEXT" at bounding box center [684, 405] width 149 height 35
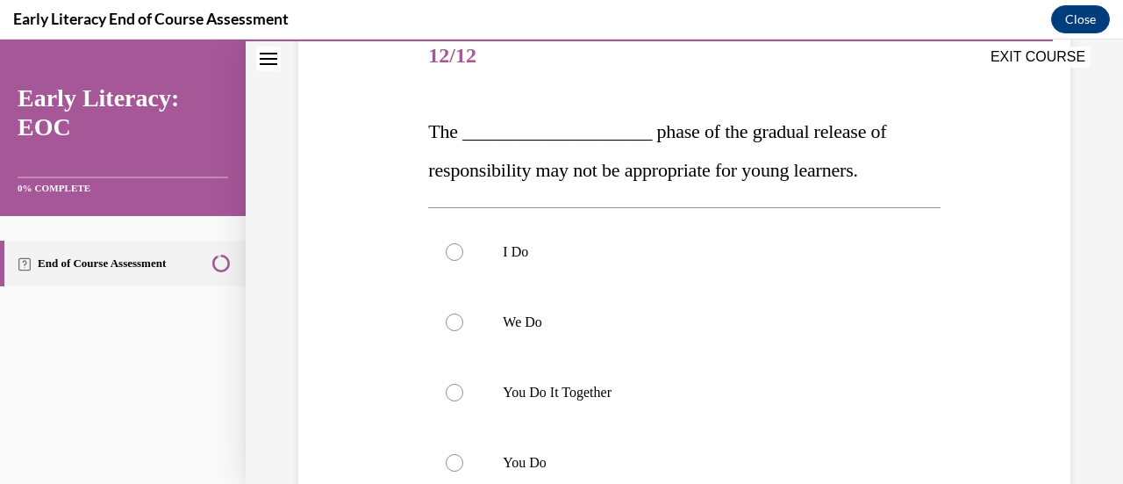
scroll to position [292, 0]
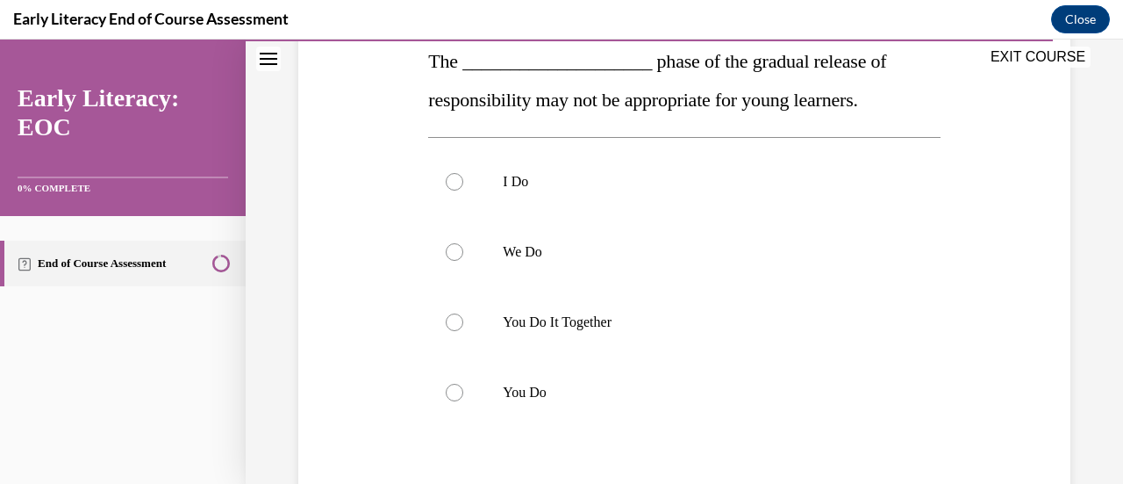
click at [454, 396] on div at bounding box center [455, 393] width 18 height 18
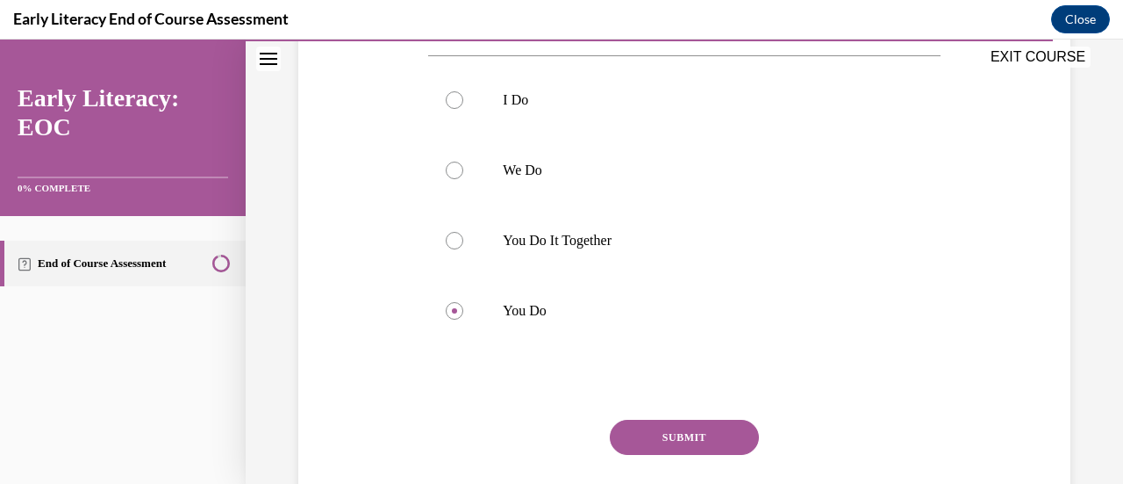
scroll to position [421, 0]
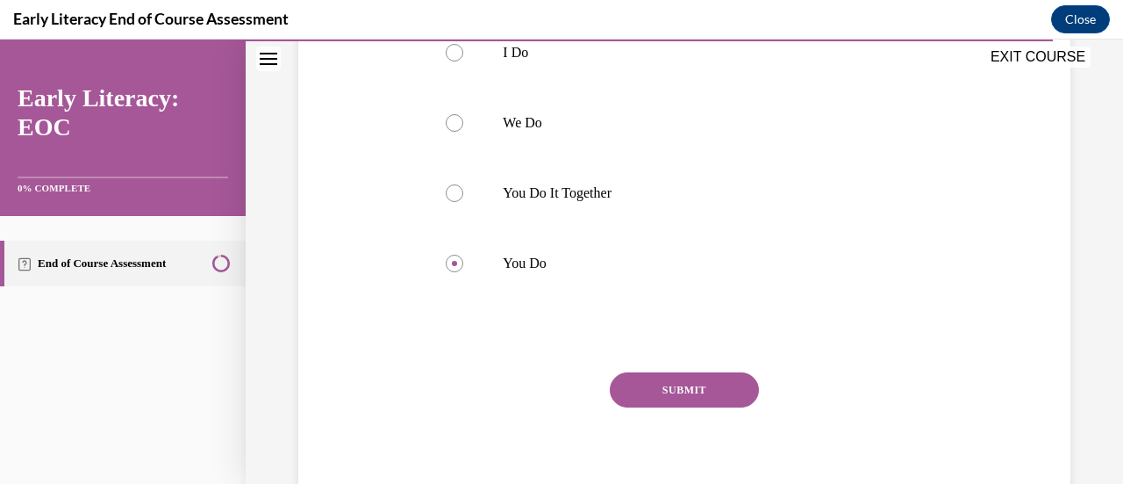
click at [690, 391] on button "SUBMIT" at bounding box center [684, 389] width 149 height 35
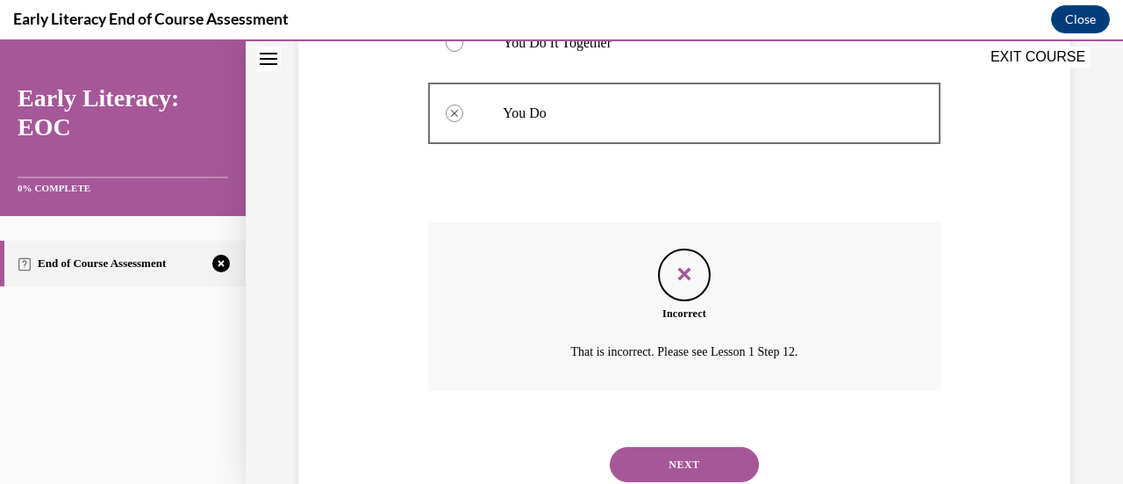
scroll to position [618, 0]
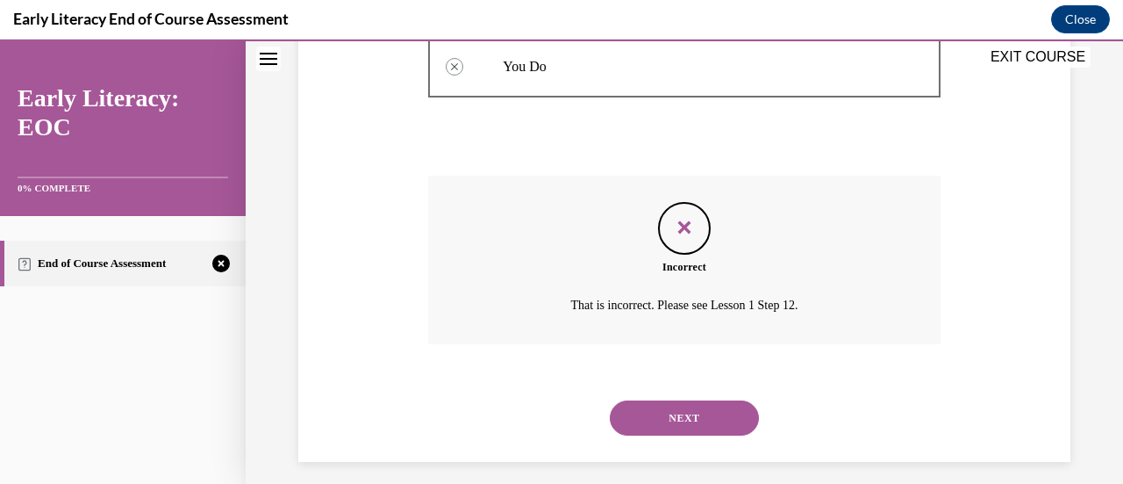
click at [704, 405] on button "NEXT" at bounding box center [684, 417] width 149 height 35
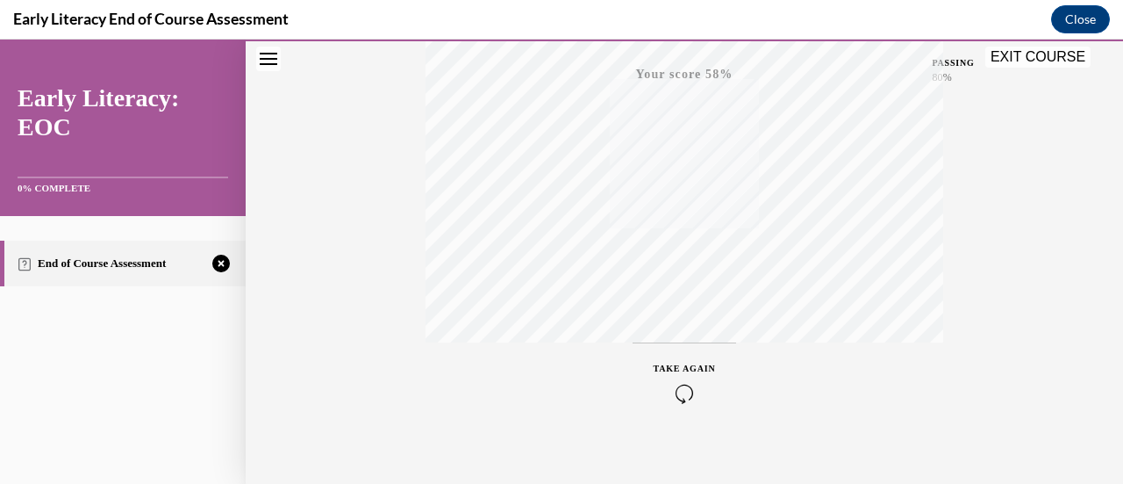
scroll to position [455, 0]
click at [675, 369] on icon "button" at bounding box center [685, 377] width 62 height 19
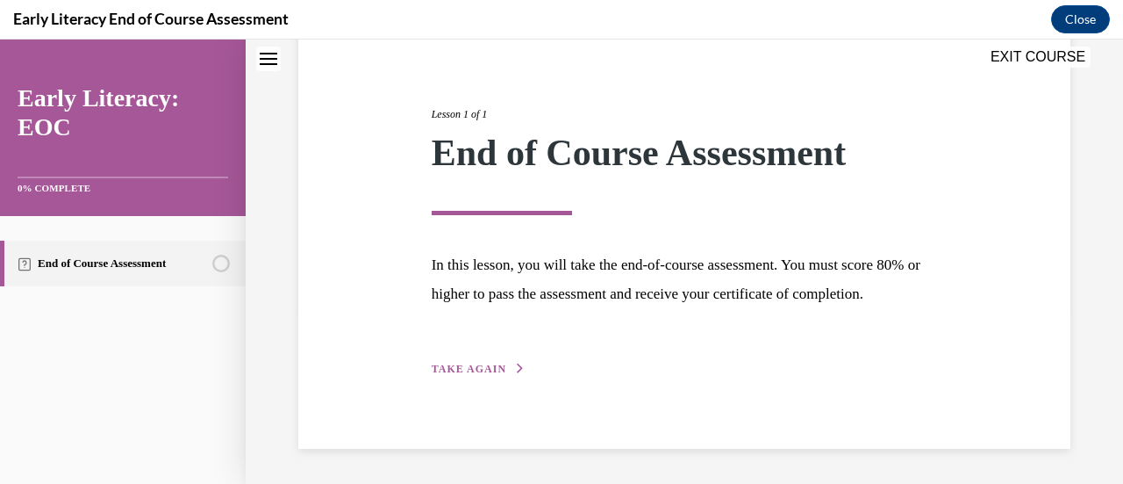
click at [463, 369] on span "TAKE AGAIN" at bounding box center [469, 368] width 75 height 12
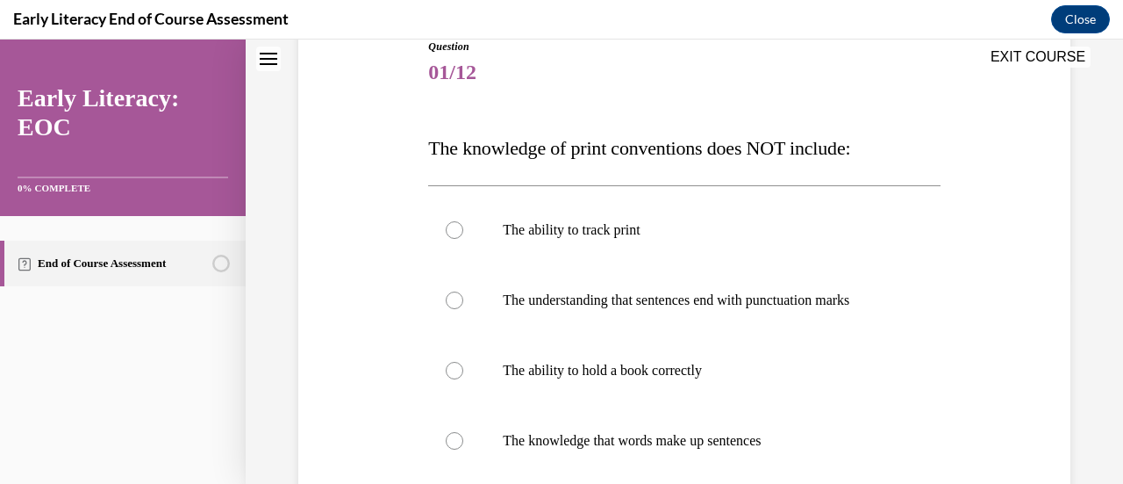
scroll to position [195, 0]
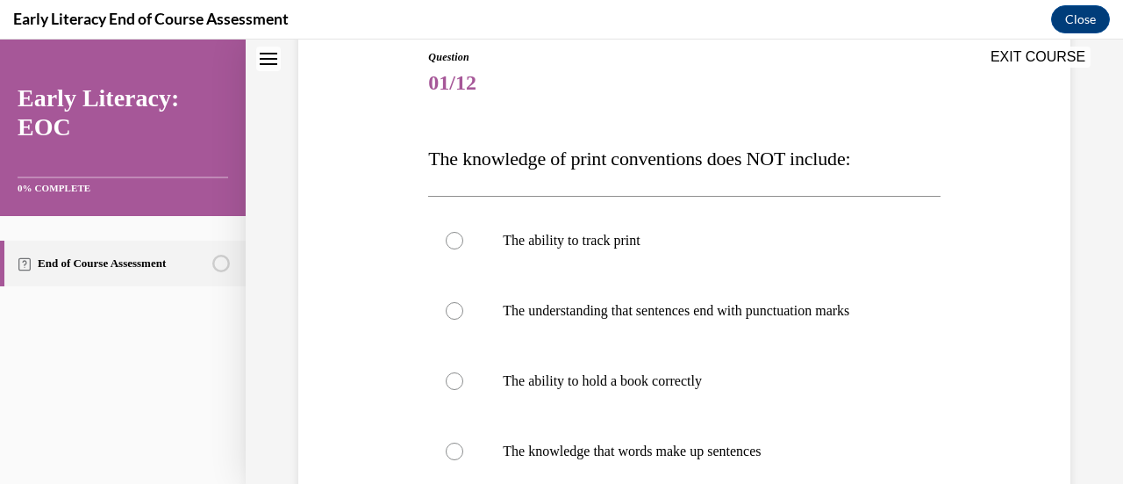
click at [455, 390] on div at bounding box center [684, 381] width 512 height 70
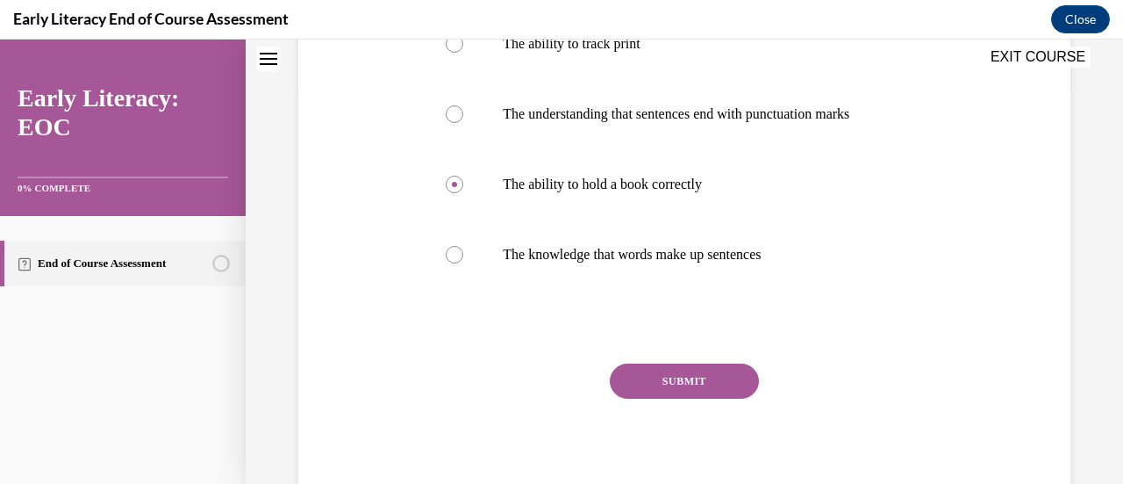
click at [722, 391] on button "SUBMIT" at bounding box center [684, 380] width 149 height 35
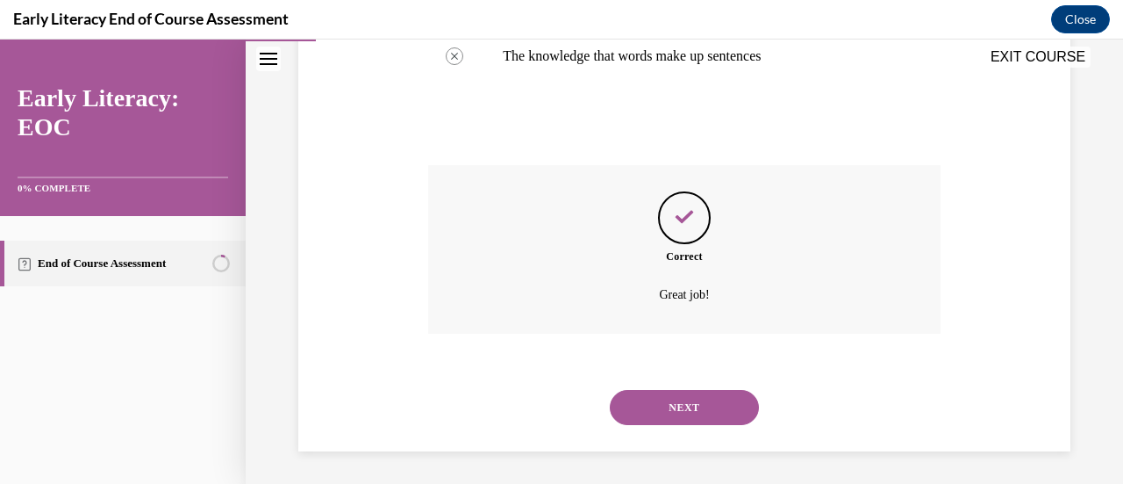
scroll to position [591, 0]
click at [728, 421] on button "NEXT" at bounding box center [684, 405] width 149 height 35
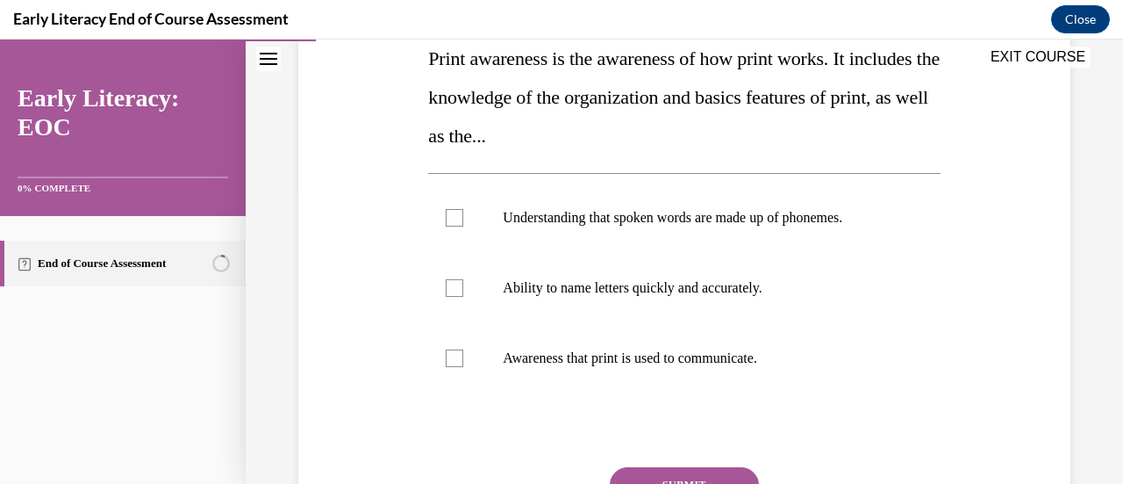
scroll to position [323, 0]
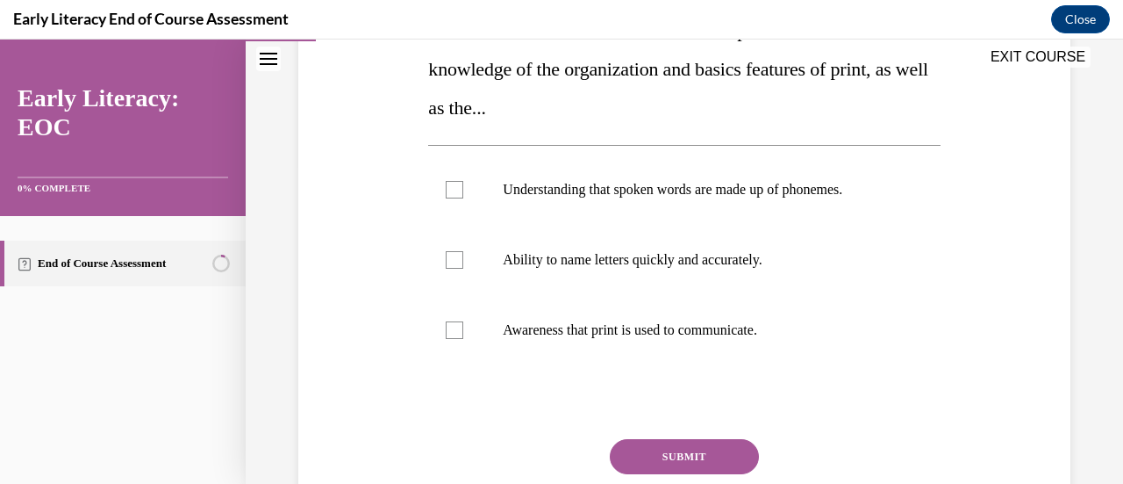
click at [460, 332] on div at bounding box center [455, 330] width 18 height 18
click at [712, 456] on button "SUBMIT" at bounding box center [684, 456] width 149 height 35
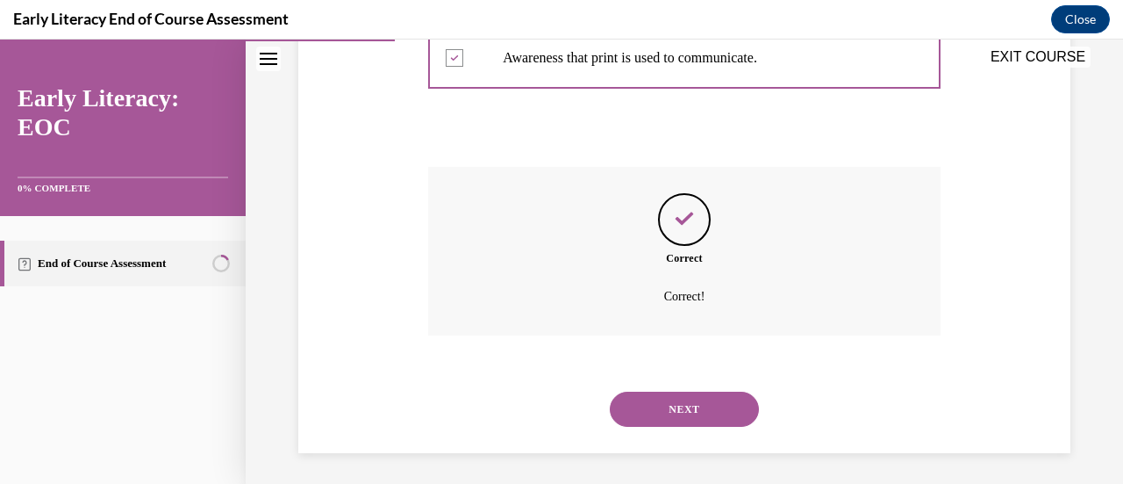
scroll to position [599, 0]
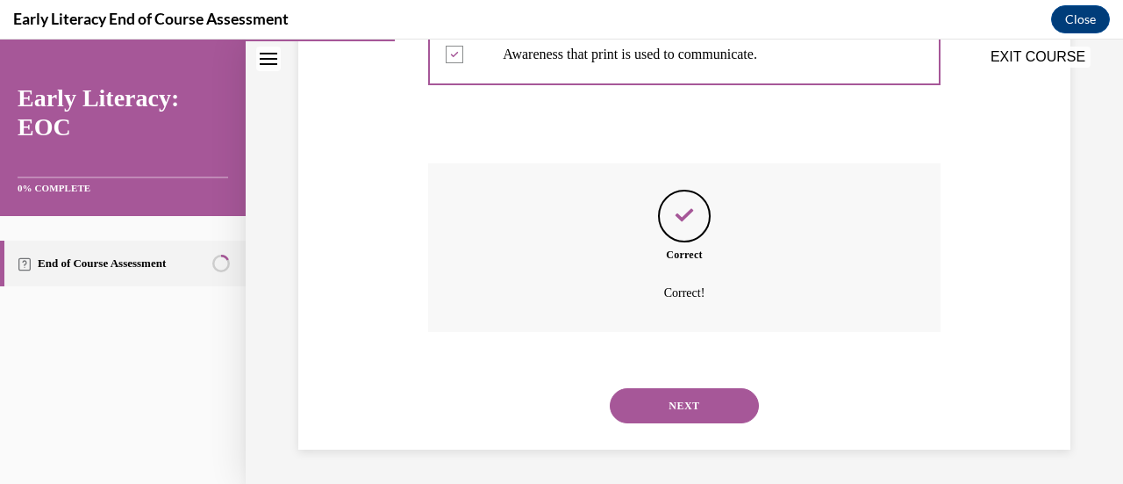
click at [721, 418] on button "NEXT" at bounding box center [684, 405] width 149 height 35
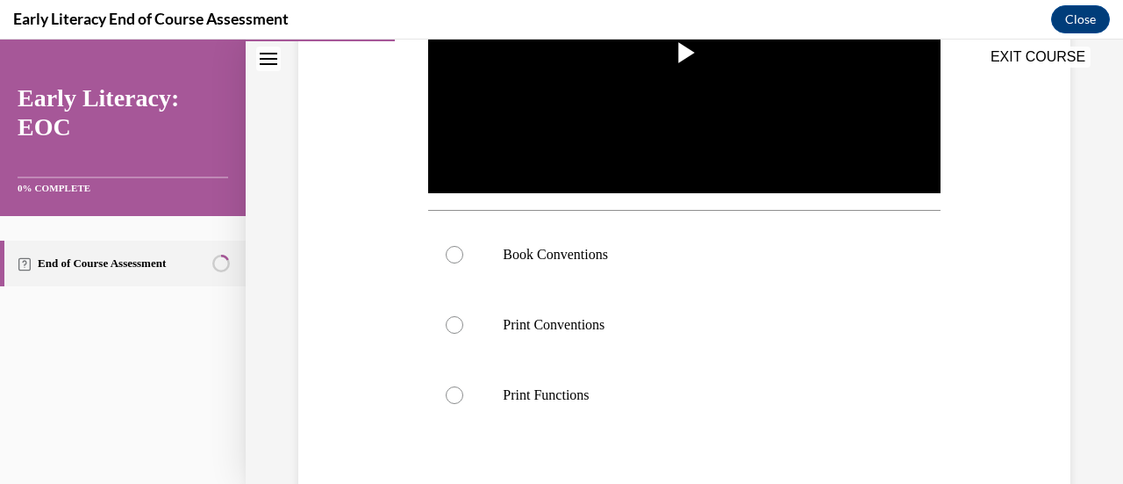
scroll to position [490, 0]
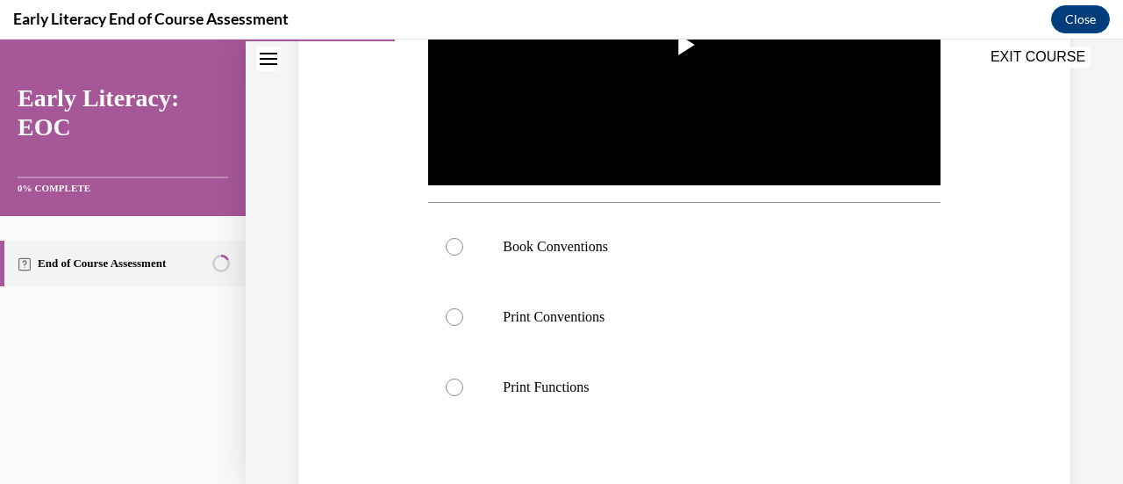
click at [455, 256] on div at bounding box center [684, 246] width 512 height 70
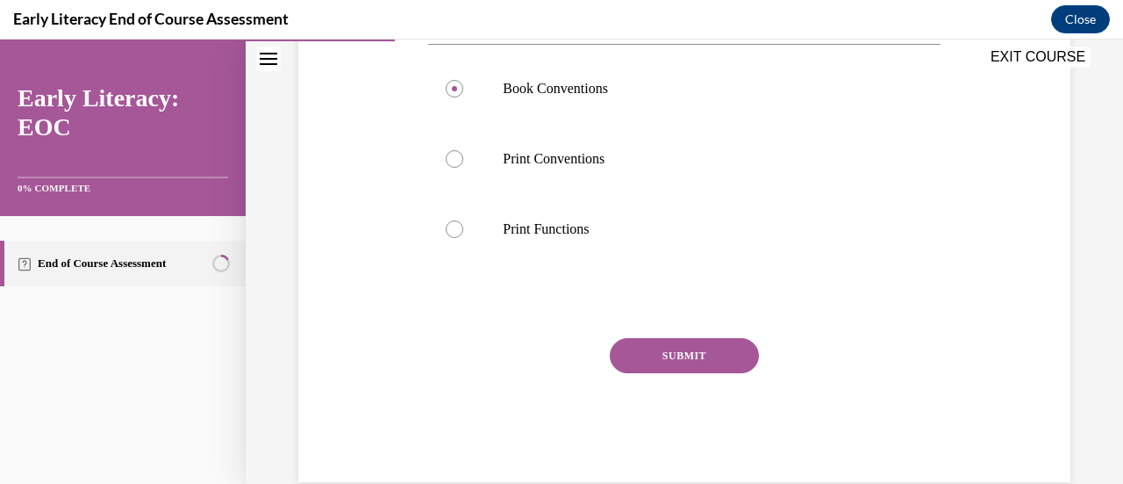
click at [735, 351] on button "SUBMIT" at bounding box center [684, 355] width 149 height 35
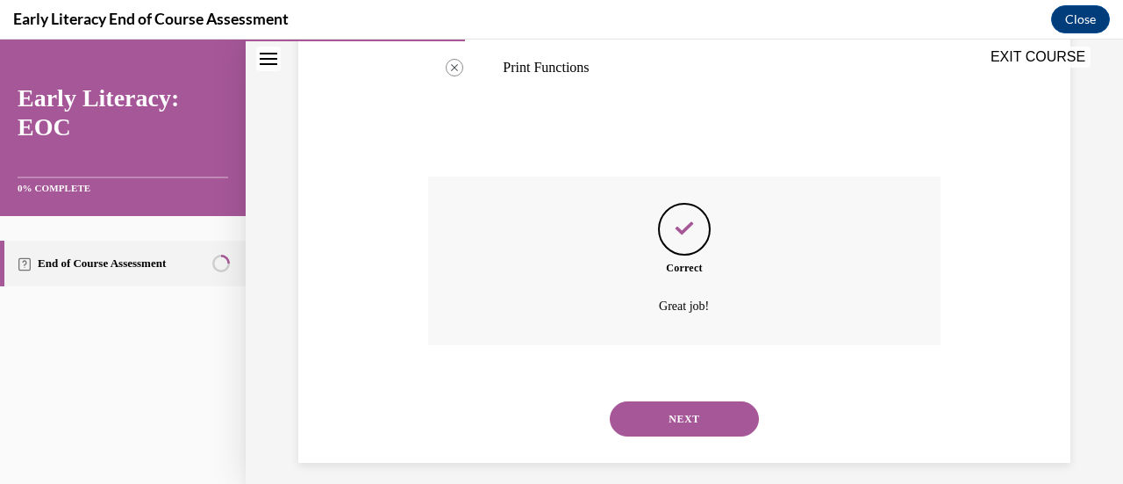
scroll to position [817, 0]
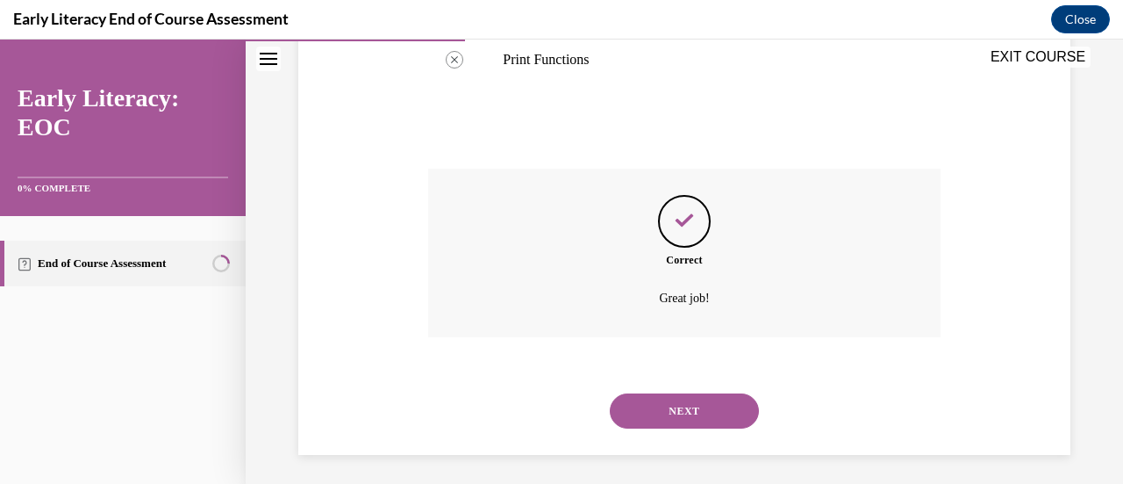
click at [707, 411] on button "NEXT" at bounding box center [684, 410] width 149 height 35
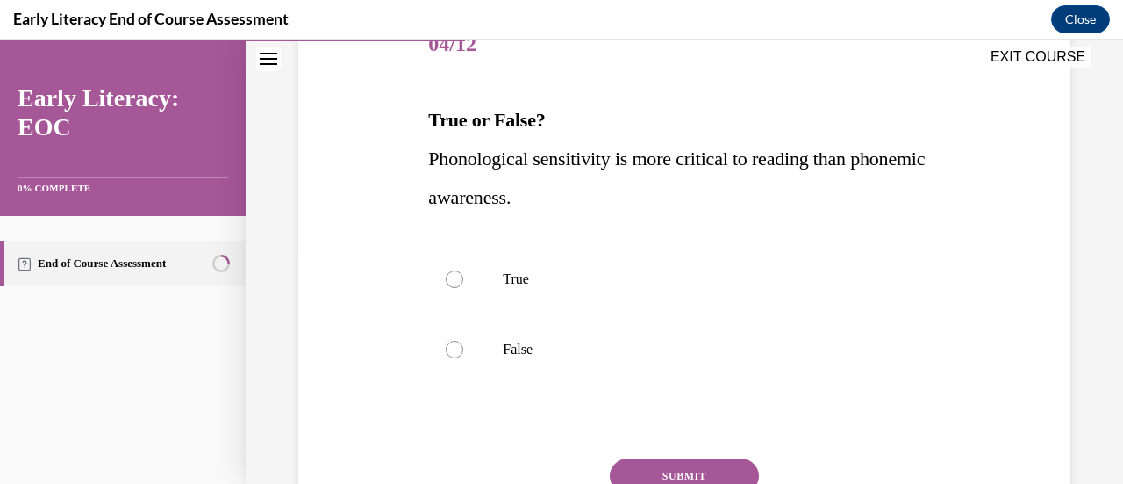
scroll to position [234, 0]
click at [465, 346] on div at bounding box center [684, 348] width 512 height 70
click at [721, 471] on button "SUBMIT" at bounding box center [684, 474] width 149 height 35
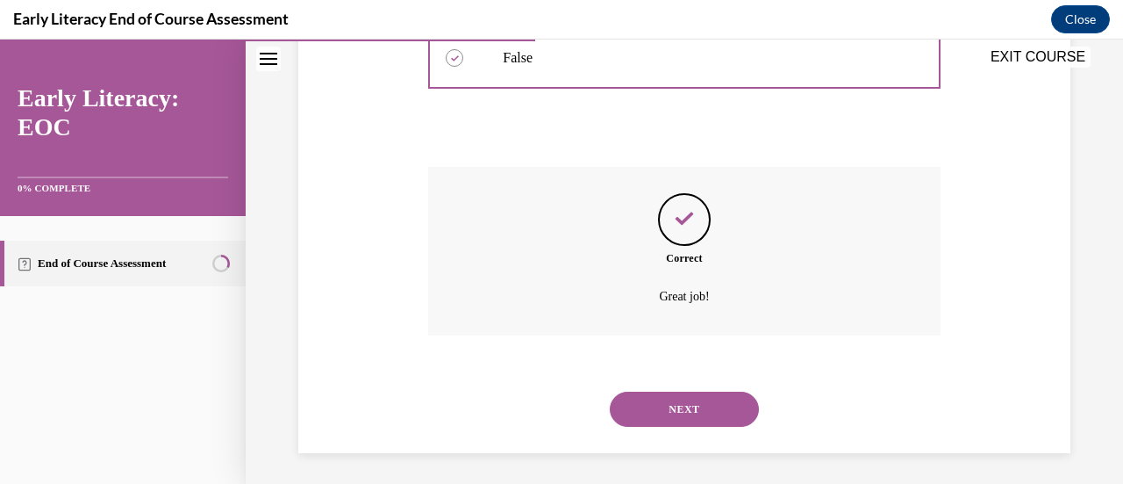
scroll to position [528, 0]
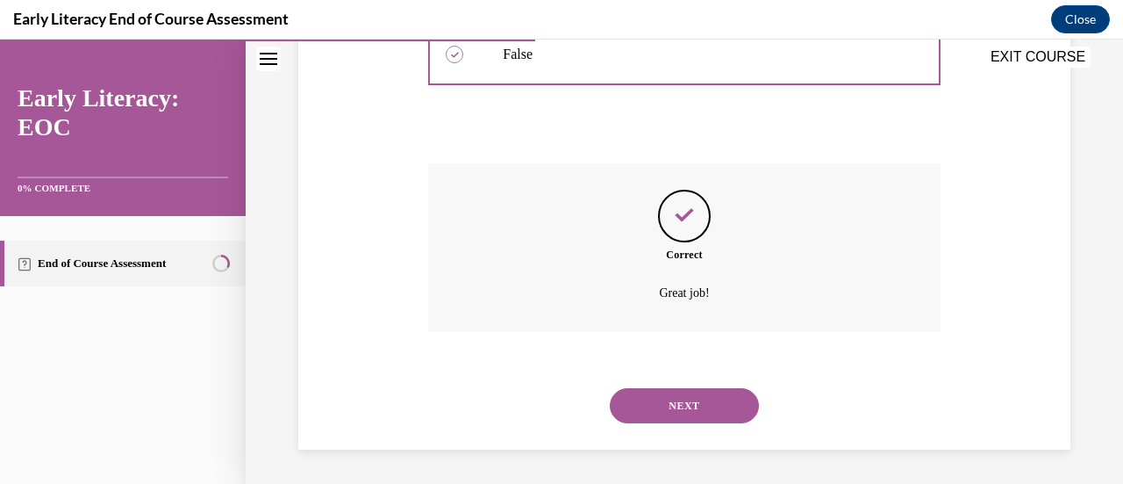
click at [713, 419] on button "NEXT" at bounding box center [684, 405] width 149 height 35
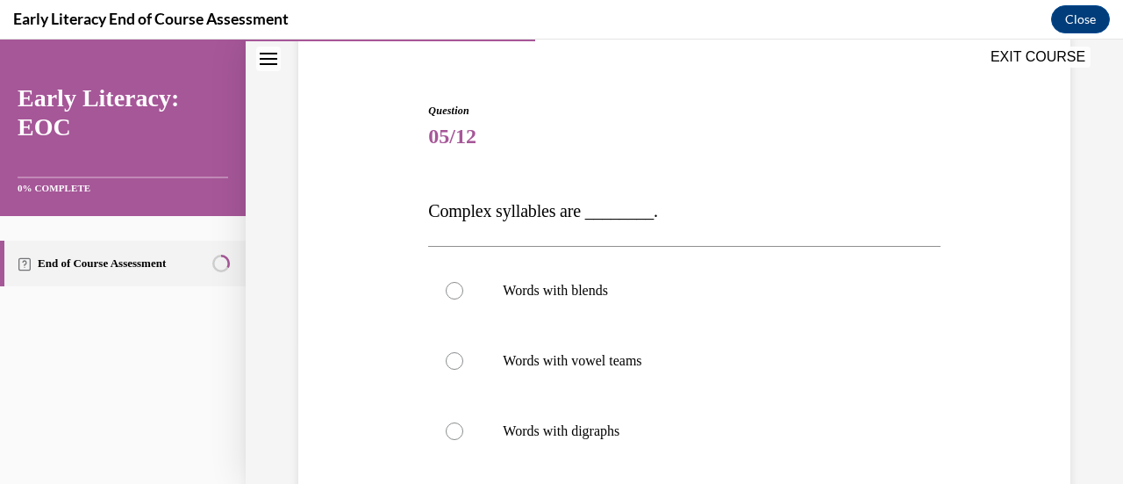
scroll to position [149, 0]
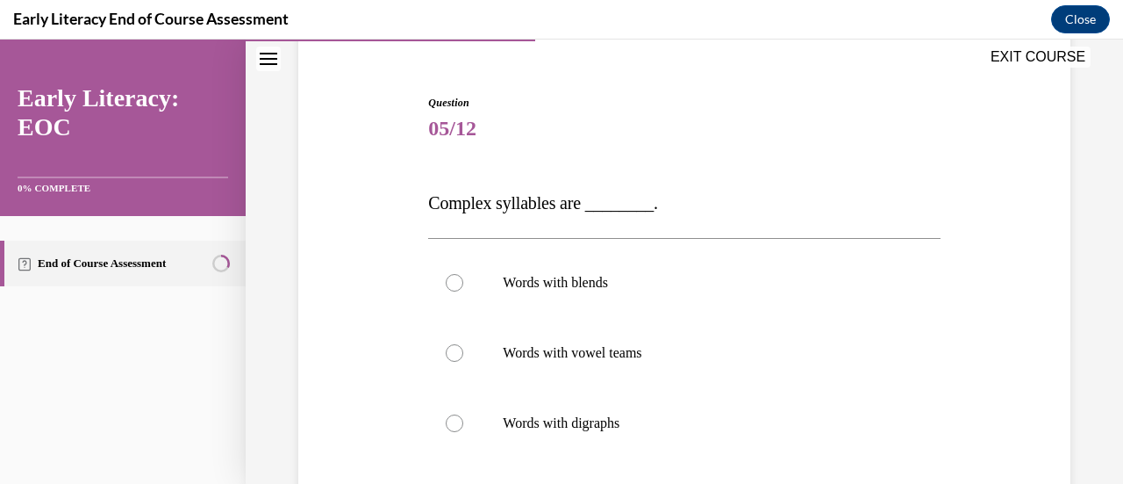
click at [451, 291] on div at bounding box center [684, 282] width 512 height 70
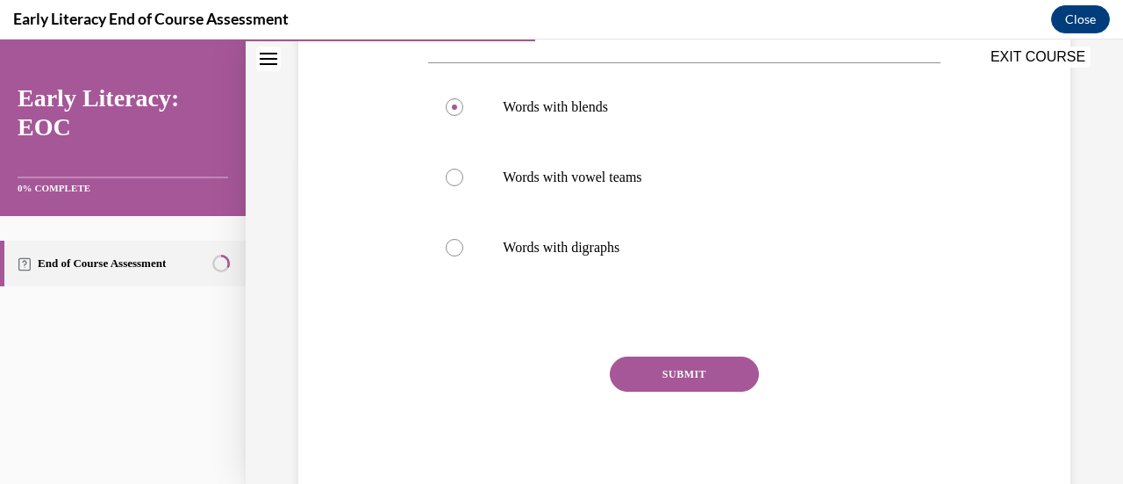
click at [714, 388] on button "SUBMIT" at bounding box center [684, 373] width 149 height 35
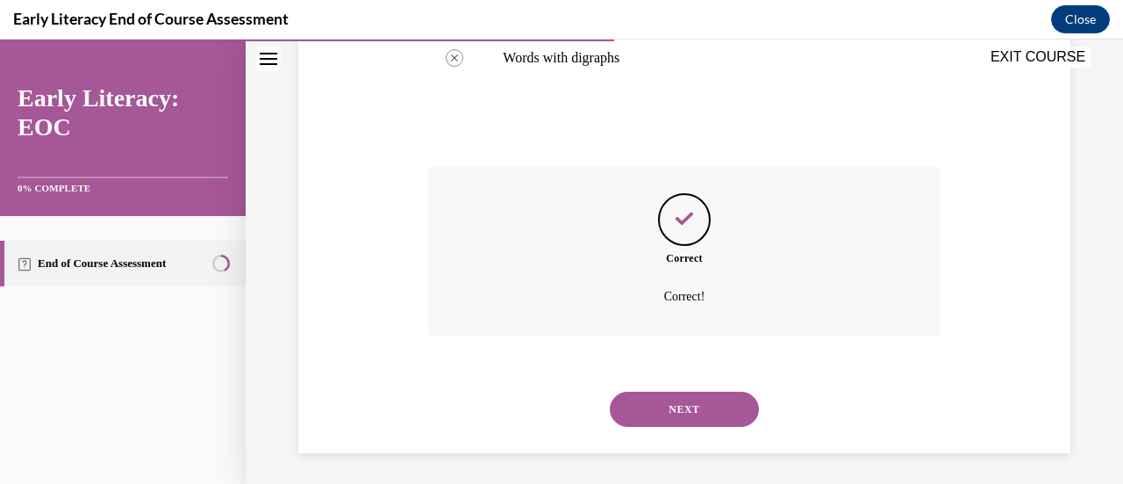
scroll to position [518, 0]
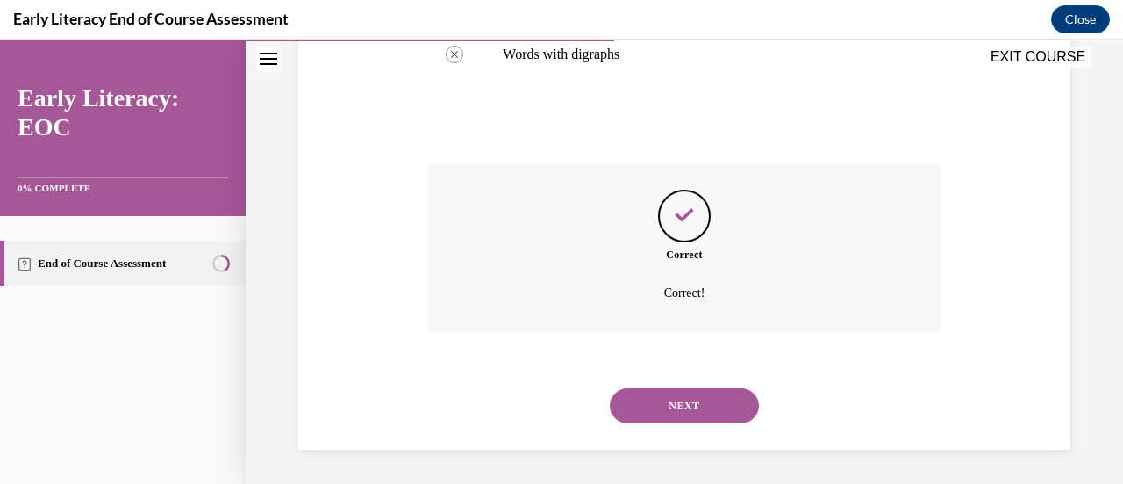
click at [698, 415] on button "NEXT" at bounding box center [684, 405] width 149 height 35
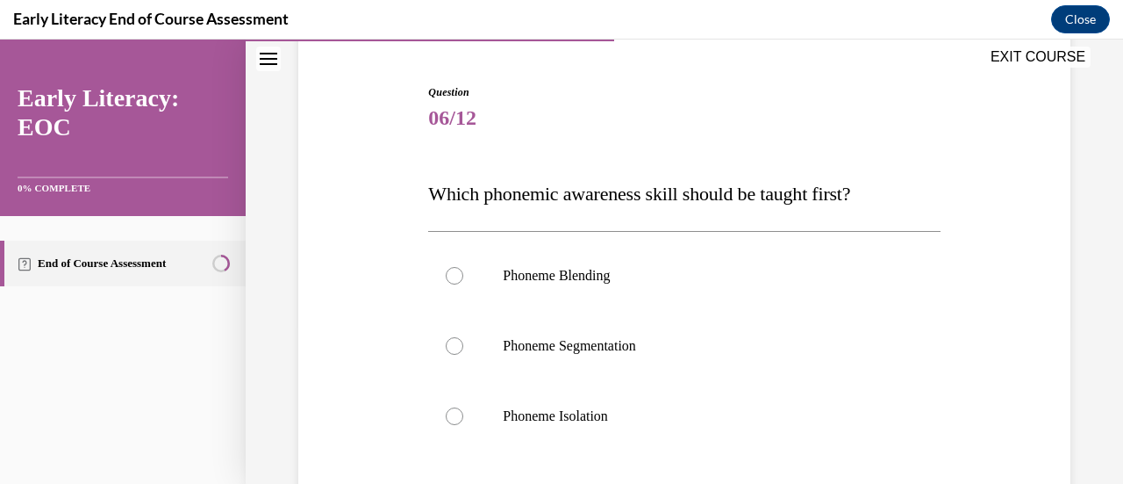
scroll to position [161, 0]
click at [462, 416] on div at bounding box center [684, 414] width 512 height 70
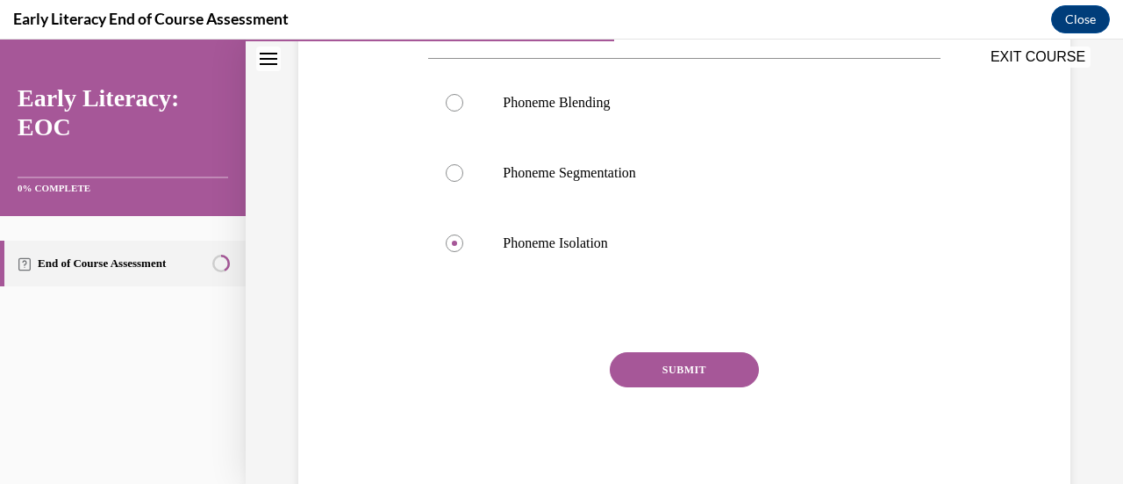
click at [703, 379] on button "SUBMIT" at bounding box center [684, 369] width 149 height 35
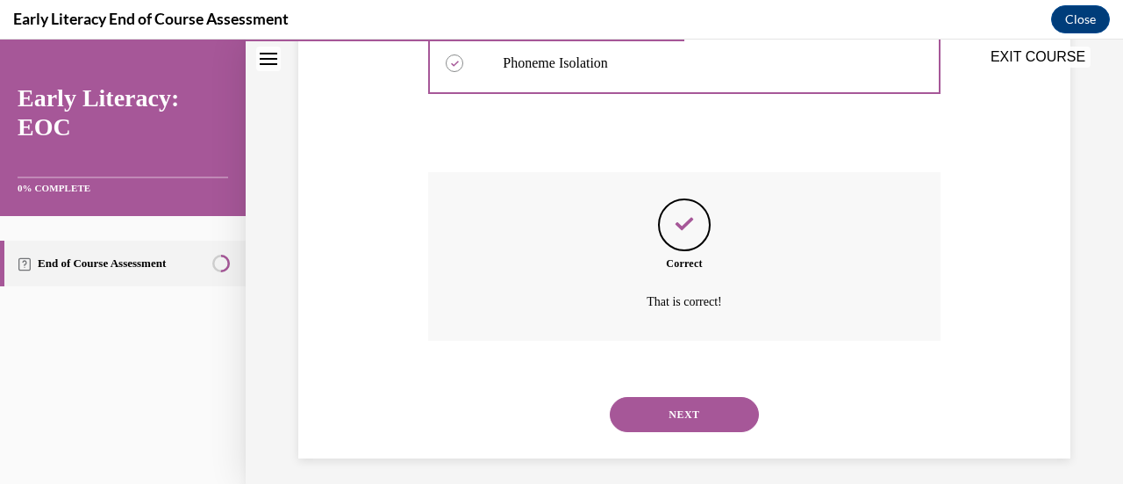
scroll to position [521, 0]
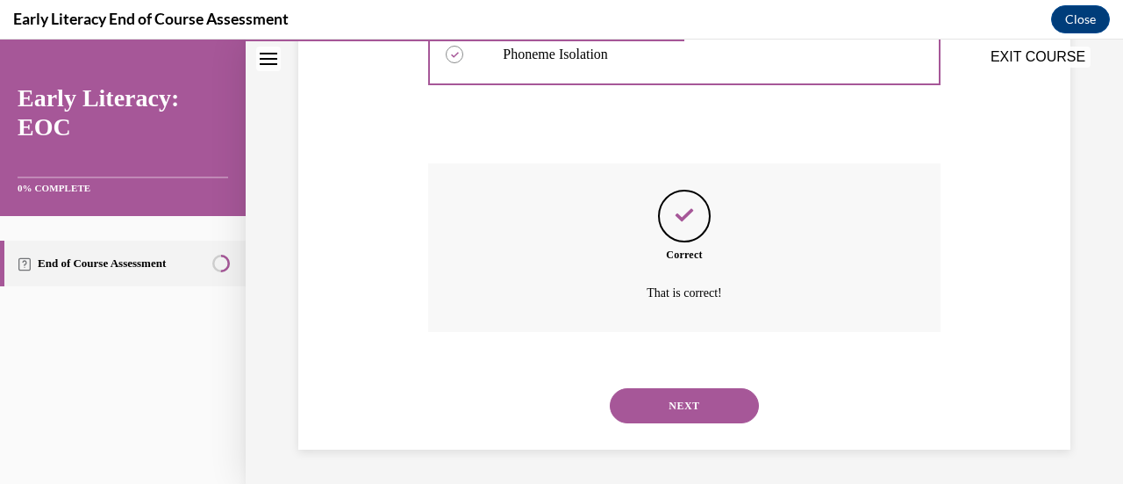
click at [710, 415] on button "NEXT" at bounding box center [684, 405] width 149 height 35
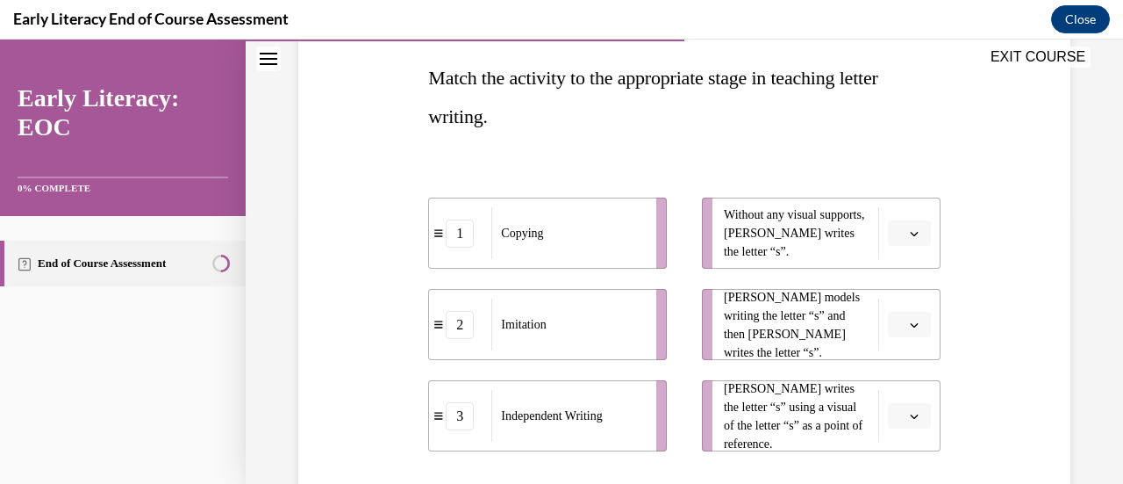
scroll to position [305, 0]
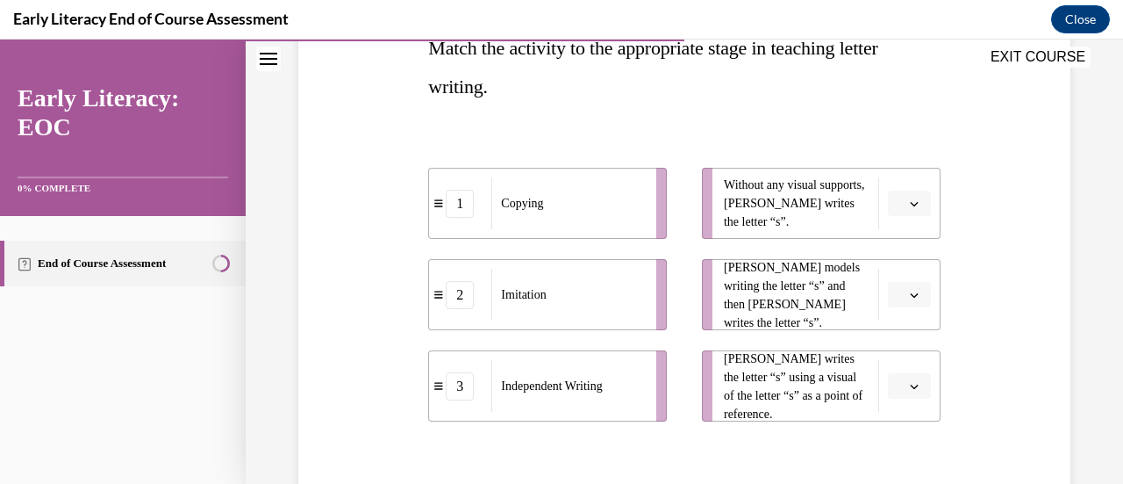
click at [899, 211] on button "button" at bounding box center [909, 203] width 43 height 26
click at [894, 362] on div "3" at bounding box center [895, 346] width 43 height 35
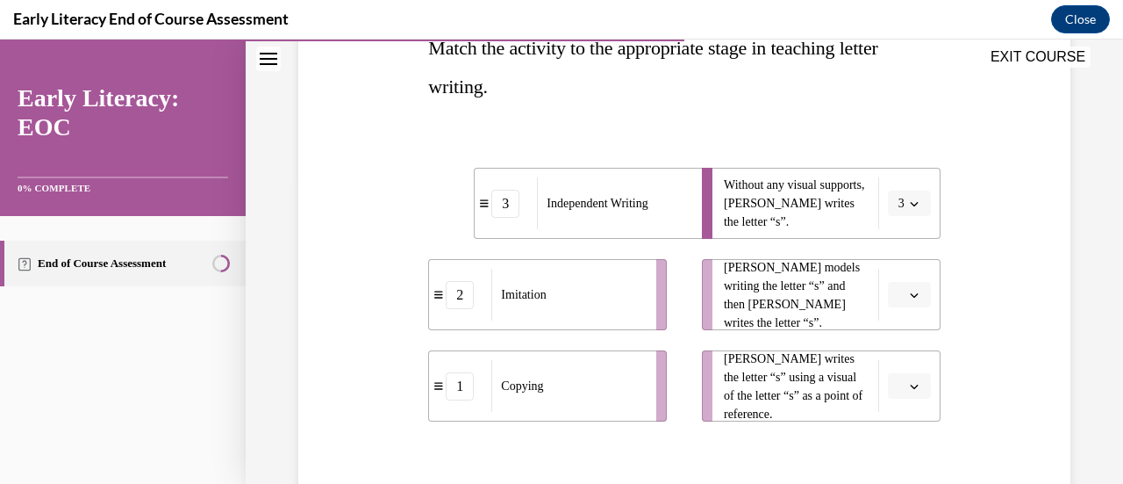
click at [897, 303] on button "button" at bounding box center [909, 295] width 43 height 26
click at [895, 376] on div "1" at bounding box center [895, 367] width 43 height 35
click at [910, 388] on icon "button" at bounding box center [914, 386] width 9 height 9
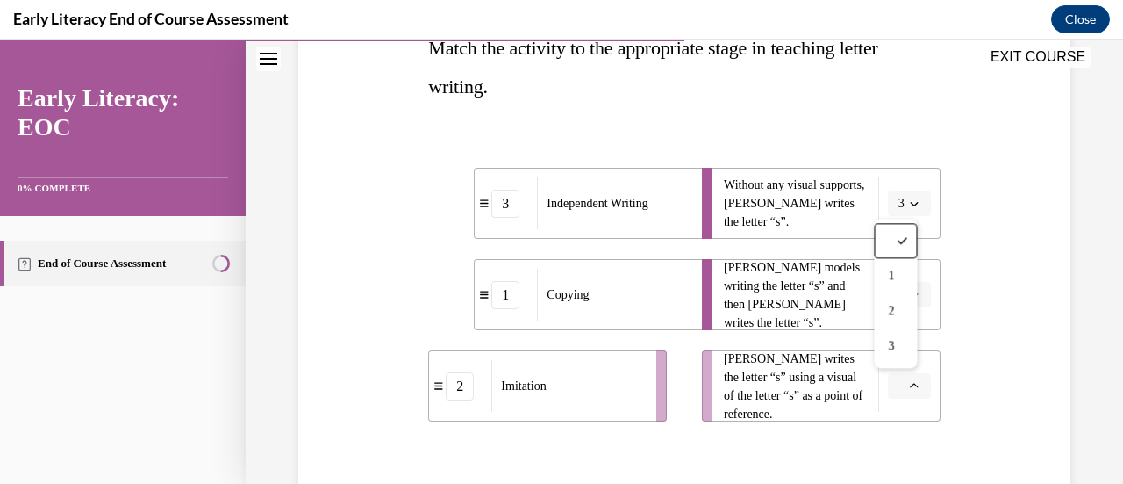
click at [896, 326] on div "2" at bounding box center [895, 310] width 43 height 35
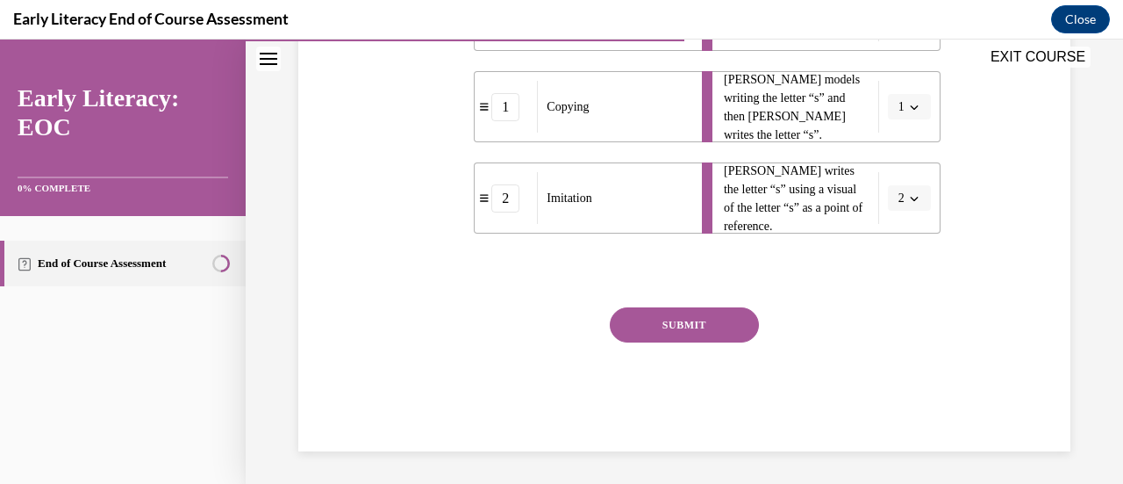
scroll to position [495, 0]
click at [735, 332] on button "SUBMIT" at bounding box center [684, 322] width 149 height 35
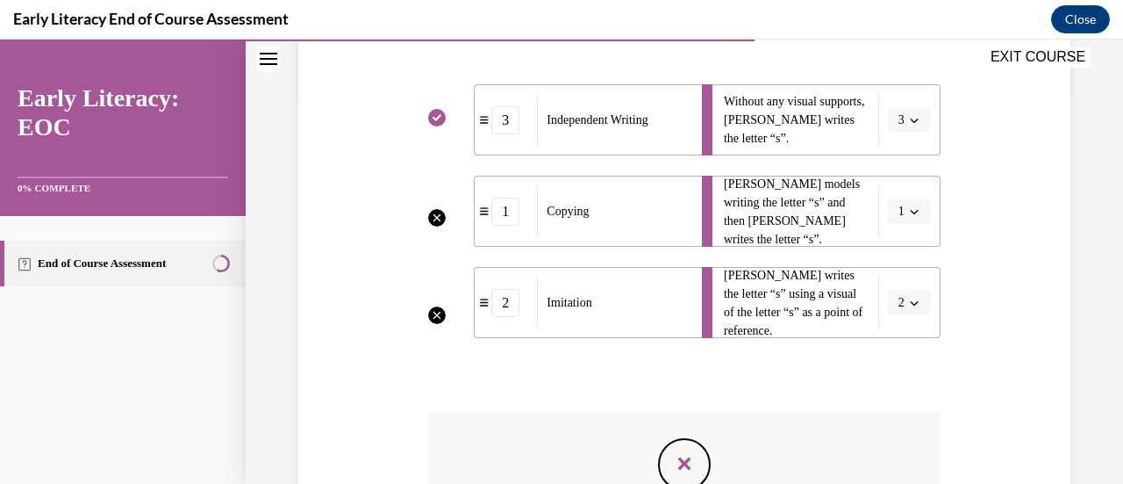
scroll to position [390, 0]
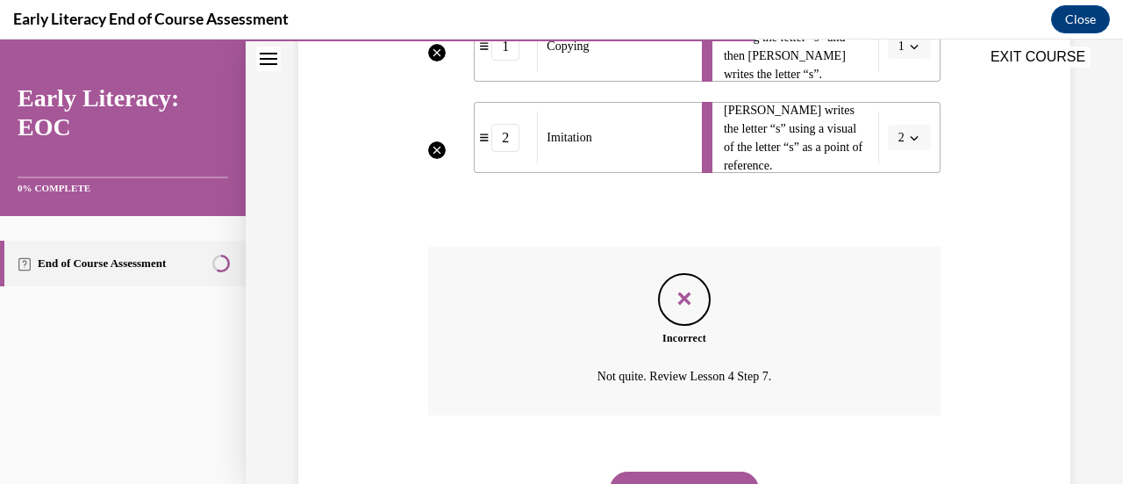
scroll to position [637, 0]
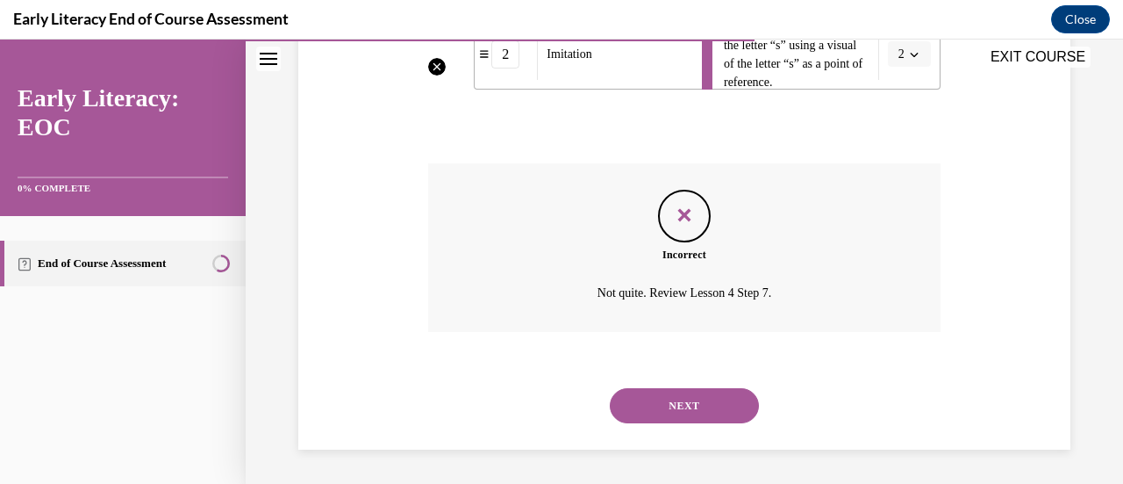
click at [673, 409] on button "NEXT" at bounding box center [684, 405] width 149 height 35
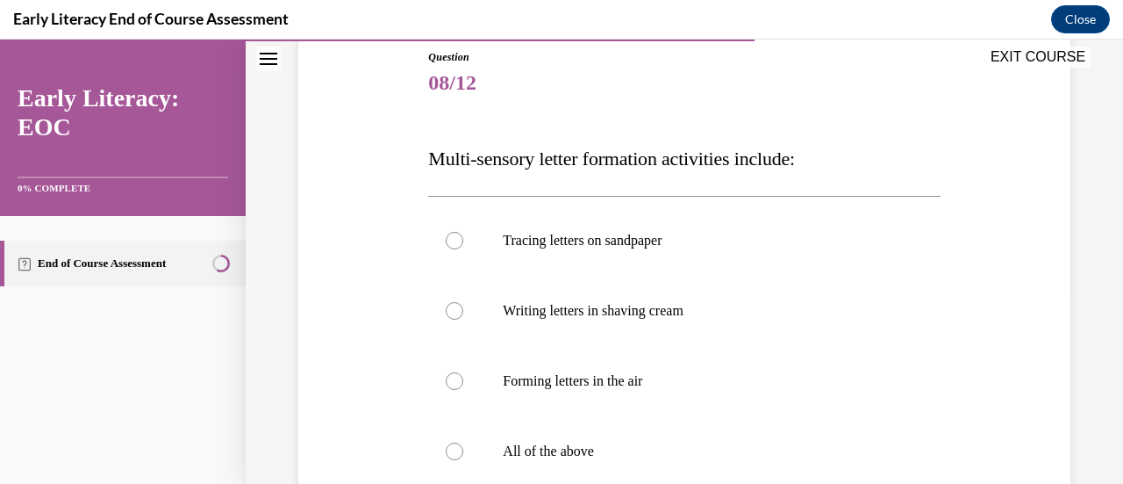
scroll to position [197, 0]
click at [451, 455] on div at bounding box center [455, 450] width 18 height 18
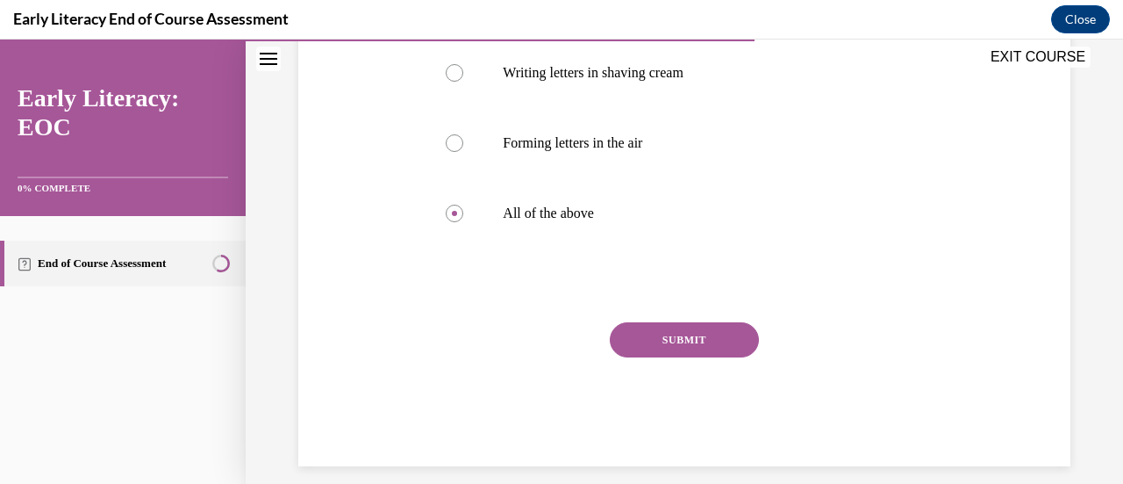
click at [706, 346] on button "SUBMIT" at bounding box center [684, 339] width 149 height 35
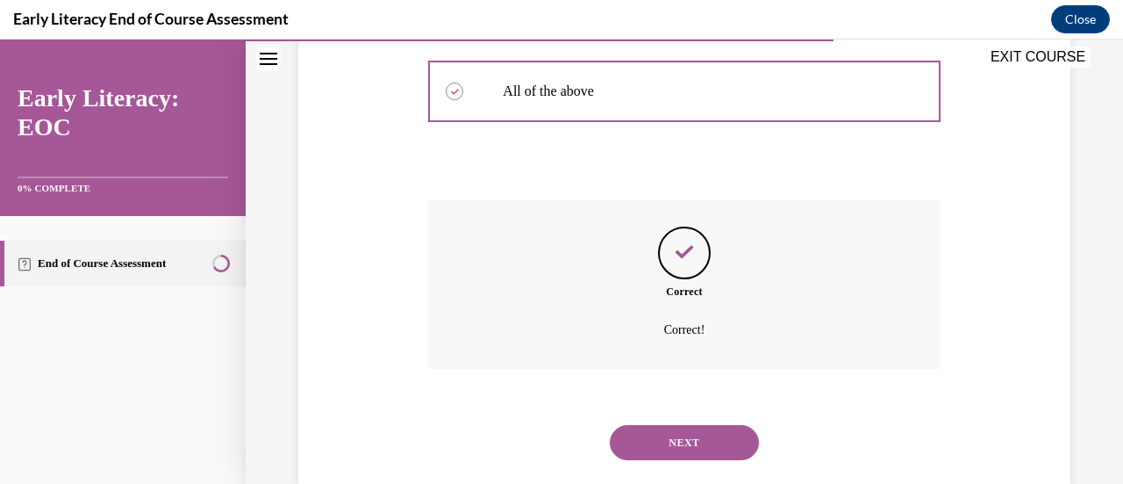
scroll to position [591, 0]
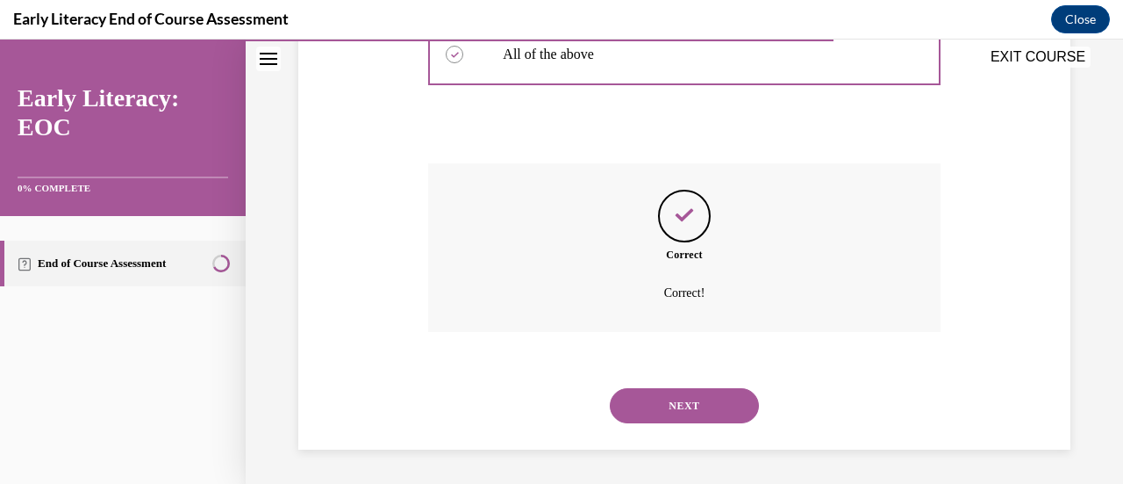
click at [718, 411] on button "NEXT" at bounding box center [684, 405] width 149 height 35
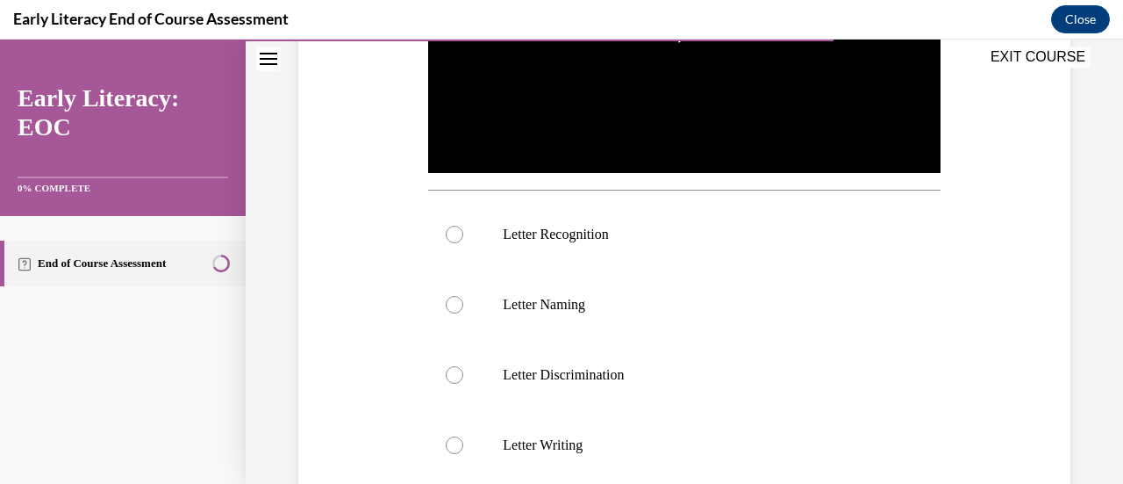
scroll to position [505, 0]
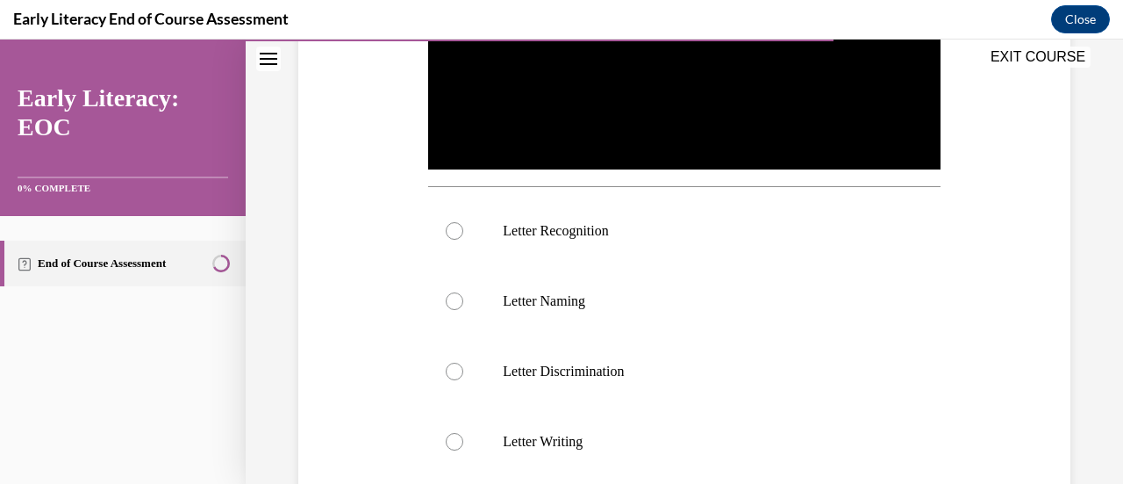
click at [1010, 196] on div "Question 09/12 Which skill is the teacher reinforcing in this video clip? Video…" at bounding box center [684, 190] width 781 height 1008
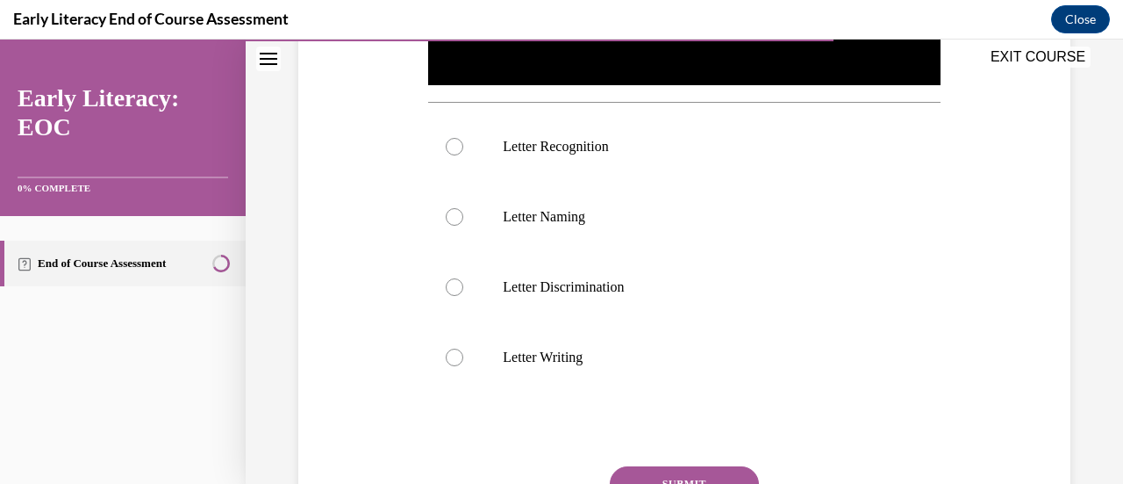
scroll to position [613, 0]
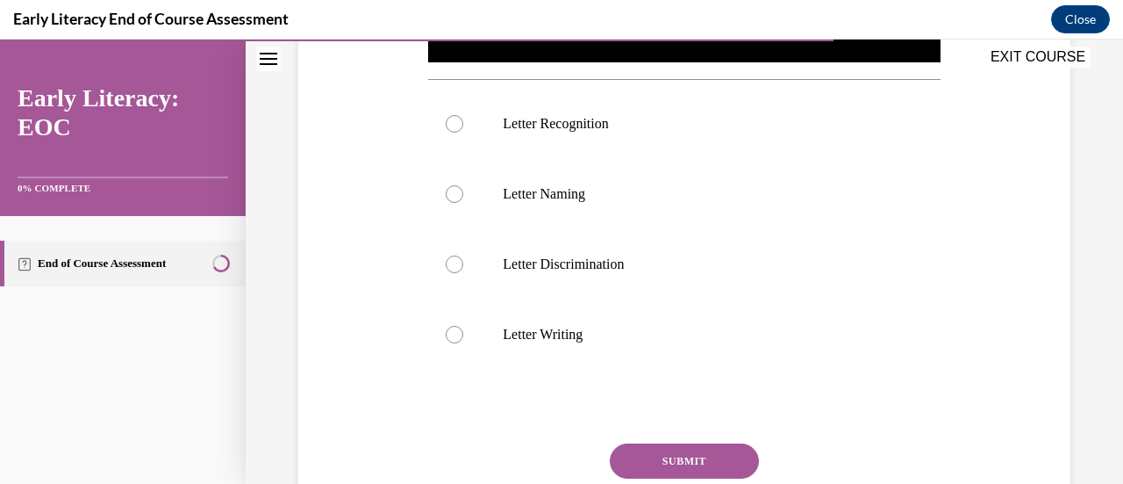
click at [453, 126] on div at bounding box center [684, 124] width 512 height 70
click at [707, 459] on button "SUBMIT" at bounding box center [684, 460] width 149 height 35
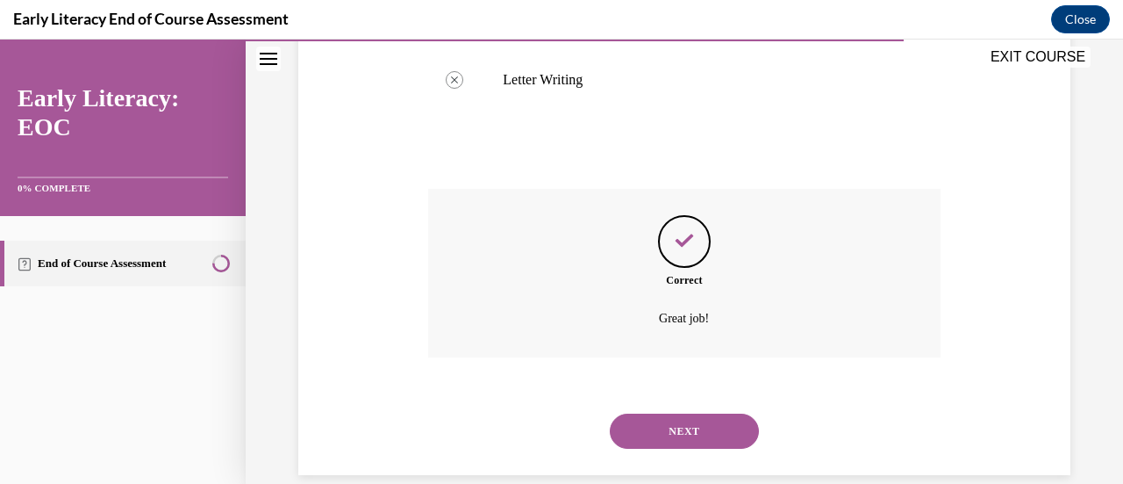
scroll to position [887, 0]
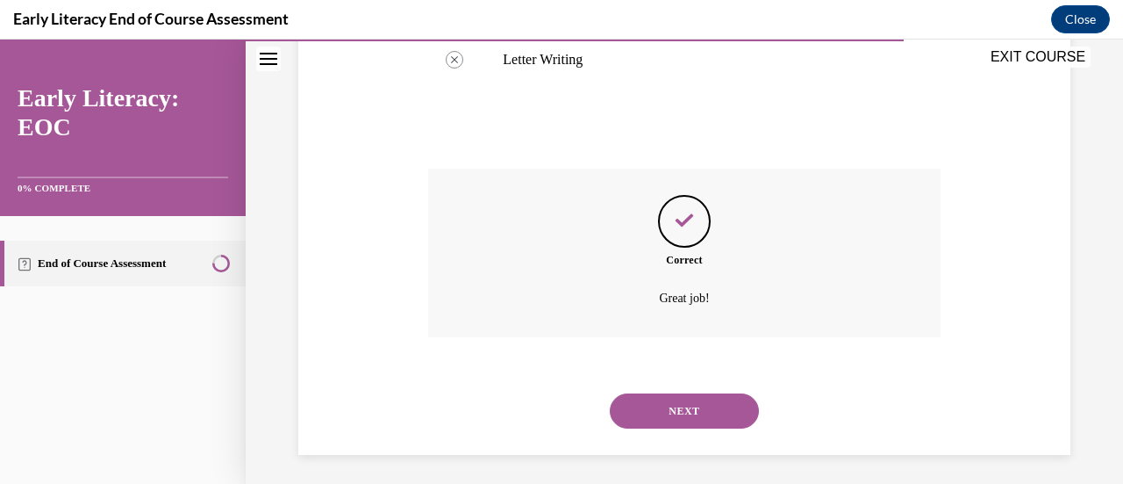
click at [702, 411] on button "NEXT" at bounding box center [684, 410] width 149 height 35
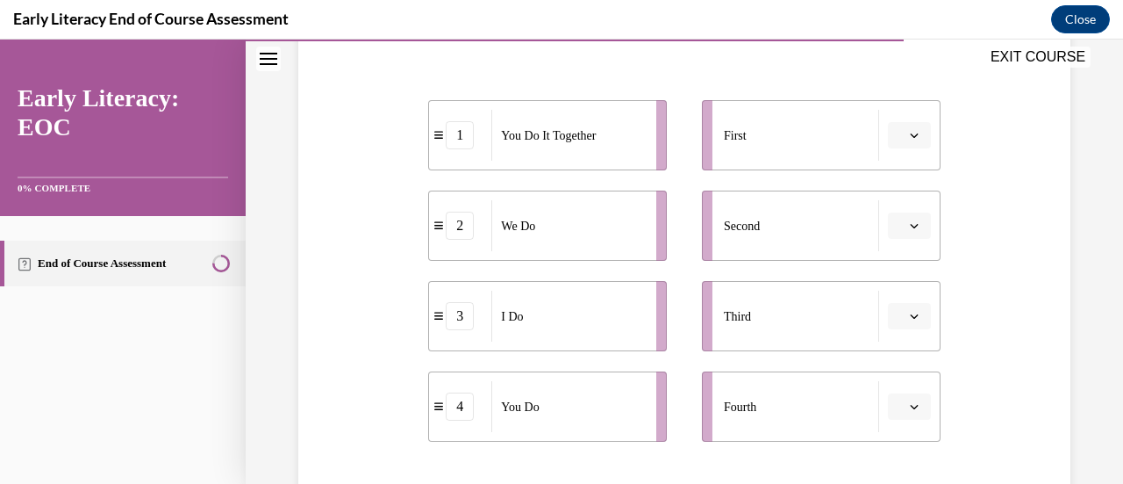
scroll to position [340, 0]
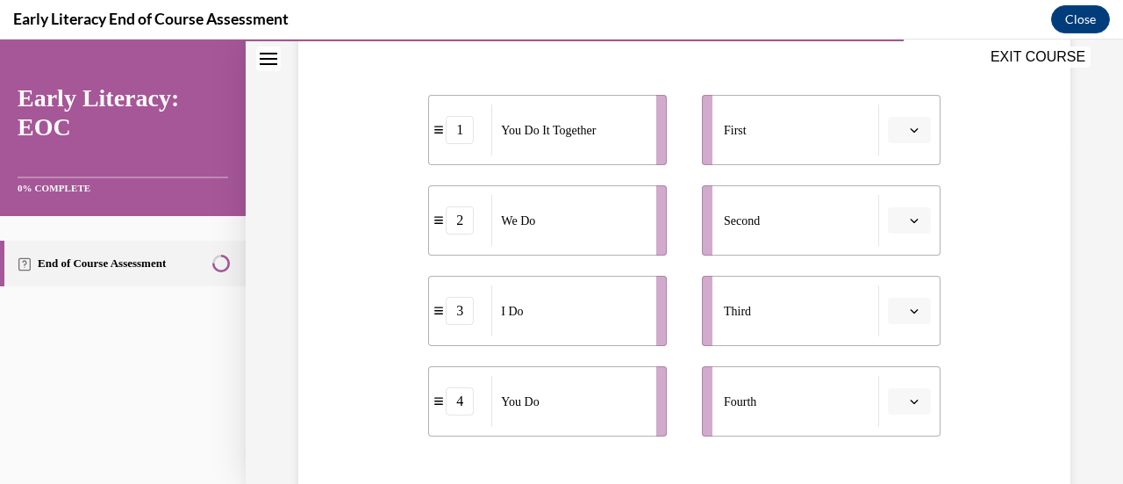
click at [900, 138] on button "button" at bounding box center [909, 130] width 43 height 26
click at [892, 282] on div "3" at bounding box center [895, 273] width 43 height 35
click at [910, 220] on icon "button" at bounding box center [914, 220] width 9 height 9
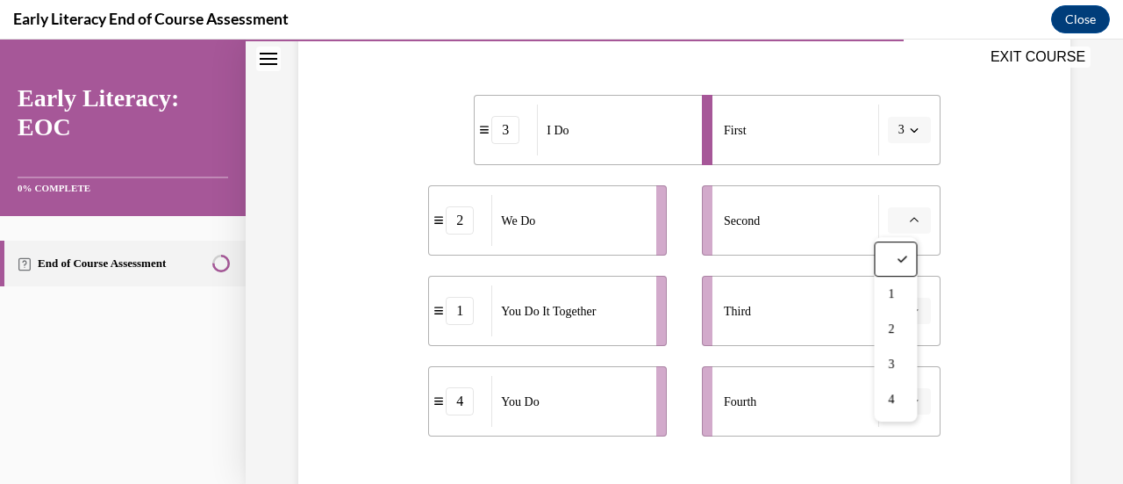
click at [900, 415] on div "4" at bounding box center [895, 399] width 43 height 35
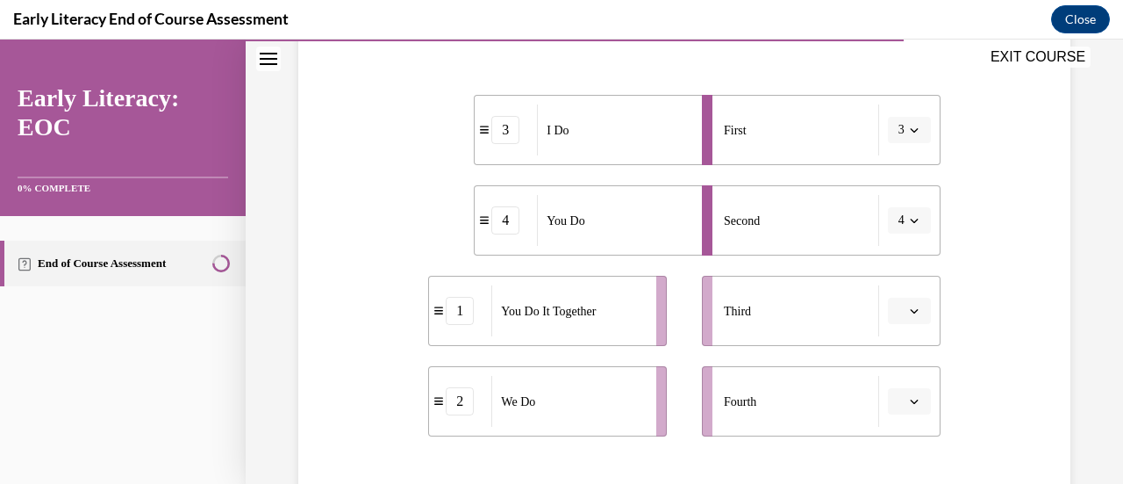
click at [908, 314] on span "button" at bounding box center [914, 311] width 12 height 12
click at [897, 212] on div "2" at bounding box center [895, 200] width 43 height 35
click at [906, 409] on button "button" at bounding box center [909, 401] width 43 height 26
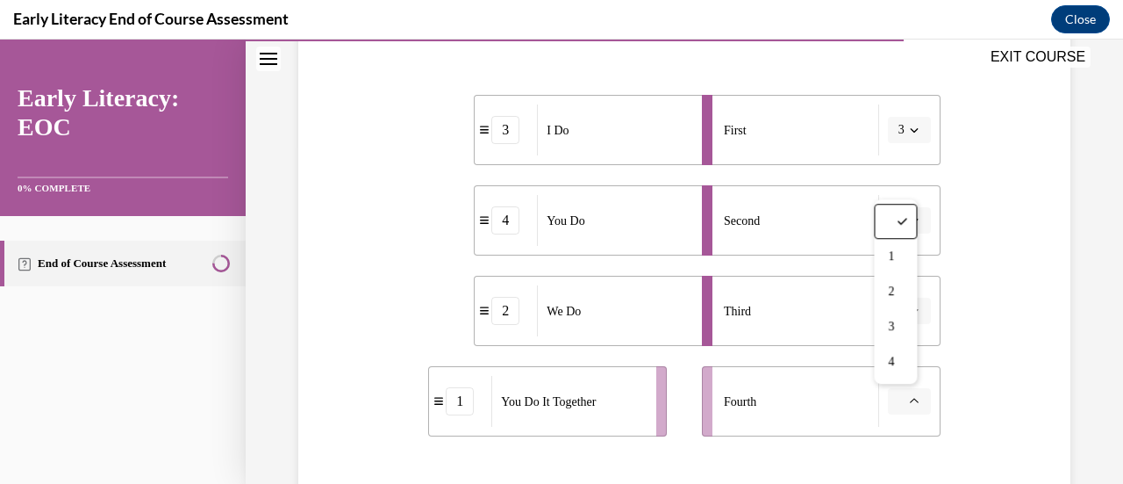
click at [882, 262] on div "1" at bounding box center [895, 256] width 43 height 35
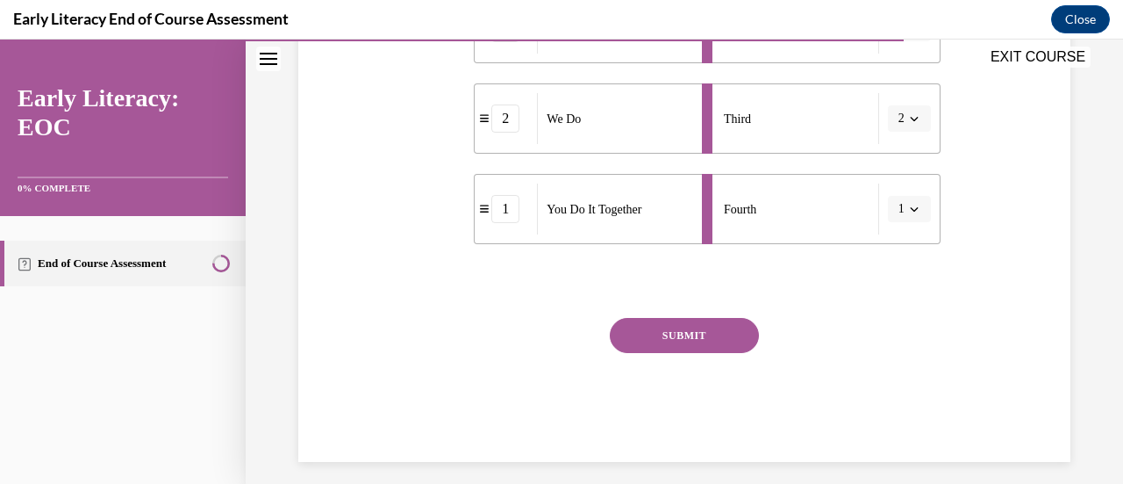
scroll to position [534, 0]
click at [712, 348] on button "SUBMIT" at bounding box center [684, 333] width 149 height 35
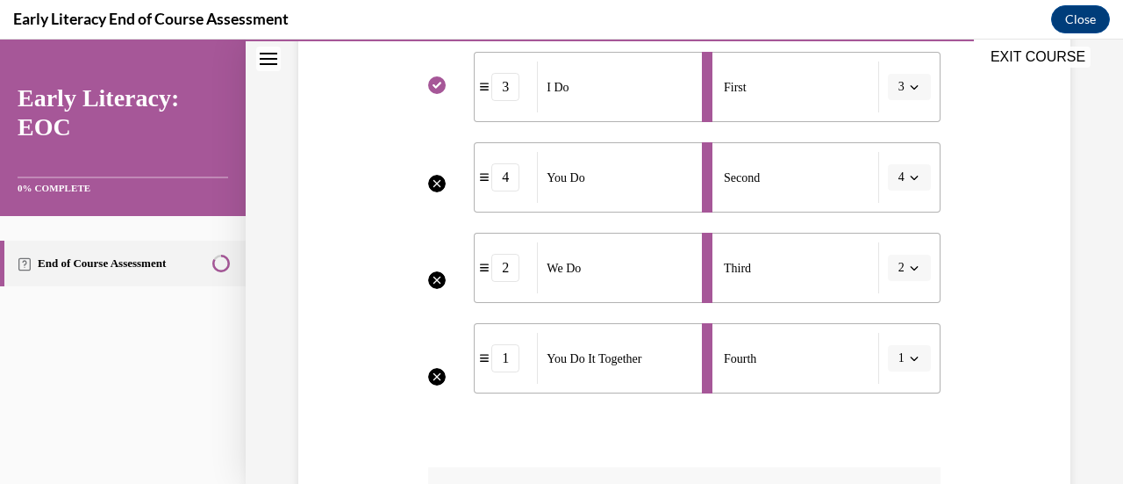
scroll to position [397, 0]
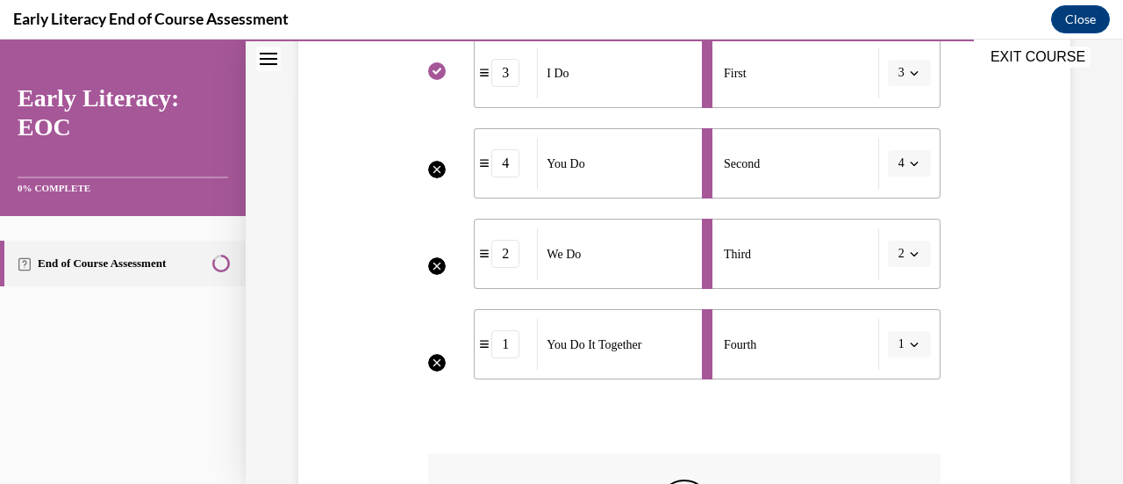
click at [1020, 366] on div "Question 10/12 Put the phases of the gradual release method in order. 3 I Do 4 …" at bounding box center [684, 267] width 781 height 944
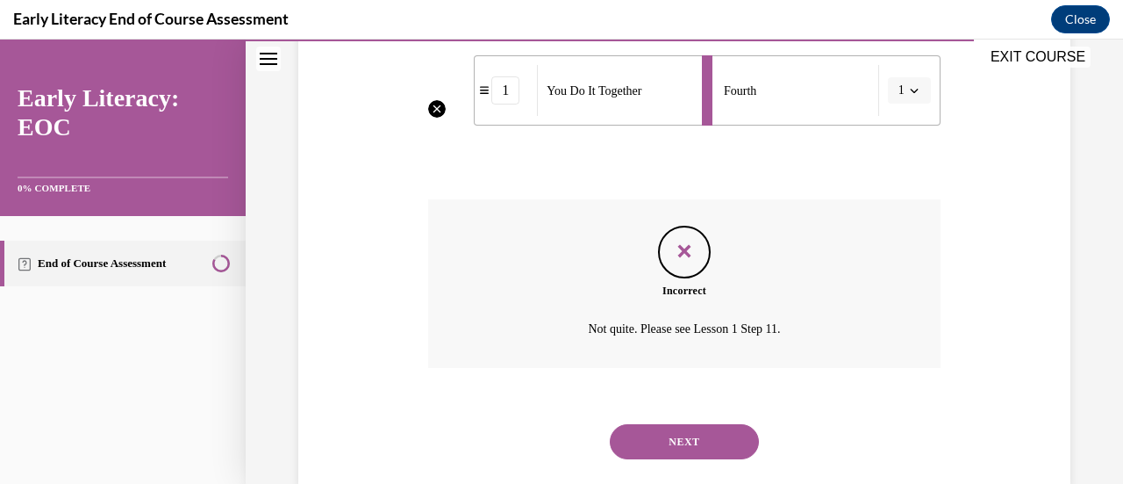
scroll to position [686, 0]
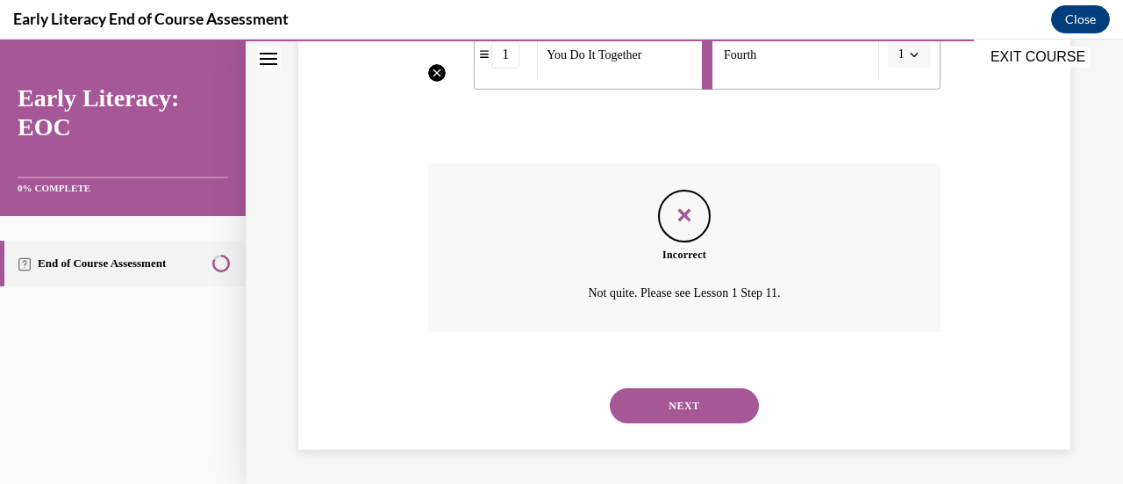
click at [720, 414] on button "NEXT" at bounding box center [684, 405] width 149 height 35
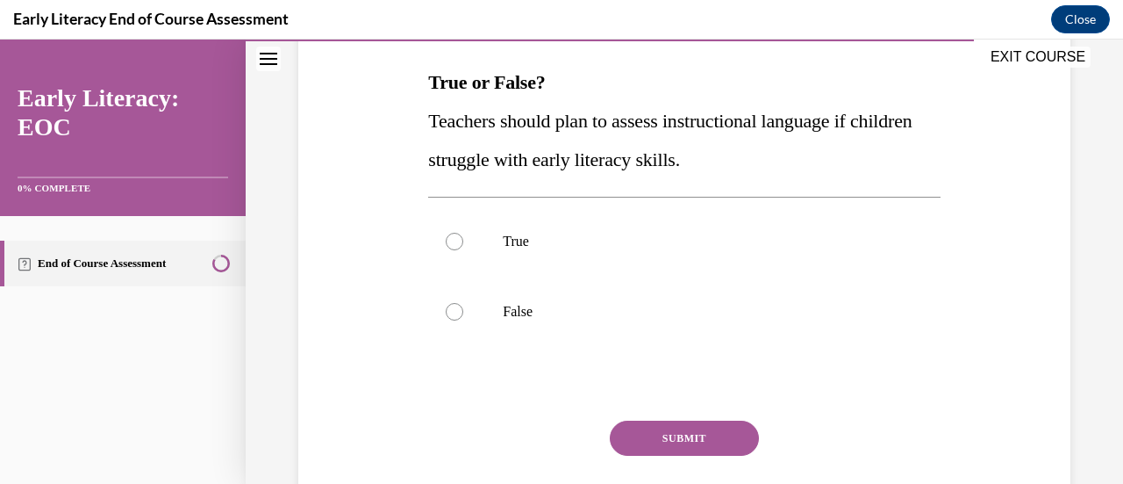
scroll to position [291, 0]
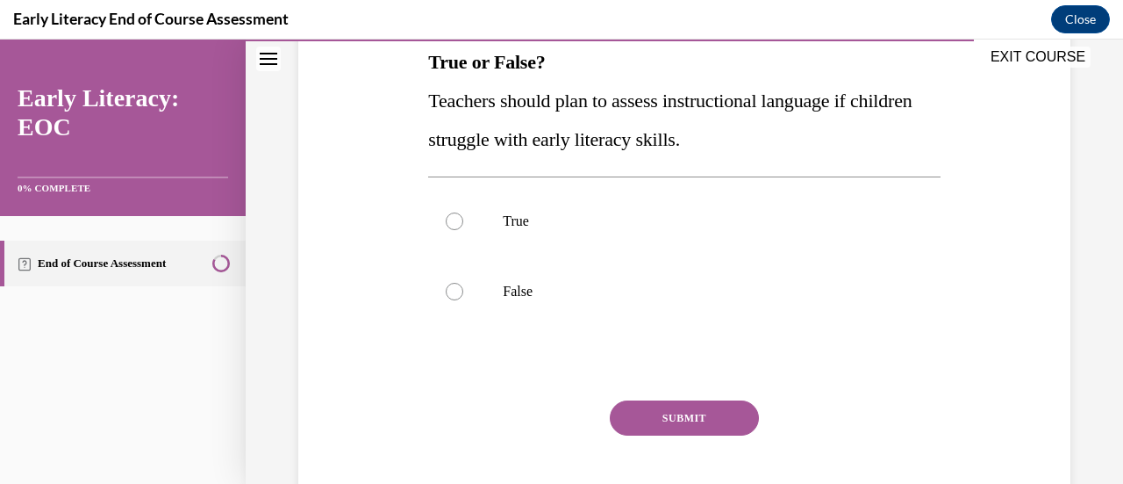
click at [450, 227] on div at bounding box center [455, 221] width 18 height 18
click at [718, 418] on button "SUBMIT" at bounding box center [684, 417] width 149 height 35
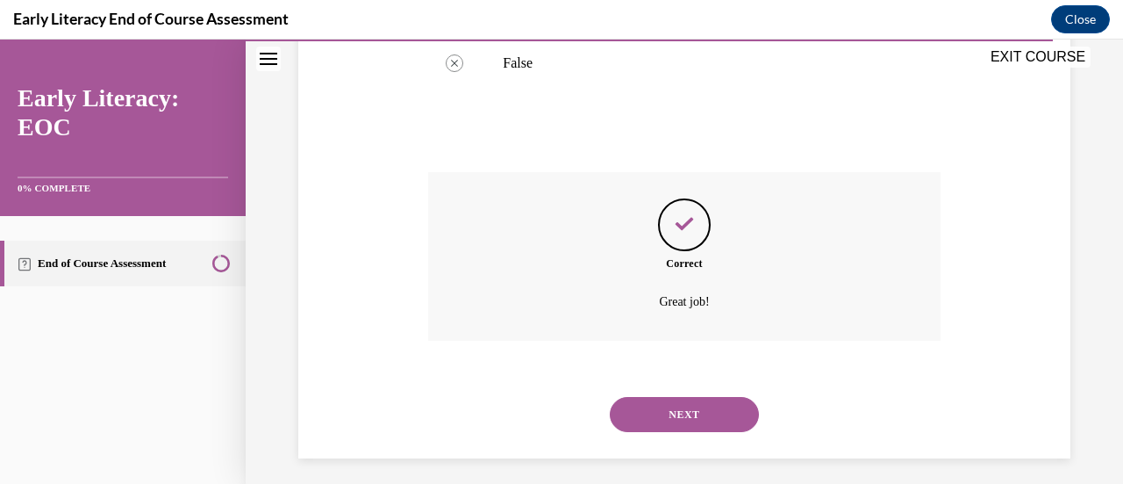
scroll to position [528, 0]
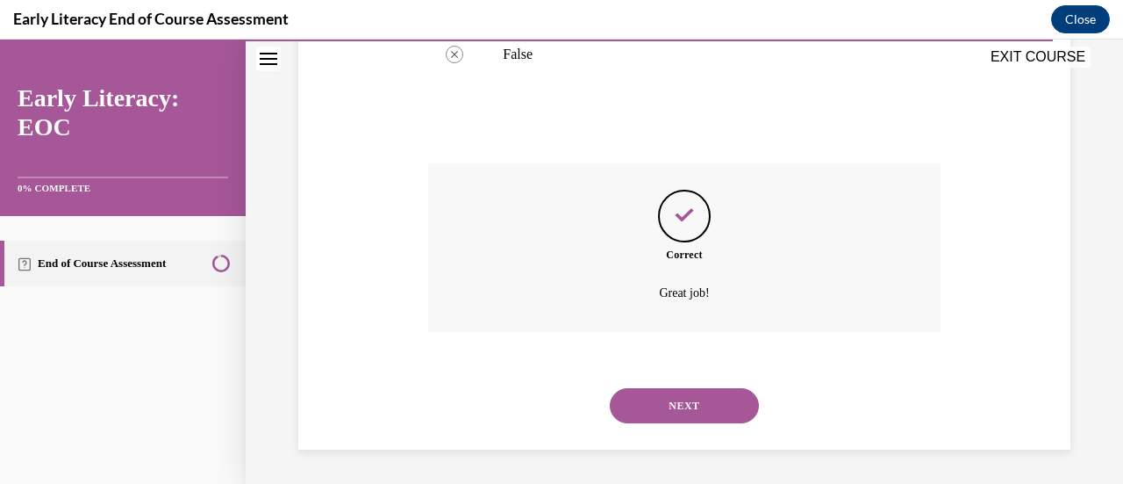
click at [701, 421] on button "NEXT" at bounding box center [684, 405] width 149 height 35
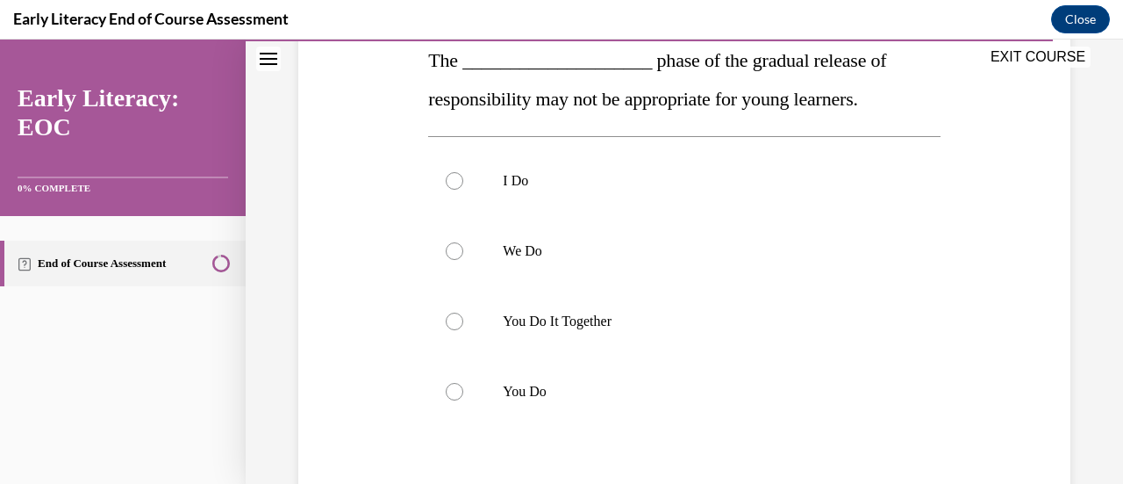
scroll to position [292, 0]
click at [456, 328] on div at bounding box center [455, 322] width 18 height 18
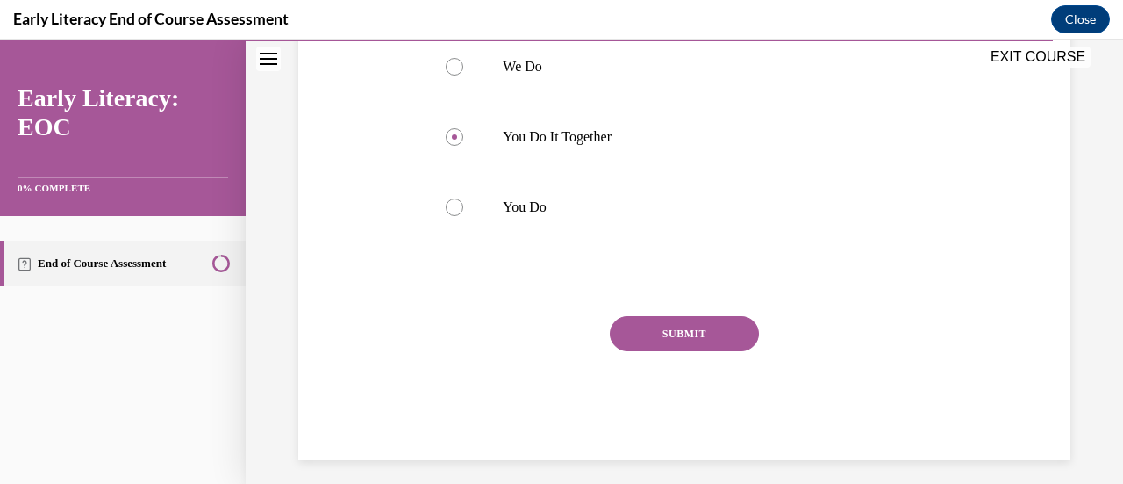
click at [707, 335] on button "SUBMIT" at bounding box center [684, 333] width 149 height 35
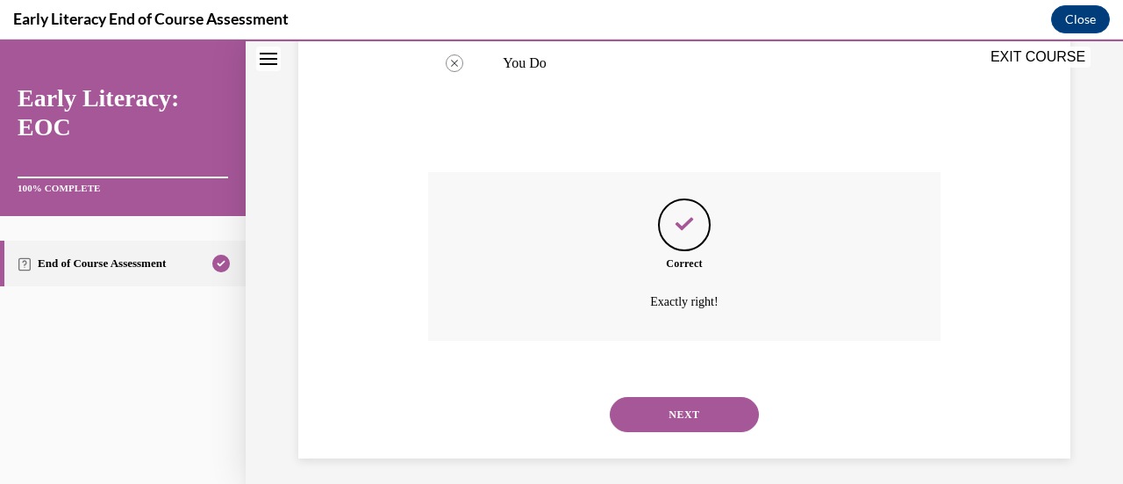
scroll to position [630, 0]
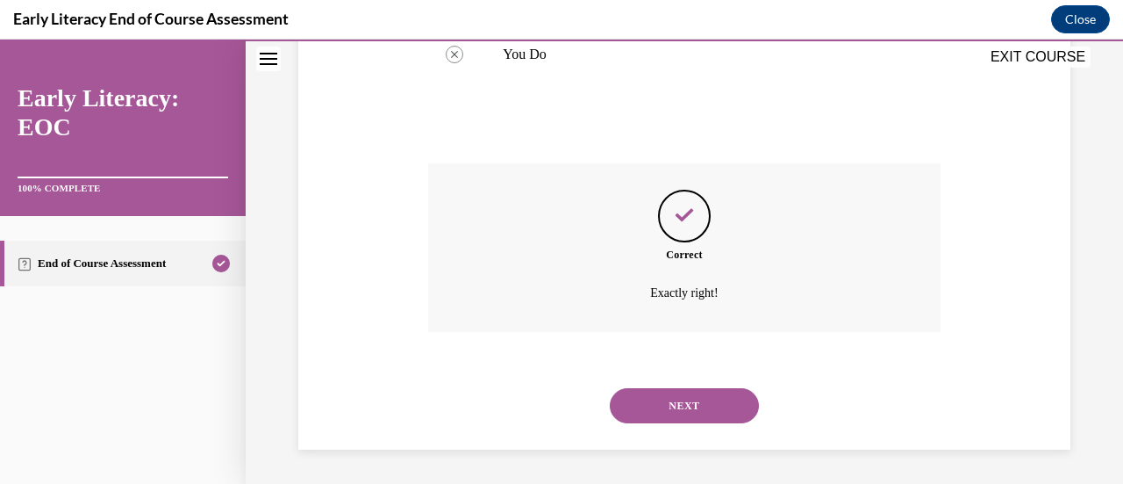
click at [697, 418] on button "NEXT" at bounding box center [684, 405] width 149 height 35
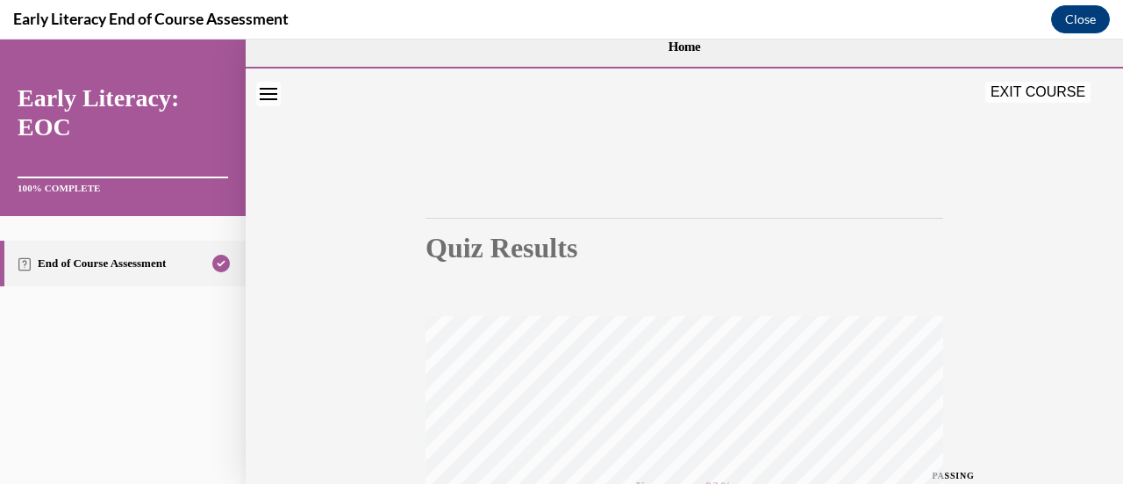
scroll to position [0, 0]
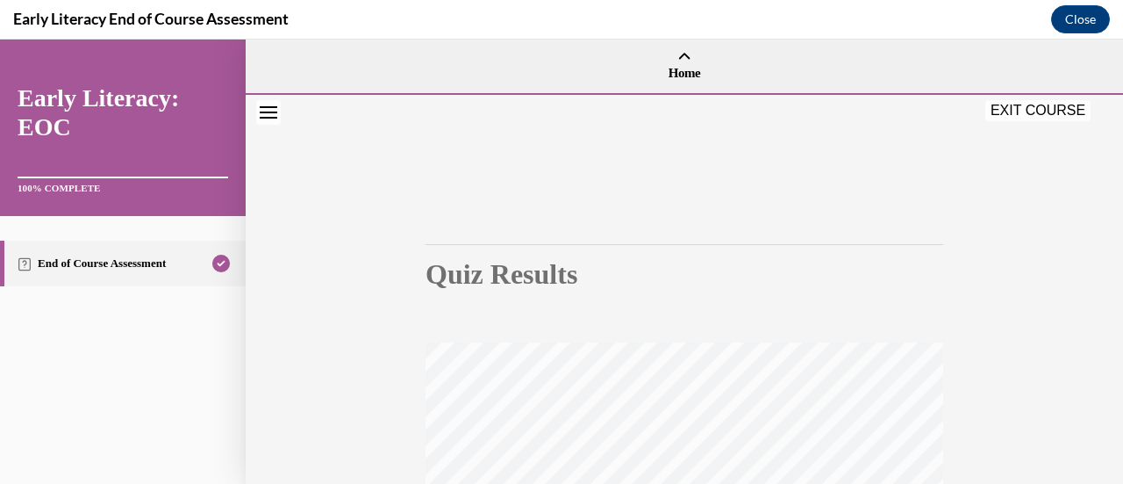
click at [1013, 113] on button "EXIT COURSE" at bounding box center [1038, 110] width 105 height 21
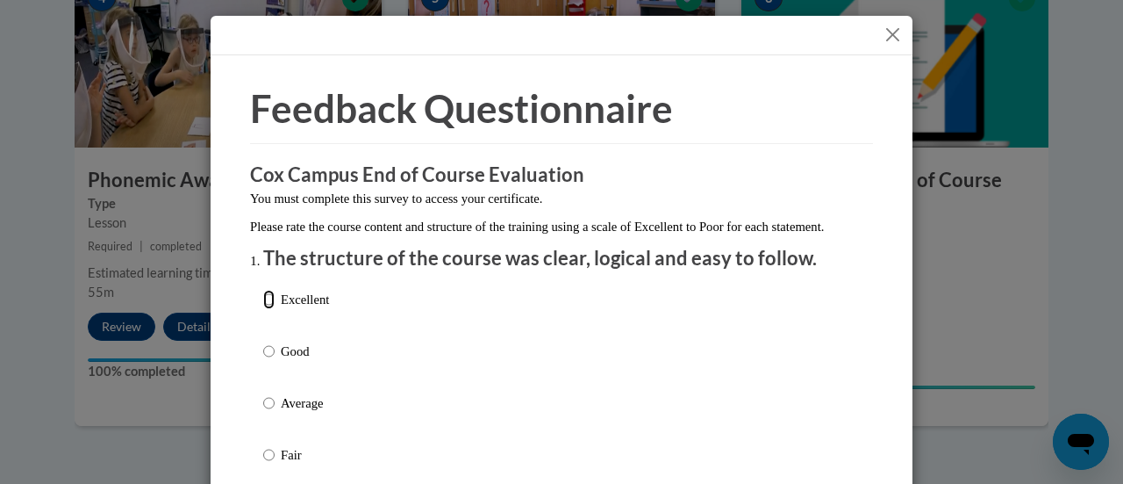
click at [263, 309] on input "Excellent" at bounding box center [268, 299] width 11 height 19
radio input "true"
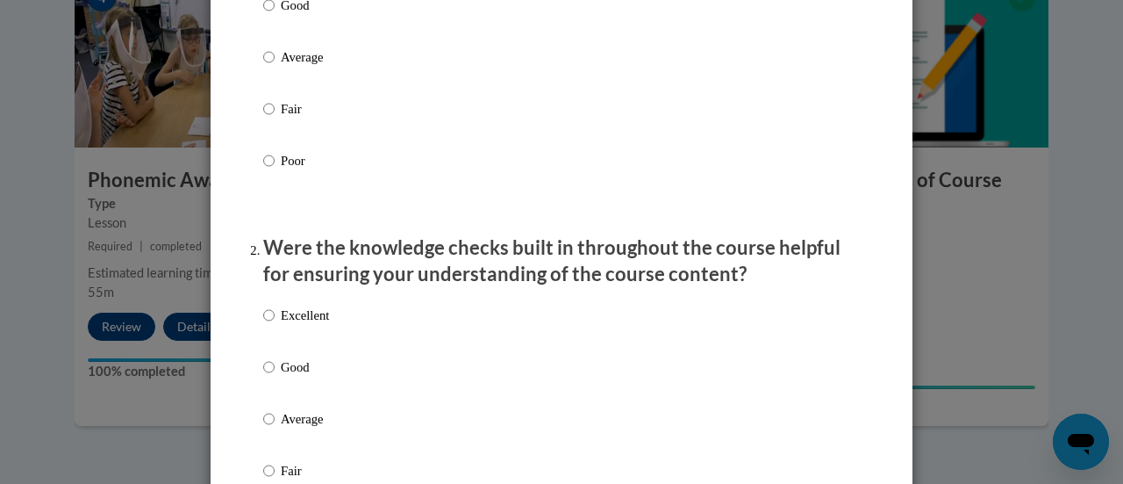
scroll to position [448, 0]
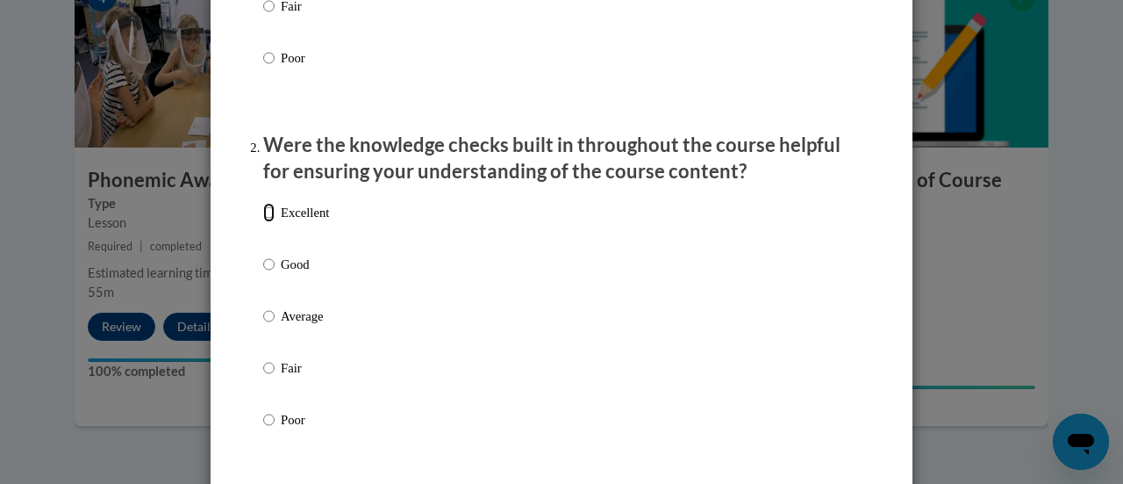
click at [263, 222] on input "Excellent" at bounding box center [268, 212] width 11 height 19
radio input "true"
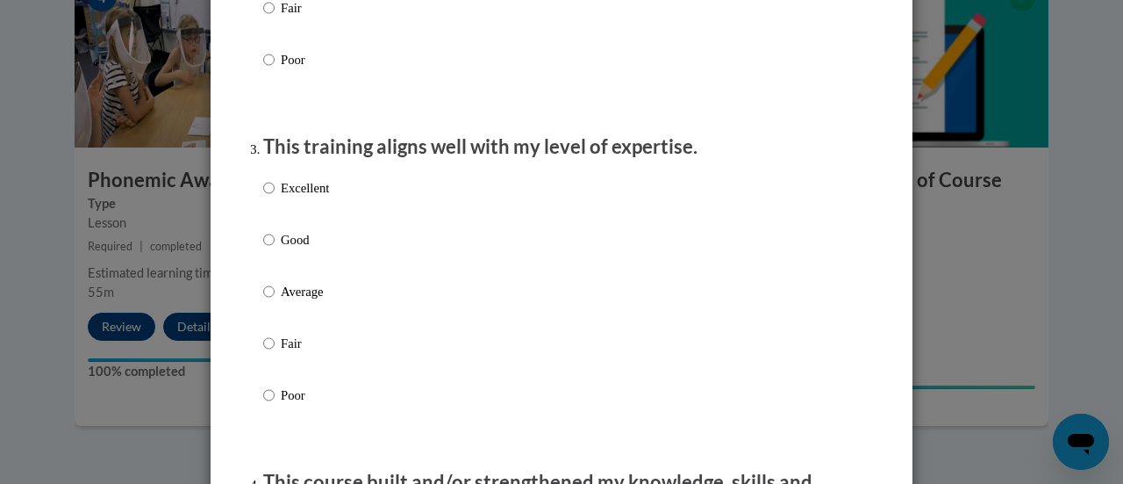
scroll to position [812, 0]
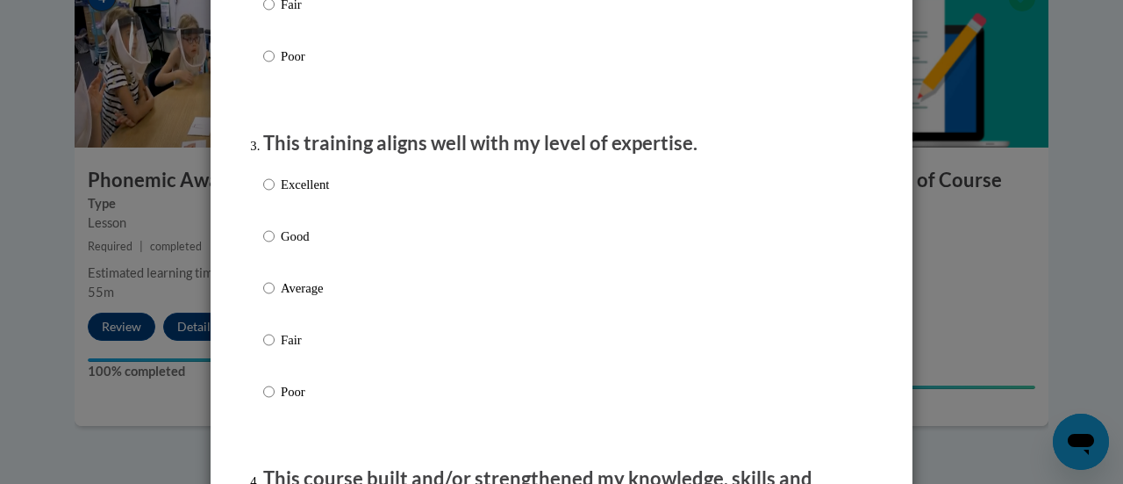
click at [281, 194] on p "Excellent" at bounding box center [305, 184] width 48 height 19
click at [275, 194] on input "Excellent" at bounding box center [268, 184] width 11 height 19
radio input "true"
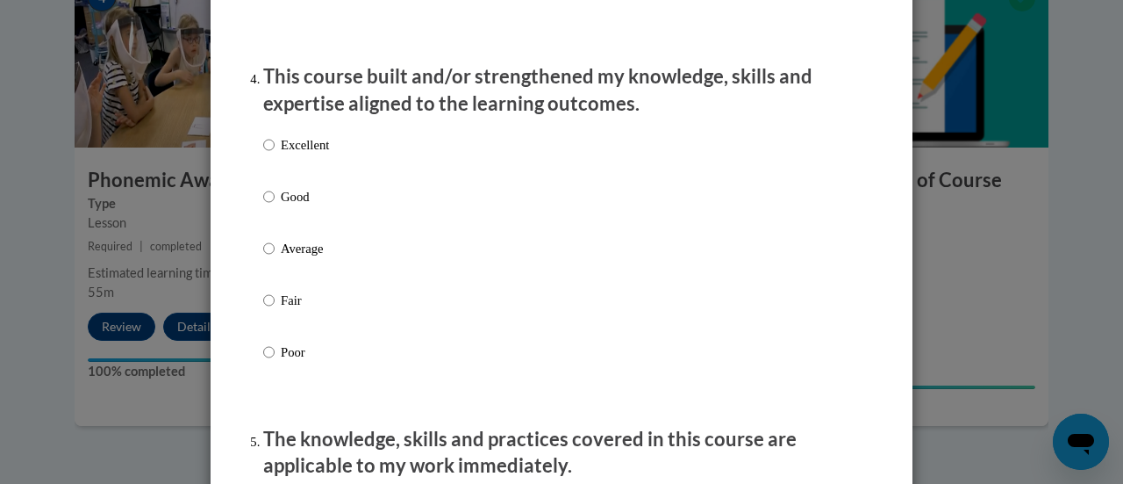
scroll to position [1215, 0]
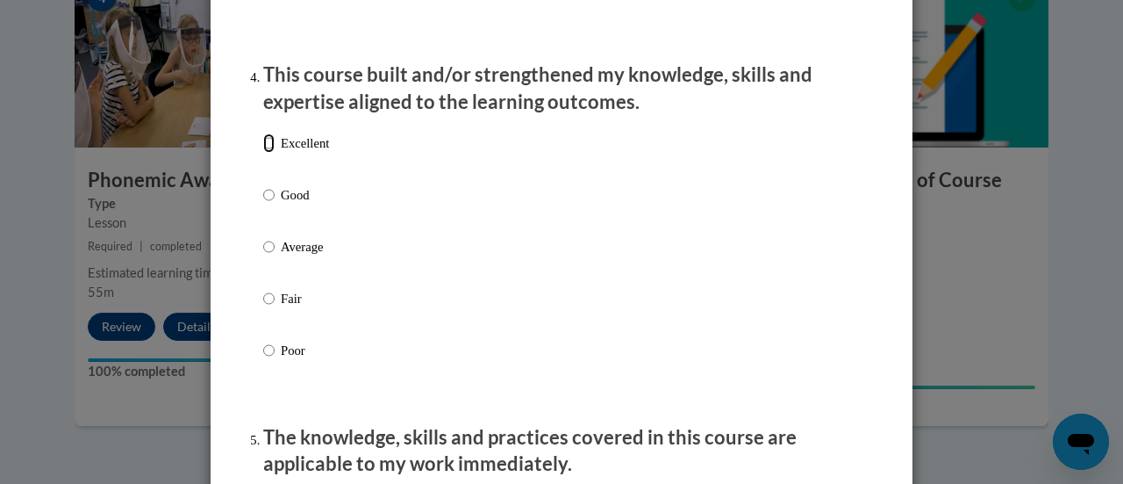
click at [267, 153] on input "Excellent" at bounding box center [268, 142] width 11 height 19
radio input "true"
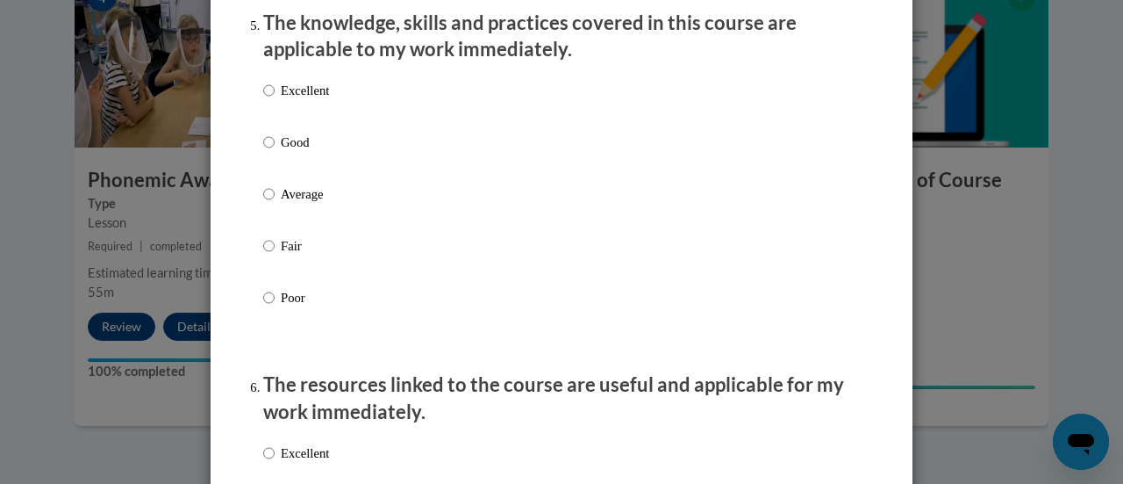
scroll to position [1638, 0]
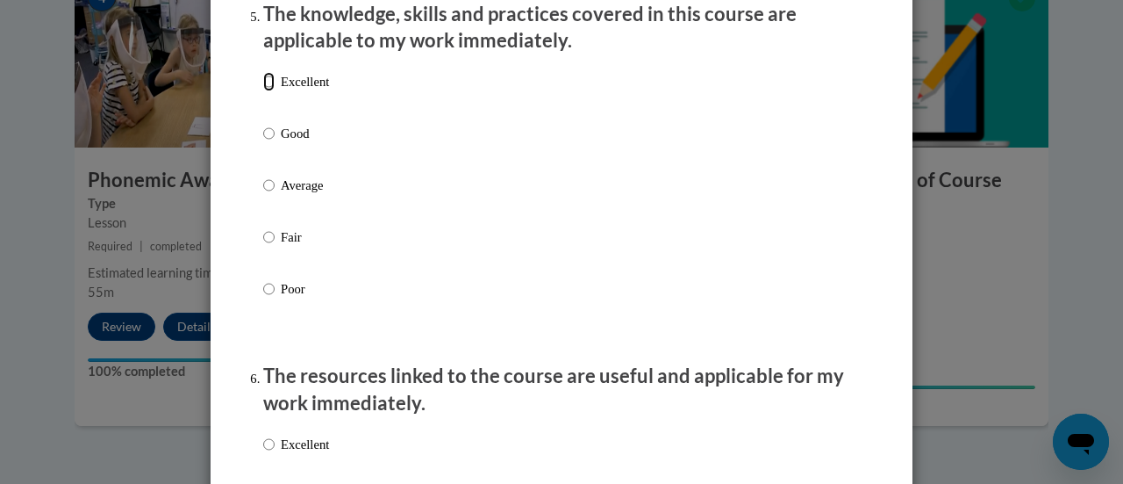
click at [266, 91] on input "Excellent" at bounding box center [268, 81] width 11 height 19
radio input "true"
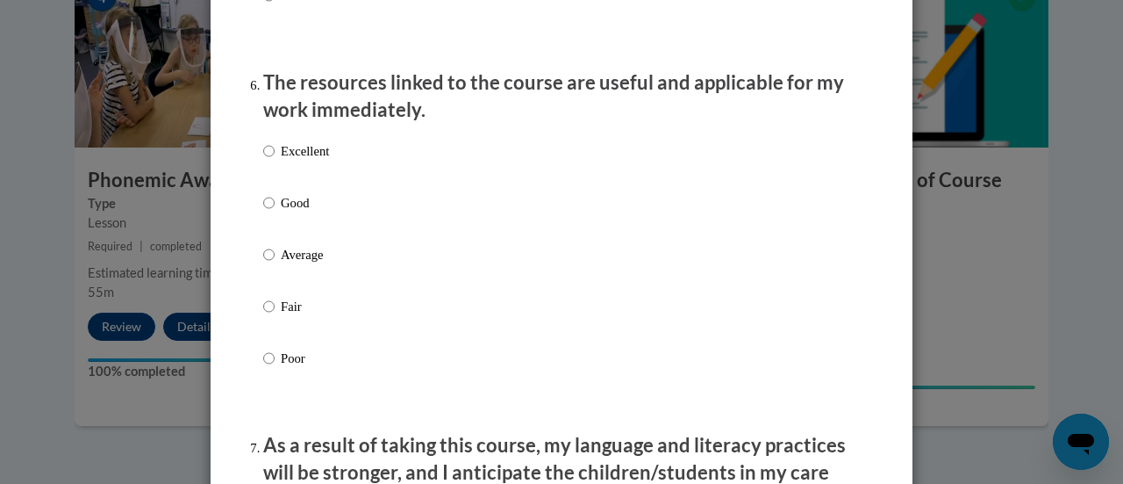
scroll to position [1934, 0]
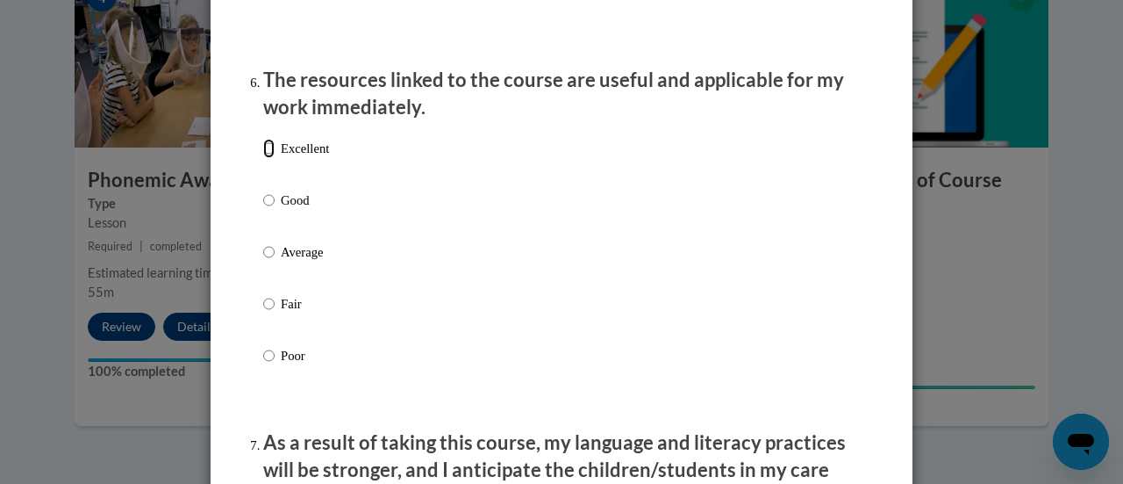
click at [267, 158] on input "Excellent" at bounding box center [268, 148] width 11 height 19
radio input "true"
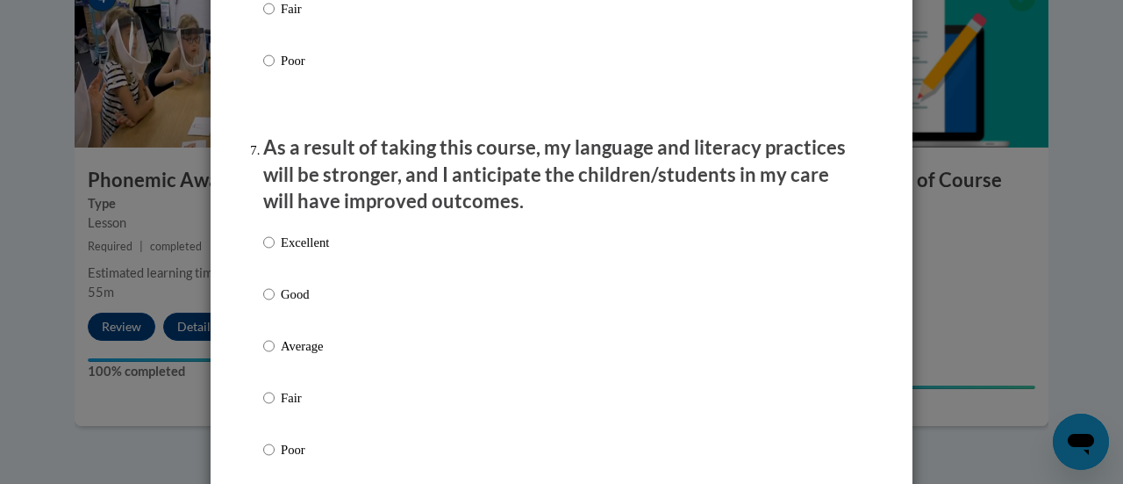
scroll to position [2236, 0]
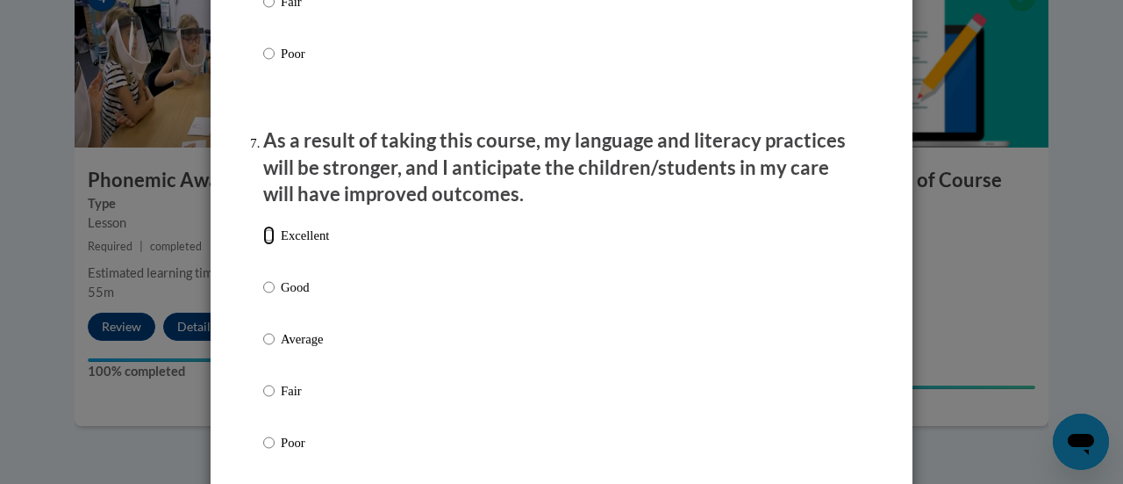
click at [263, 245] on input "Excellent" at bounding box center [268, 235] width 11 height 19
radio input "true"
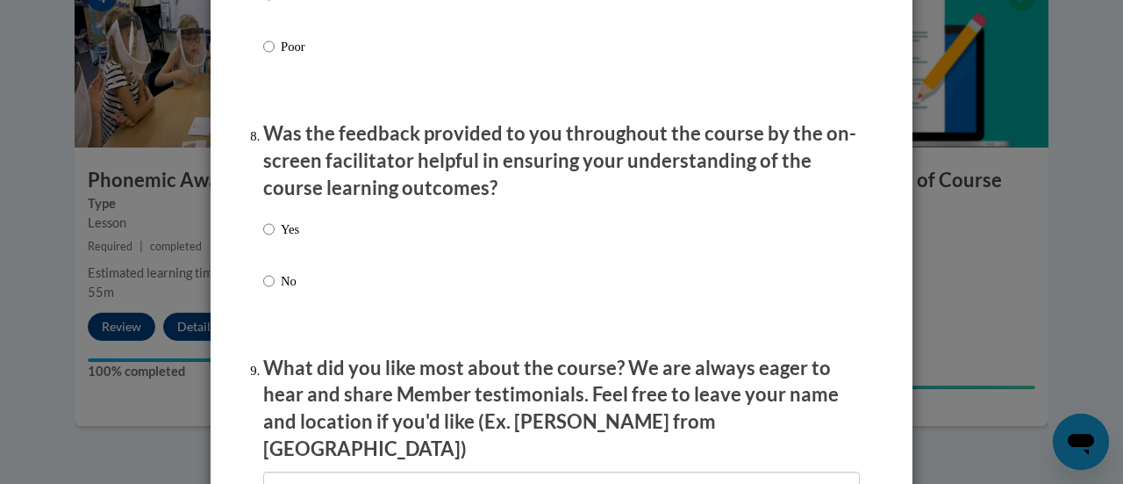
scroll to position [2638, 0]
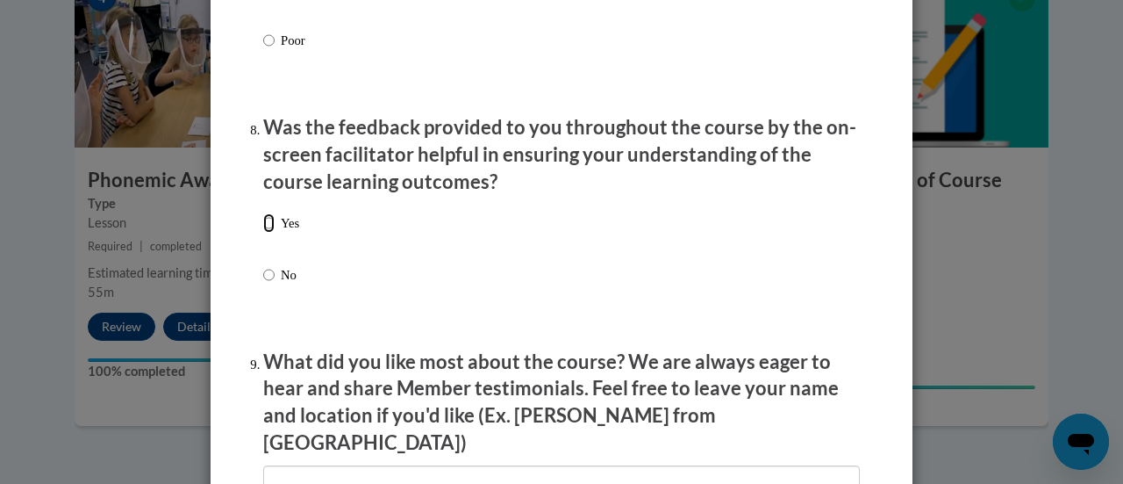
click at [267, 233] on input "Yes" at bounding box center [268, 222] width 11 height 19
radio input "true"
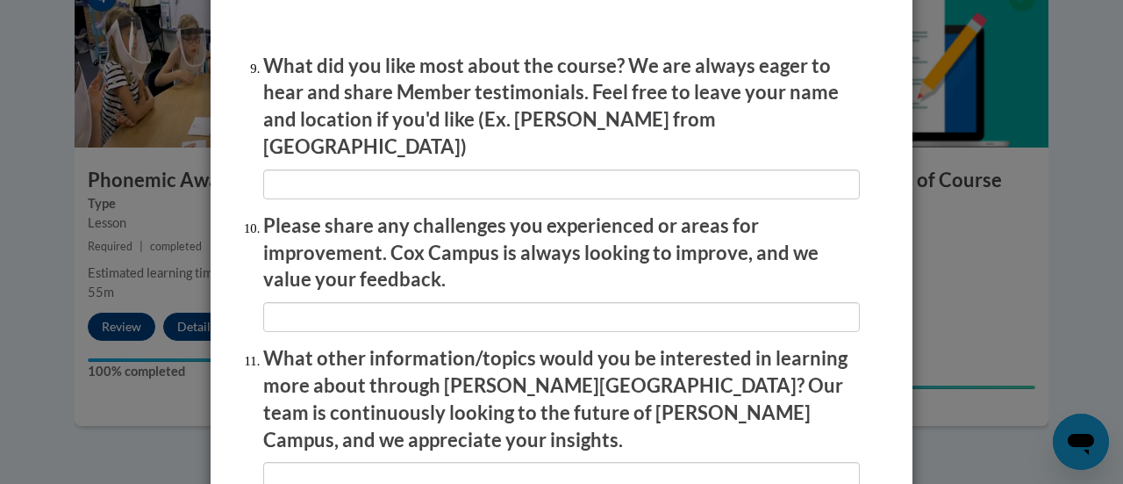
scroll to position [2933, 0]
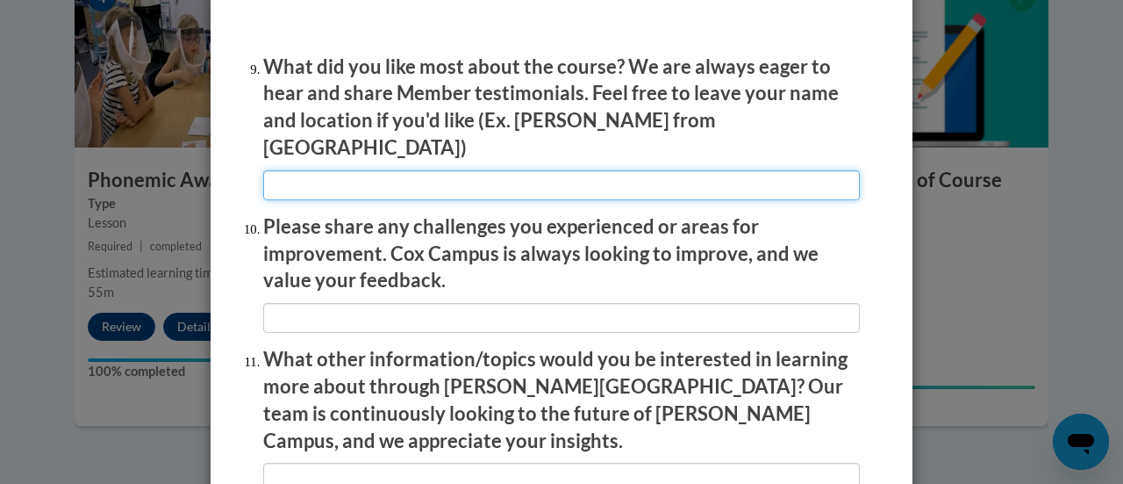
click at [292, 175] on input "textbox" at bounding box center [561, 185] width 597 height 30
type input "I enjoyed the different things I can do in my classroom"
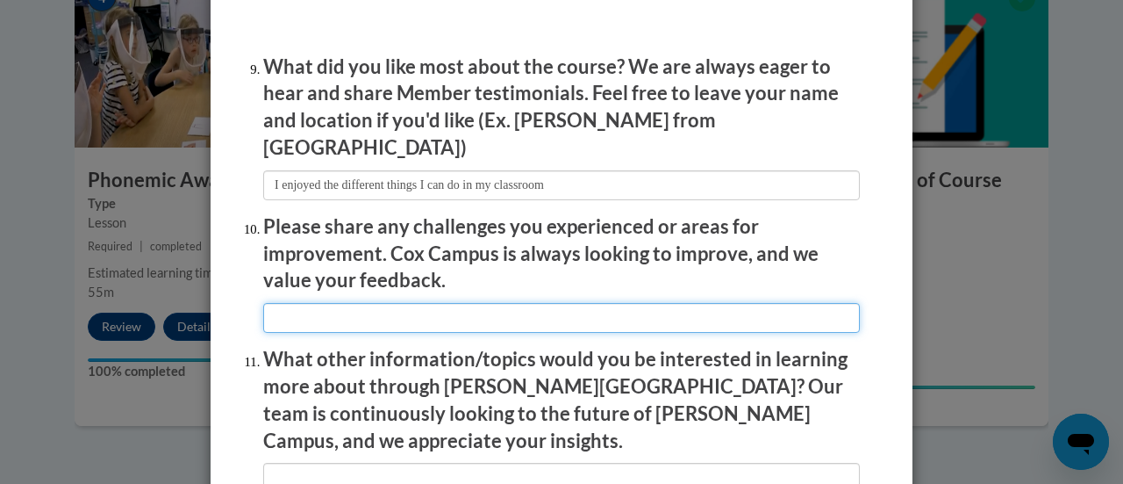
click at [293, 303] on input "textbox" at bounding box center [561, 318] width 597 height 30
type input "N/A"
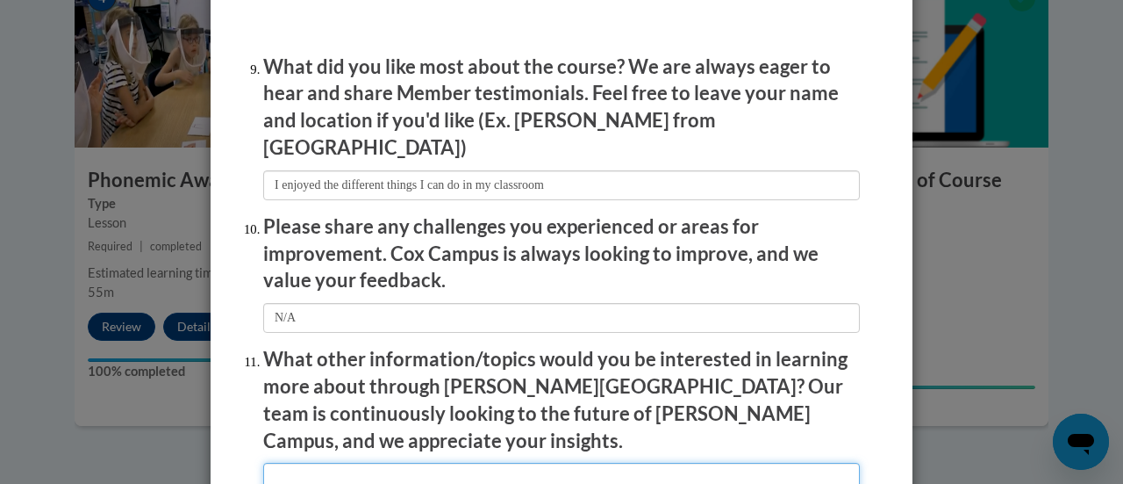
click at [289, 462] on input "textbox" at bounding box center [561, 477] width 597 height 30
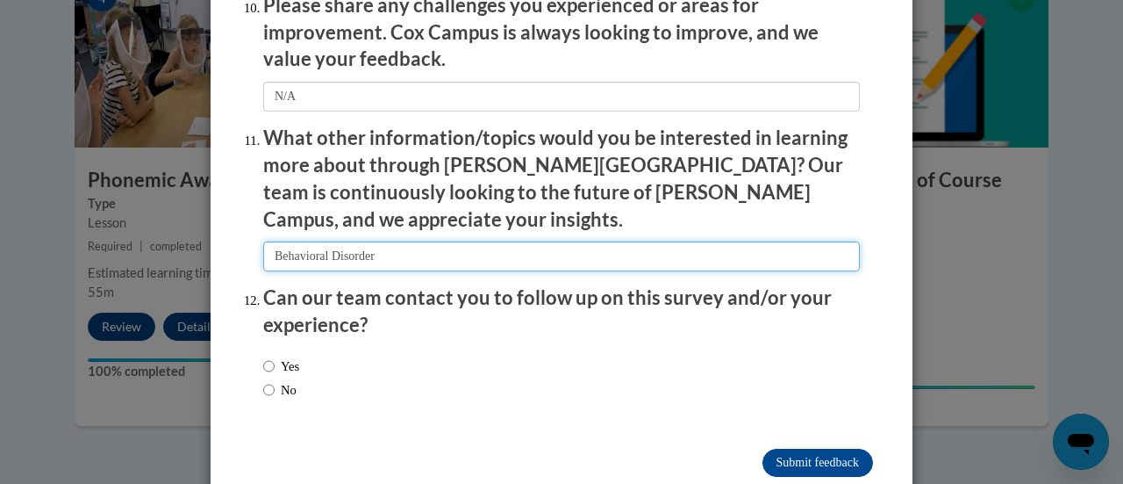
scroll to position [3165, 0]
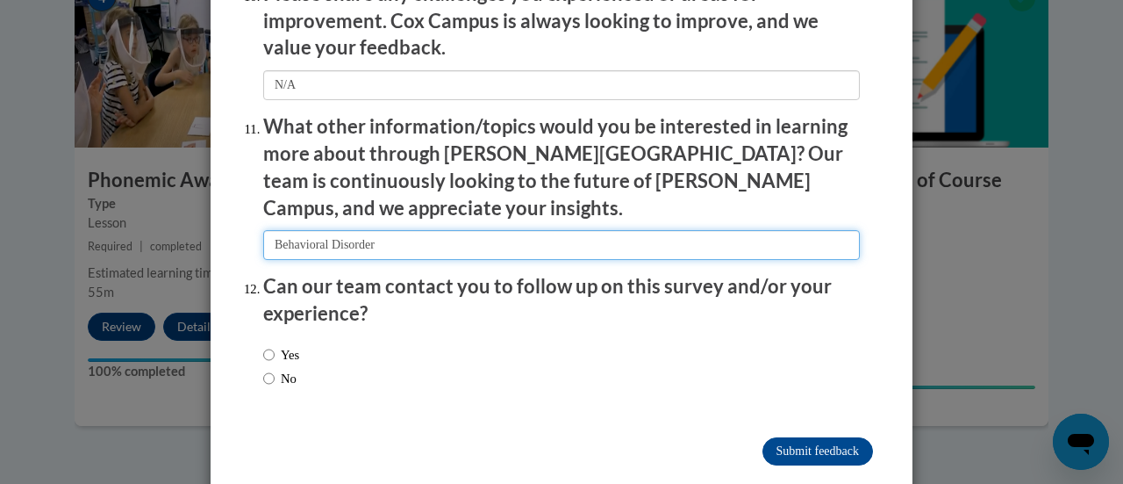
type input "Behavioral Disorder"
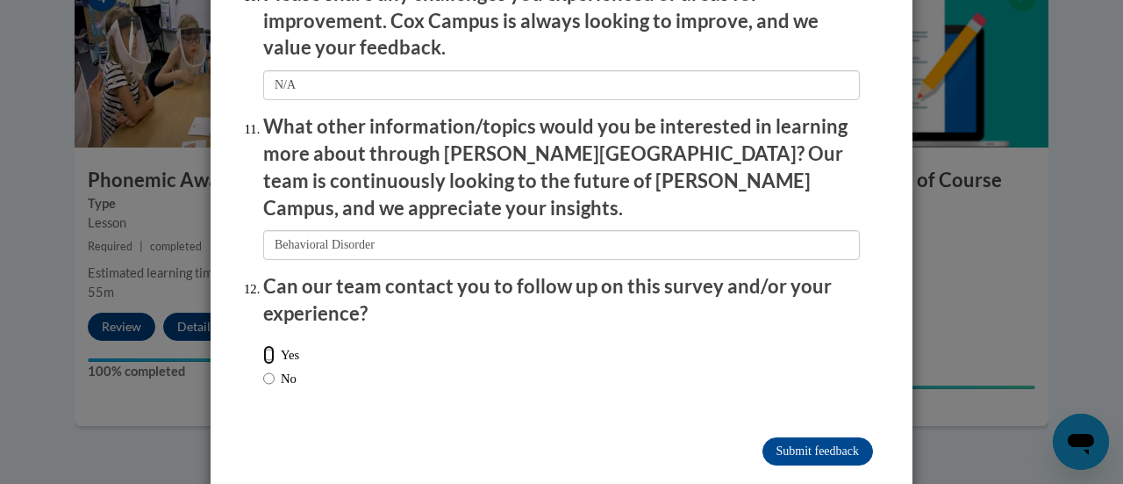
click at [263, 345] on input "Yes" at bounding box center [268, 354] width 11 height 19
radio input "true"
click at [792, 437] on input "Submit feedback" at bounding box center [818, 451] width 111 height 28
